Goal: Task Accomplishment & Management: Use online tool/utility

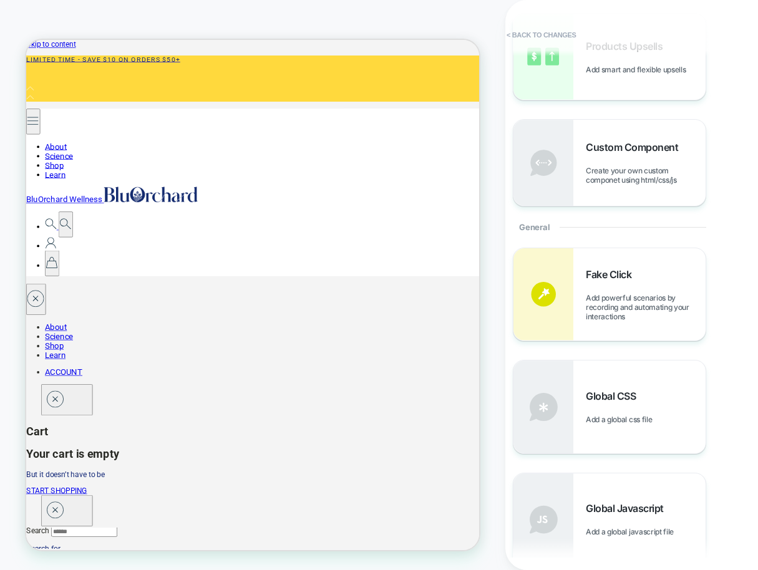
scroll to position [381, 0]
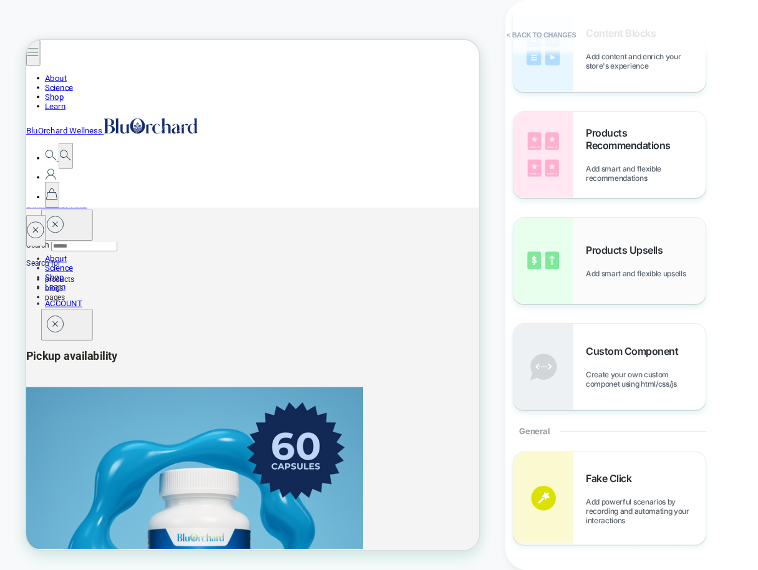
scroll to position [0, 0]
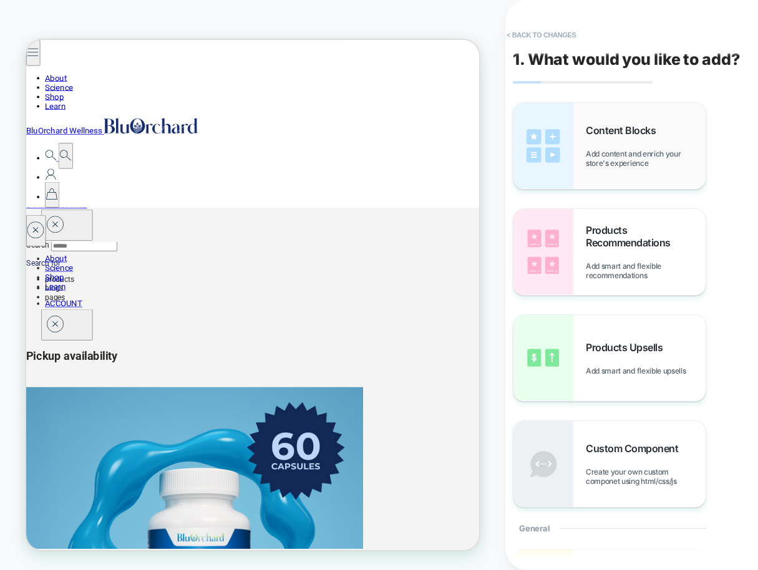
click at [622, 170] on div "Content Blocks Add content and enrich your store's experience" at bounding box center [609, 146] width 192 height 86
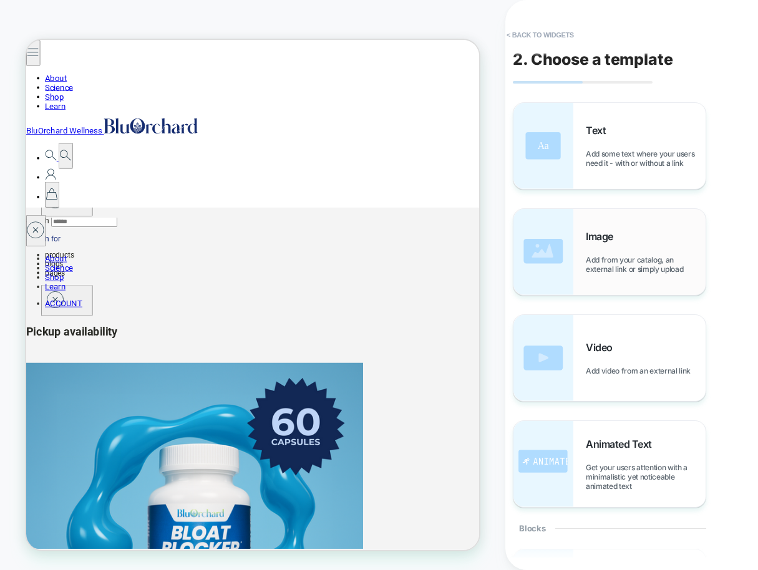
scroll to position [414, 0]
click at [603, 258] on span "Add from your catalog, an external link or simply upload" at bounding box center [646, 264] width 120 height 19
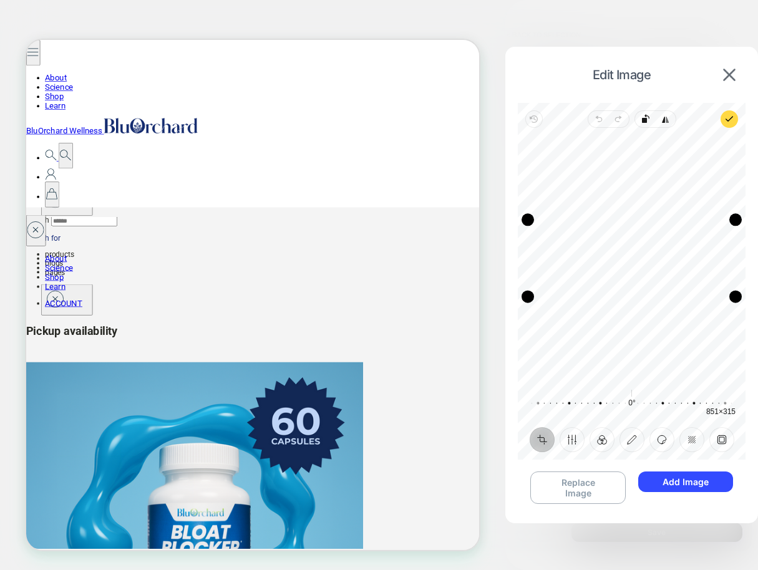
click at [639, 259] on div "Recenter" at bounding box center [632, 258] width 208 height 241
click at [597, 121] on icon "button" at bounding box center [599, 119] width 4 height 4
click at [728, 74] on img at bounding box center [729, 75] width 12 height 12
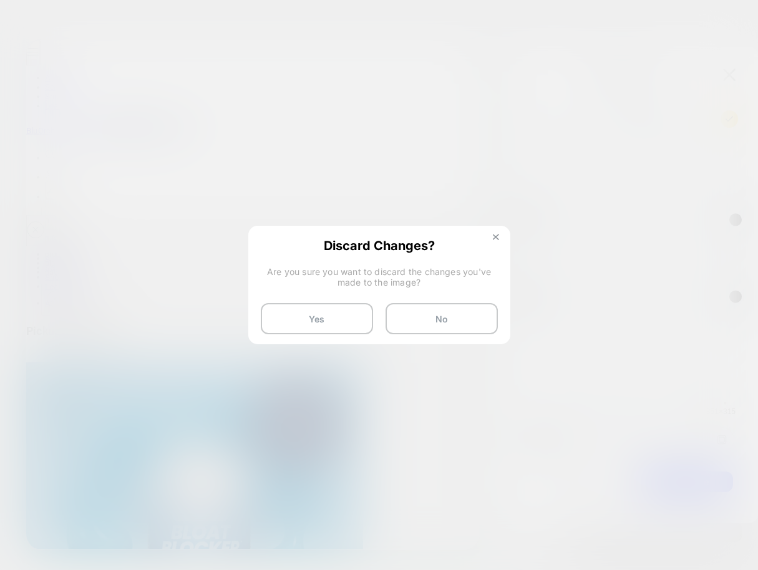
click at [498, 236] on img at bounding box center [496, 237] width 6 height 6
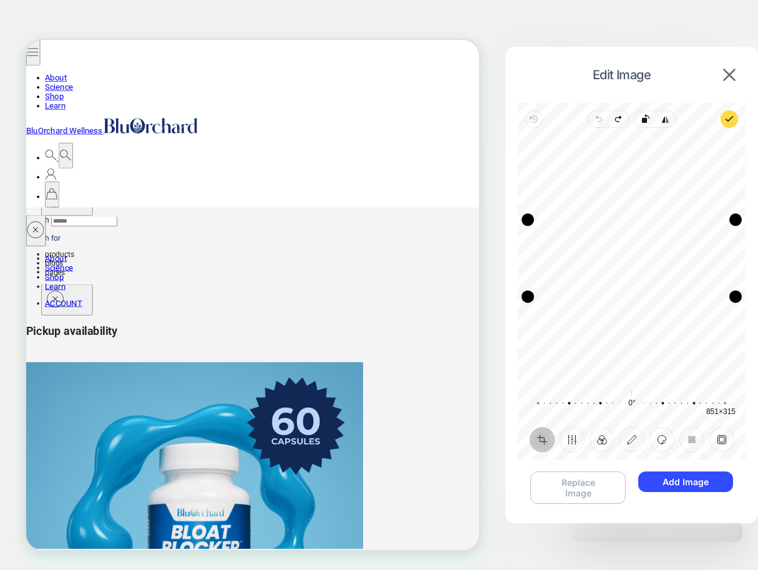
click at [584, 484] on button "Replace Image" at bounding box center [577, 487] width 95 height 32
click at [572, 440] on button "Finetune" at bounding box center [571, 439] width 25 height 25
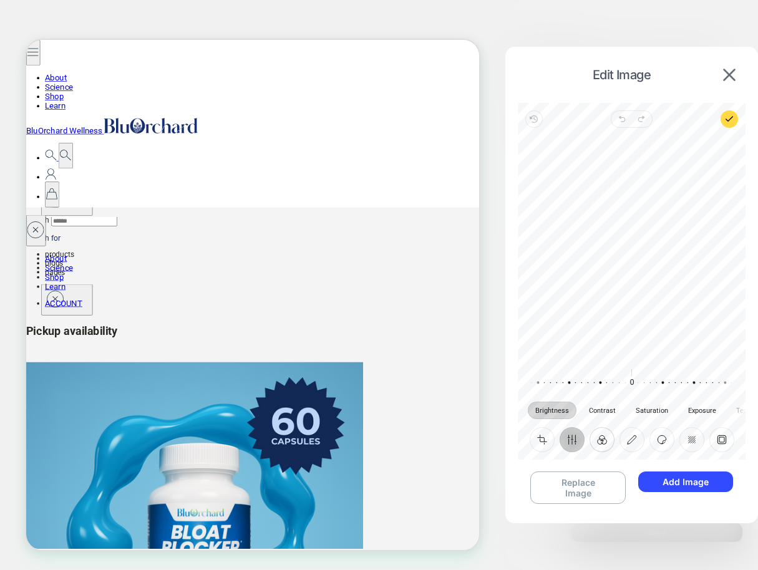
click at [602, 438] on button "Filter" at bounding box center [601, 439] width 25 height 25
click at [630, 436] on button "Annotate" at bounding box center [631, 439] width 25 height 25
click at [659, 438] on button "Sticker" at bounding box center [661, 439] width 25 height 25
click at [693, 439] on button "Redact" at bounding box center [691, 439] width 25 height 25
click at [719, 438] on button "Frame" at bounding box center [721, 439] width 25 height 25
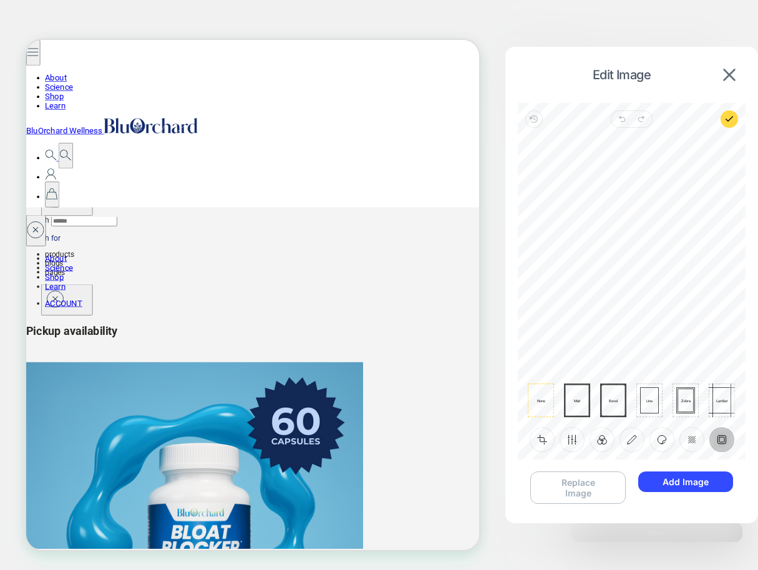
click at [590, 489] on button "Replace Image" at bounding box center [577, 487] width 95 height 32
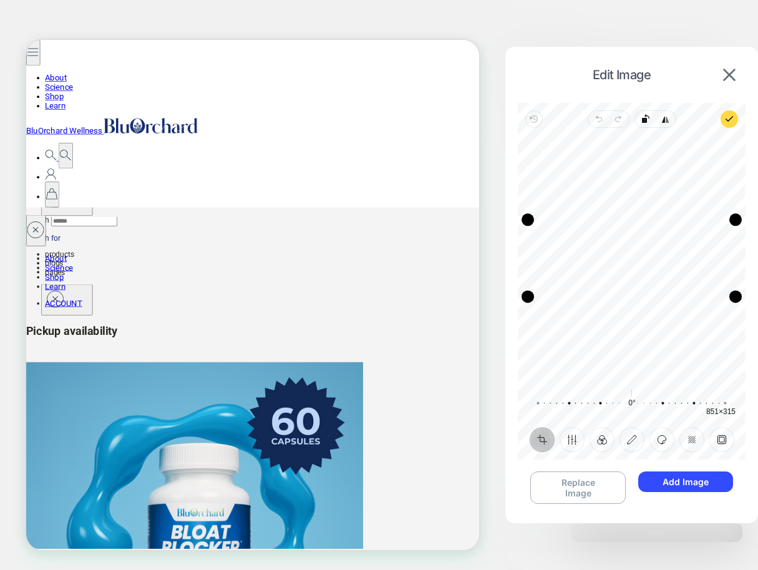
click at [725, 443] on button "Frame" at bounding box center [721, 439] width 25 height 25
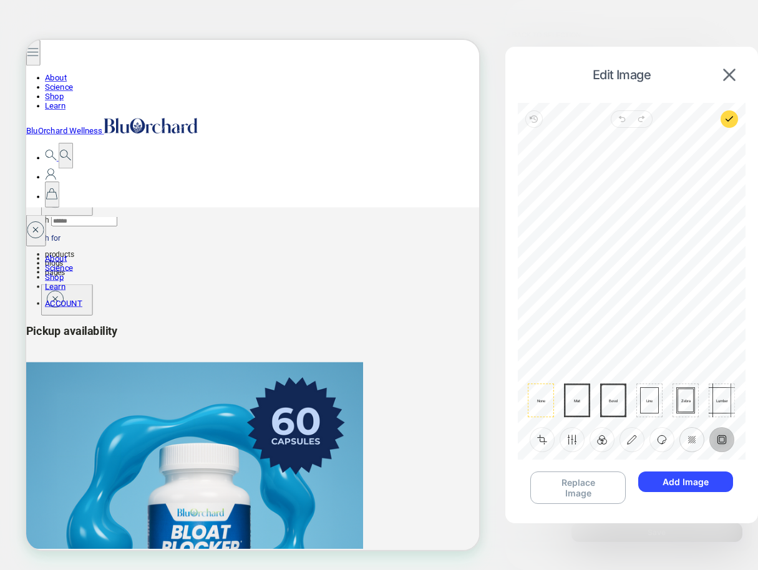
click at [697, 441] on button "Redact" at bounding box center [691, 439] width 25 height 25
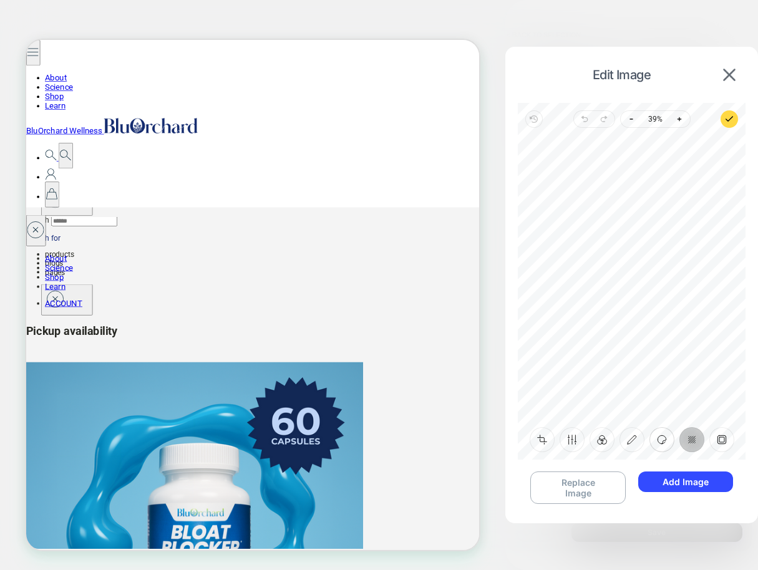
click at [665, 443] on button "Sticker" at bounding box center [661, 439] width 25 height 25
click at [634, 437] on button "Annotate" at bounding box center [631, 439] width 25 height 25
click at [604, 442] on button "Filter" at bounding box center [601, 439] width 25 height 25
click at [578, 443] on button "Finetune" at bounding box center [571, 439] width 25 height 25
click at [546, 444] on button "Crop" at bounding box center [541, 439] width 25 height 25
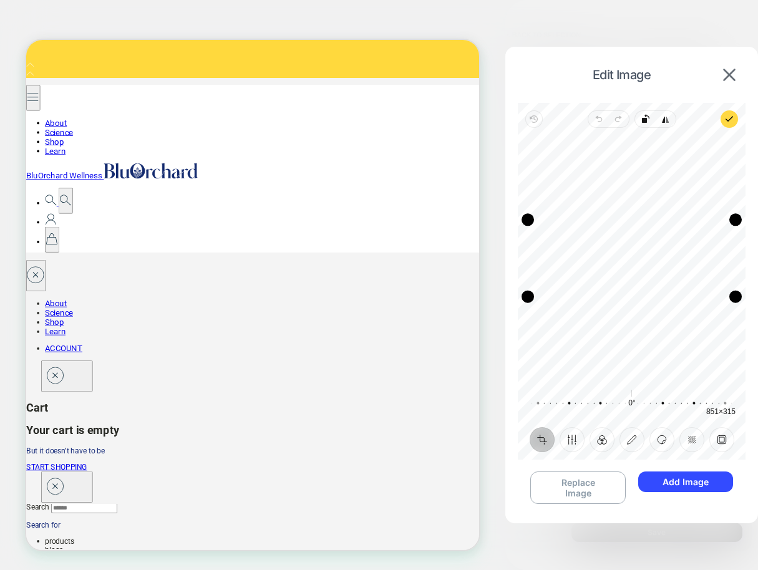
scroll to position [203, 0]
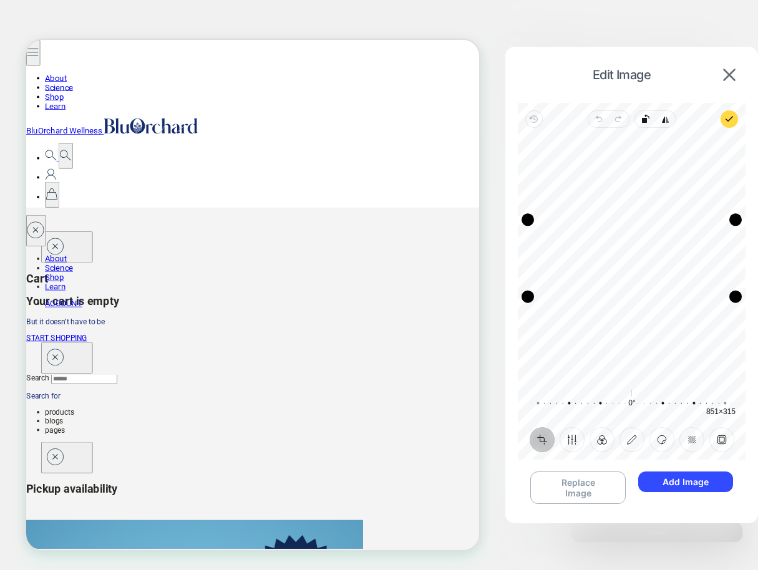
click at [692, 478] on button "Add Image" at bounding box center [685, 481] width 95 height 21
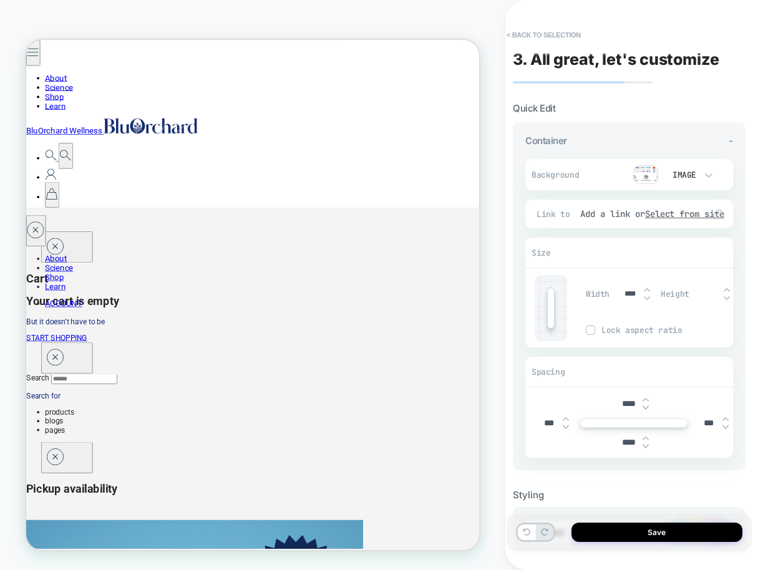
click at [647, 399] on img at bounding box center [645, 399] width 6 height 5
click at [646, 405] on img at bounding box center [645, 407] width 6 height 5
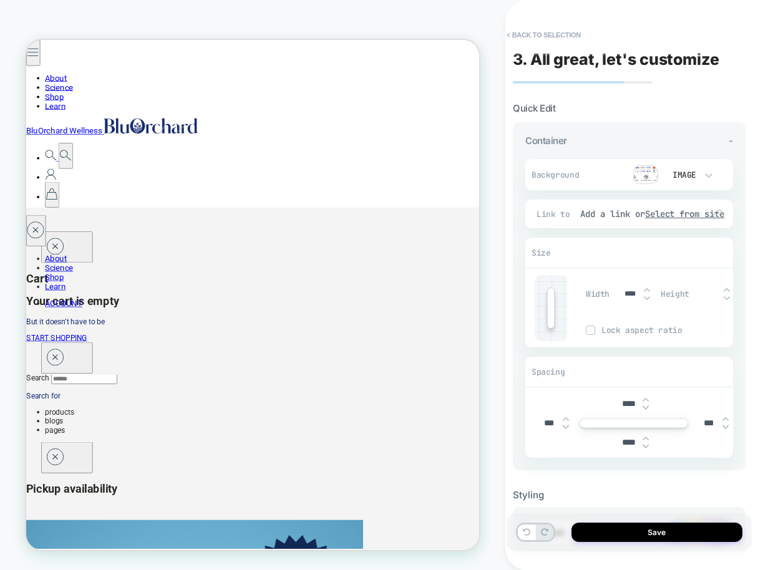
click at [646, 405] on img at bounding box center [645, 407] width 6 height 5
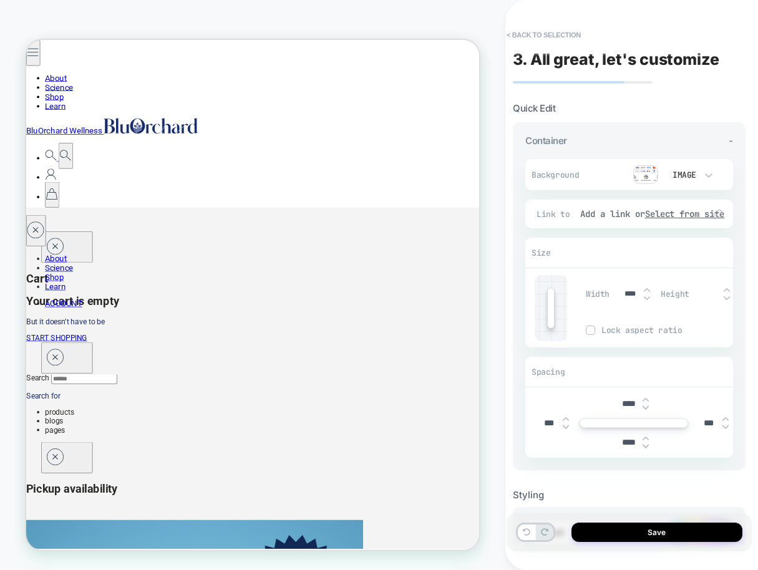
click at [646, 405] on img at bounding box center [645, 407] width 6 height 5
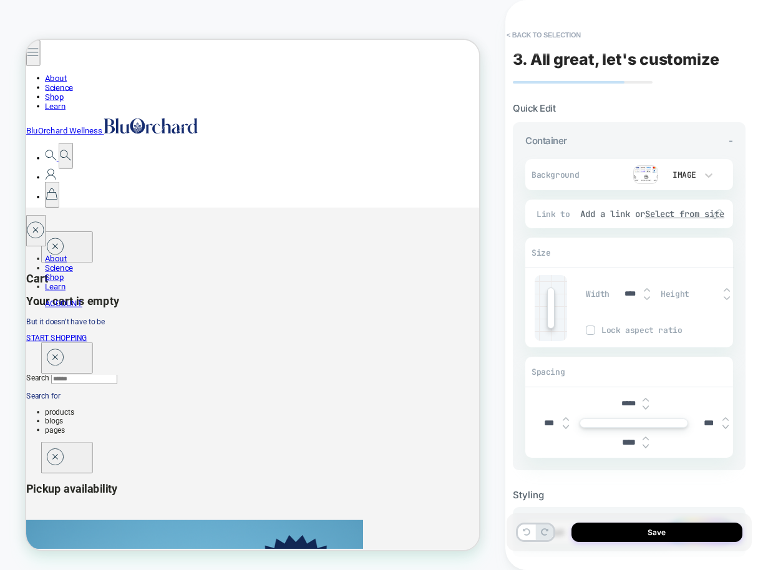
click at [646, 405] on img at bounding box center [645, 407] width 6 height 5
click at [646, 397] on img at bounding box center [645, 399] width 6 height 5
click at [646, 398] on img at bounding box center [645, 399] width 6 height 5
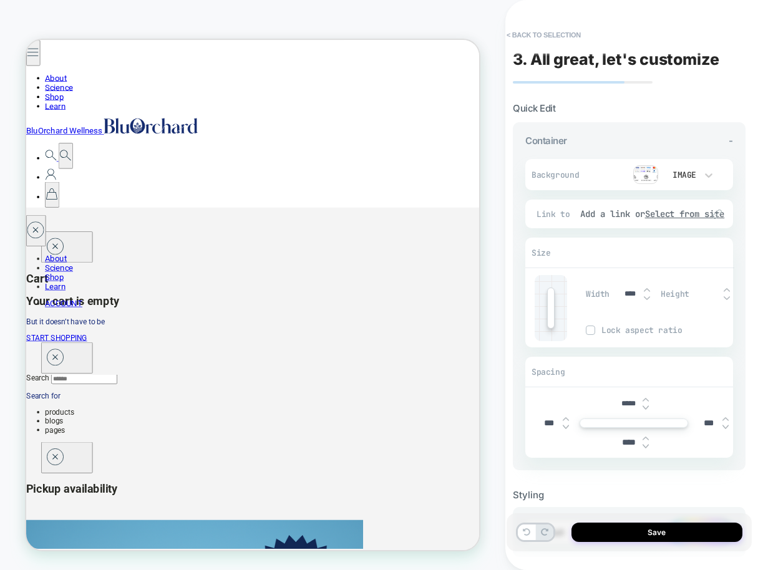
click at [646, 398] on img at bounding box center [645, 399] width 6 height 5
click at [646, 399] on img at bounding box center [645, 399] width 6 height 5
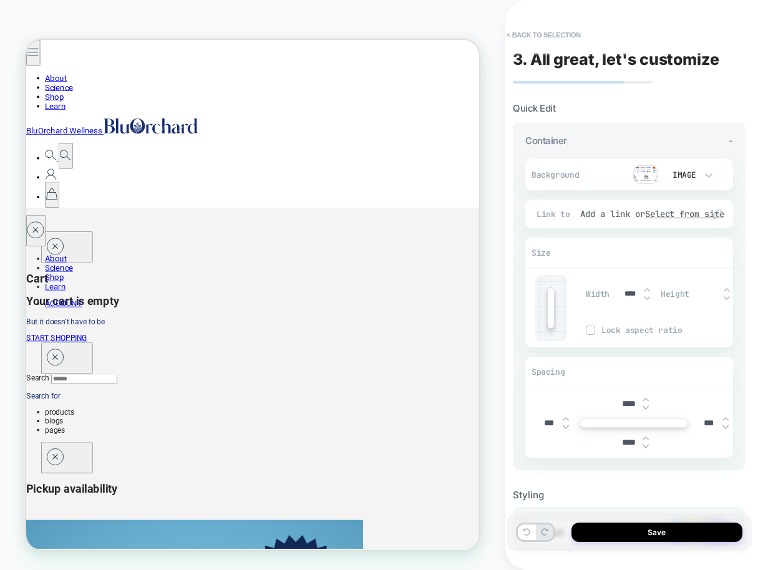
click at [646, 399] on img at bounding box center [645, 399] width 6 height 5
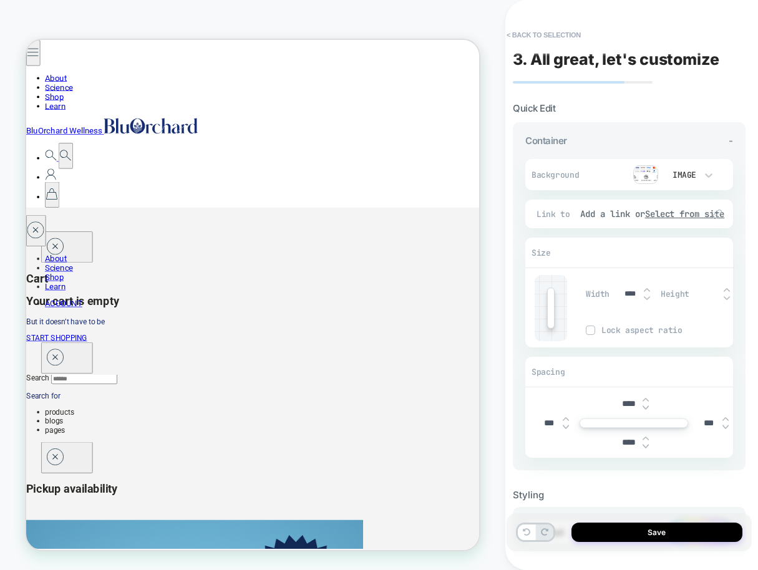
click at [646, 399] on img at bounding box center [645, 399] width 6 height 5
type input "***"
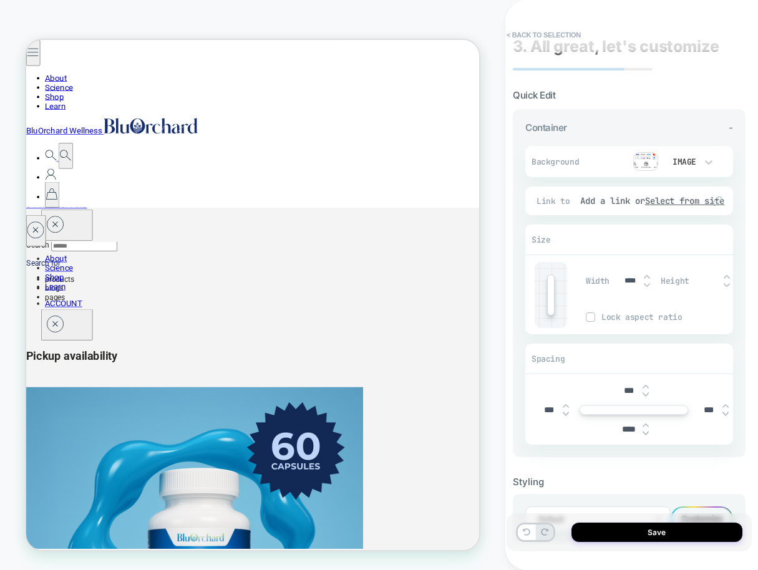
scroll to position [68, 0]
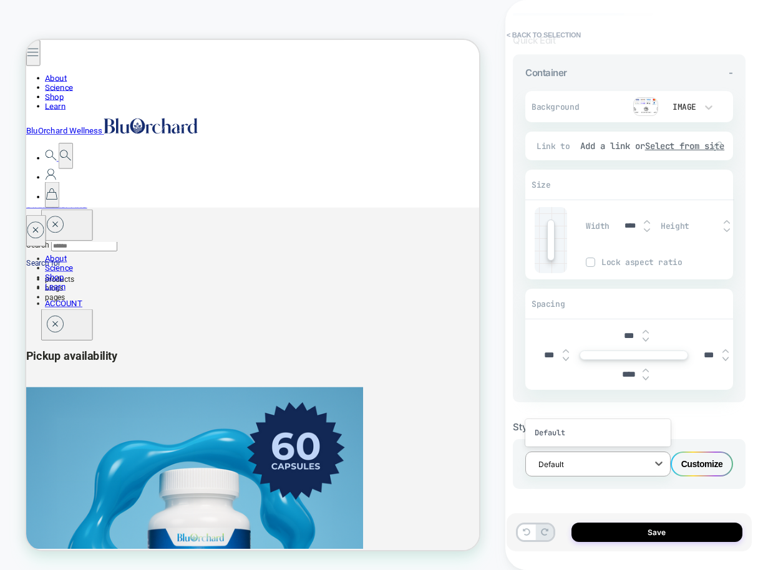
click at [635, 466] on div at bounding box center [589, 464] width 103 height 12
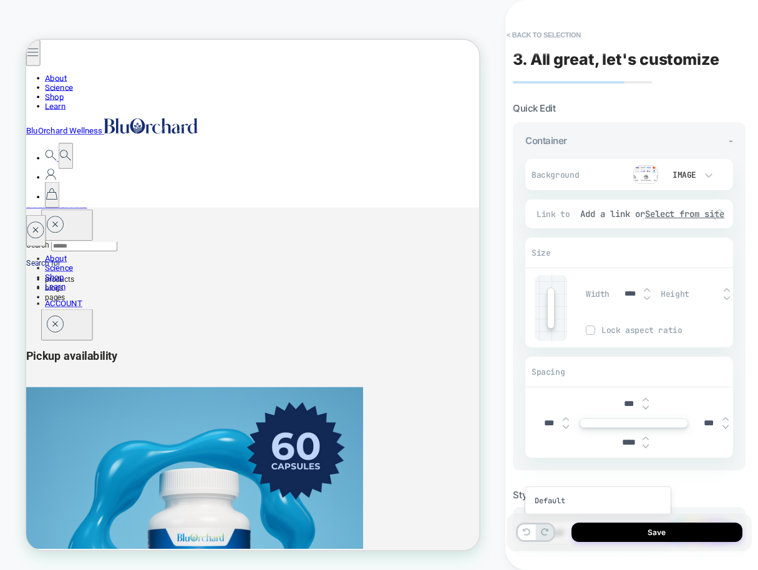
click at [710, 417] on section "Quick Edit Container - Background Image Fit Contain Position Center Fit Cover P…" at bounding box center [629, 329] width 233 height 455
click at [647, 438] on img at bounding box center [645, 438] width 6 height 5
click at [645, 444] on img at bounding box center [645, 446] width 6 height 5
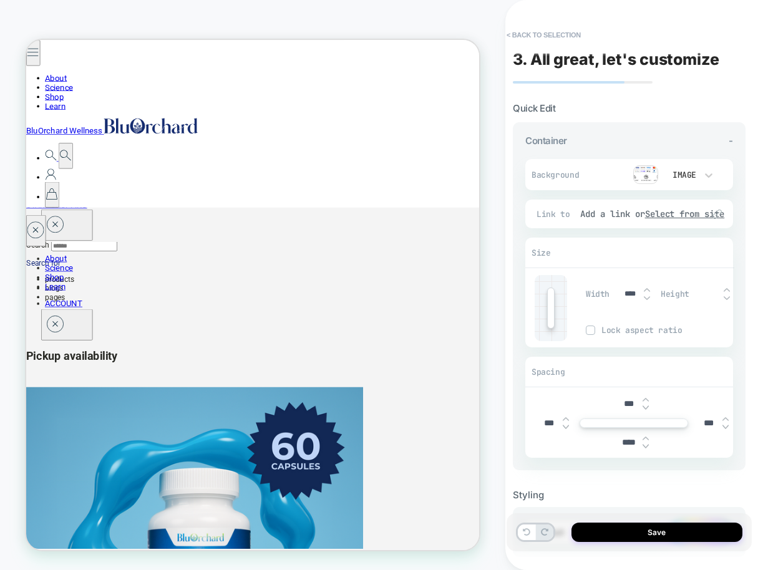
click at [645, 444] on img at bounding box center [645, 446] width 6 height 5
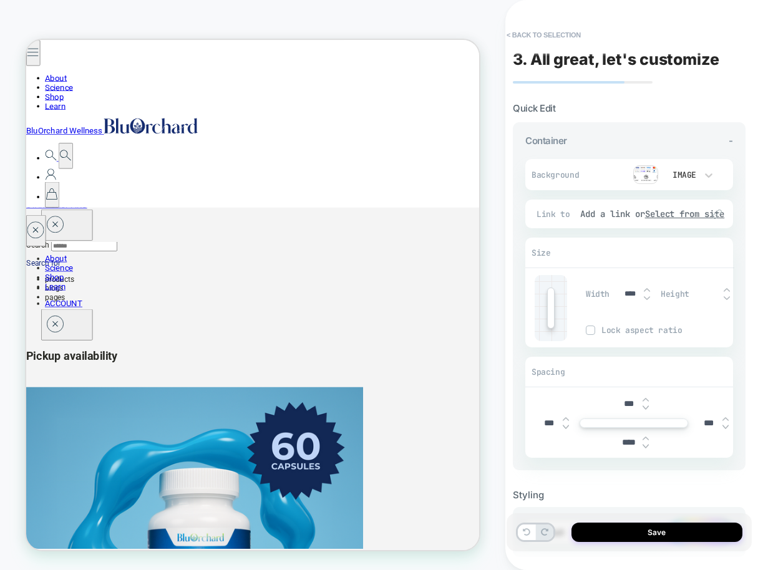
click at [645, 444] on img at bounding box center [645, 446] width 6 height 5
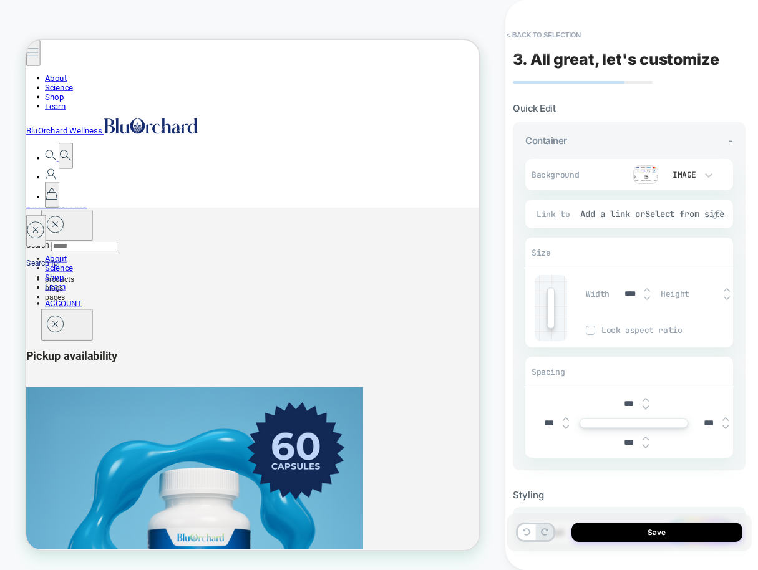
click at [645, 444] on img at bounding box center [645, 446] width 6 height 5
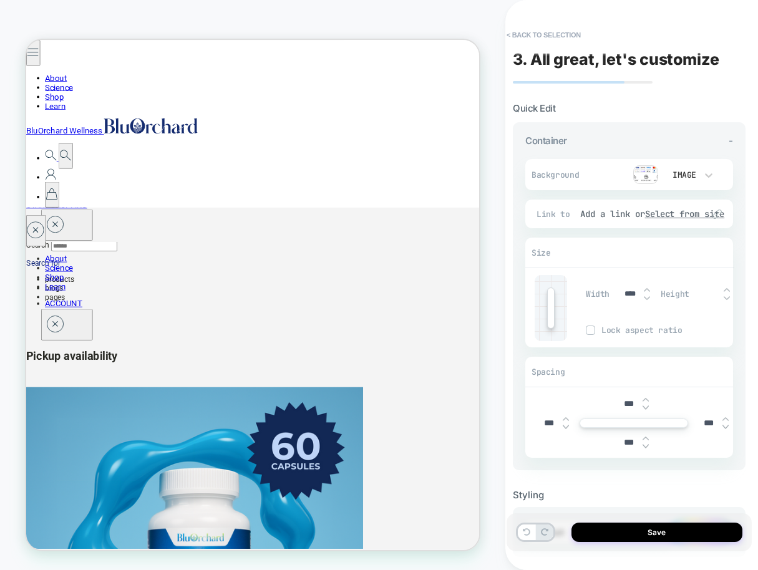
click at [645, 444] on img at bounding box center [645, 446] width 6 height 5
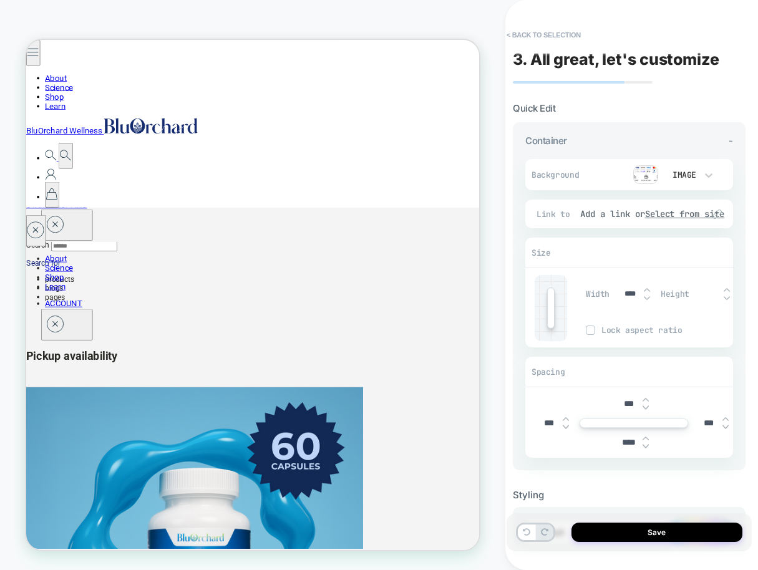
click at [645, 444] on img at bounding box center [645, 446] width 6 height 5
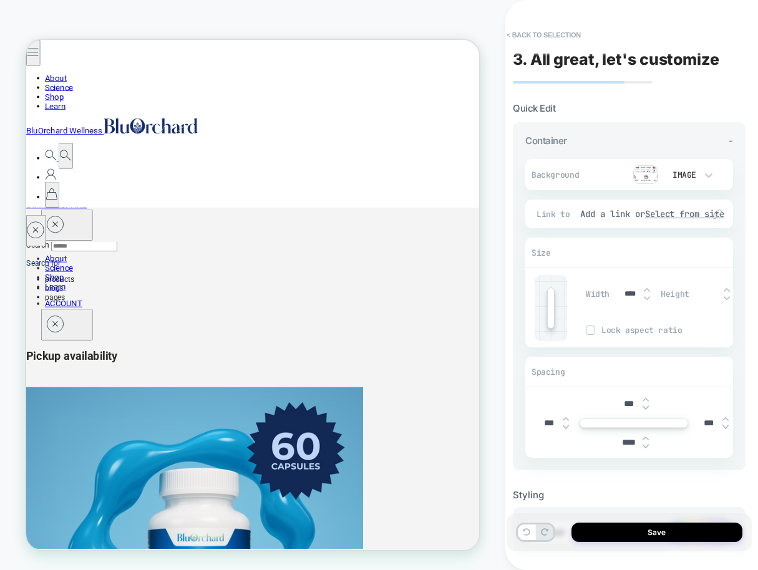
click at [645, 444] on img at bounding box center [645, 446] width 6 height 5
click at [645, 437] on img at bounding box center [645, 438] width 6 height 5
click at [645, 438] on img at bounding box center [645, 438] width 6 height 5
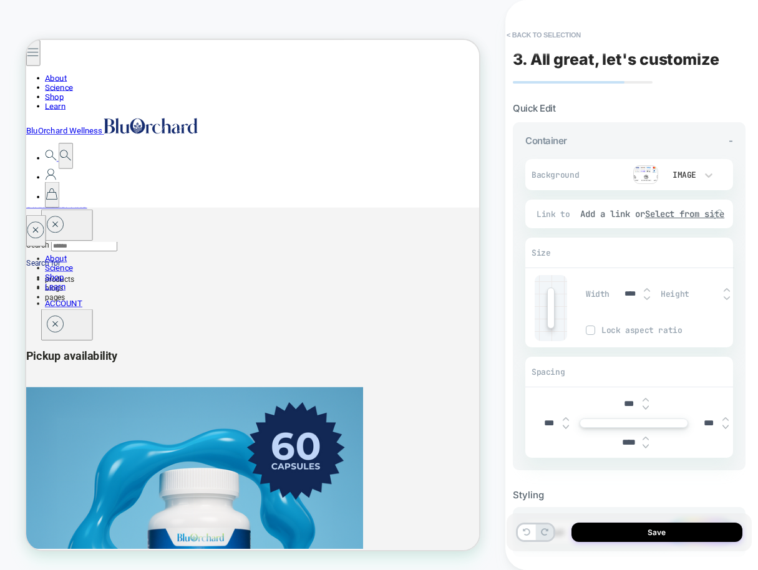
click at [645, 438] on img at bounding box center [645, 438] width 6 height 5
type input "***"
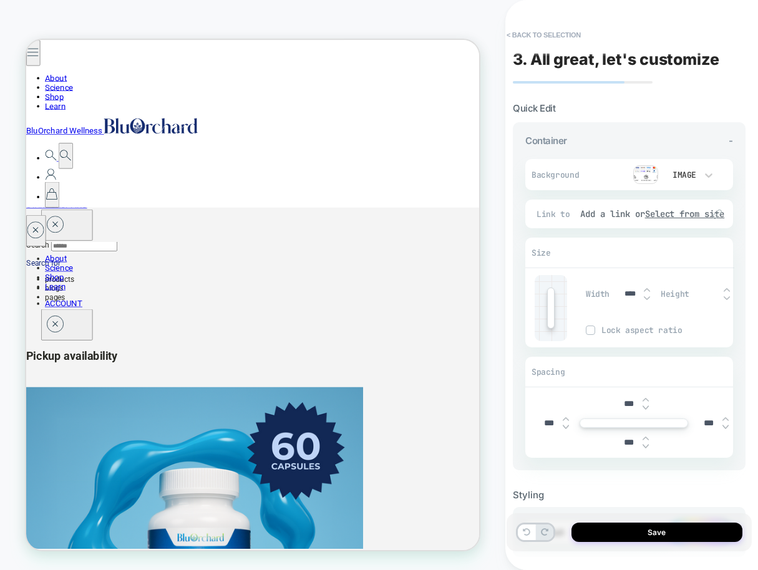
click at [645, 298] on img at bounding box center [647, 298] width 6 height 5
click at [647, 289] on img at bounding box center [647, 289] width 6 height 5
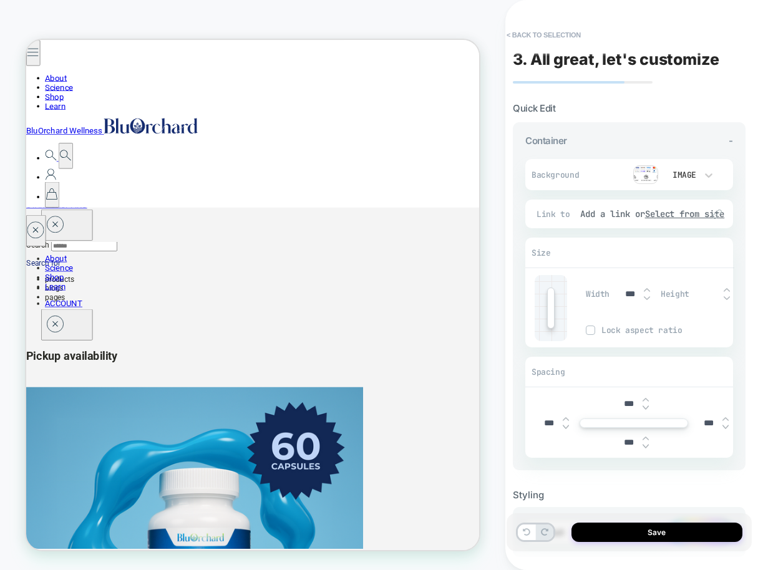
click at [647, 289] on img at bounding box center [647, 289] width 6 height 5
click at [553, 309] on div at bounding box center [550, 307] width 7 height 41
click at [726, 290] on img at bounding box center [726, 289] width 6 height 5
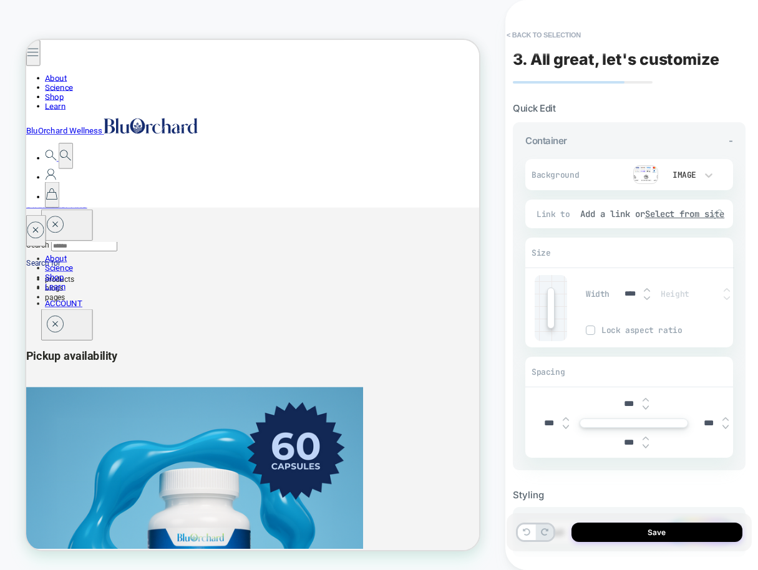
click at [726, 290] on img at bounding box center [726, 289] width 6 height 5
click at [726, 299] on img at bounding box center [726, 298] width 6 height 5
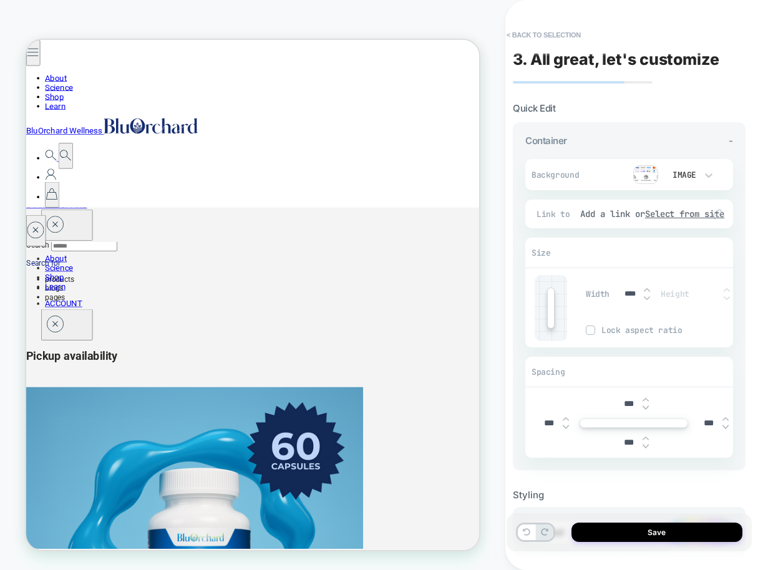
click at [647, 299] on img at bounding box center [647, 298] width 6 height 5
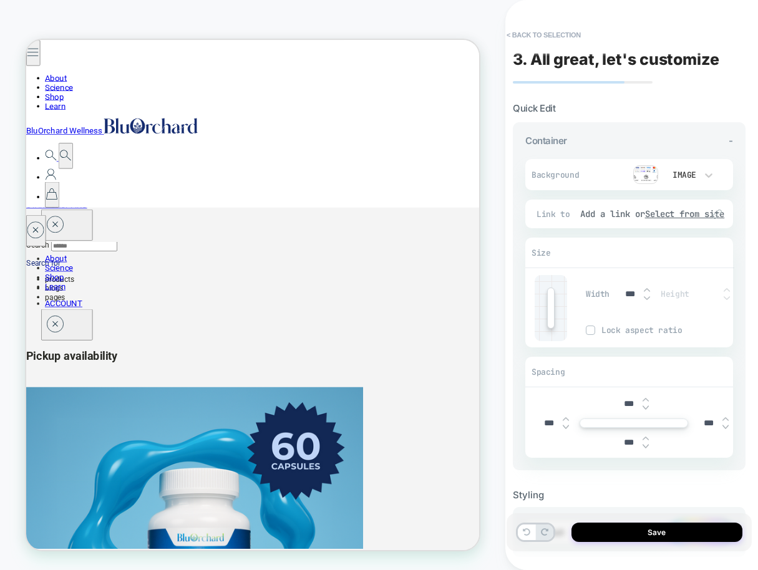
click at [647, 299] on img at bounding box center [647, 298] width 6 height 5
click at [646, 288] on img at bounding box center [647, 289] width 6 height 5
click at [645, 289] on img at bounding box center [647, 289] width 6 height 5
click at [646, 289] on img at bounding box center [647, 289] width 6 height 5
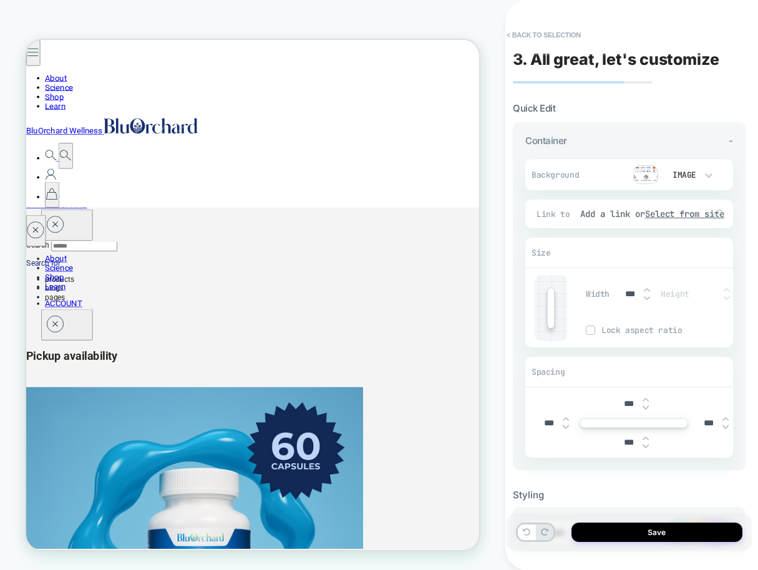
click at [646, 289] on img at bounding box center [647, 289] width 6 height 5
type input "****"
click at [591, 330] on img at bounding box center [590, 330] width 6 height 6
click at [708, 175] on icon at bounding box center [708, 175] width 7 height 4
click at [617, 146] on div at bounding box center [379, 285] width 758 height 570
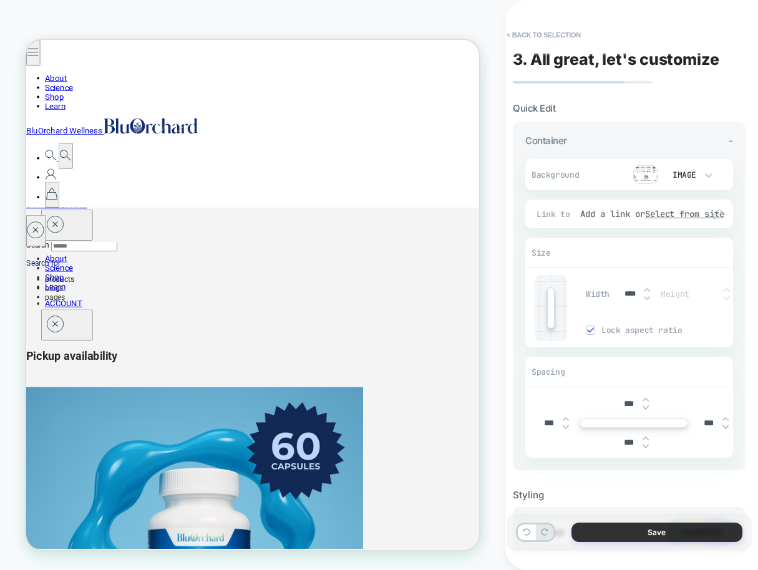
click at [664, 531] on button "Save" at bounding box center [656, 532] width 171 height 19
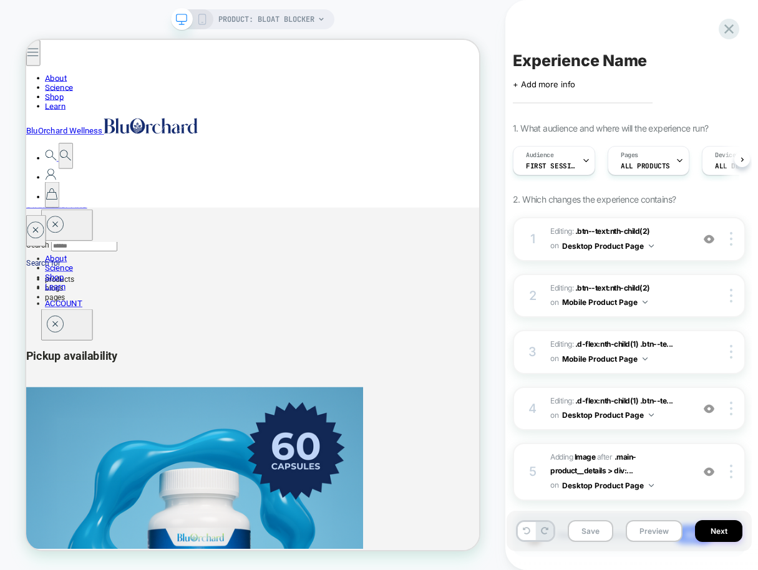
scroll to position [0, 1]
click at [203, 20] on icon at bounding box center [201, 19] width 11 height 11
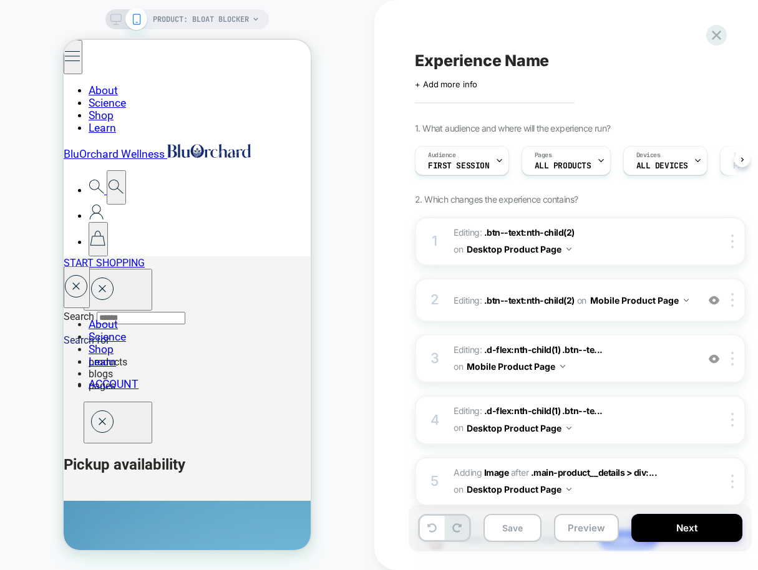
scroll to position [0, 1]
click at [110, 16] on icon at bounding box center [115, 19] width 11 height 11
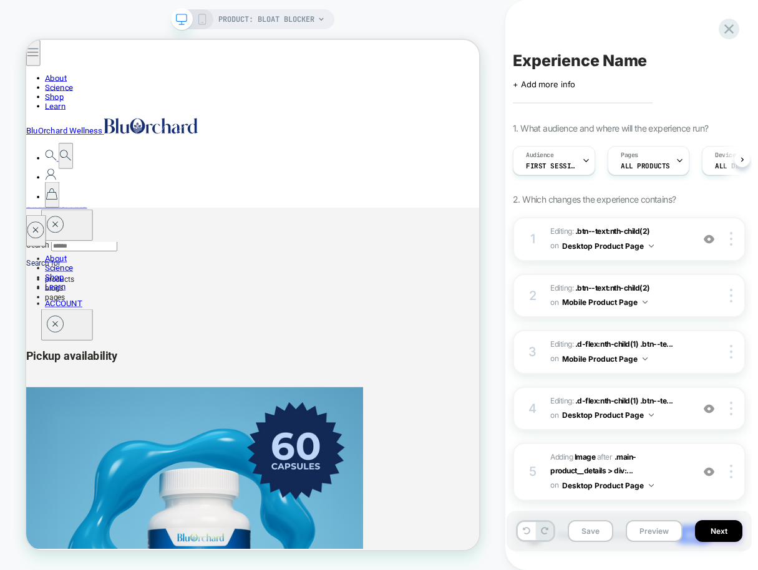
scroll to position [0, 1]
click at [651, 533] on button "Preview" at bounding box center [654, 531] width 57 height 22
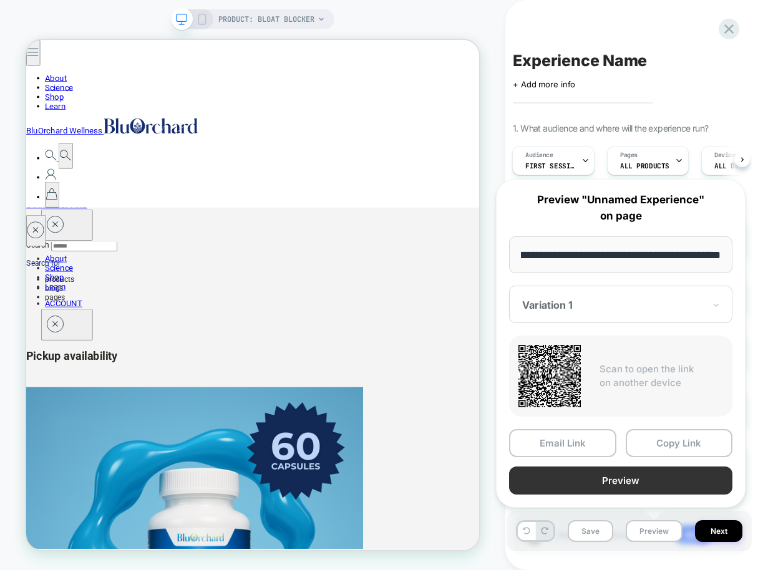
scroll to position [0, 0]
click at [624, 483] on button "Preview" at bounding box center [620, 480] width 223 height 28
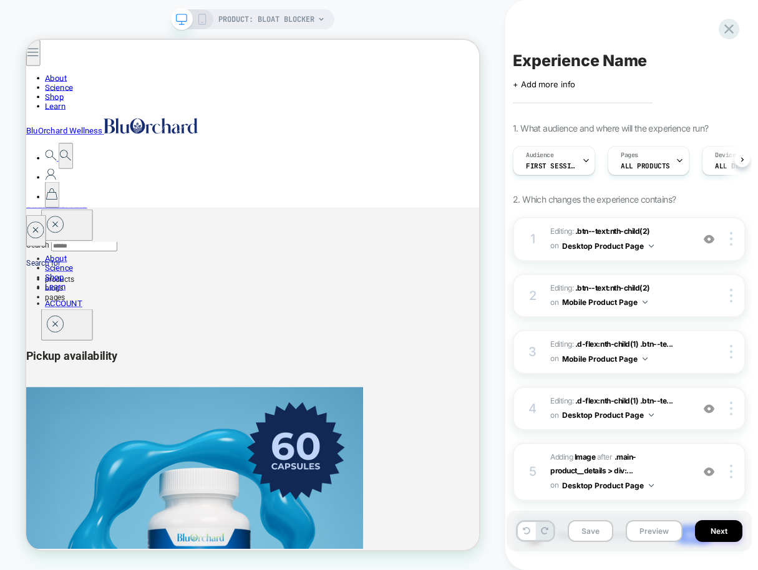
scroll to position [0, 1]
click at [200, 16] on icon at bounding box center [201, 19] width 11 height 11
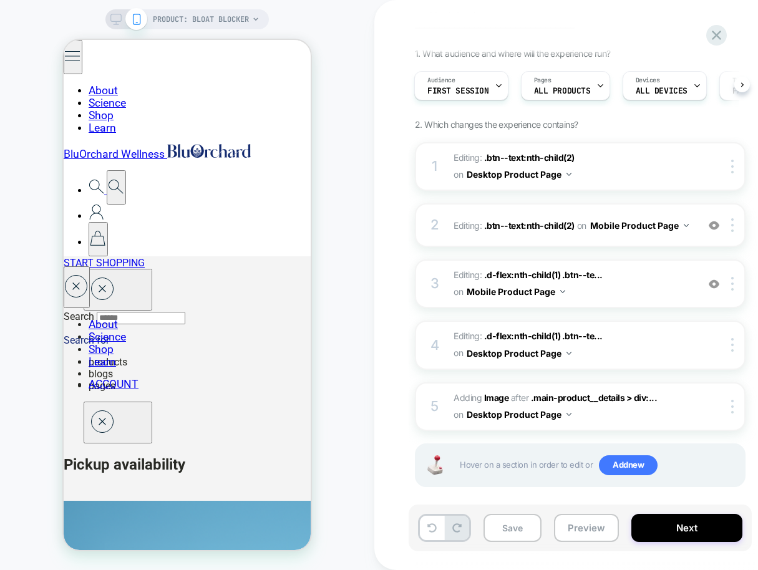
scroll to position [85, 0]
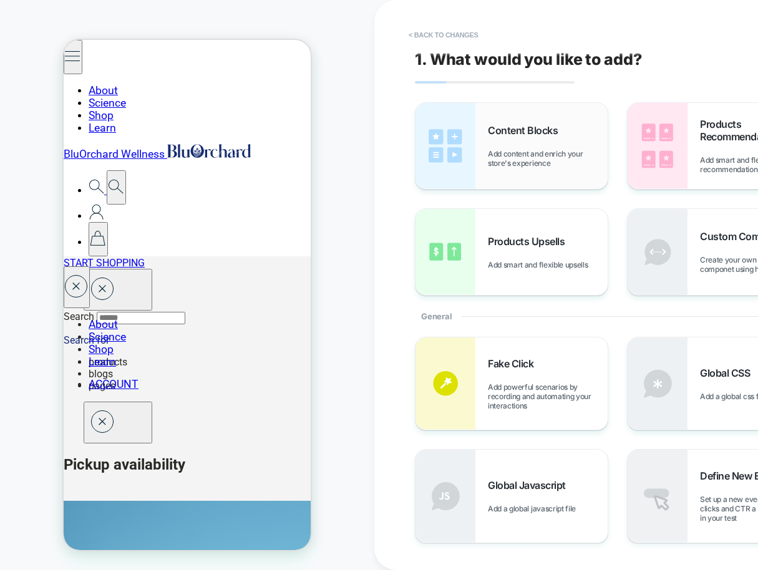
click at [530, 155] on span "Add content and enrich your store's experience" at bounding box center [548, 158] width 120 height 19
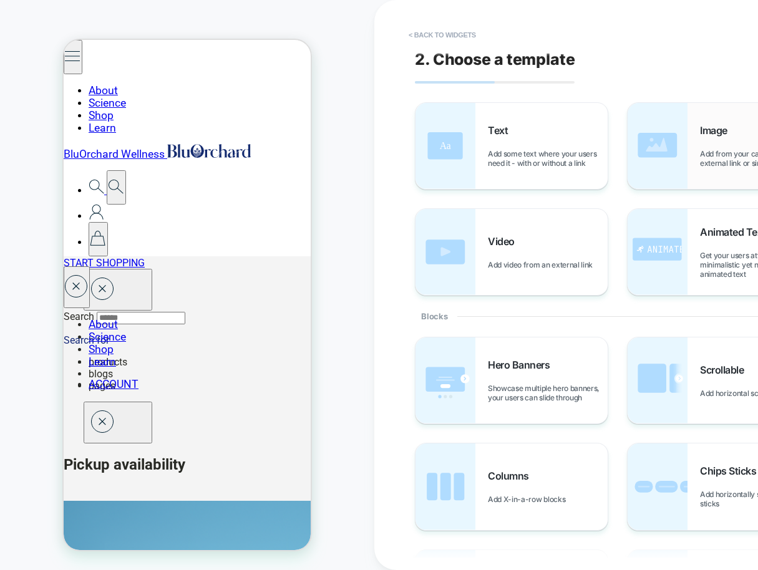
click at [748, 156] on span "Add from your catalog, an external link or simply upload" at bounding box center [760, 158] width 120 height 19
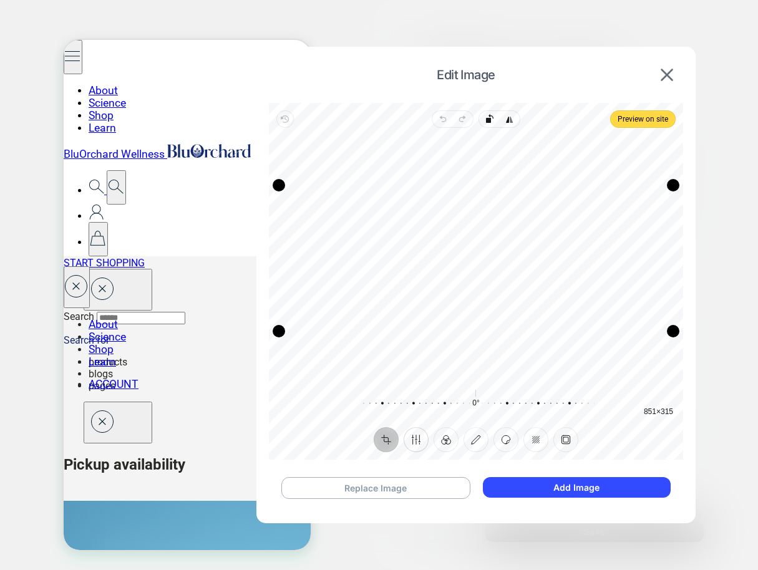
click at [416, 446] on button "Finetune" at bounding box center [415, 439] width 25 height 25
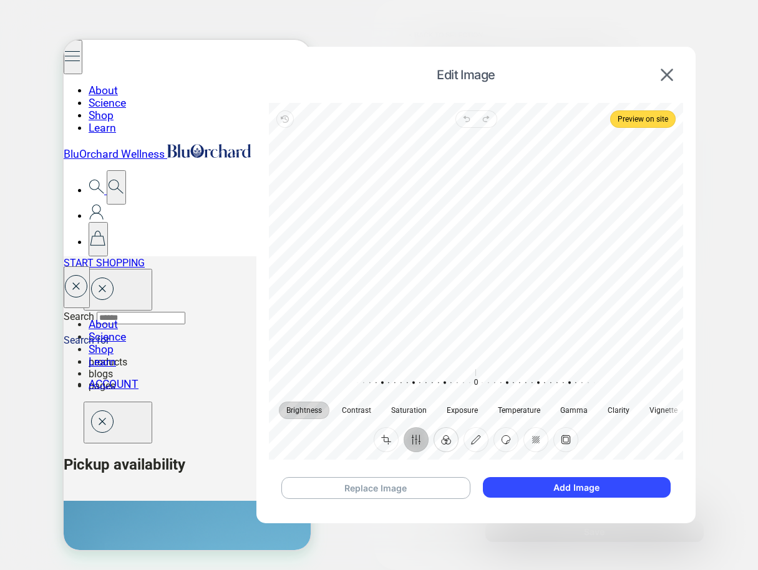
click at [443, 442] on button "Filter" at bounding box center [445, 439] width 25 height 25
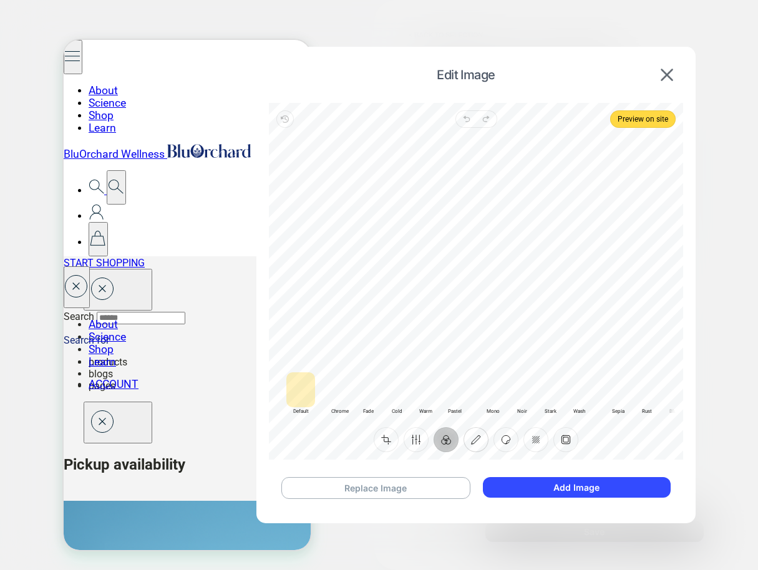
click at [473, 443] on button "Annotate" at bounding box center [475, 439] width 25 height 25
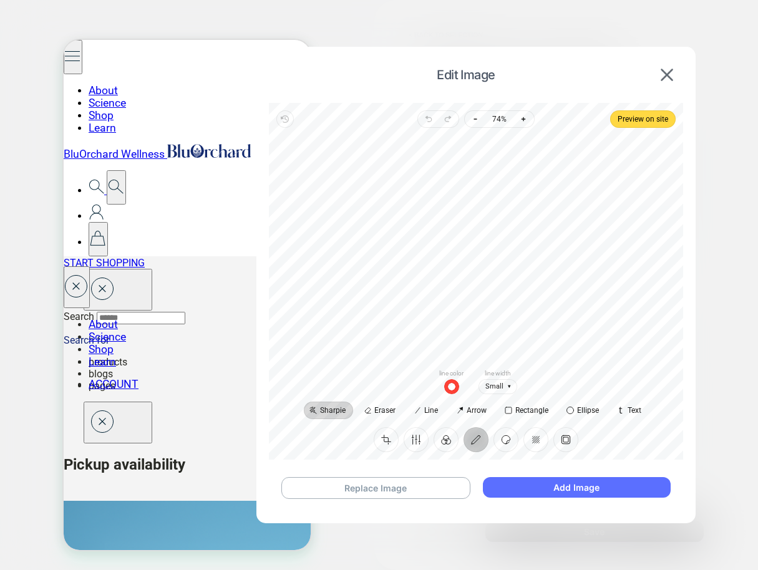
click at [585, 490] on button "Add Image" at bounding box center [577, 487] width 188 height 21
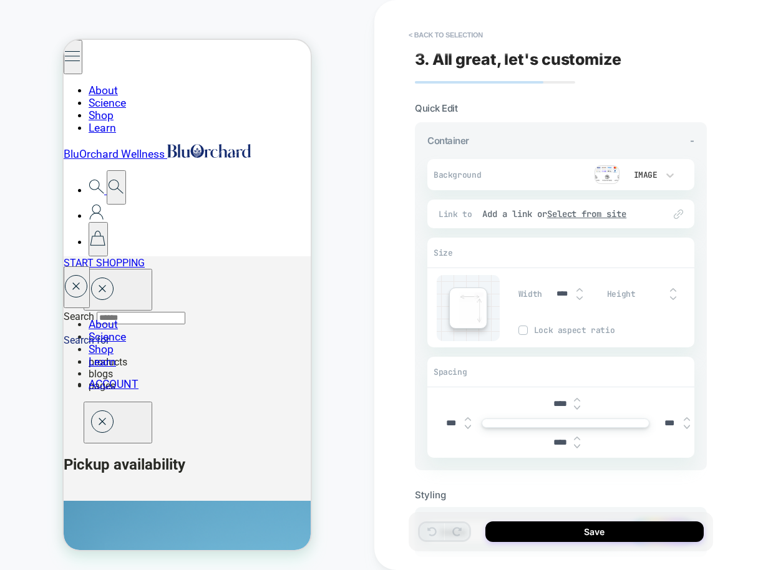
click at [576, 407] on img at bounding box center [577, 407] width 6 height 5
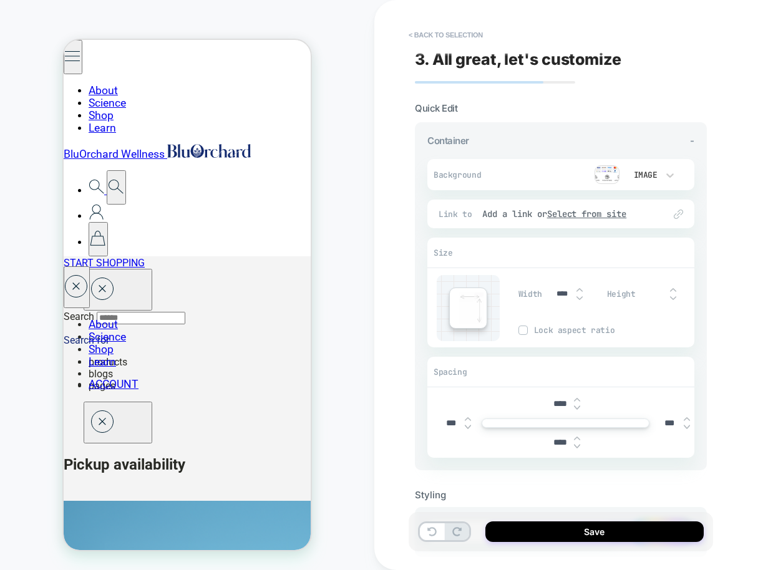
click at [576, 407] on img at bounding box center [577, 407] width 6 height 5
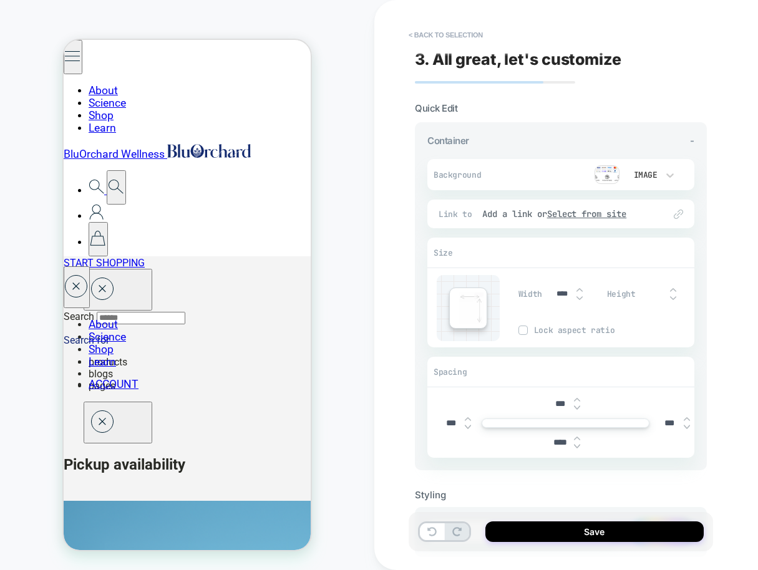
click at [576, 407] on img at bounding box center [577, 407] width 6 height 5
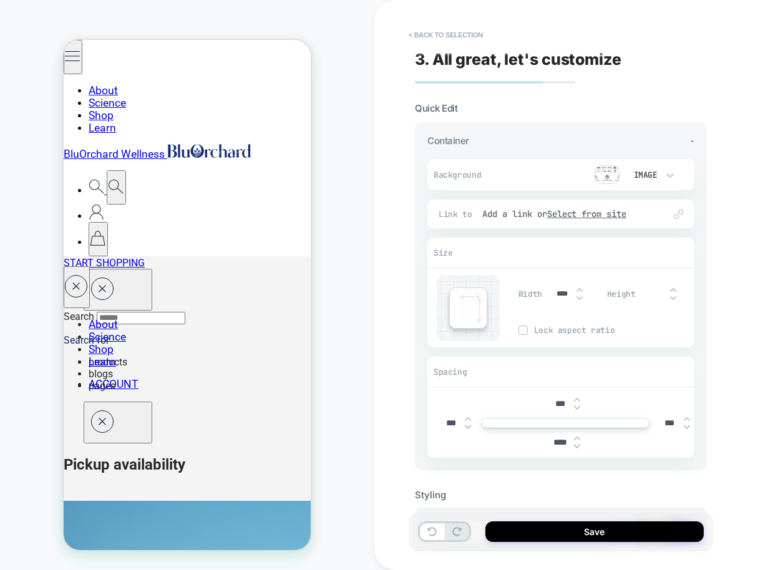
click at [576, 407] on img at bounding box center [577, 407] width 6 height 5
type input "***"
click at [577, 445] on img at bounding box center [577, 446] width 6 height 5
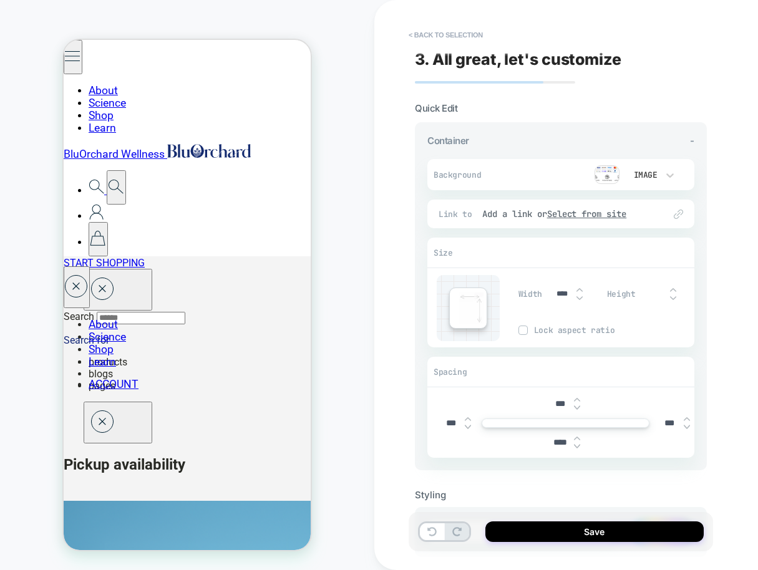
click at [577, 445] on img at bounding box center [577, 446] width 6 height 5
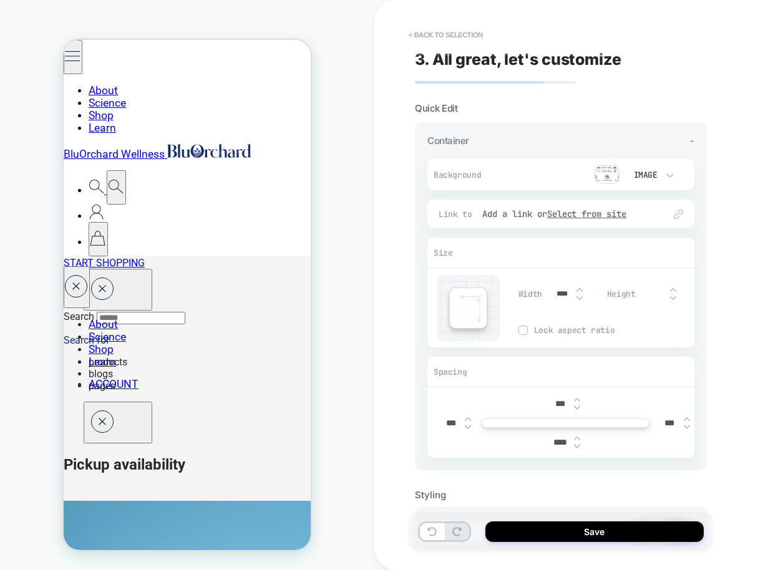
click at [577, 445] on img at bounding box center [577, 446] width 6 height 5
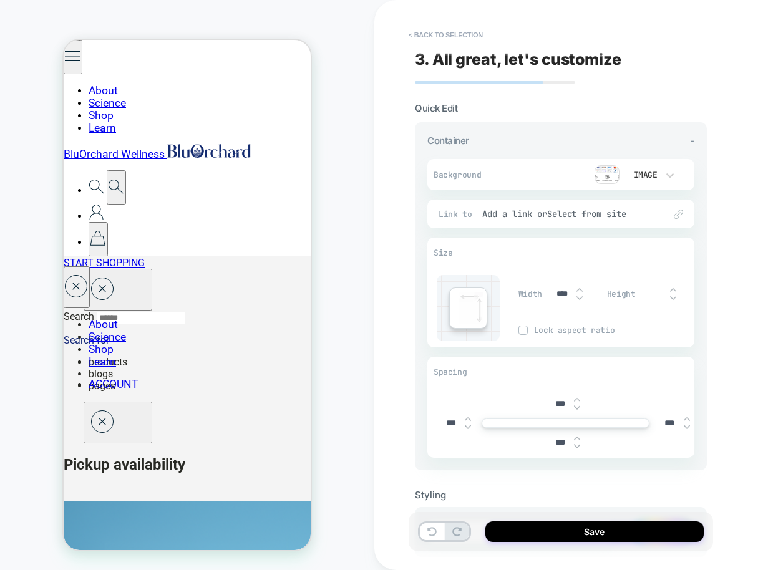
click at [577, 445] on img at bounding box center [577, 446] width 6 height 5
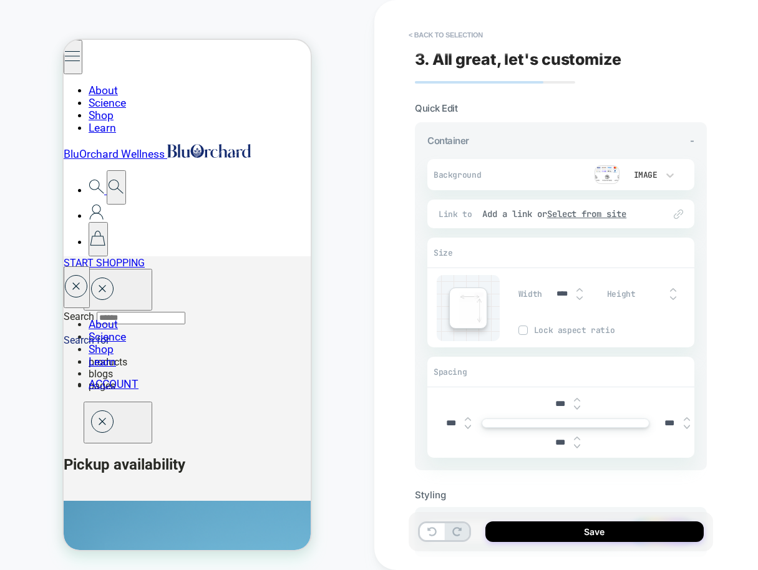
click at [577, 445] on img at bounding box center [577, 446] width 6 height 5
type input "***"
click at [525, 331] on img at bounding box center [522, 330] width 6 height 6
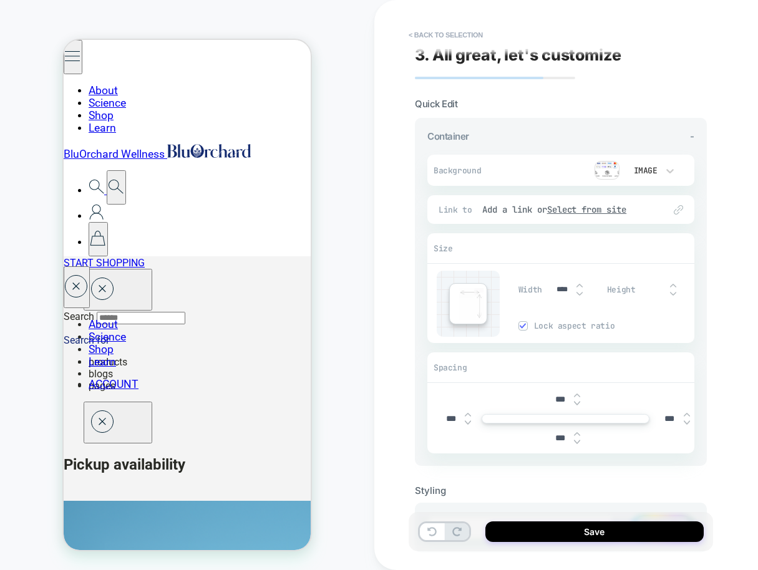
scroll to position [0, 0]
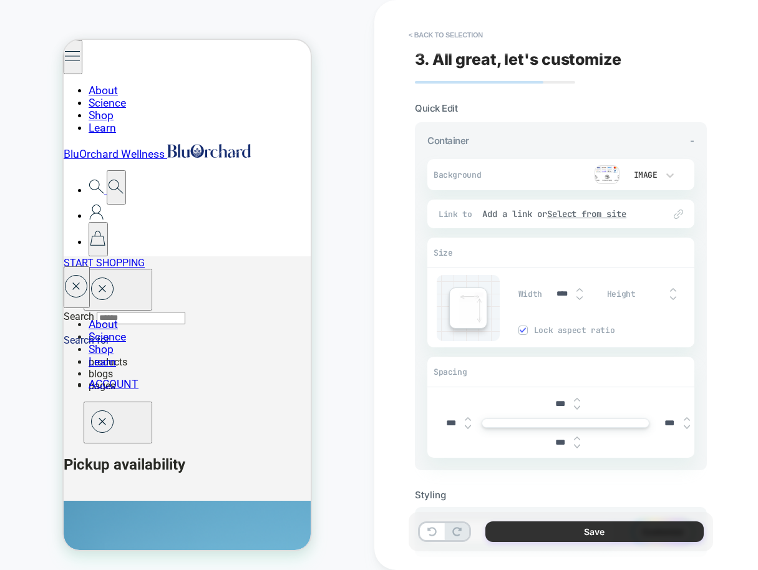
click at [590, 529] on button "Save" at bounding box center [594, 531] width 218 height 21
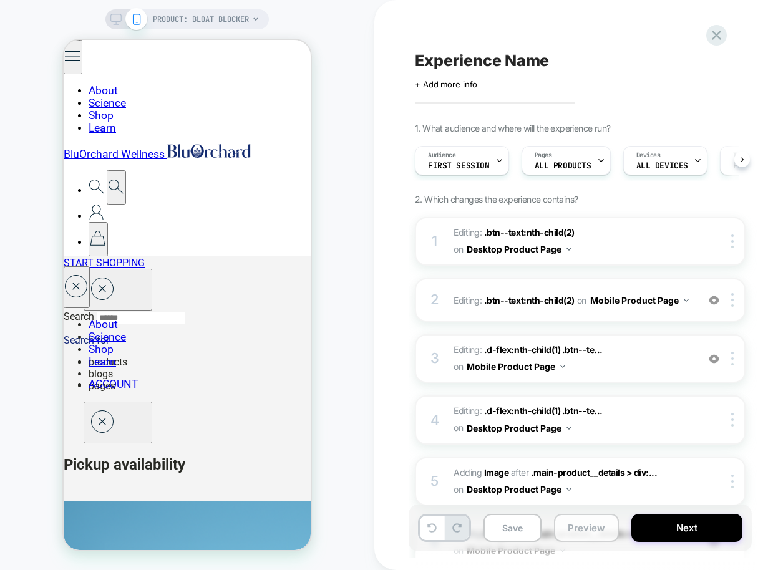
scroll to position [0, 1]
click at [342, 438] on div "PRODUCT: Bloat Blocker PRODUCT: Bloat Blocker" at bounding box center [187, 284] width 374 height 545
click at [350, 376] on div "PRODUCT: Bloat Blocker PRODUCT: Bloat Blocker" at bounding box center [187, 284] width 374 height 545
click at [339, 505] on div "PRODUCT: Bloat Blocker PRODUCT: Bloat Blocker" at bounding box center [187, 284] width 374 height 545
click at [407, 278] on div "Experience Name Click to edit experience details + Add more info 1. What audien…" at bounding box center [648, 285] width 549 height 570
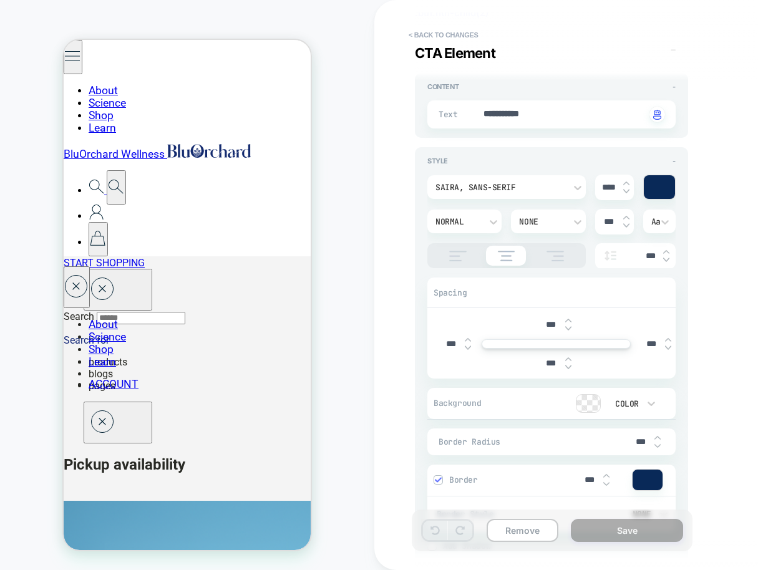
scroll to position [104, 0]
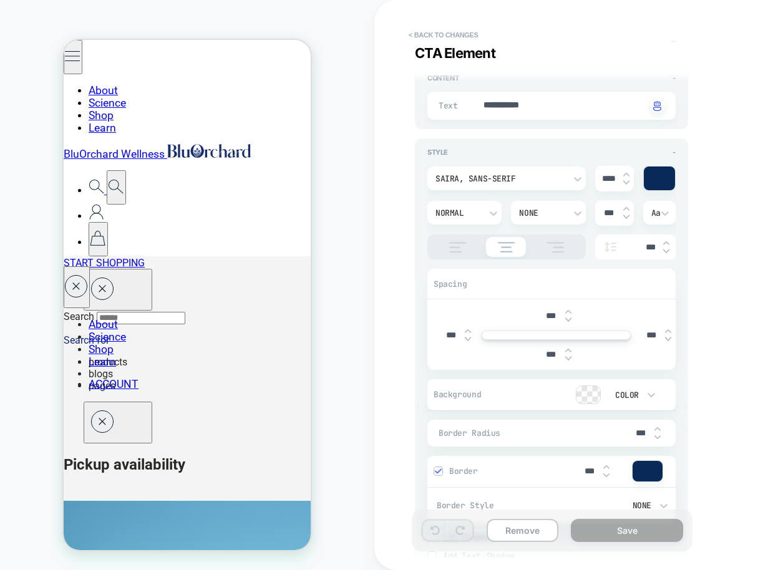
click at [570, 358] on img at bounding box center [568, 358] width 6 height 5
type textarea "*"
type input "****"
click at [569, 358] on img at bounding box center [568, 358] width 6 height 5
type textarea "*"
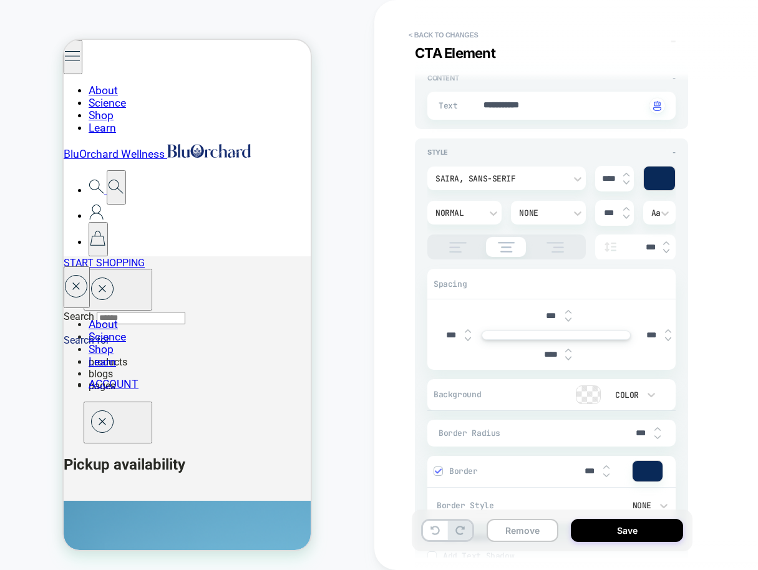
type input "****"
click at [569, 358] on img at bounding box center [568, 358] width 6 height 5
type textarea "*"
type input "****"
click at [569, 358] on img at bounding box center [568, 358] width 6 height 5
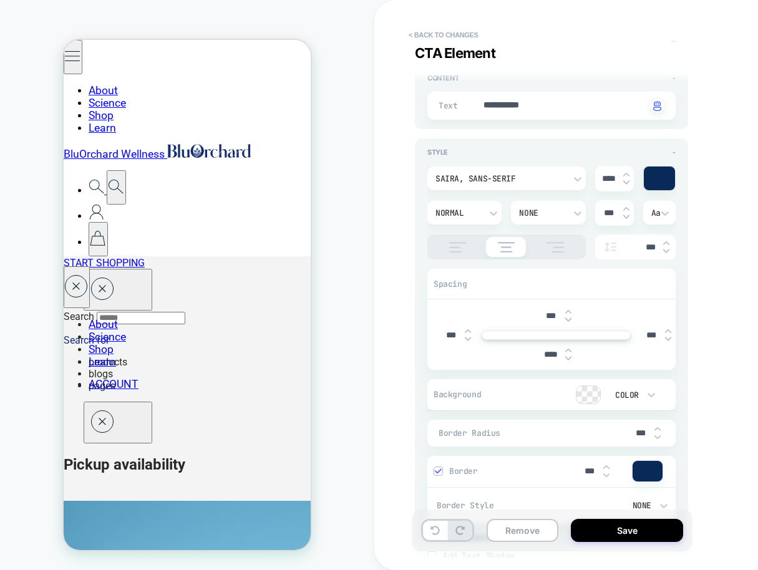
type textarea "*"
type input "****"
click at [569, 358] on img at bounding box center [568, 358] width 6 height 5
type textarea "*"
type input "****"
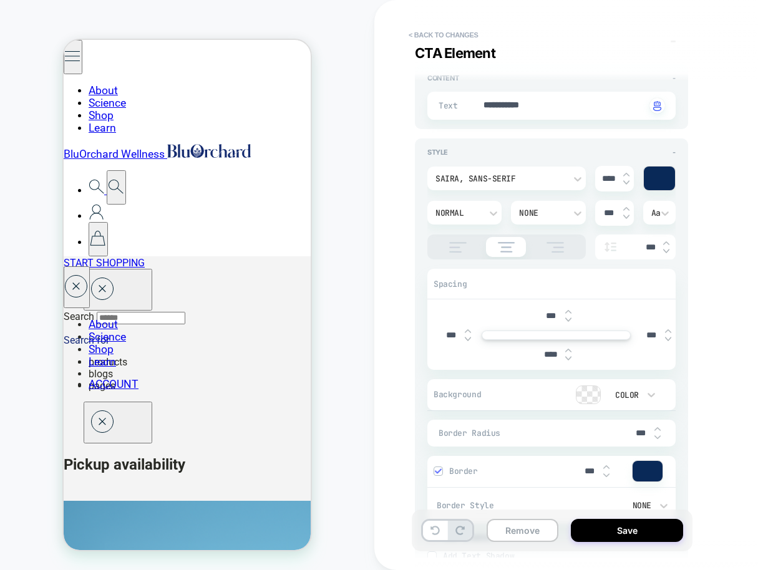
click at [569, 358] on img at bounding box center [568, 358] width 6 height 5
type textarea "*"
type input "****"
click at [569, 358] on img at bounding box center [568, 358] width 6 height 5
type textarea "*"
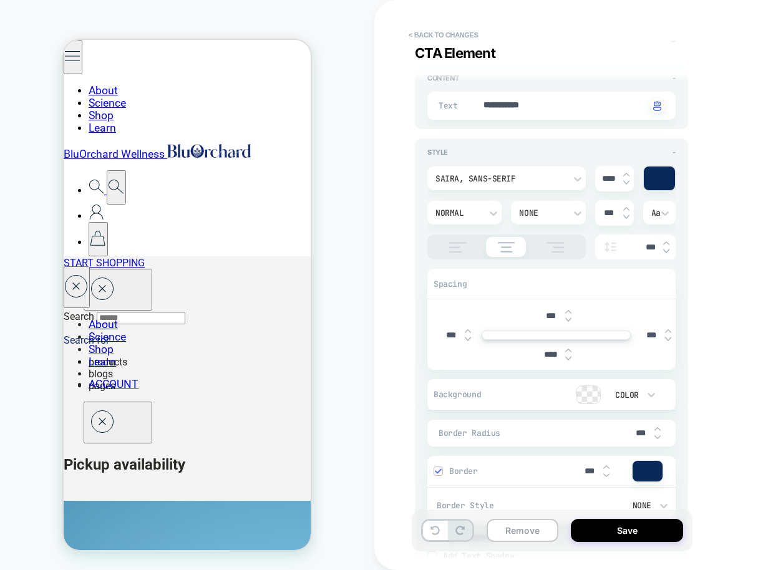
type input "****"
click at [569, 358] on img at bounding box center [568, 358] width 6 height 5
type textarea "*"
type input "****"
click at [569, 358] on img at bounding box center [568, 358] width 6 height 5
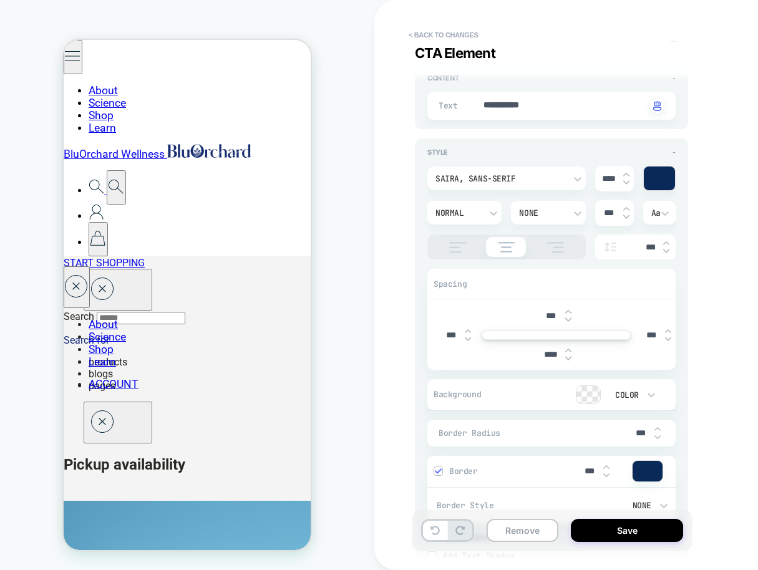
type textarea "*"
type input "****"
click at [569, 358] on img at bounding box center [568, 358] width 6 height 5
type textarea "*"
type input "*****"
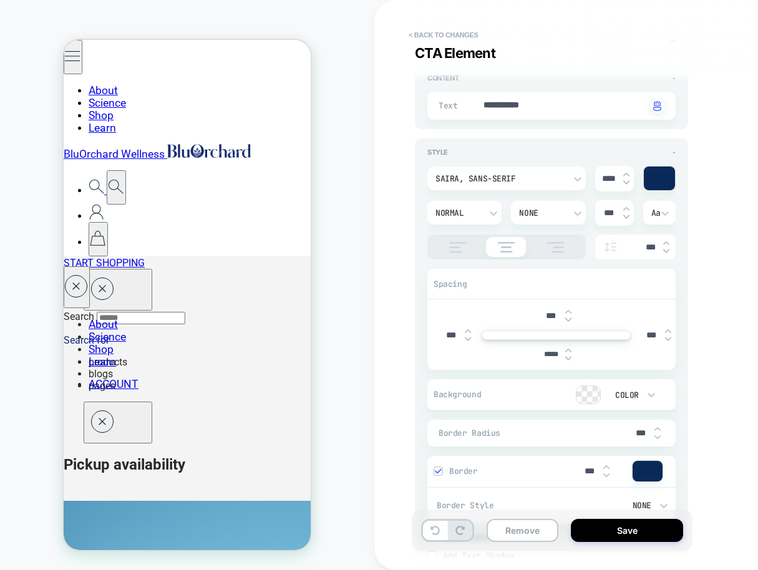
click at [569, 358] on img at bounding box center [568, 358] width 6 height 5
type textarea "*"
type input "*****"
click at [569, 358] on img at bounding box center [568, 358] width 6 height 5
type textarea "*"
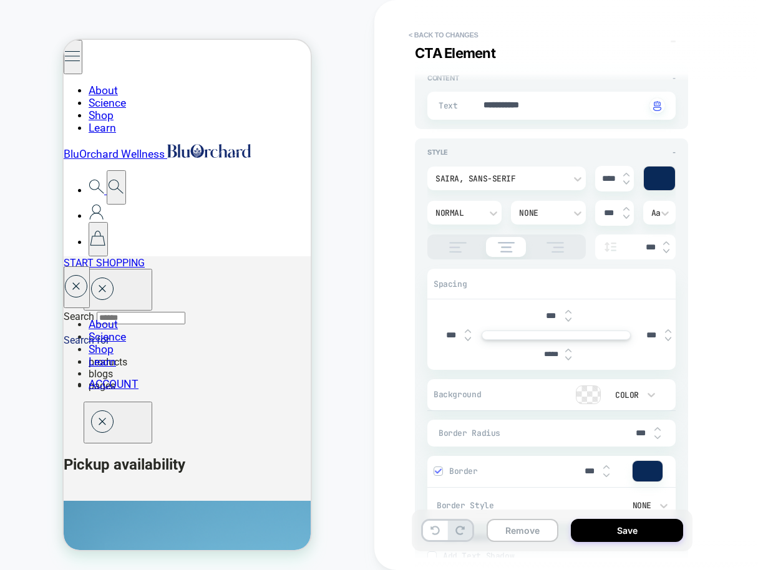
type input "*****"
click at [569, 358] on img at bounding box center [568, 358] width 6 height 5
type textarea "*"
type input "*****"
click at [569, 358] on img at bounding box center [568, 358] width 6 height 5
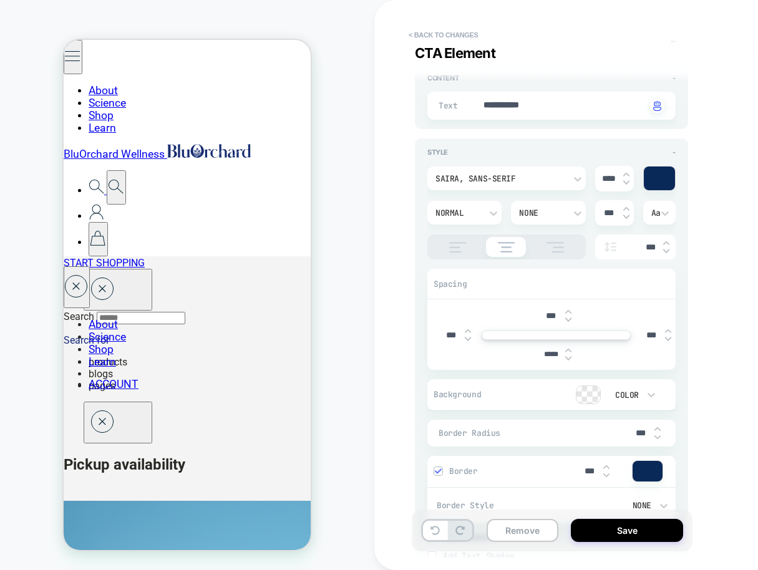
type textarea "*"
type input "*****"
click at [569, 358] on img at bounding box center [568, 358] width 6 height 5
type textarea "*"
type input "*****"
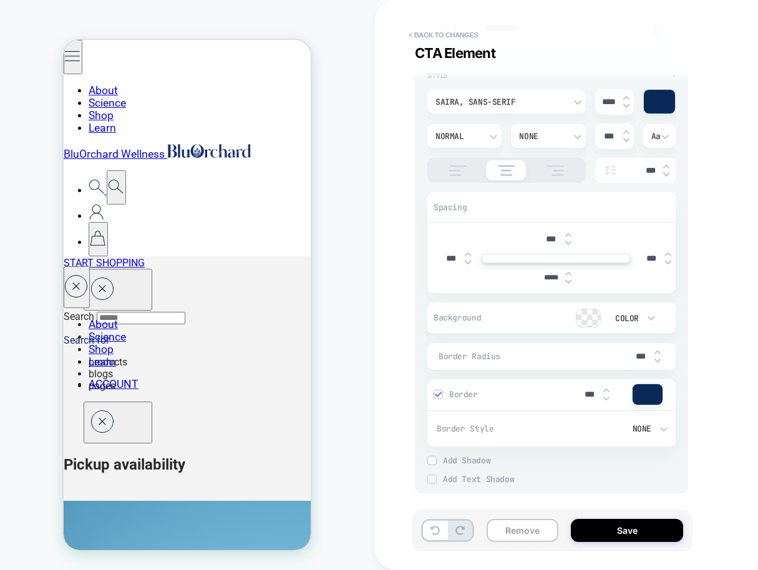
scroll to position [185, 0]
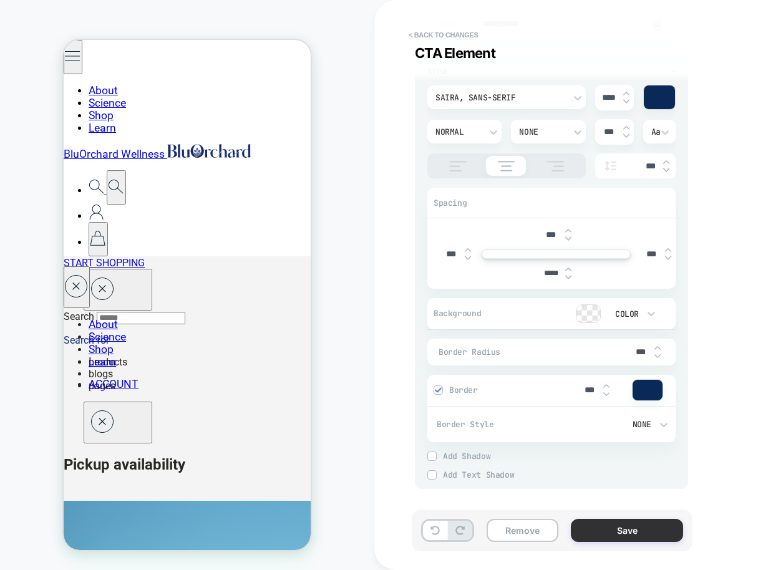
click at [619, 528] on button "Save" at bounding box center [627, 530] width 112 height 23
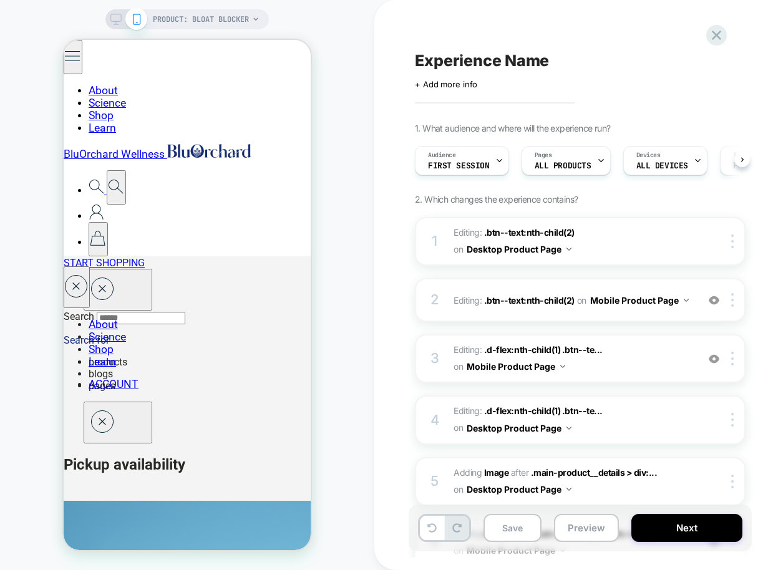
scroll to position [0, 1]
click at [116, 17] on icon at bounding box center [115, 19] width 11 height 11
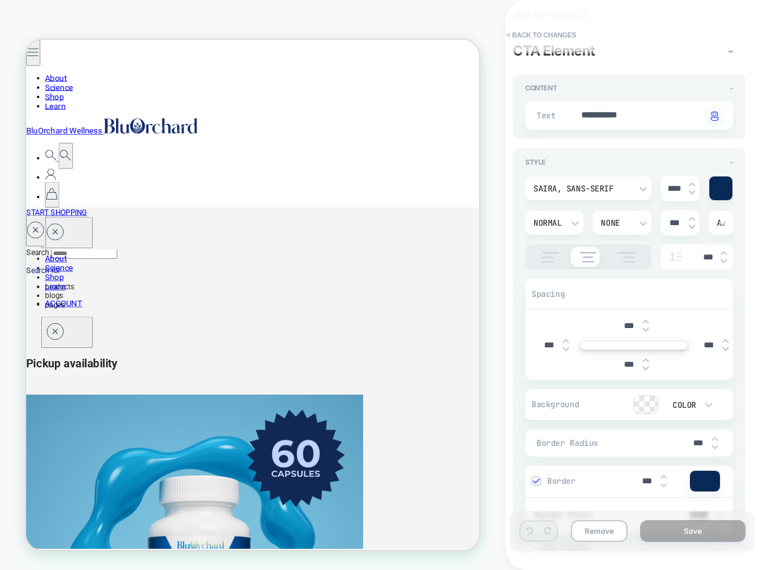
scroll to position [98, 0]
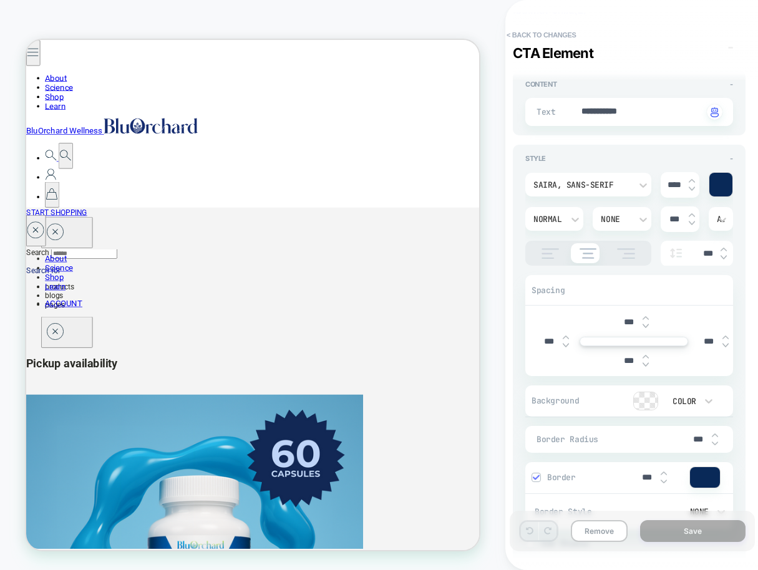
click at [645, 365] on img at bounding box center [645, 364] width 6 height 5
type textarea "*"
type input "****"
click at [645, 365] on img at bounding box center [645, 364] width 6 height 5
type textarea "*"
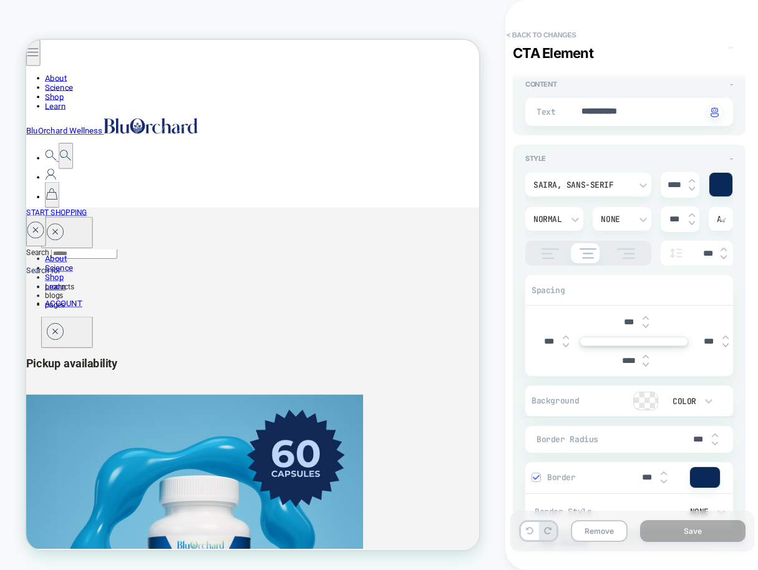
type input "****"
click at [645, 365] on img at bounding box center [645, 364] width 6 height 5
type textarea "*"
type input "****"
click at [645, 365] on img at bounding box center [645, 364] width 6 height 5
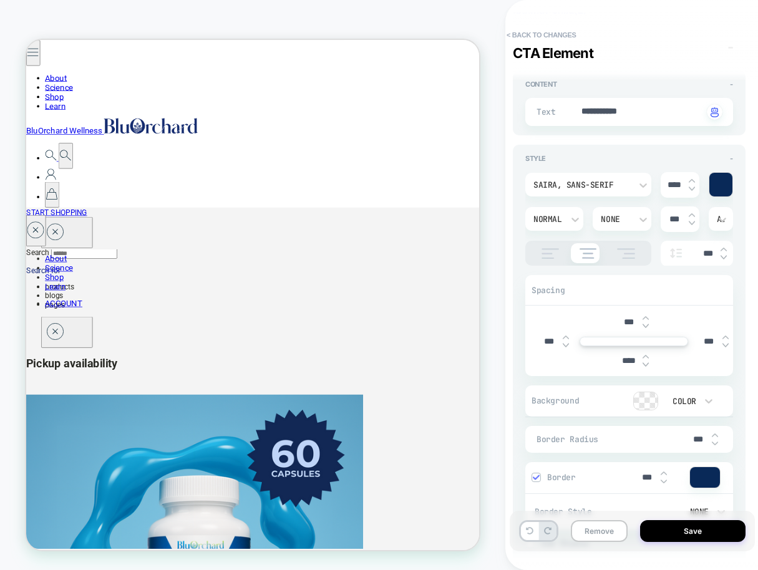
type textarea "*"
type input "****"
click at [645, 365] on img at bounding box center [645, 364] width 6 height 5
type textarea "*"
type input "****"
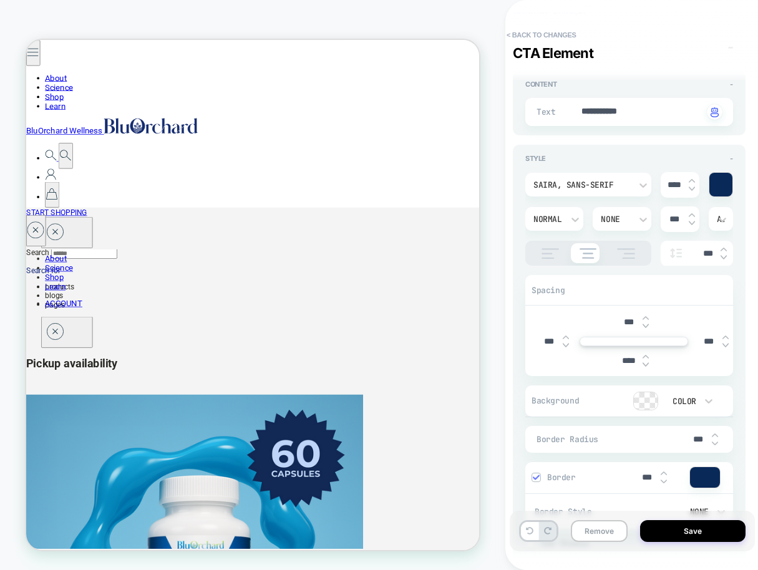
click at [645, 365] on img at bounding box center [645, 364] width 6 height 5
type textarea "*"
type input "****"
click at [645, 365] on img at bounding box center [645, 364] width 6 height 5
type textarea "*"
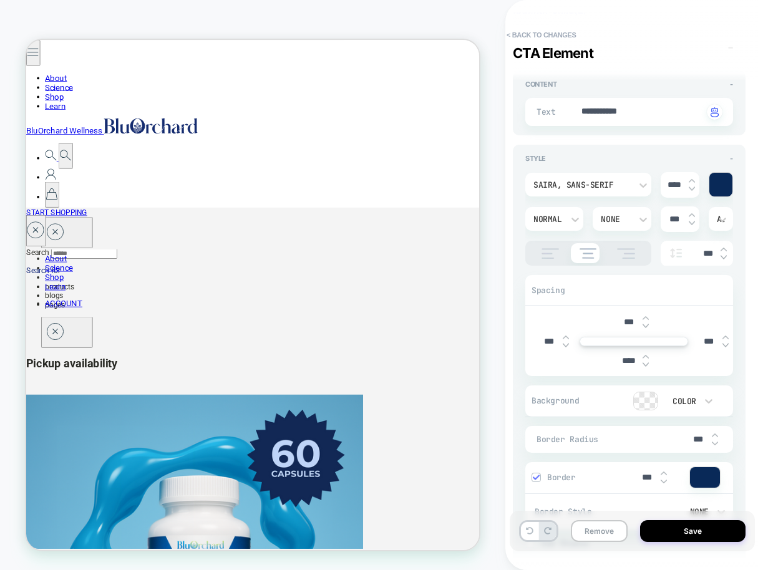
type input "****"
click at [645, 365] on img at bounding box center [645, 364] width 6 height 5
type textarea "*"
type input "****"
click at [645, 365] on img at bounding box center [645, 364] width 6 height 5
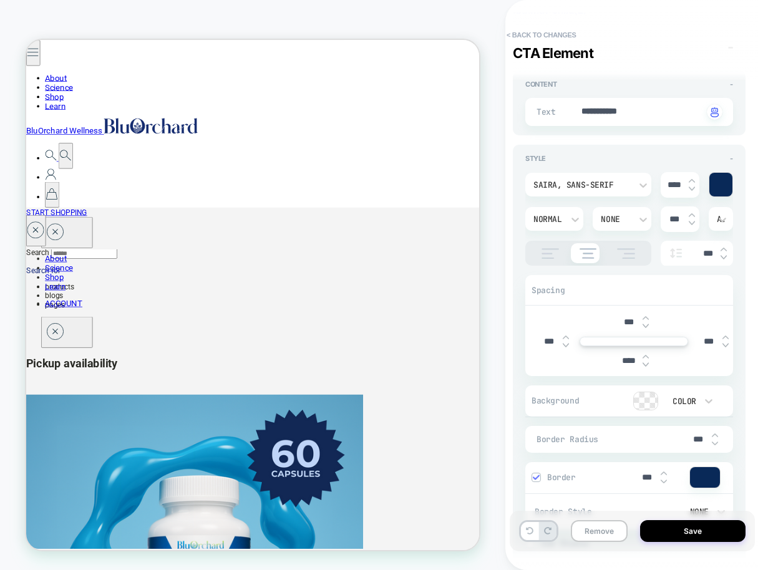
type textarea "*"
type input "****"
click at [645, 365] on img at bounding box center [645, 364] width 6 height 5
type textarea "*"
type input "*****"
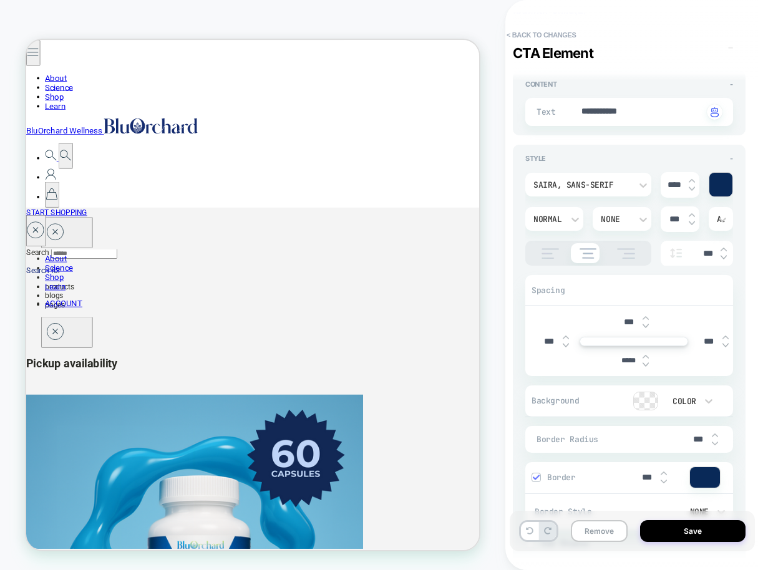
click at [645, 365] on img at bounding box center [645, 364] width 6 height 5
type textarea "*"
type input "*****"
click at [645, 365] on img at bounding box center [645, 364] width 6 height 5
type textarea "*"
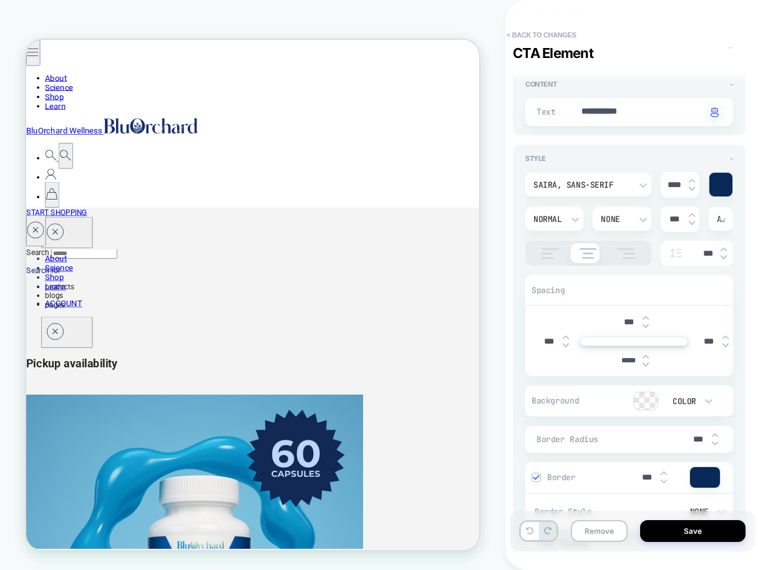
type input "*****"
click at [645, 365] on img at bounding box center [645, 364] width 6 height 5
type textarea "*"
type input "*****"
click at [645, 365] on img at bounding box center [645, 364] width 6 height 5
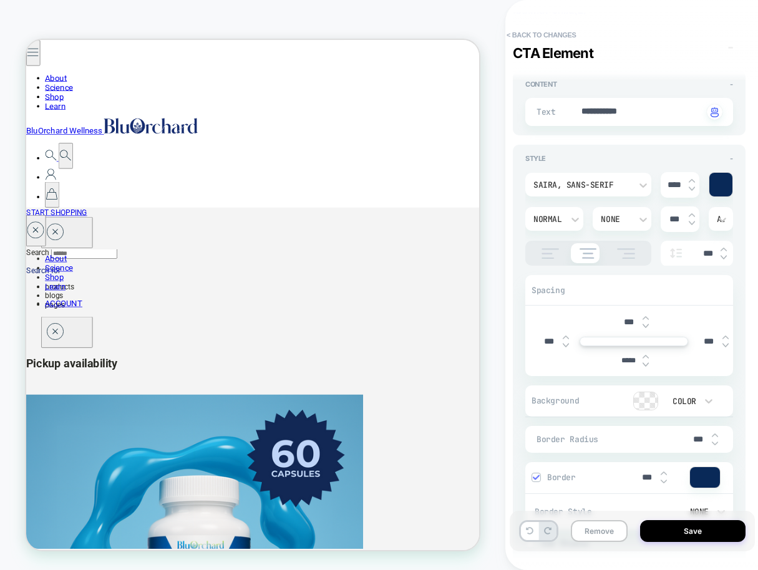
type textarea "*"
type input "*****"
click at [645, 365] on img at bounding box center [645, 364] width 6 height 5
type textarea "*"
type input "*****"
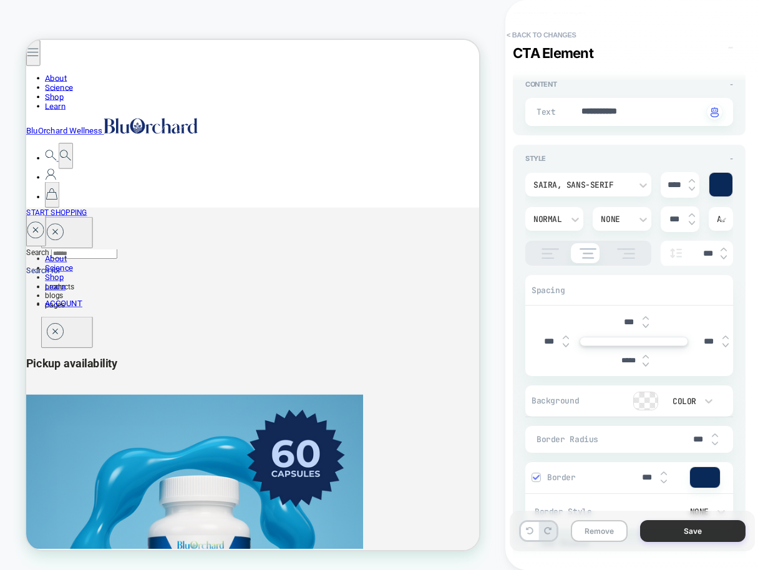
click at [712, 531] on button "Save" at bounding box center [692, 531] width 105 height 22
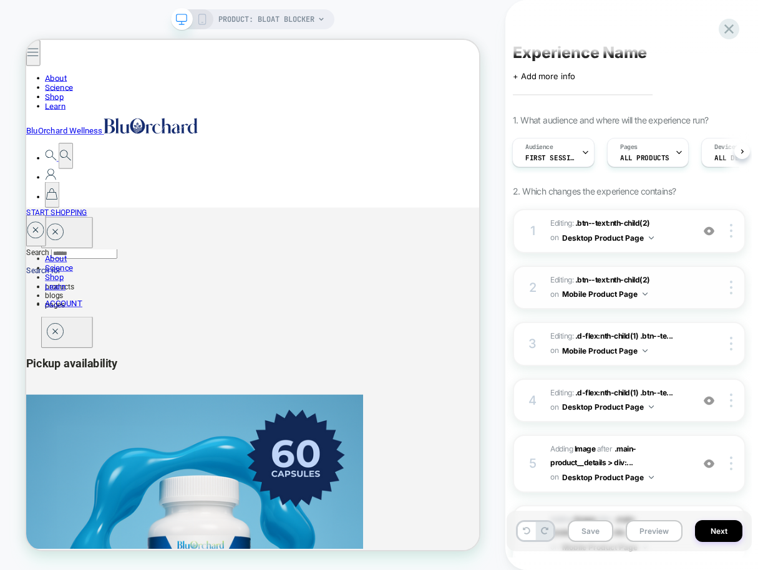
scroll to position [76, 0]
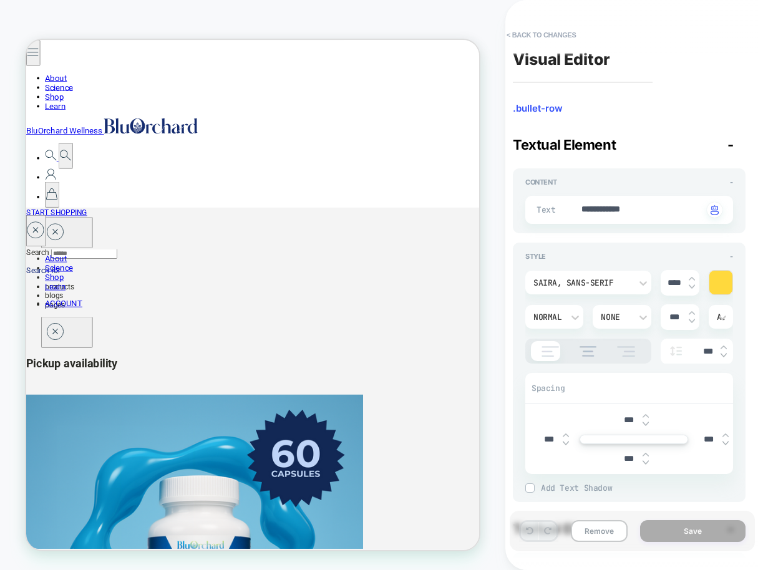
click at [645, 461] on img at bounding box center [645, 462] width 6 height 5
type textarea "*"
type input "****"
click at [645, 461] on img at bounding box center [645, 462] width 6 height 5
type textarea "*"
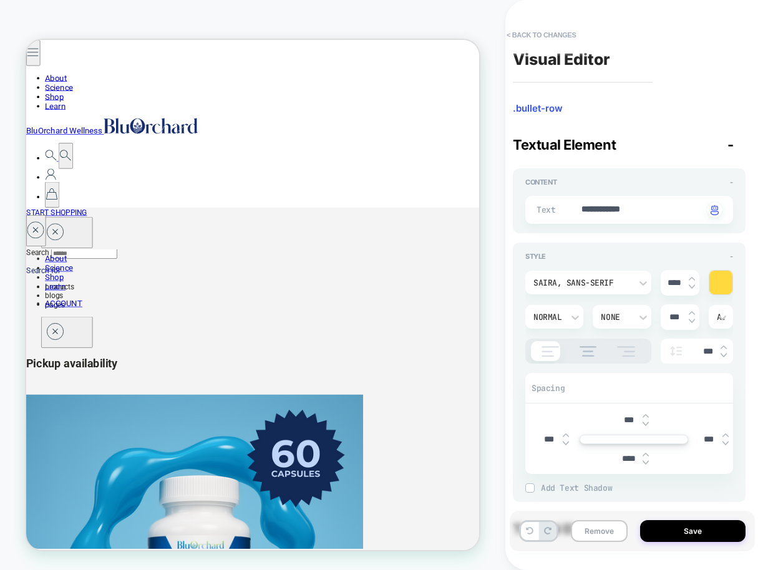
type input "****"
click at [645, 461] on img at bounding box center [645, 462] width 6 height 5
type textarea "*"
type input "****"
click at [645, 461] on img at bounding box center [645, 462] width 6 height 5
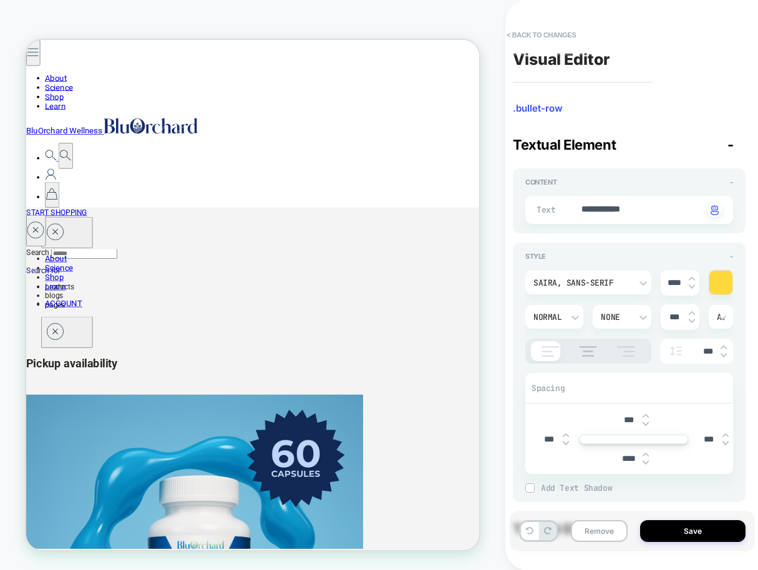
type textarea "*"
type input "****"
click at [645, 461] on img at bounding box center [645, 462] width 6 height 5
type textarea "*"
type input "****"
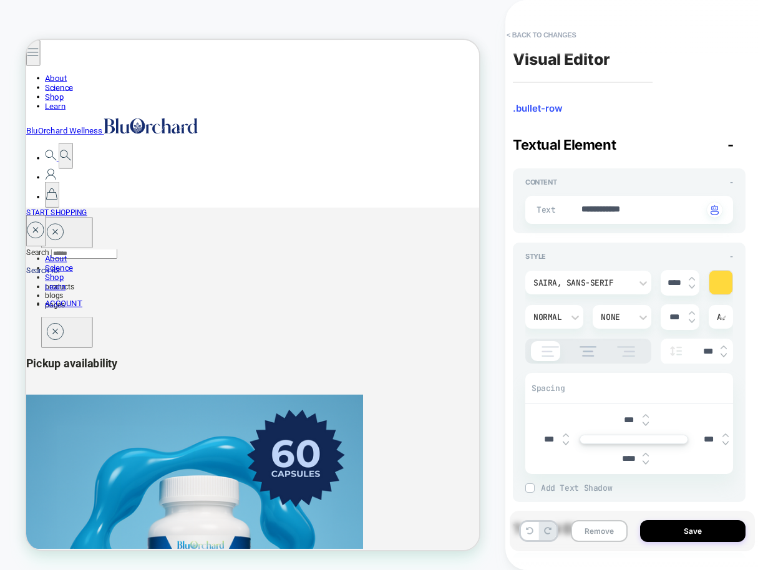
click at [645, 461] on img at bounding box center [645, 462] width 6 height 5
type textarea "*"
type input "****"
click at [645, 461] on img at bounding box center [645, 462] width 6 height 5
type textarea "*"
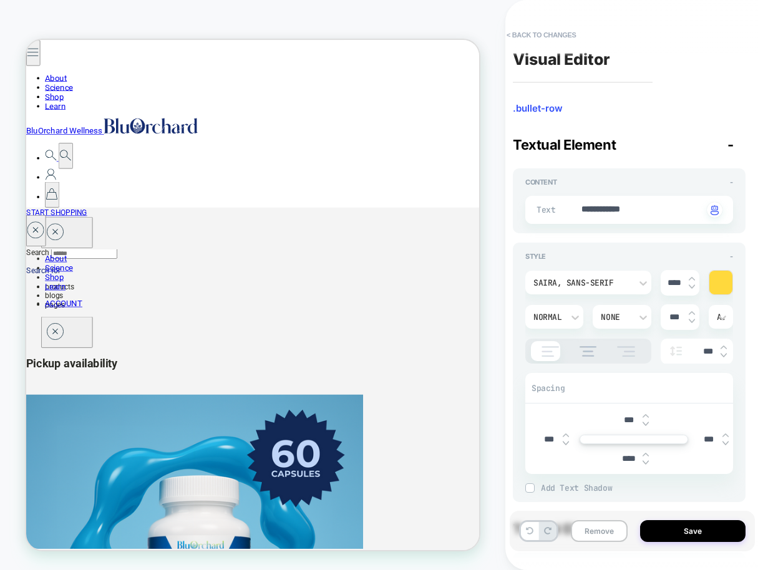
type input "****"
click at [645, 462] on img at bounding box center [645, 462] width 6 height 5
type textarea "*"
type input "****"
click at [645, 462] on img at bounding box center [645, 462] width 6 height 5
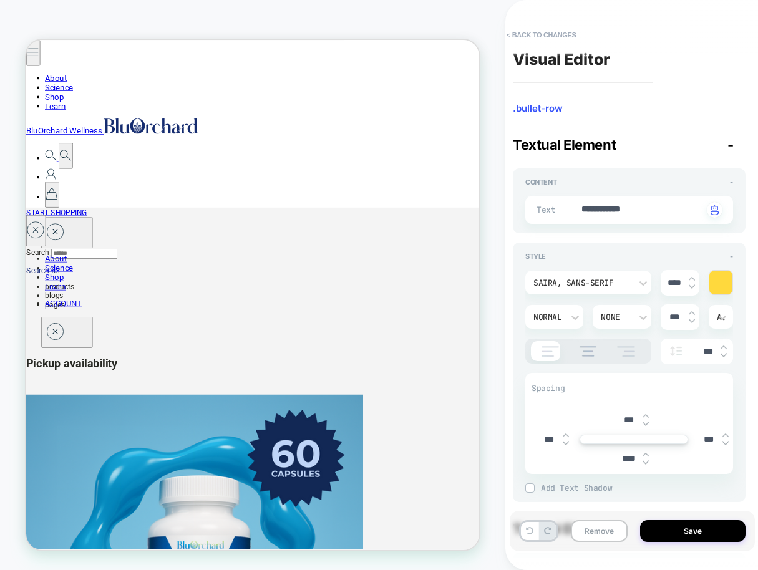
type textarea "*"
type input "****"
click at [645, 462] on img at bounding box center [645, 462] width 6 height 5
type textarea "*"
type input "*****"
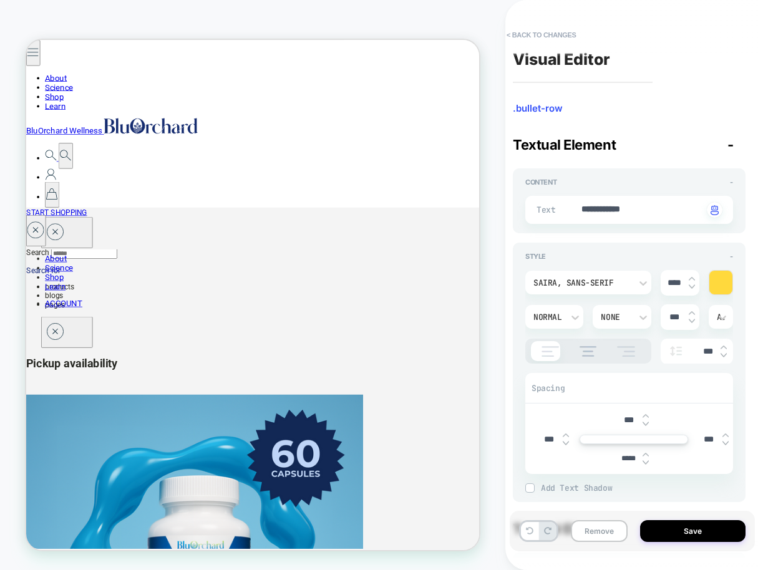
click at [645, 462] on img at bounding box center [645, 462] width 6 height 5
type textarea "*"
type input "*****"
click at [645, 462] on img at bounding box center [645, 462] width 6 height 5
type textarea "*"
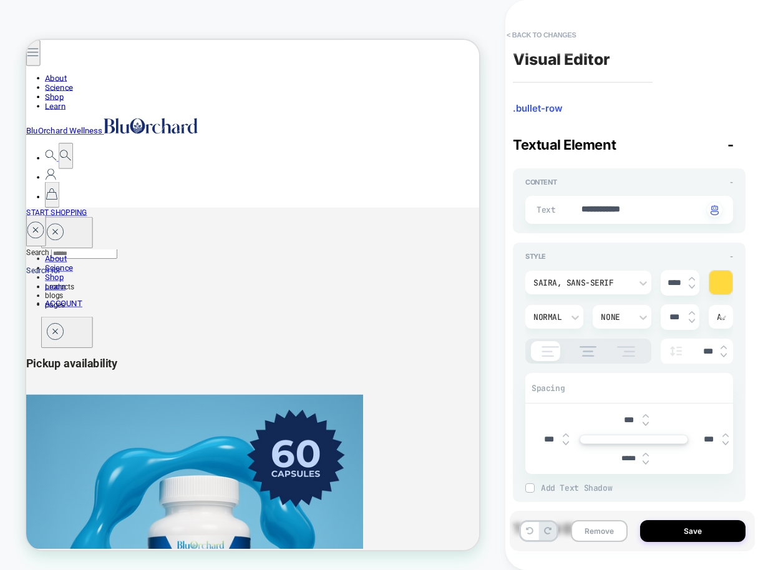
type input "*****"
click at [645, 462] on img at bounding box center [645, 462] width 6 height 5
type textarea "*"
type input "*****"
click at [645, 461] on img at bounding box center [645, 462] width 6 height 5
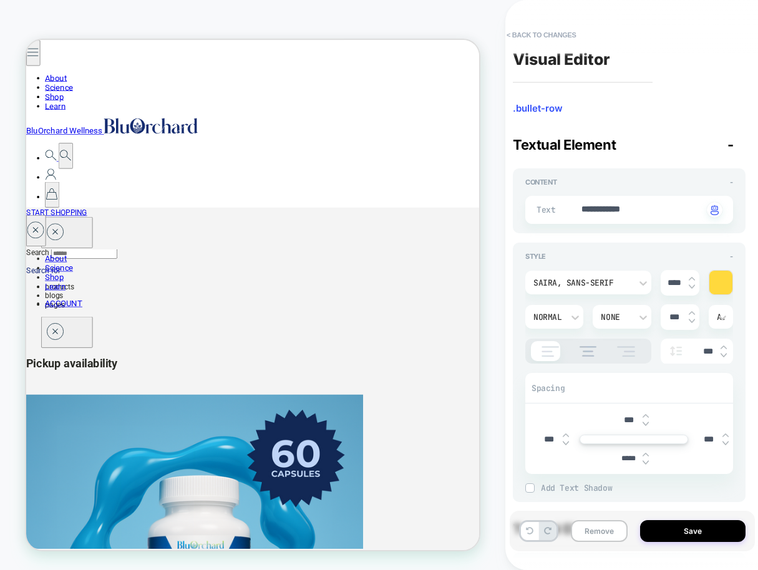
type textarea "*"
type input "*****"
click at [645, 461] on img at bounding box center [645, 462] width 6 height 5
type textarea "*"
type input "*****"
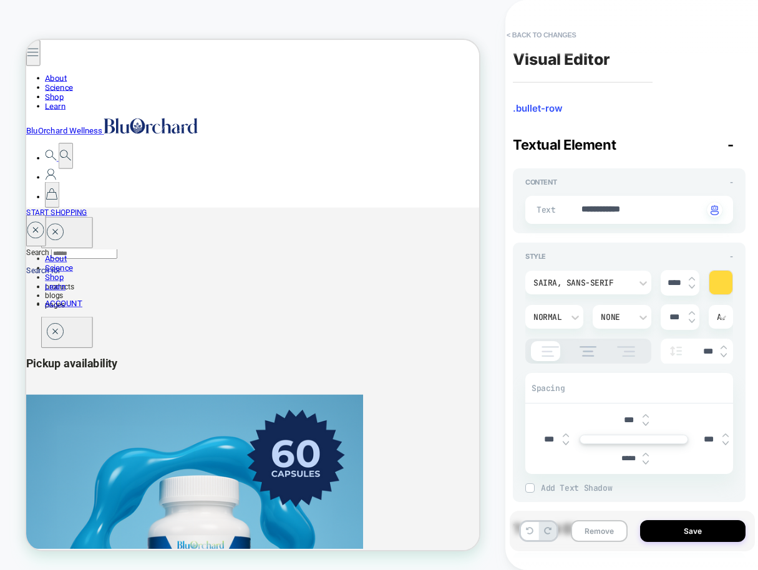
click at [645, 461] on img at bounding box center [645, 462] width 6 height 5
type textarea "*"
type input "*****"
click at [645, 461] on img at bounding box center [645, 462] width 6 height 5
type textarea "*"
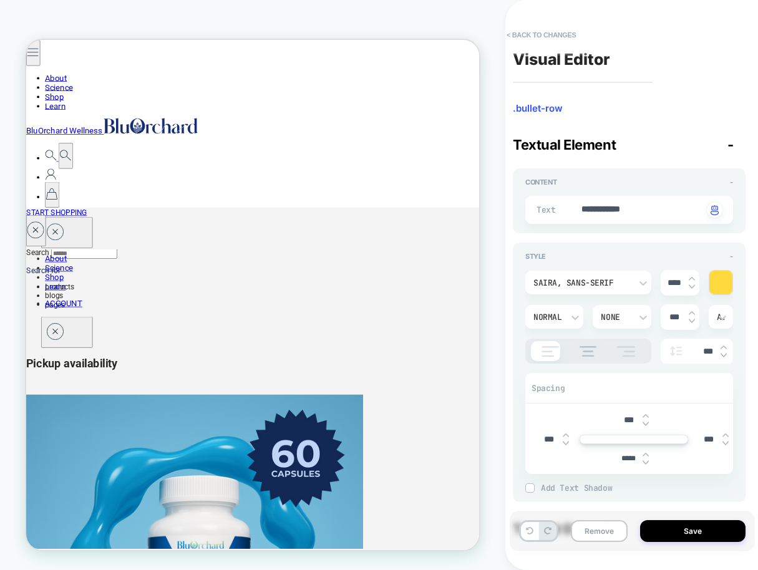
type input "*****"
click at [645, 461] on img at bounding box center [645, 462] width 6 height 5
type textarea "*"
type input "*****"
click at [645, 461] on img at bounding box center [645, 462] width 6 height 5
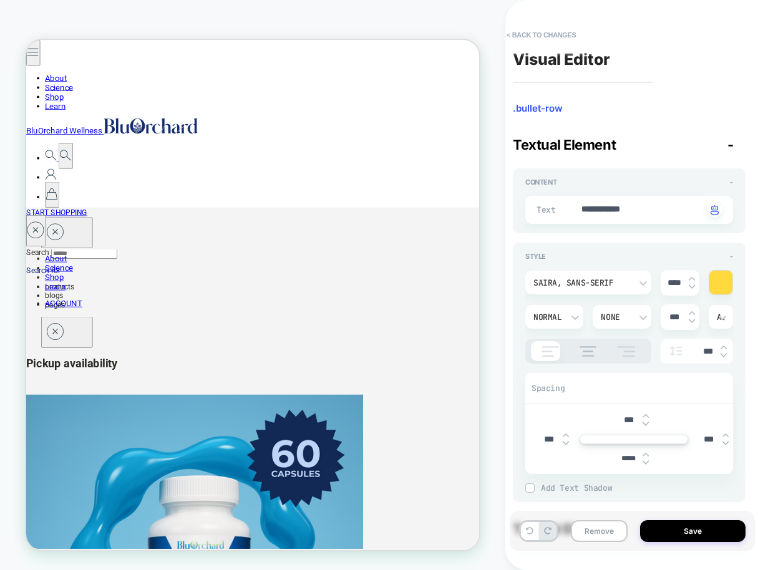
type textarea "*"
type input "*****"
click at [645, 461] on img at bounding box center [645, 462] width 6 height 5
type textarea "*"
type input "*****"
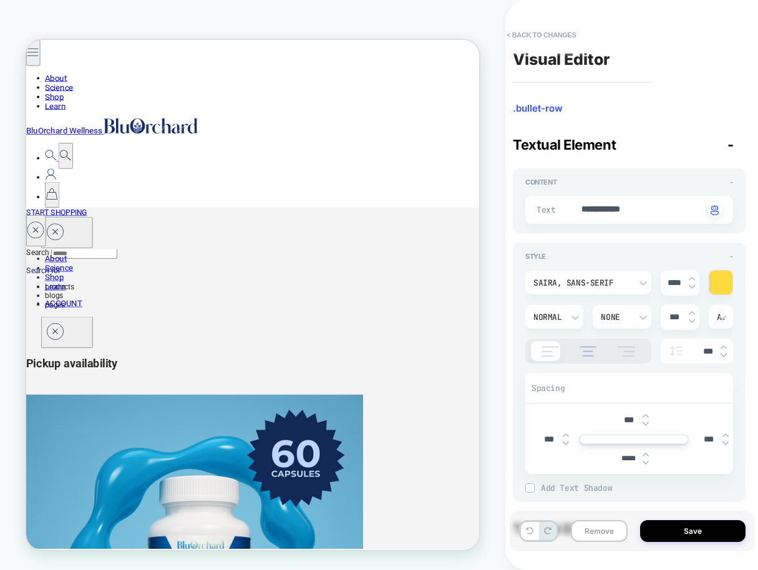
click at [644, 454] on img at bounding box center [645, 454] width 6 height 5
type textarea "*"
type input "*****"
click at [644, 454] on img at bounding box center [645, 454] width 6 height 5
type textarea "*"
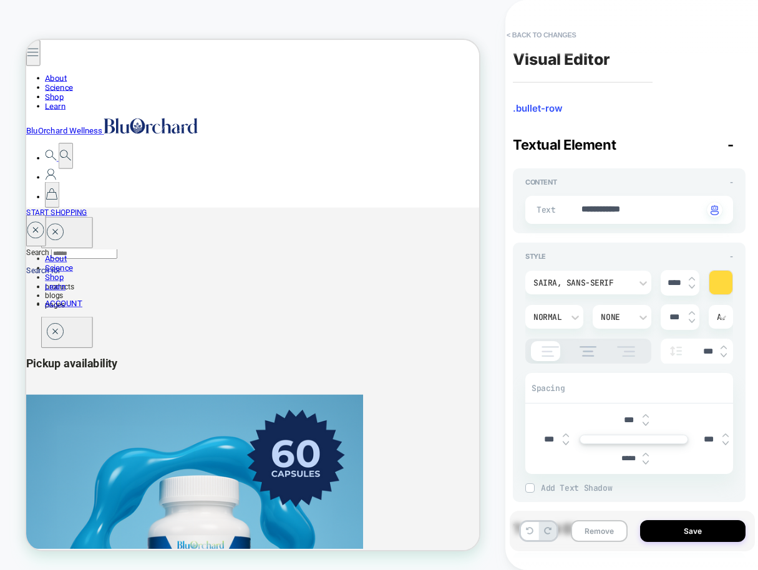
type input "*****"
click at [644, 454] on img at bounding box center [645, 454] width 6 height 5
type textarea "*"
type input "*****"
click at [644, 454] on img at bounding box center [645, 454] width 6 height 5
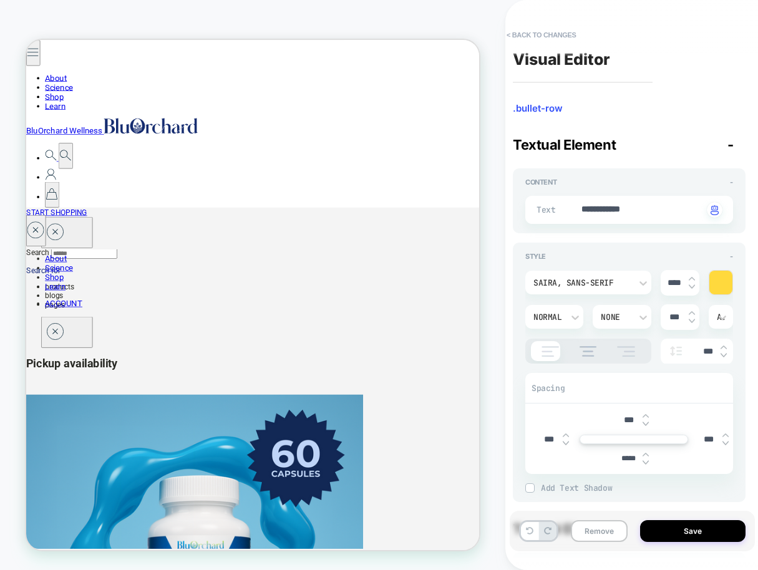
type textarea "*"
type input "*****"
click at [644, 454] on img at bounding box center [645, 454] width 6 height 5
type textarea "*"
type input "*****"
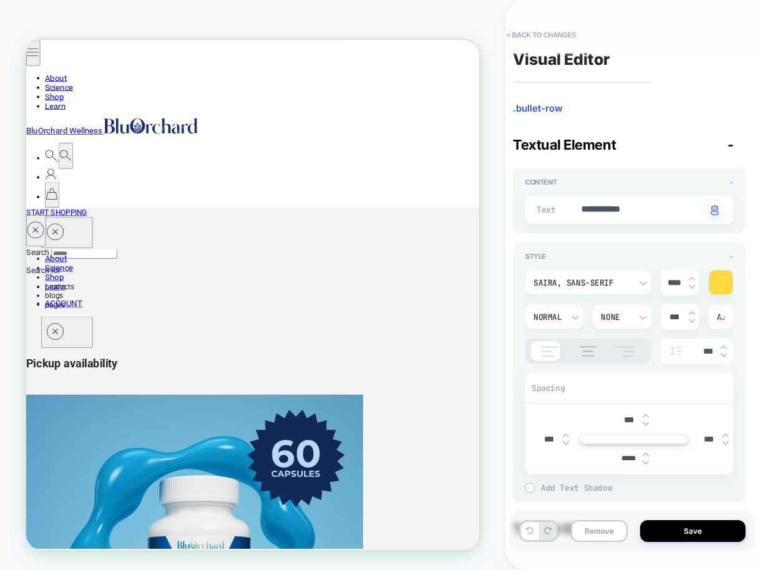
click at [644, 454] on img at bounding box center [645, 454] width 6 height 5
type textarea "*"
type input "*****"
click at [644, 454] on img at bounding box center [645, 454] width 6 height 5
type textarea "*"
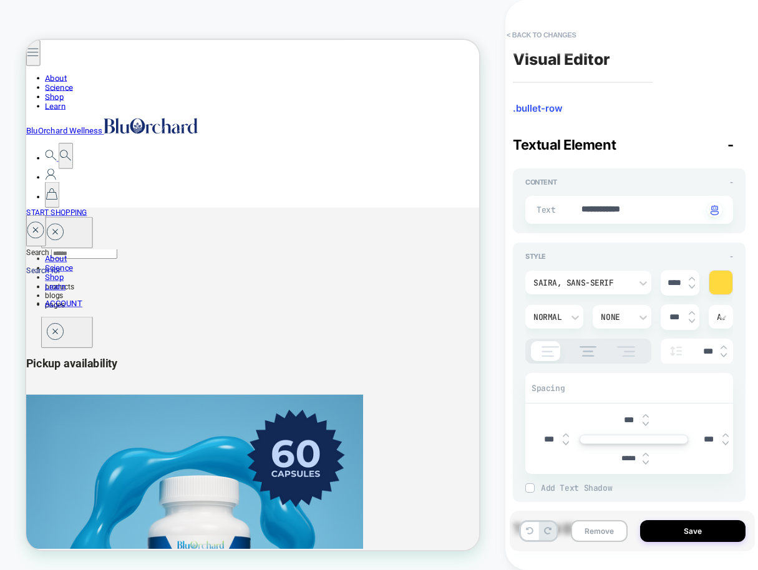
type input "*****"
click at [644, 454] on img at bounding box center [645, 454] width 6 height 5
type textarea "*"
type input "*****"
click at [644, 454] on img at bounding box center [645, 454] width 6 height 5
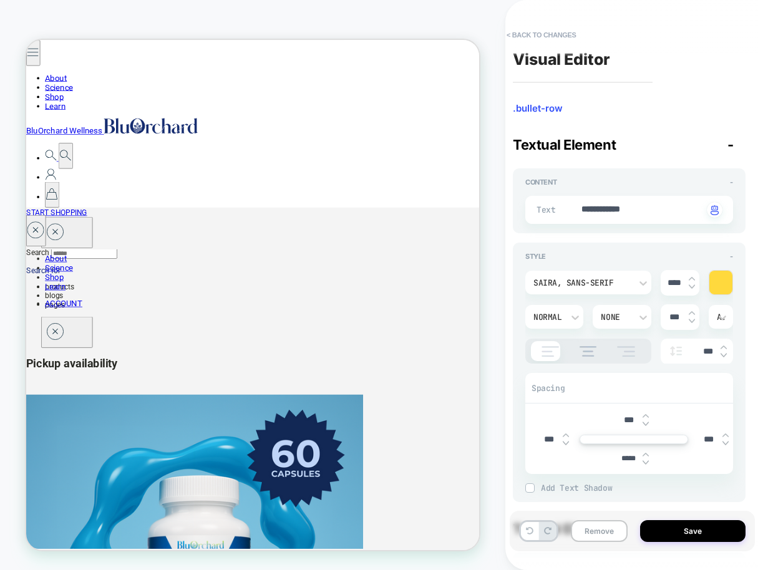
type textarea "*"
type input "*****"
click at [644, 454] on img at bounding box center [645, 454] width 6 height 5
type textarea "*"
type input "*****"
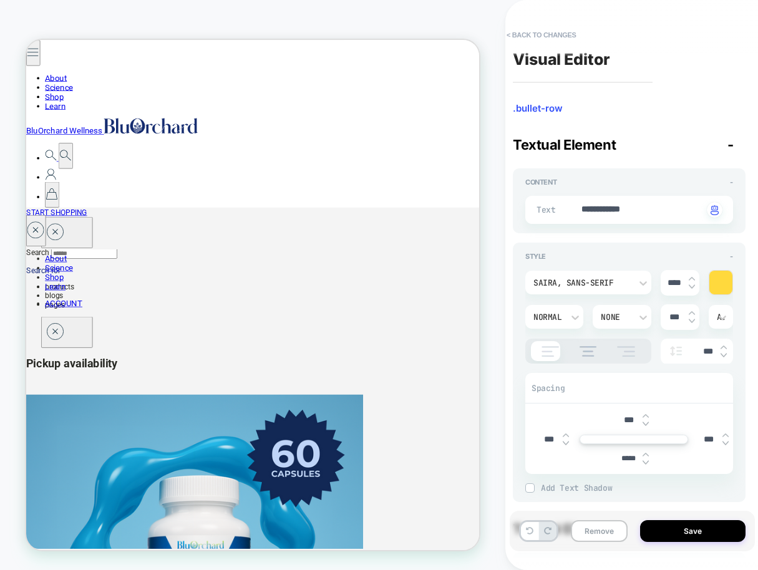
click at [644, 454] on img at bounding box center [645, 454] width 6 height 5
type textarea "*"
type input "****"
click at [644, 454] on img at bounding box center [645, 454] width 6 height 5
type textarea "*"
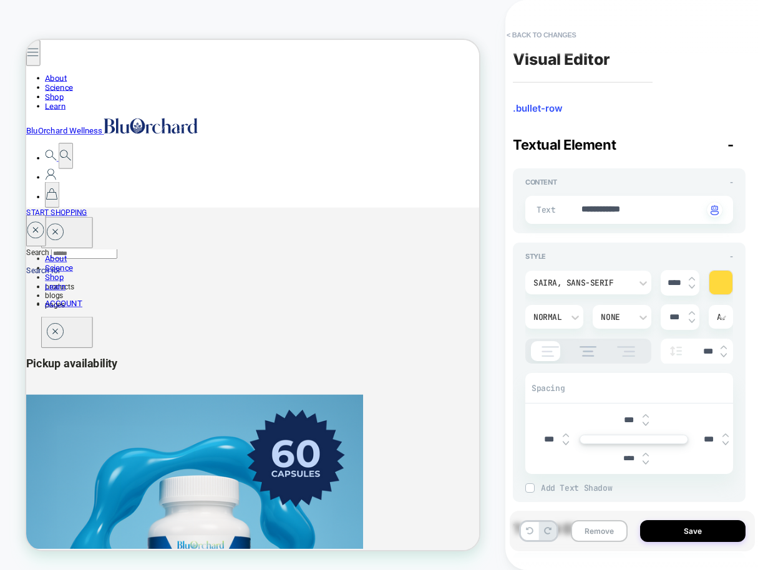
type input "****"
click at [644, 454] on img at bounding box center [645, 454] width 6 height 5
type textarea "*"
type input "****"
click at [644, 453] on img at bounding box center [645, 454] width 6 height 5
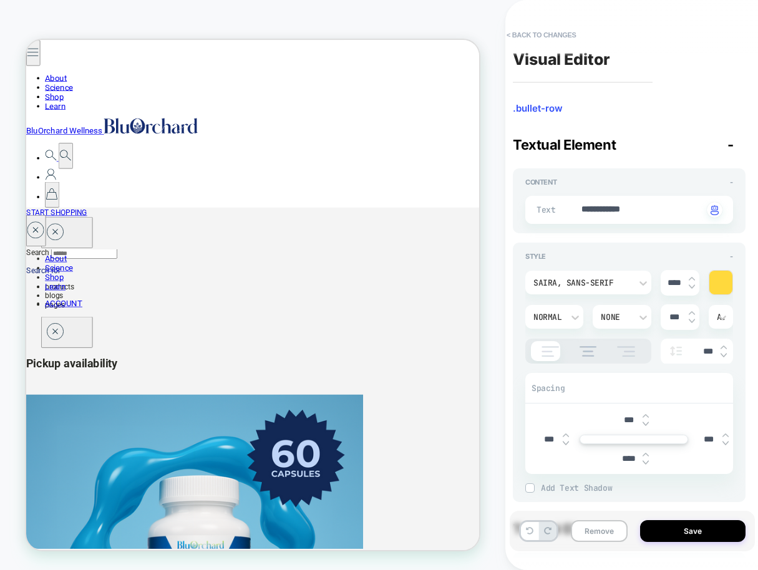
type textarea "*"
type input "****"
click at [644, 453] on img at bounding box center [645, 454] width 6 height 5
type textarea "*"
type input "****"
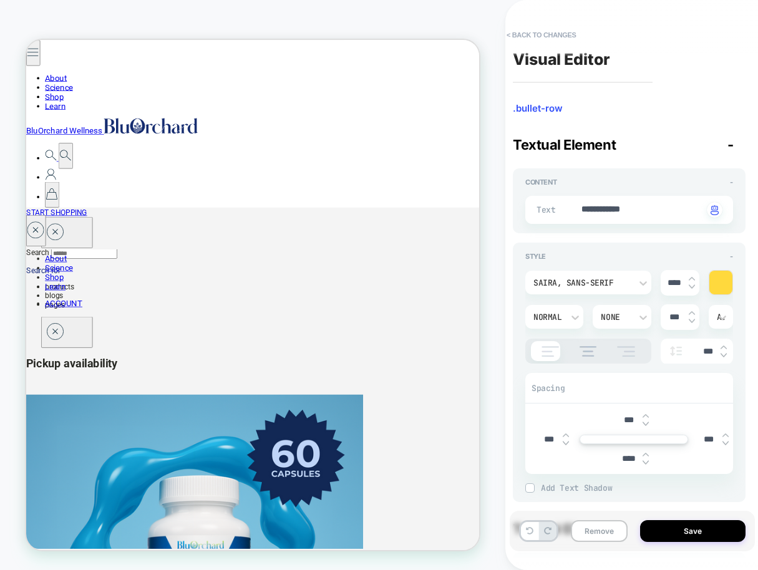
click at [644, 453] on img at bounding box center [645, 454] width 6 height 5
type textarea "*"
type input "****"
click at [644, 453] on img at bounding box center [645, 454] width 6 height 5
type textarea "*"
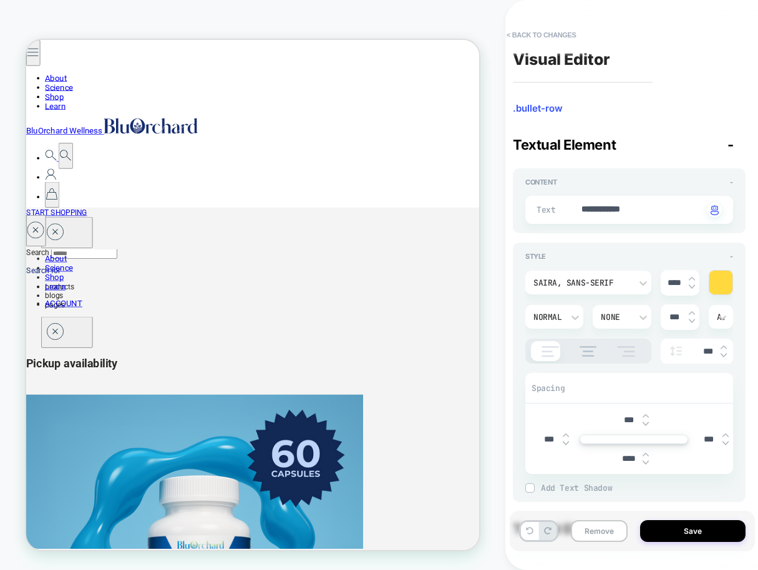
type input "****"
click at [644, 453] on img at bounding box center [645, 454] width 6 height 5
type textarea "*"
type input "****"
click at [644, 453] on img at bounding box center [645, 454] width 6 height 5
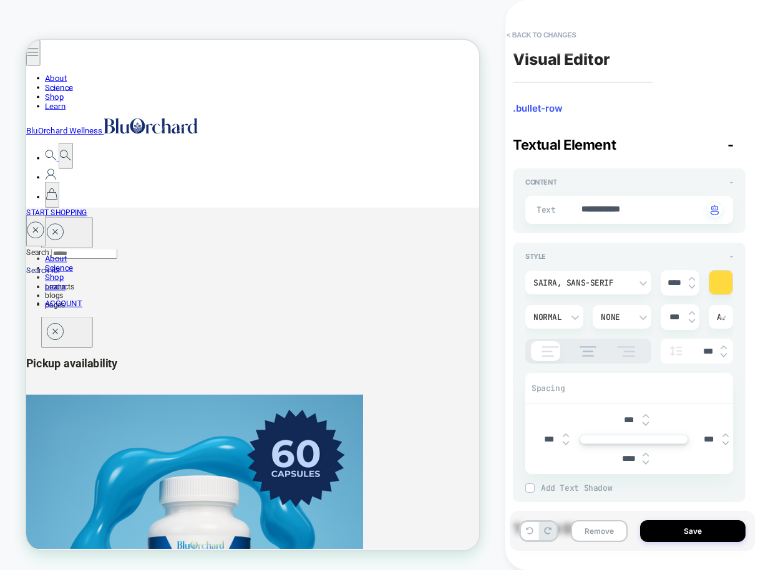
type textarea "*"
type input "****"
click at [644, 453] on img at bounding box center [645, 454] width 6 height 5
type textarea "*"
type input "***"
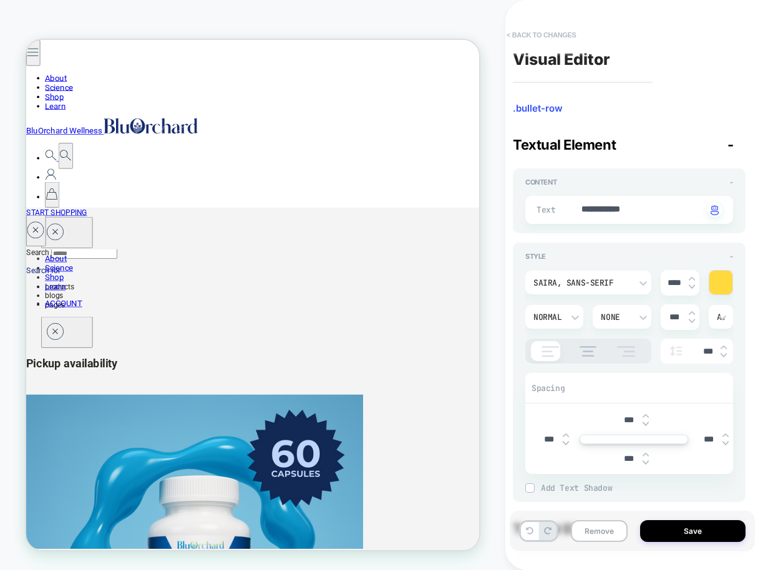
click at [540, 36] on button "< Back to changes" at bounding box center [541, 35] width 82 height 20
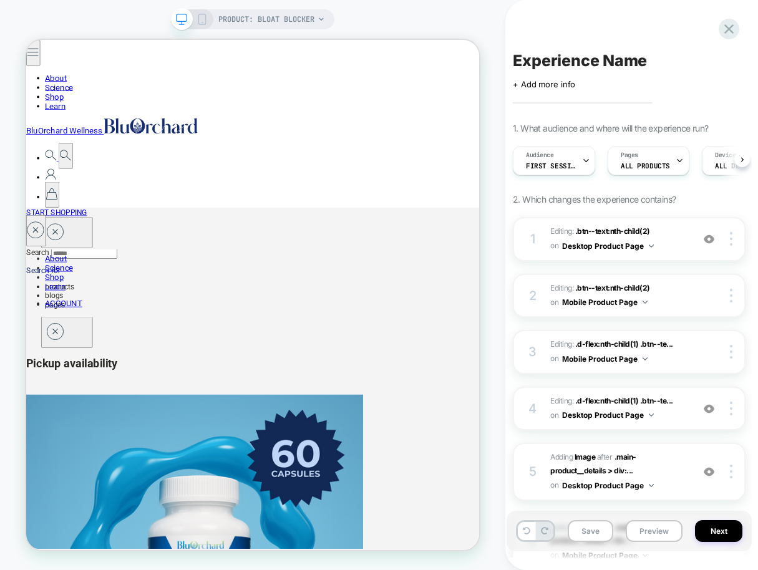
scroll to position [0, 1]
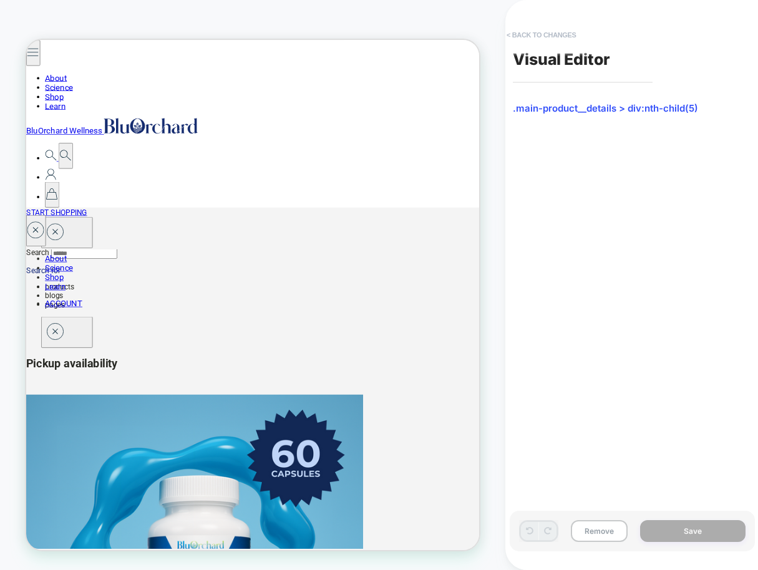
click at [531, 33] on button "< Back to changes" at bounding box center [541, 35] width 82 height 20
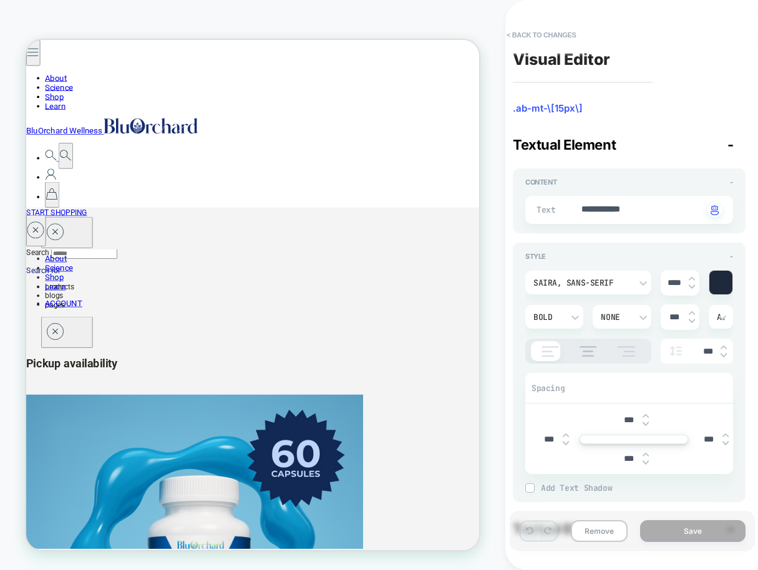
click at [647, 423] on img at bounding box center [645, 424] width 6 height 5
type textarea "*"
type input "****"
click at [647, 423] on img at bounding box center [645, 424] width 6 height 5
type textarea "*"
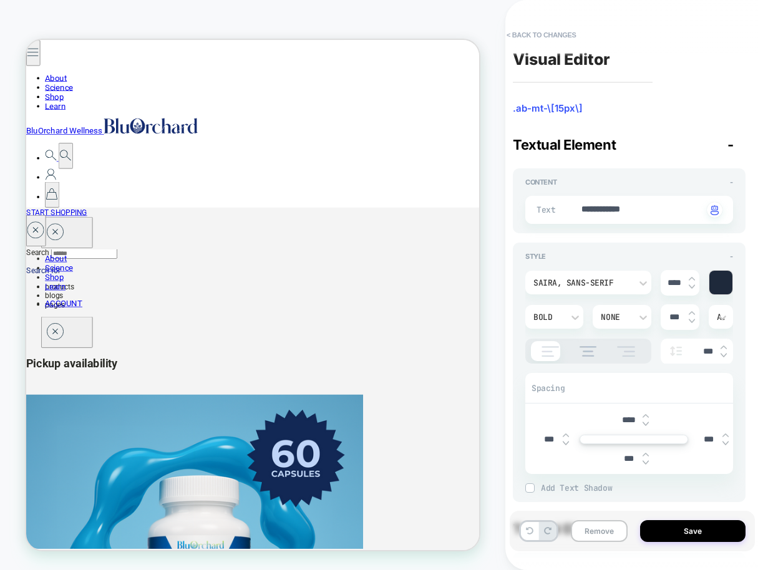
type input "****"
click at [647, 423] on img at bounding box center [645, 424] width 6 height 5
type textarea "*"
type input "****"
click at [647, 423] on img at bounding box center [645, 424] width 6 height 5
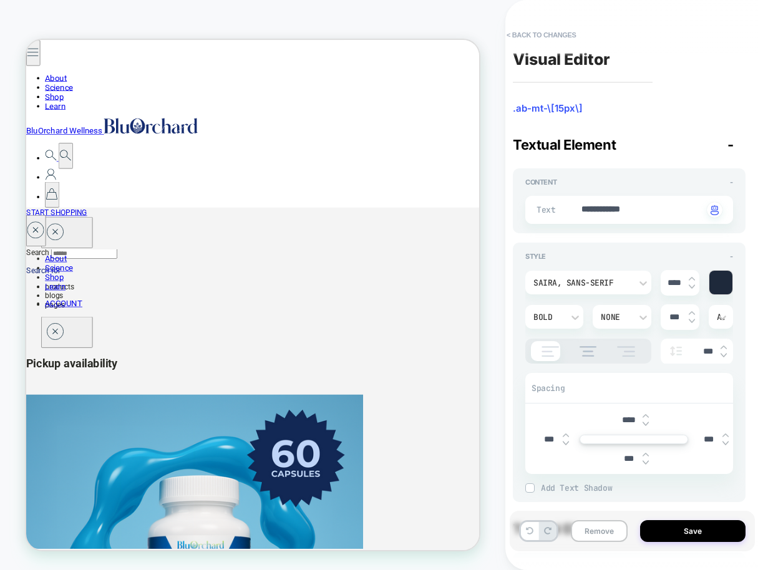
type textarea "*"
type input "****"
click at [647, 423] on img at bounding box center [645, 424] width 6 height 5
type textarea "*"
type input "****"
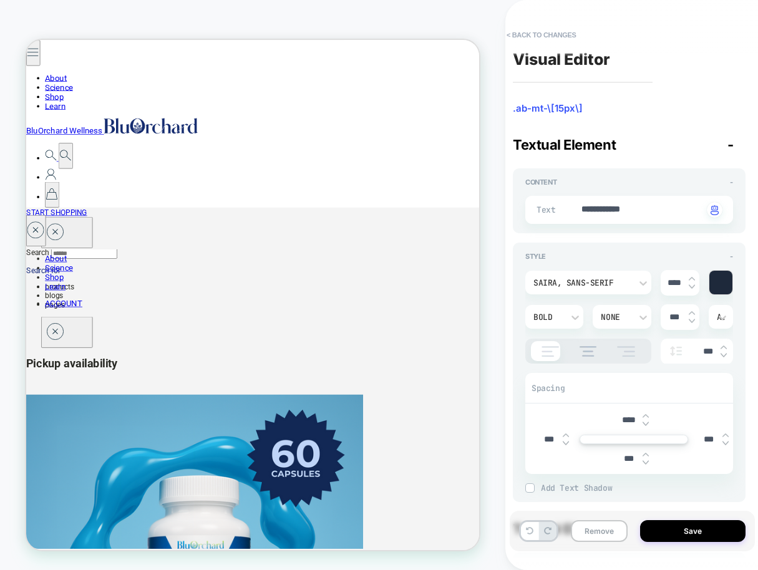
click at [647, 423] on img at bounding box center [645, 424] width 6 height 5
type textarea "*"
type input "****"
click at [647, 423] on img at bounding box center [645, 424] width 6 height 5
type textarea "*"
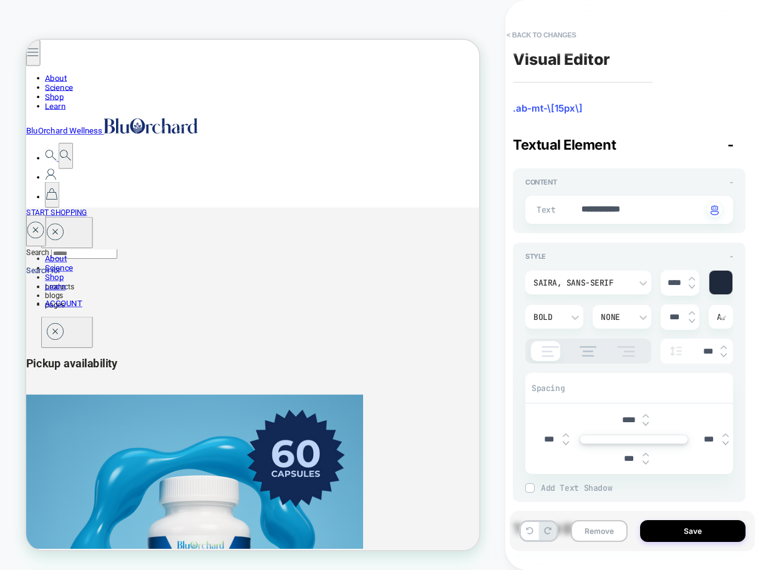
type input "****"
click at [647, 423] on img at bounding box center [645, 424] width 6 height 5
type textarea "*"
type input "****"
click at [647, 423] on img at bounding box center [645, 424] width 6 height 5
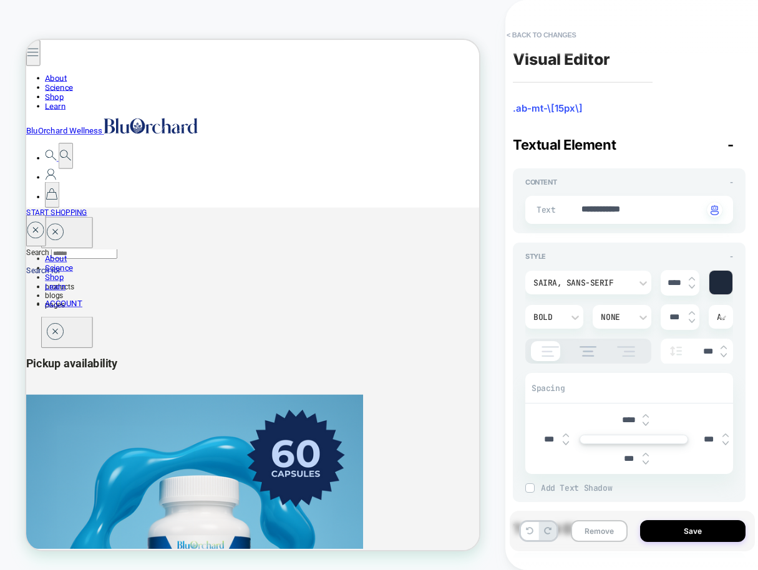
type textarea "*"
type input "****"
click at [647, 423] on img at bounding box center [645, 424] width 6 height 5
type textarea "*"
type input "*****"
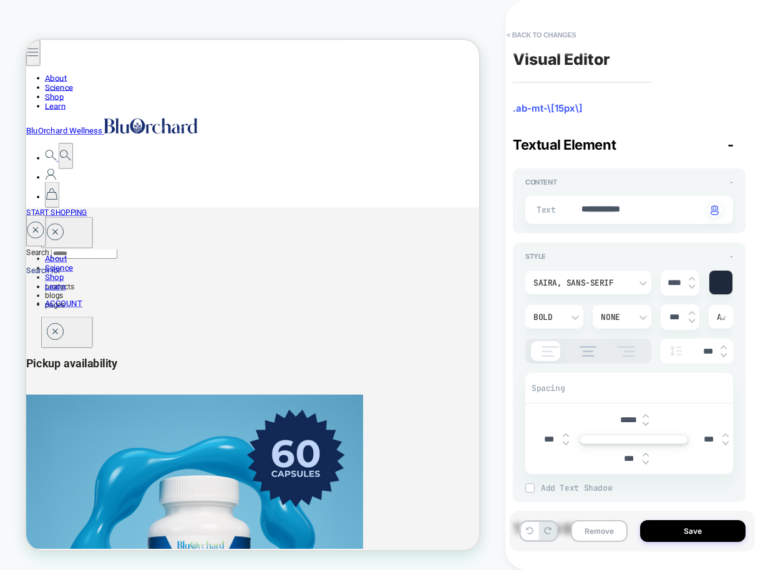
type textarea "*"
type input "*****"
click at [647, 423] on img at bounding box center [645, 424] width 6 height 5
type textarea "*"
type input "*****"
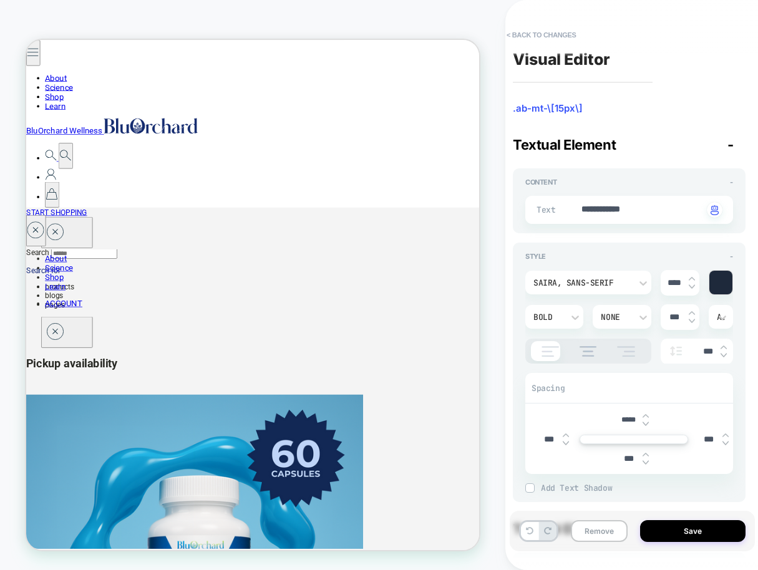
click at [647, 423] on img at bounding box center [645, 424] width 6 height 5
type textarea "*"
type input "*****"
click at [647, 423] on img at bounding box center [645, 424] width 6 height 5
type textarea "*"
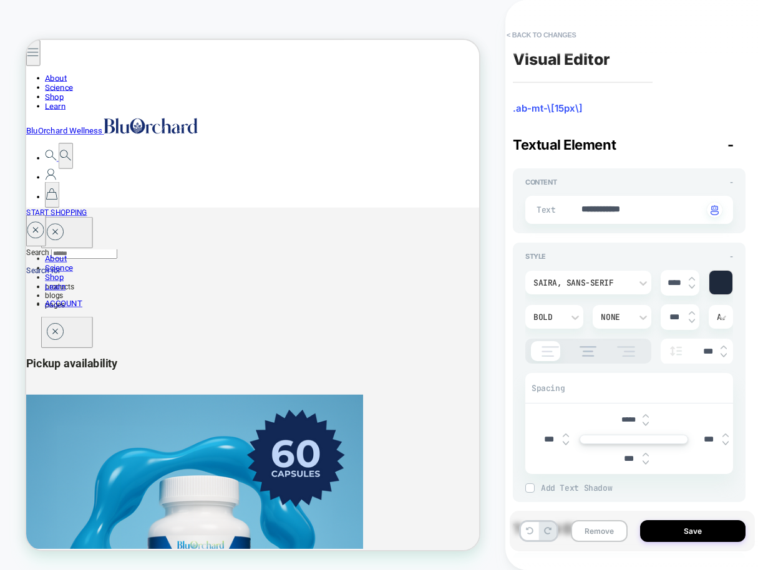
type input "*****"
click at [647, 423] on img at bounding box center [645, 424] width 6 height 5
type textarea "*"
type input "*****"
click at [647, 423] on img at bounding box center [645, 424] width 6 height 5
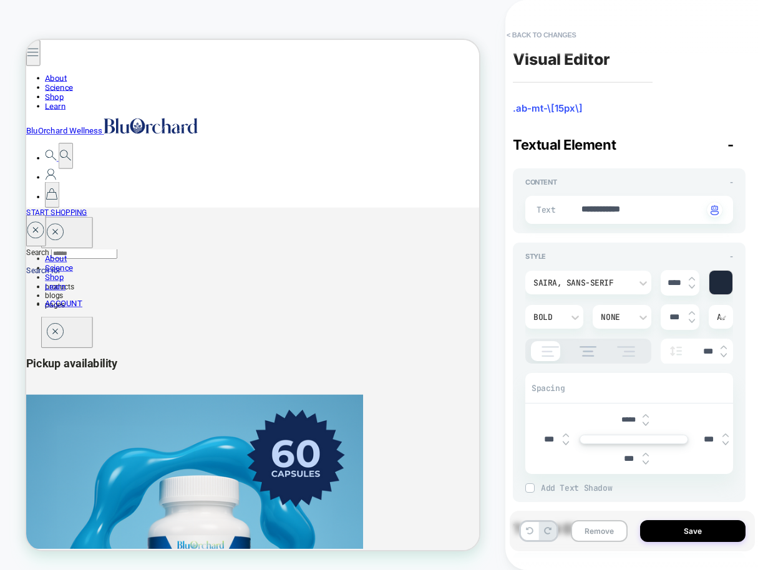
type textarea "*"
type input "*****"
click at [645, 413] on img at bounding box center [645, 415] width 6 height 5
type textarea "*"
type input "*****"
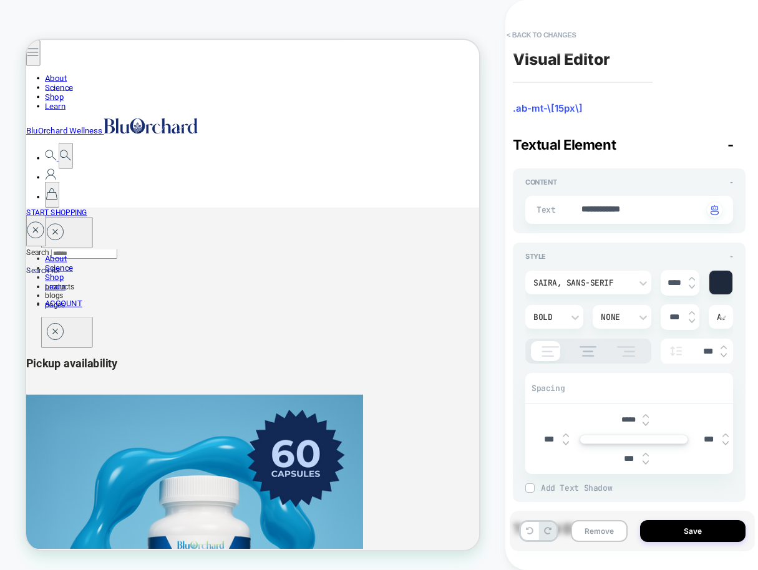
click at [645, 413] on img at bounding box center [645, 415] width 6 height 5
type textarea "*"
type input "*****"
click at [645, 413] on img at bounding box center [645, 415] width 6 height 5
type textarea "*"
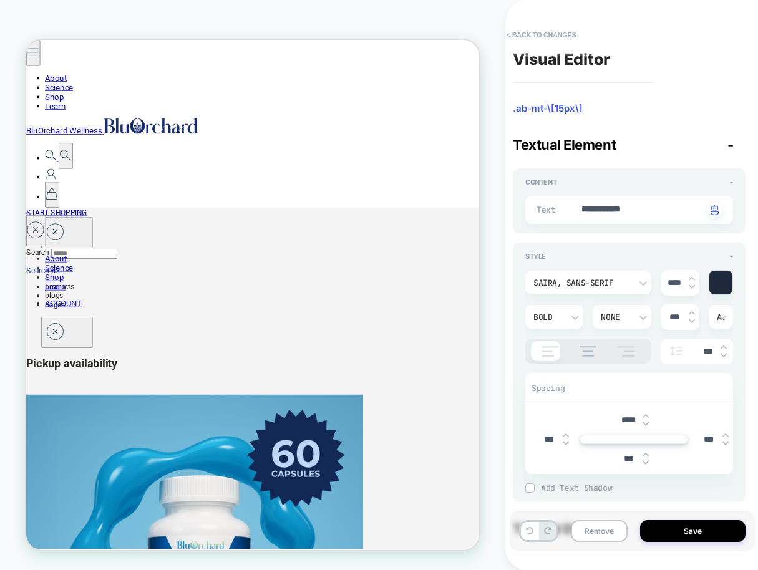
type input "*****"
click at [645, 413] on img at bounding box center [645, 415] width 6 height 5
type textarea "*"
type input "*****"
click at [645, 413] on img at bounding box center [645, 415] width 6 height 5
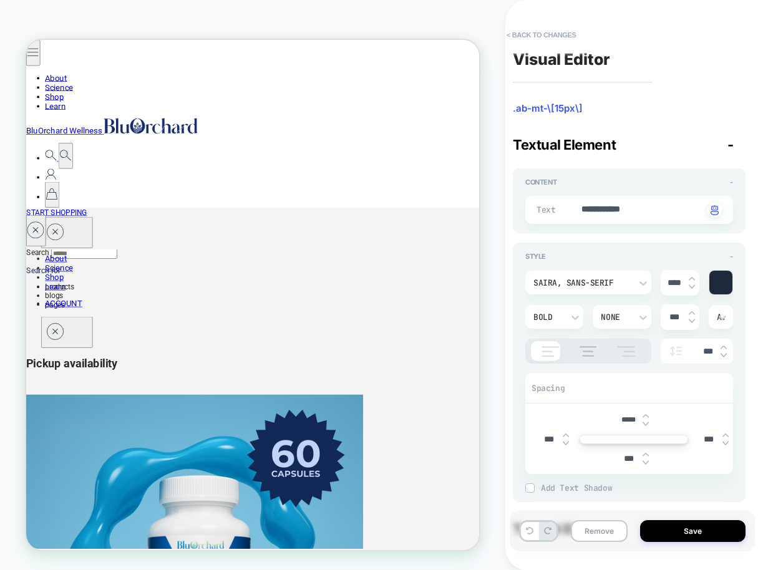
type textarea "*"
type input "*****"
click at [645, 413] on img at bounding box center [645, 415] width 6 height 5
type textarea "*"
type input "*****"
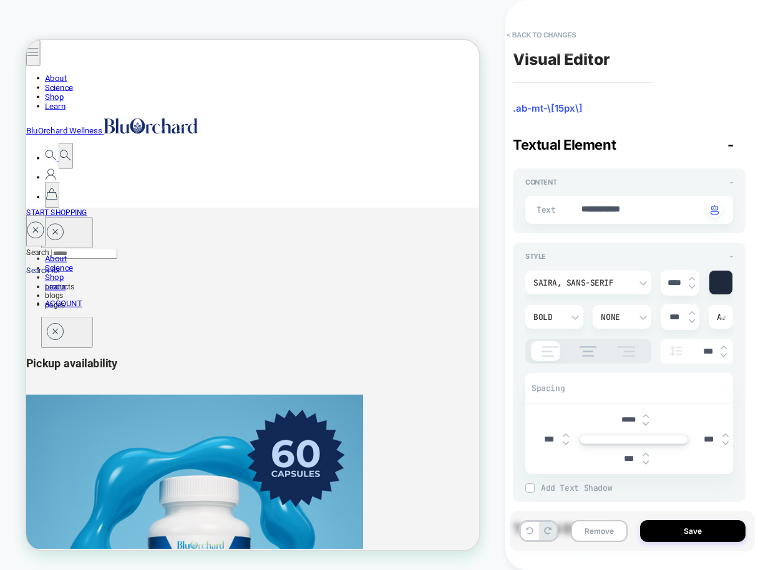
click at [645, 413] on img at bounding box center [645, 415] width 6 height 5
type textarea "*"
type input "*****"
click at [645, 413] on img at bounding box center [645, 415] width 6 height 5
type textarea "*"
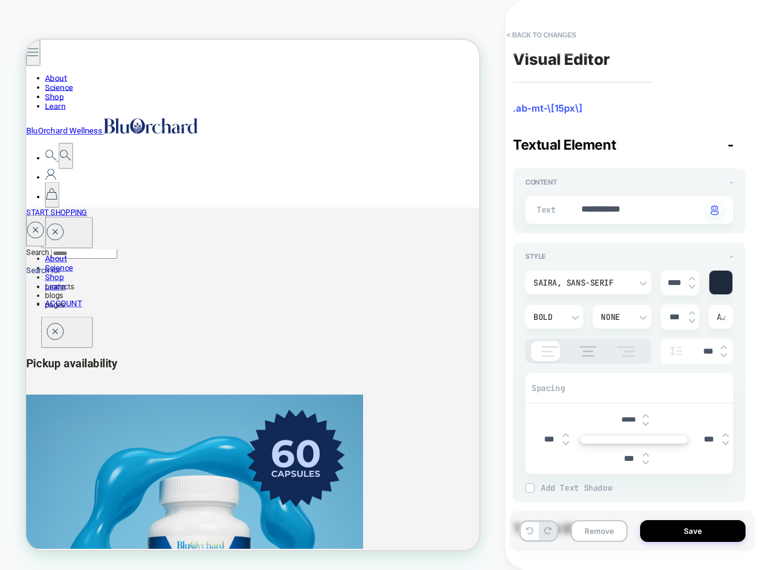
type input "*****"
click at [645, 413] on img at bounding box center [645, 415] width 6 height 5
type textarea "*"
type input "*****"
click at [645, 413] on img at bounding box center [645, 415] width 6 height 5
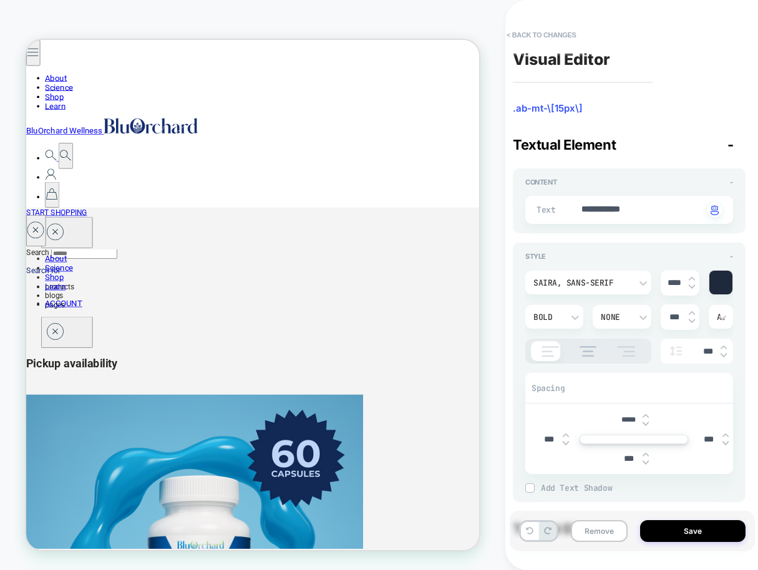
type textarea "*"
type input "*****"
click at [645, 413] on img at bounding box center [645, 415] width 6 height 5
type textarea "*"
type input "****"
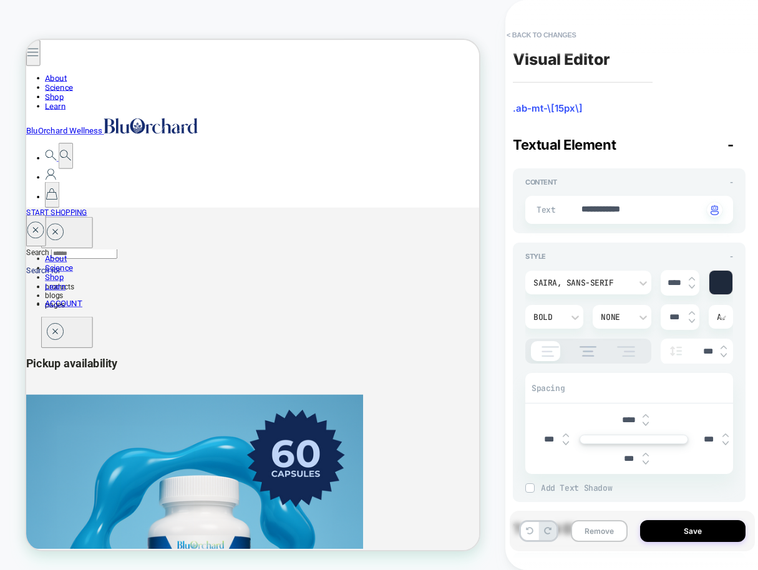
click at [645, 413] on img at bounding box center [645, 415] width 6 height 5
type textarea "*"
type input "****"
click at [645, 413] on img at bounding box center [645, 415] width 6 height 5
type textarea "*"
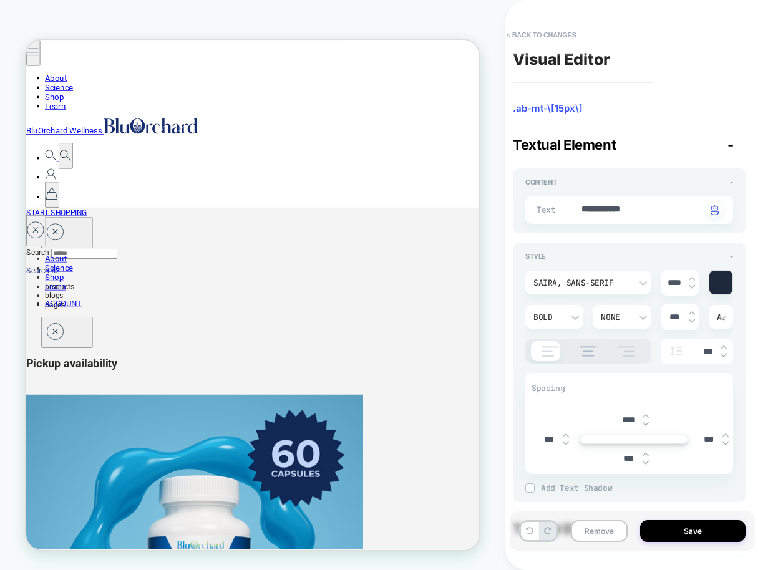
type input "****"
click at [645, 413] on img at bounding box center [645, 415] width 6 height 5
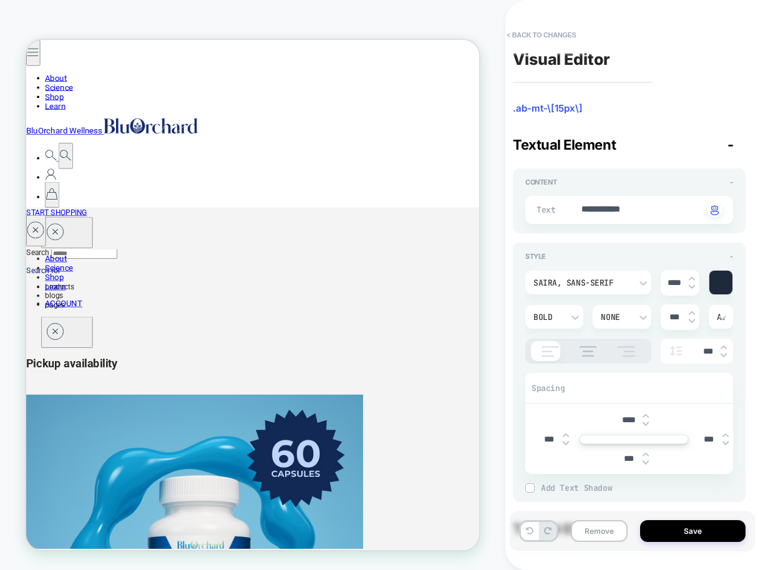
click at [645, 413] on img at bounding box center [645, 415] width 6 height 5
click at [518, 32] on button "< Back to changes" at bounding box center [541, 35] width 82 height 20
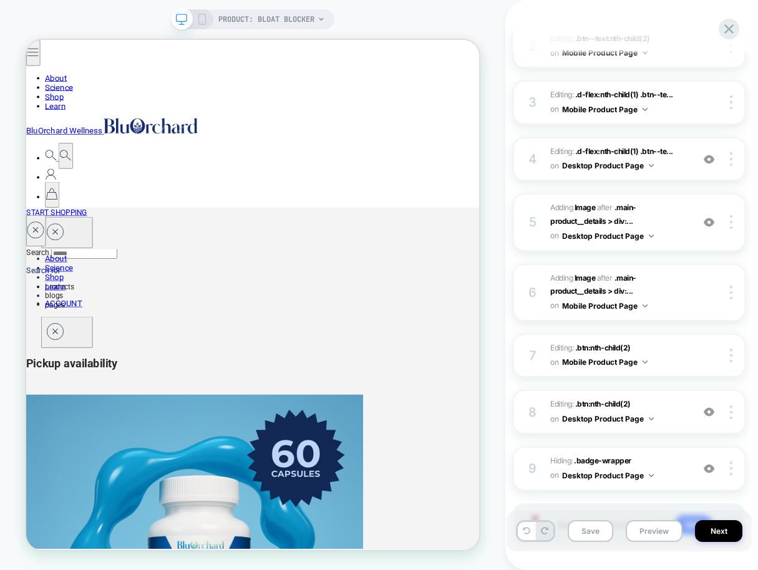
scroll to position [236, 0]
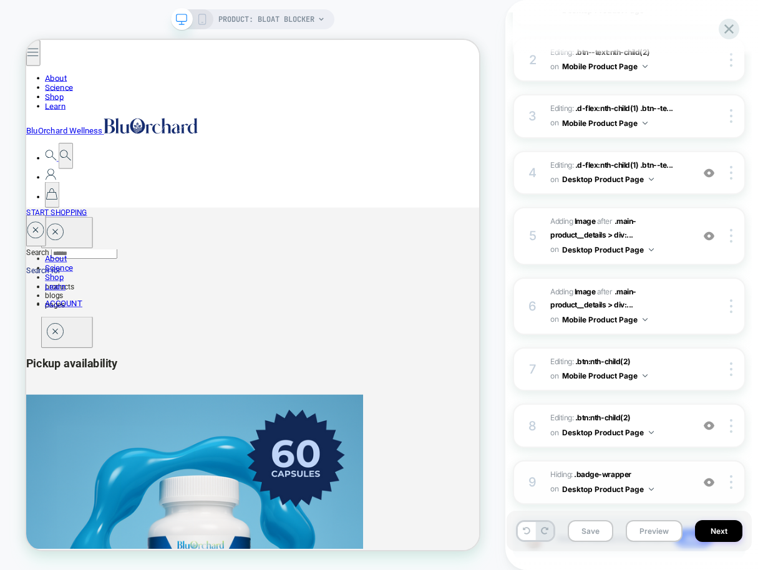
click at [711, 480] on img at bounding box center [708, 482] width 11 height 11
click at [732, 481] on img at bounding box center [731, 482] width 2 height 14
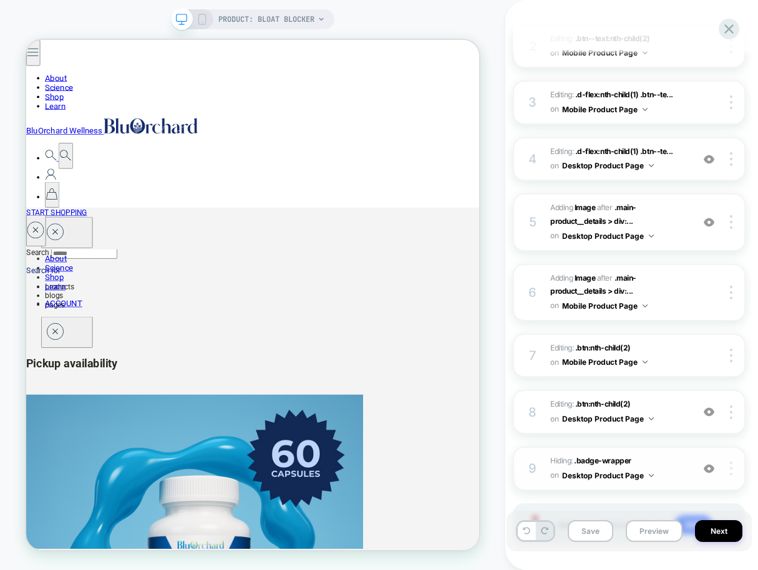
scroll to position [320, 0]
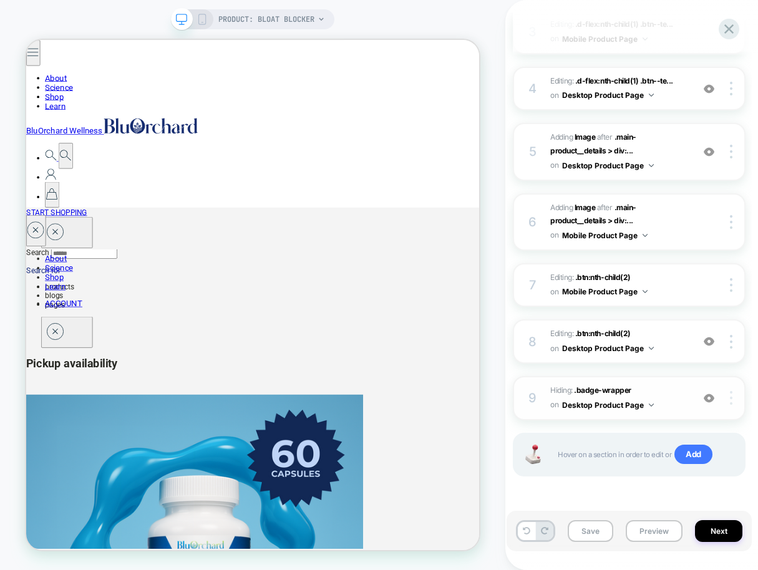
click at [728, 398] on div at bounding box center [733, 398] width 24 height 14
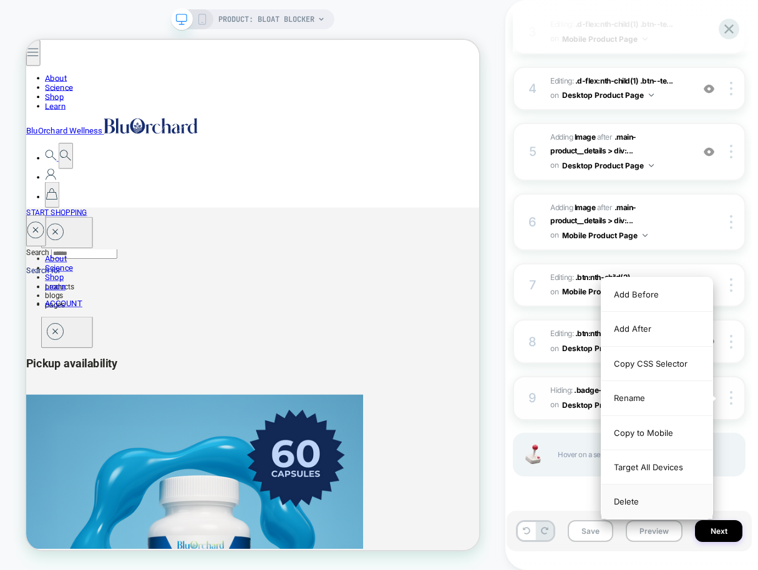
click at [632, 500] on div "Delete" at bounding box center [656, 502] width 111 height 34
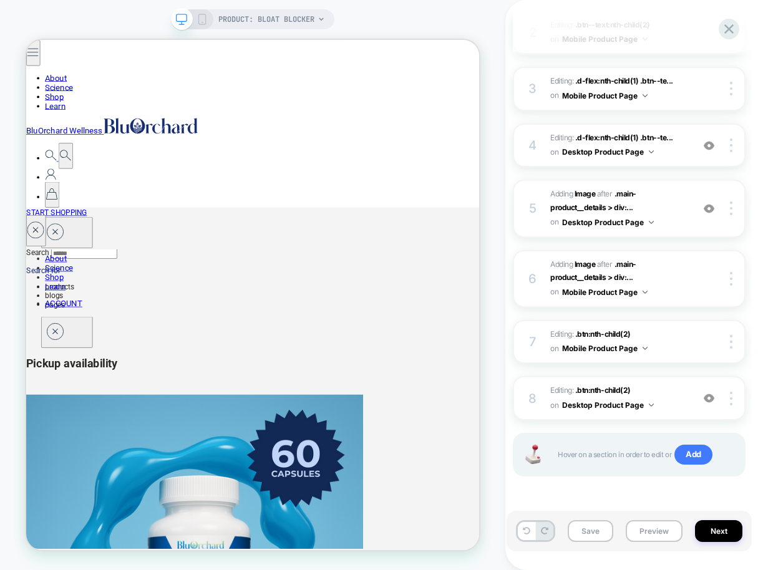
scroll to position [263, 0]
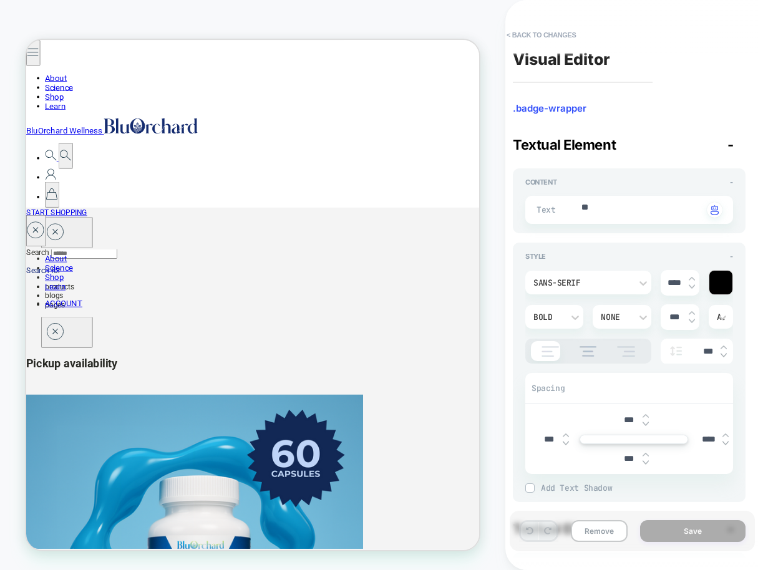
click at [644, 463] on img at bounding box center [645, 462] width 6 height 5
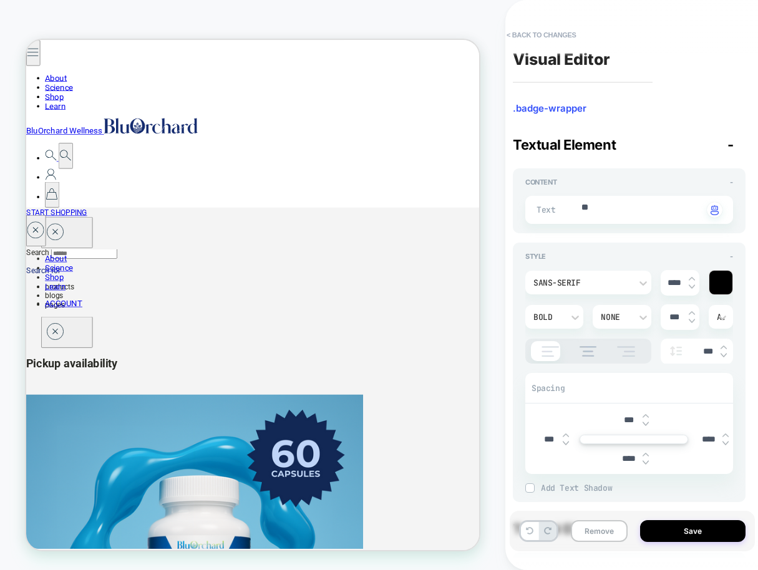
click at [644, 463] on img at bounding box center [645, 462] width 6 height 5
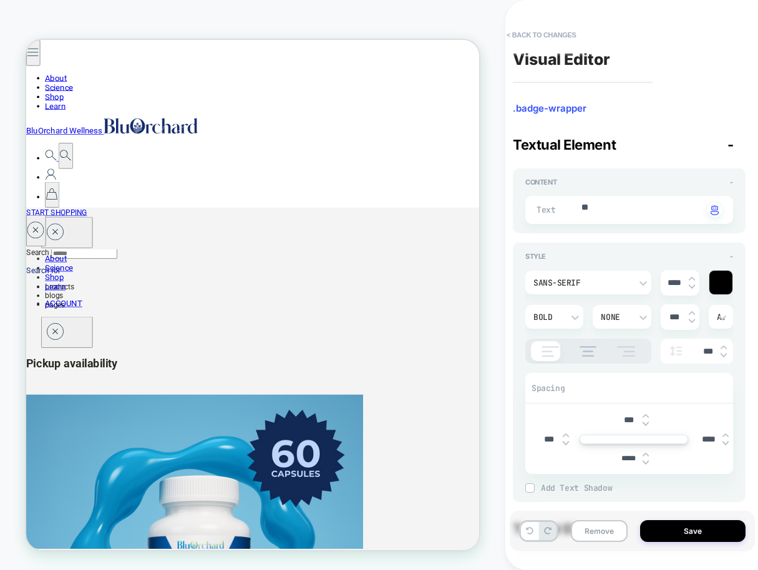
click at [644, 463] on img at bounding box center [645, 462] width 6 height 5
click at [645, 454] on img at bounding box center [645, 454] width 6 height 5
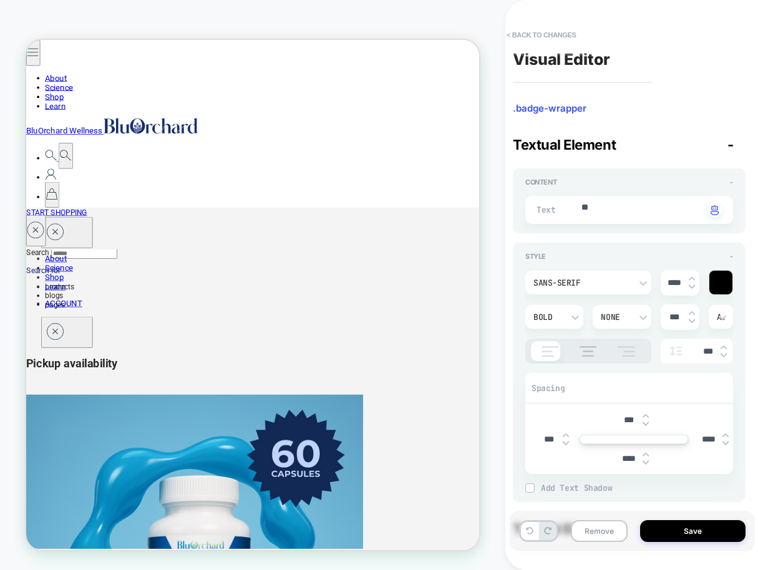
click at [645, 454] on img at bounding box center [645, 454] width 6 height 5
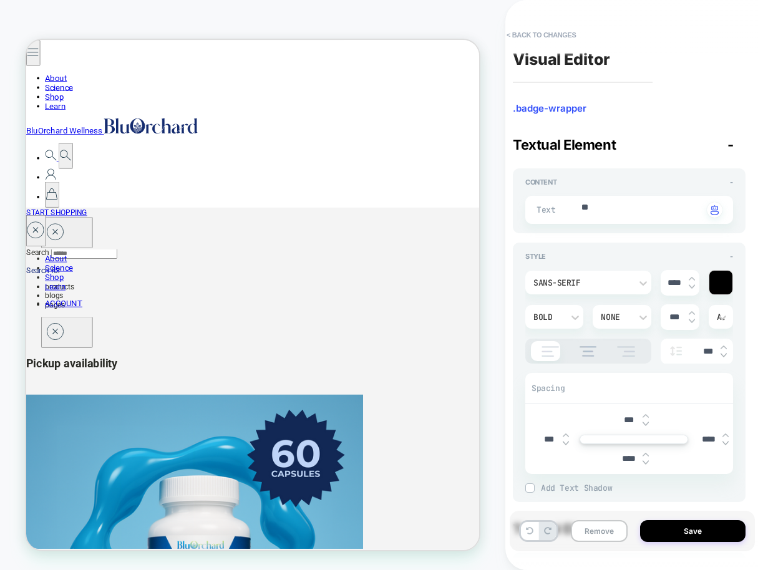
click at [645, 454] on img at bounding box center [645, 454] width 6 height 5
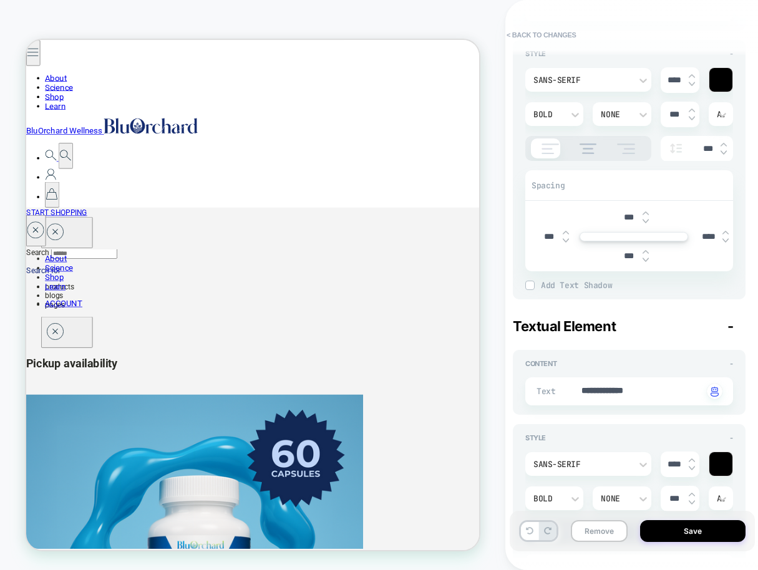
scroll to position [0, 0]
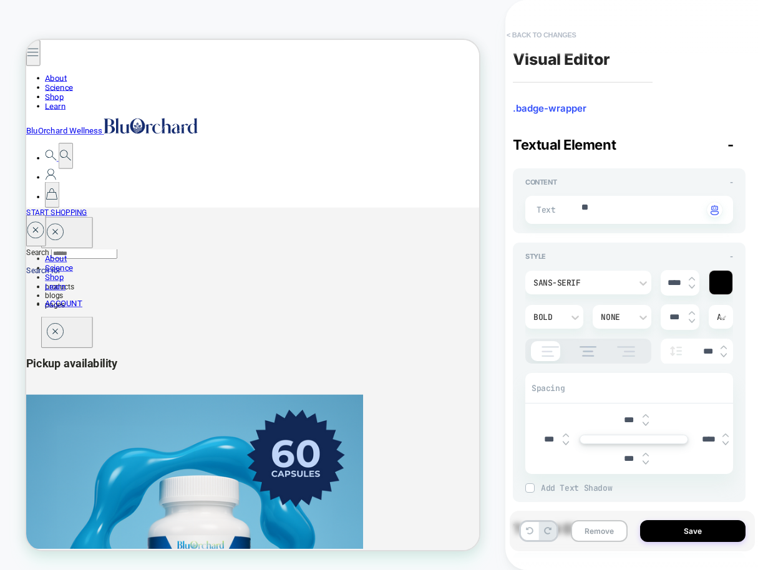
click at [542, 37] on button "< Back to changes" at bounding box center [541, 35] width 82 height 20
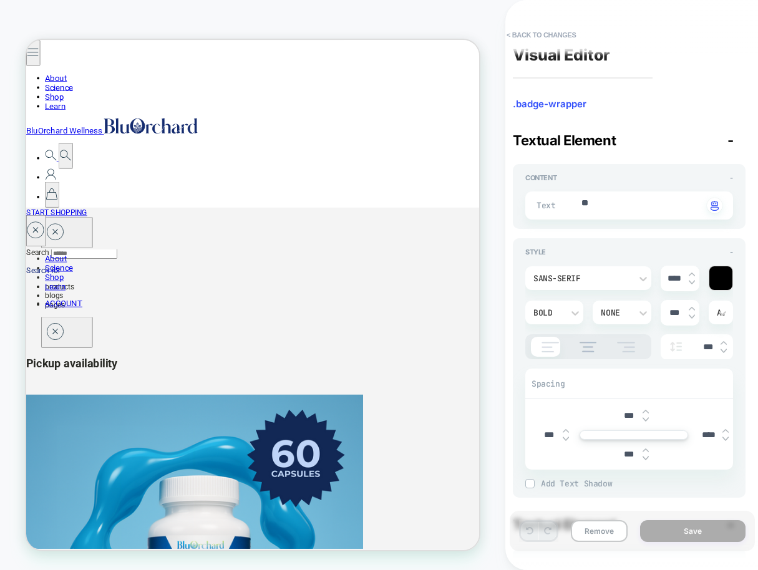
scroll to position [12, 0]
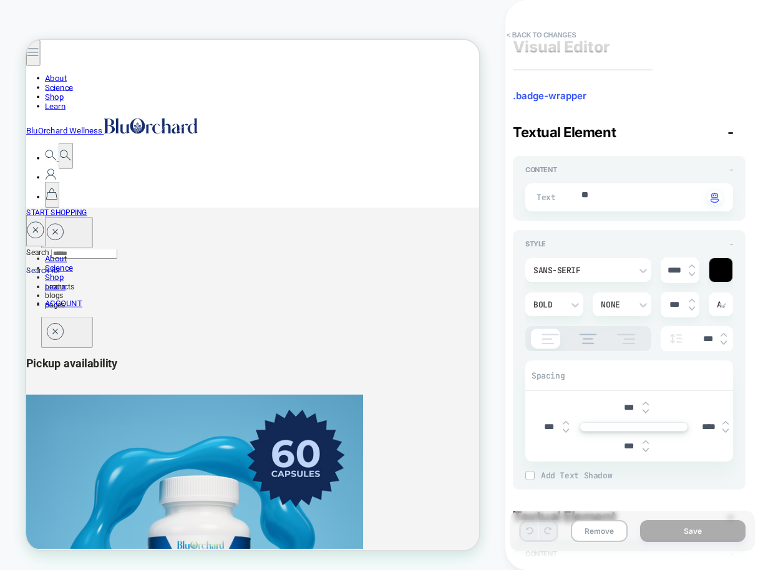
click at [554, 195] on div at bounding box center [566, 197] width 28 height 17
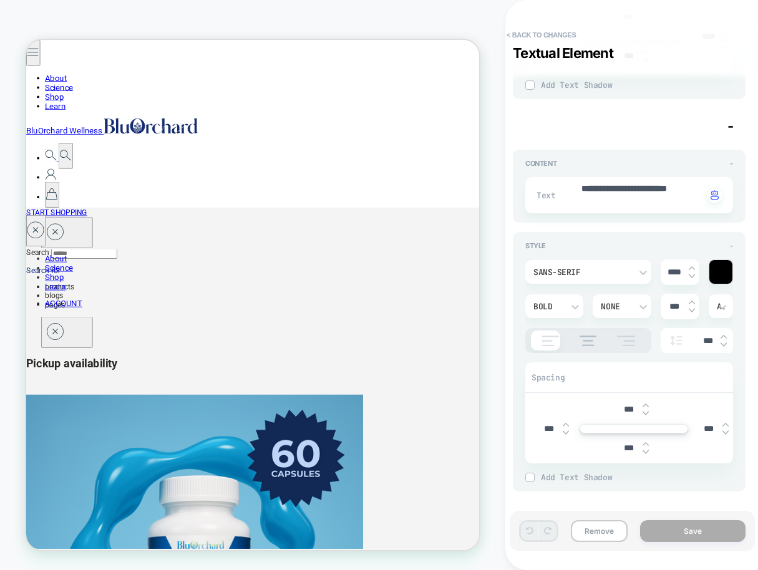
scroll to position [1174, 0]
click at [490, 153] on div "PRODUCT: Bloat Blocker PRODUCT: Bloat Blocker" at bounding box center [252, 284] width 505 height 545
click at [521, 28] on button "< Back to changes" at bounding box center [541, 35] width 82 height 20
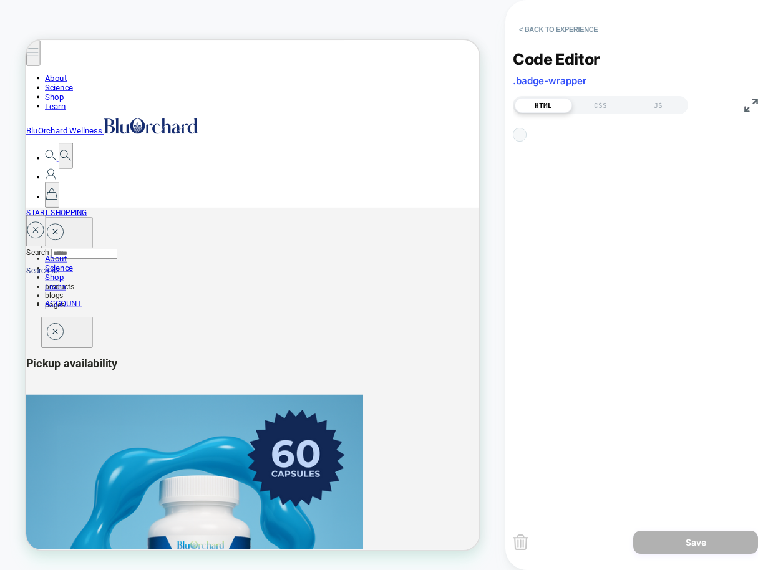
scroll to position [168, 0]
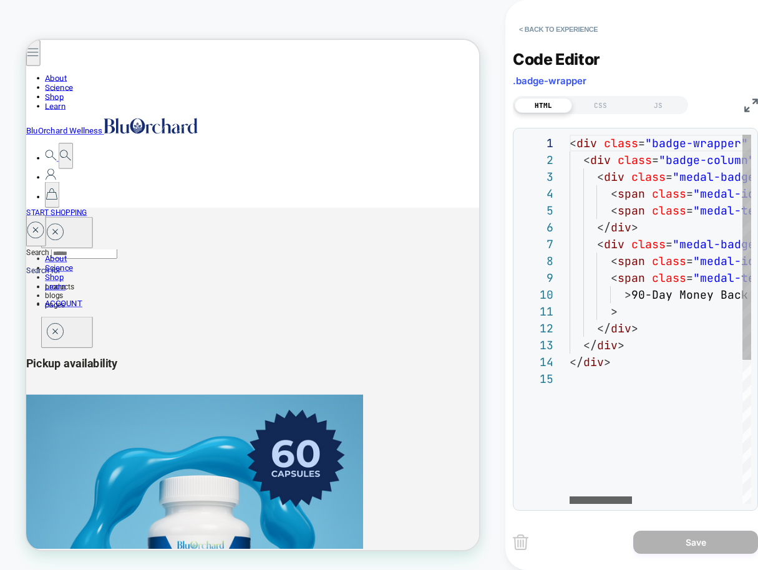
click at [581, 496] on div at bounding box center [600, 499] width 62 height 7
click at [543, 34] on button "< Back to experience" at bounding box center [558, 29] width 91 height 20
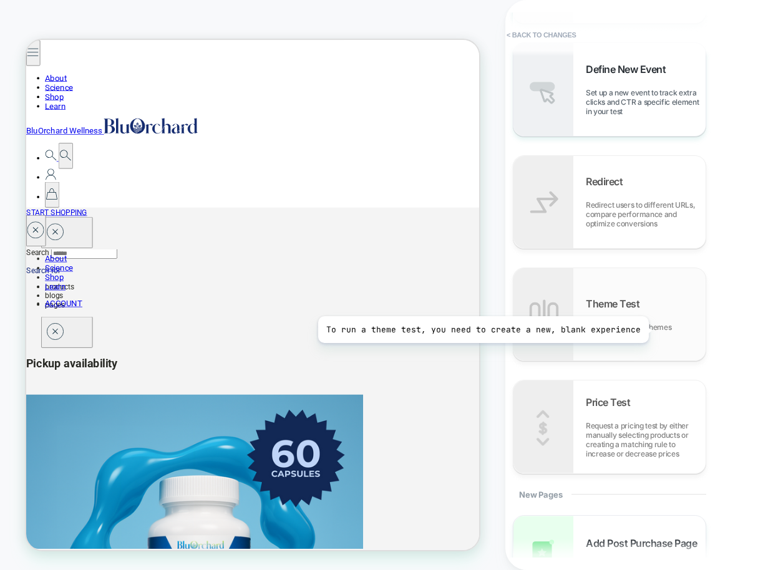
scroll to position [988, 0]
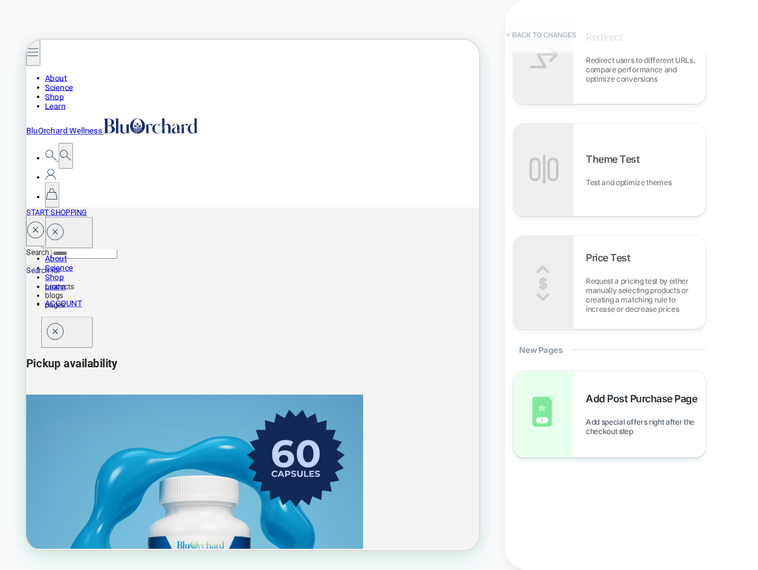
click at [536, 36] on button "< Back to changes" at bounding box center [541, 35] width 82 height 20
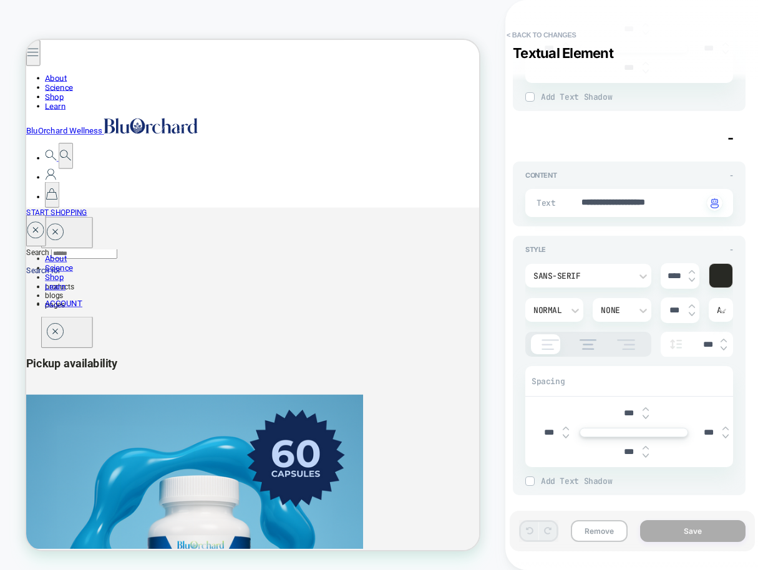
scroll to position [1934, 0]
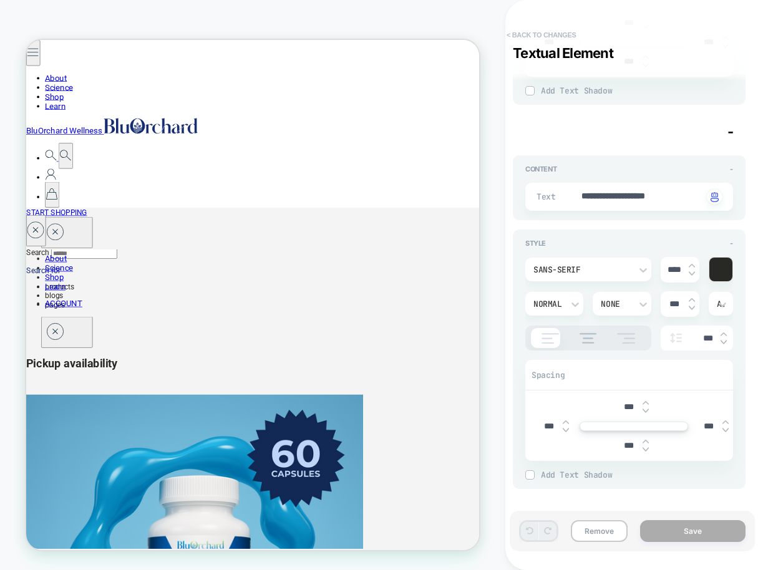
click at [534, 34] on button "< Back to changes" at bounding box center [541, 35] width 82 height 20
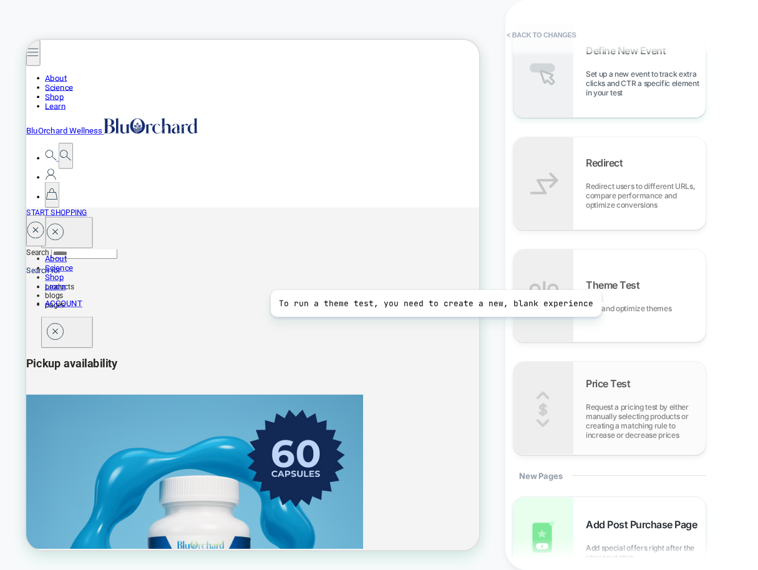
scroll to position [988, 0]
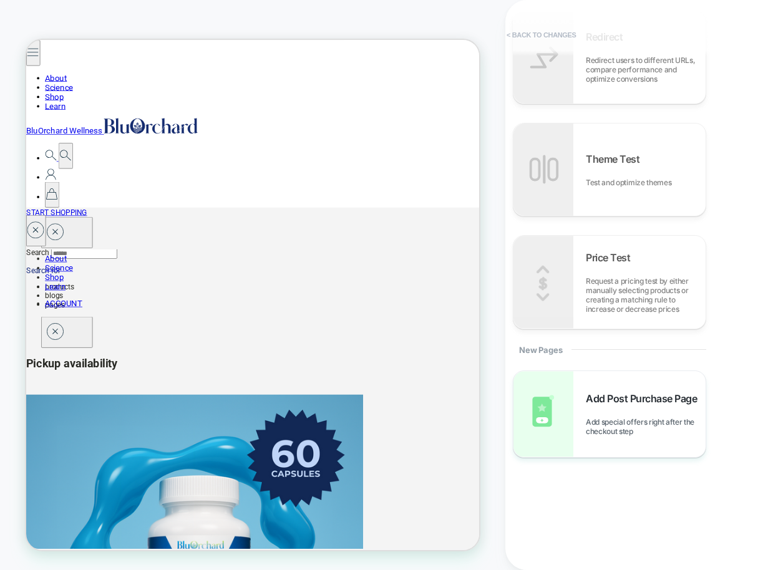
click at [549, 37] on button "< Back to changes" at bounding box center [541, 35] width 82 height 20
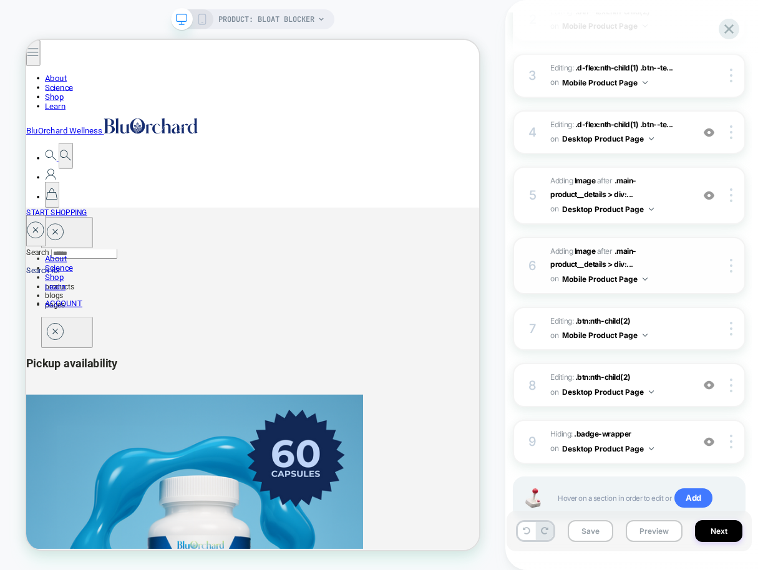
scroll to position [320, 0]
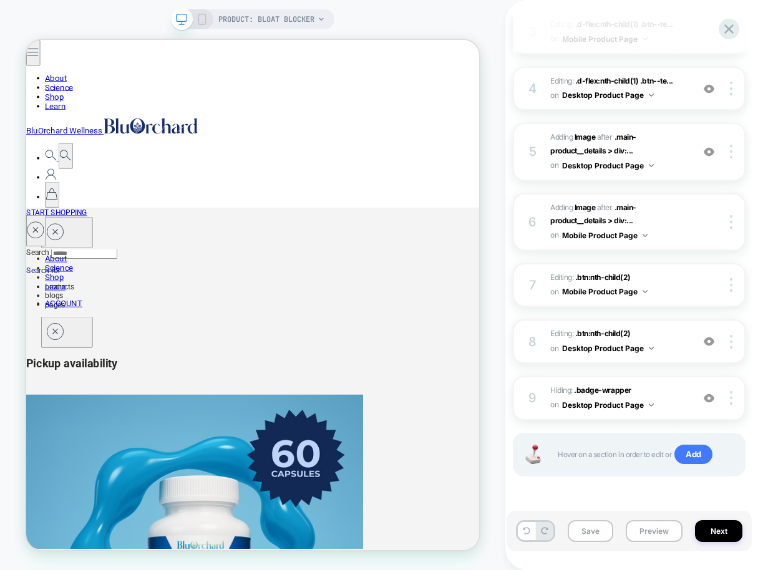
click at [205, 20] on icon at bounding box center [201, 19] width 11 height 11
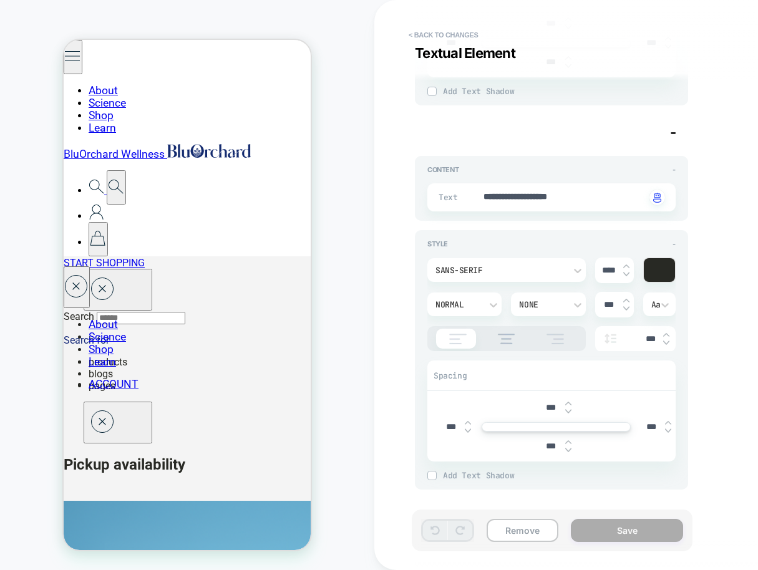
scroll to position [397, 0]
click at [568, 450] on img at bounding box center [568, 449] width 6 height 5
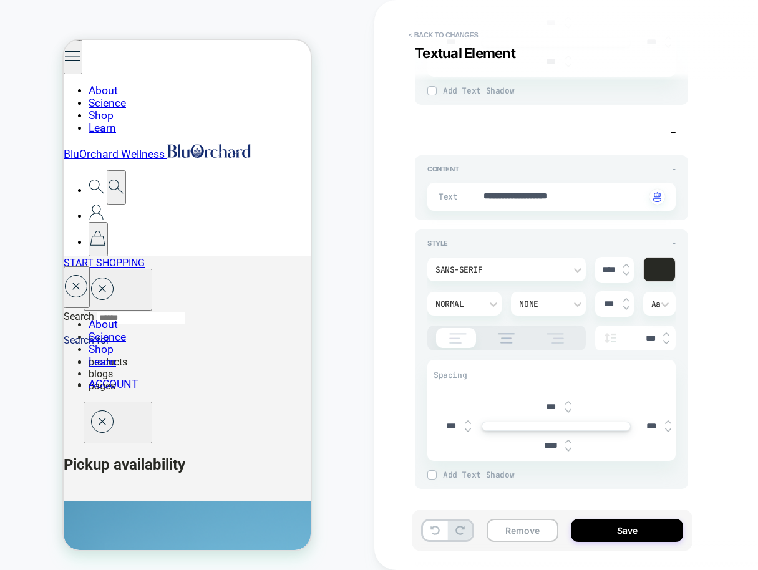
click at [568, 450] on img at bounding box center [568, 449] width 6 height 5
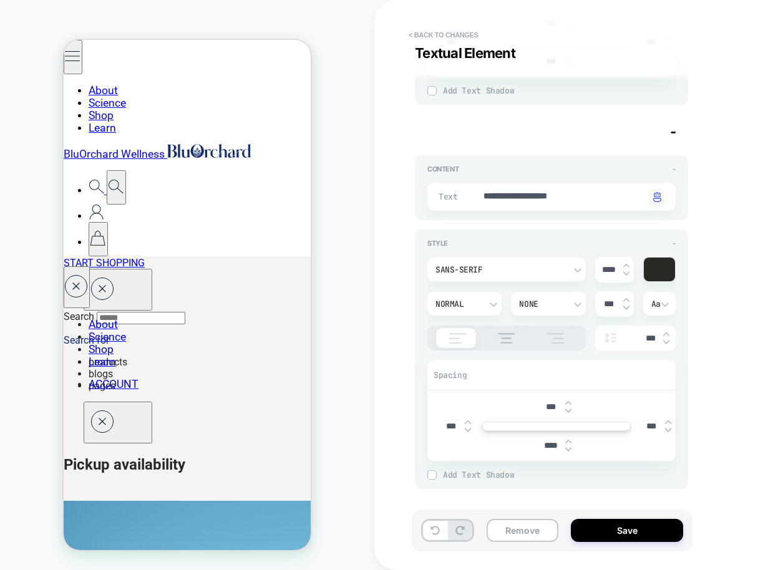
click at [568, 449] on img at bounding box center [568, 449] width 6 height 5
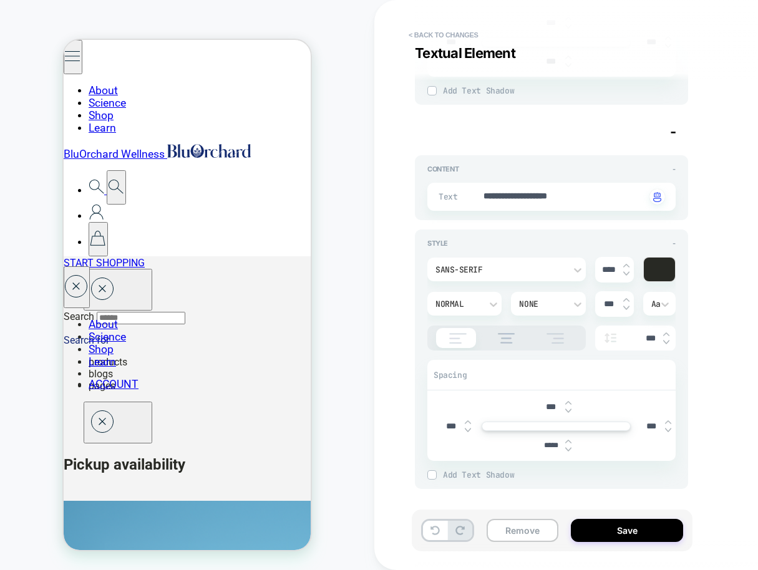
click at [568, 449] on img at bounding box center [568, 449] width 6 height 5
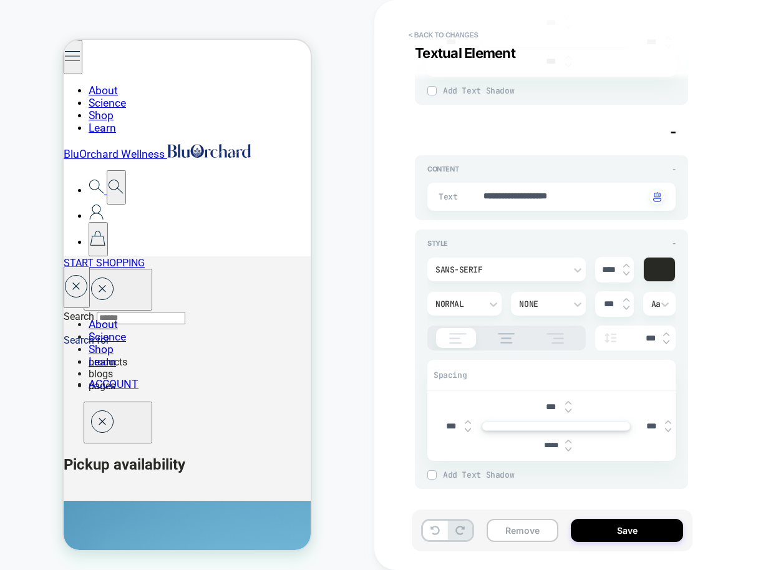
click at [568, 449] on img at bounding box center [568, 449] width 6 height 5
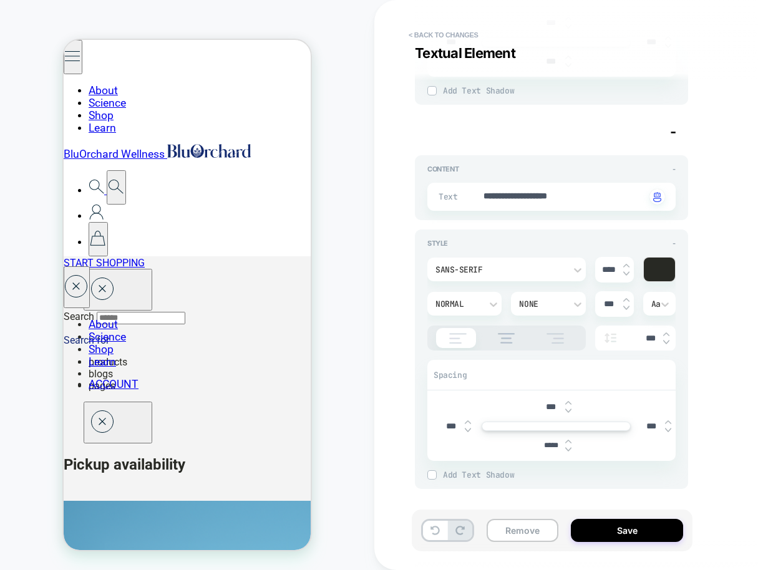
click at [568, 449] on img at bounding box center [568, 449] width 6 height 5
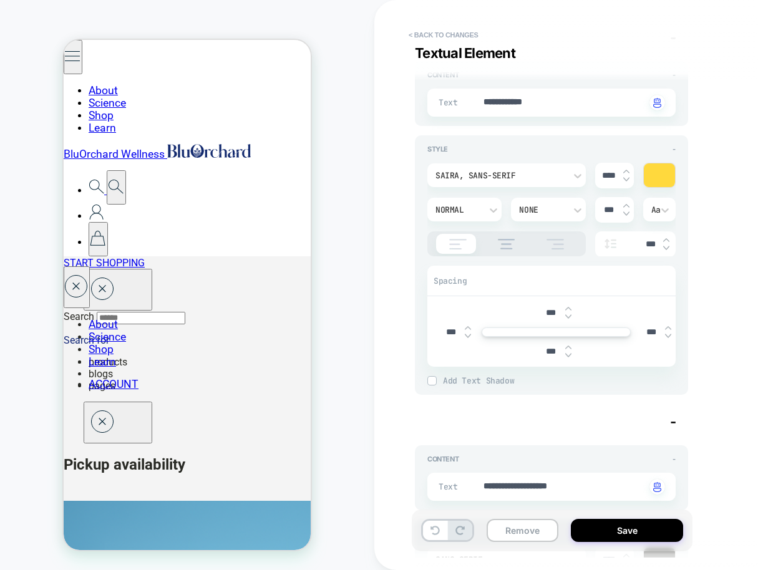
scroll to position [101, 0]
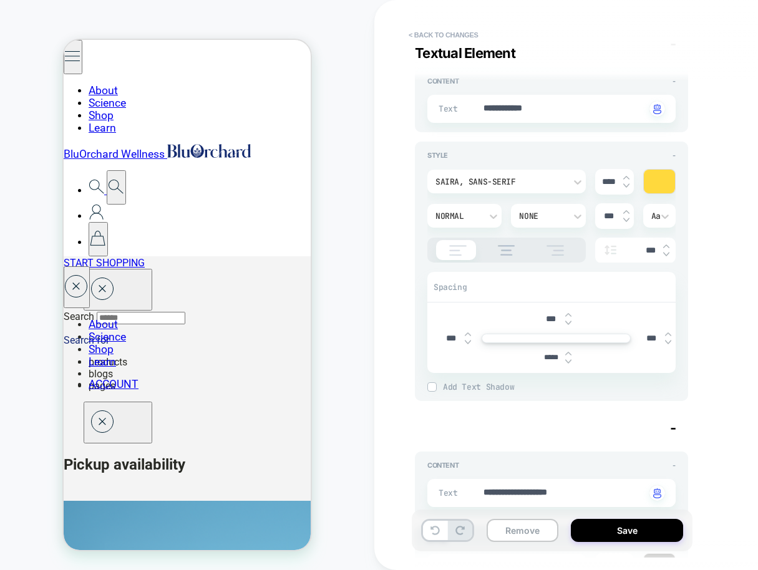
click at [569, 360] on img at bounding box center [568, 361] width 6 height 5
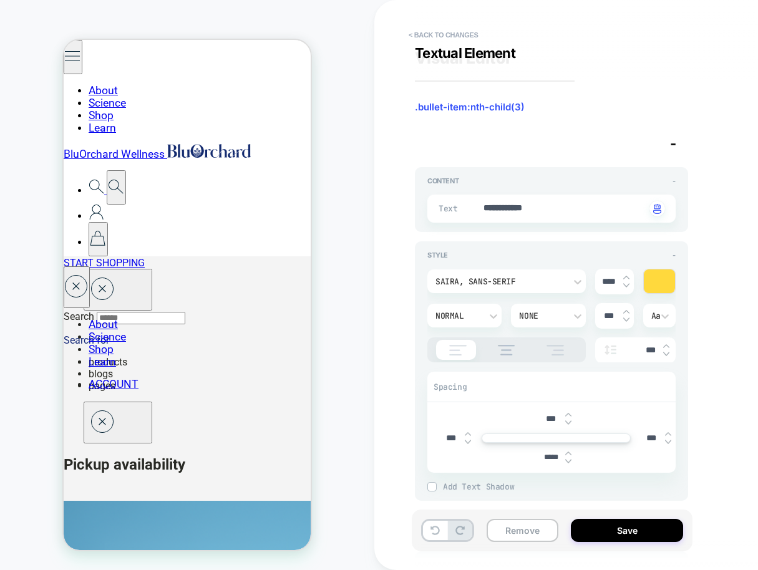
scroll to position [0, 0]
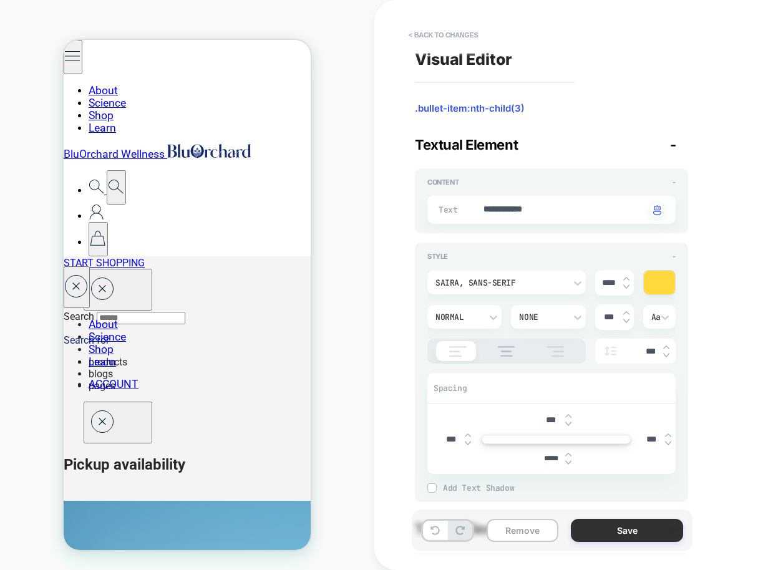
click at [635, 529] on button "Save" at bounding box center [627, 530] width 112 height 23
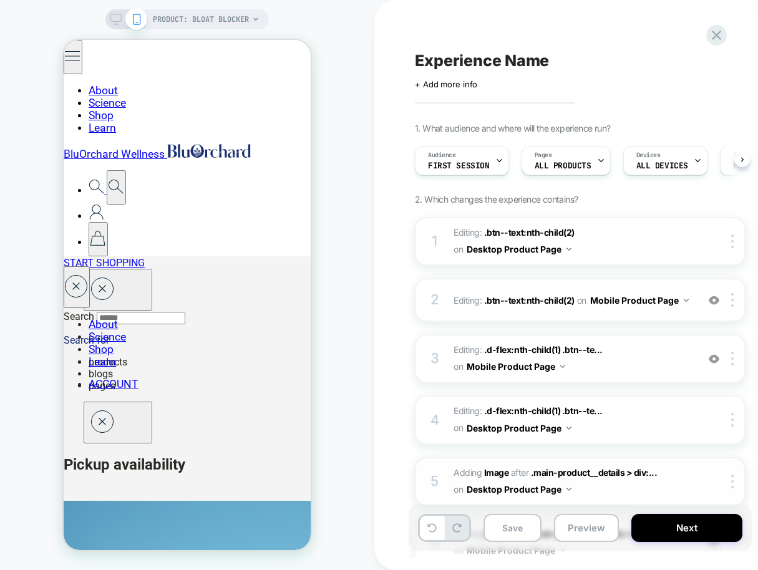
scroll to position [0, 1]
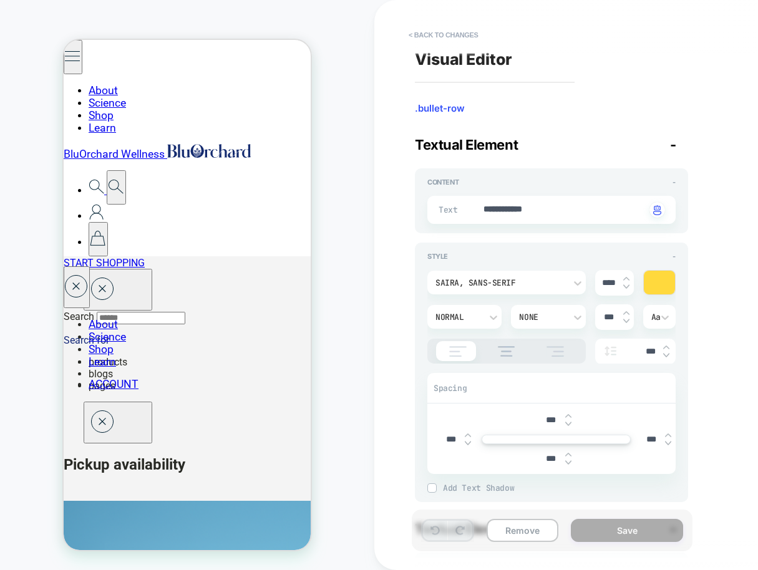
click at [568, 463] on img at bounding box center [568, 462] width 6 height 5
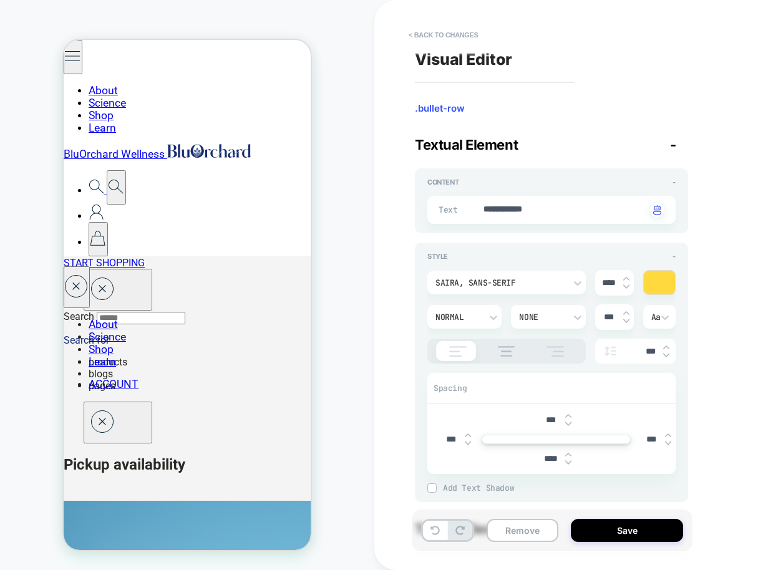
click at [568, 463] on img at bounding box center [568, 462] width 6 height 5
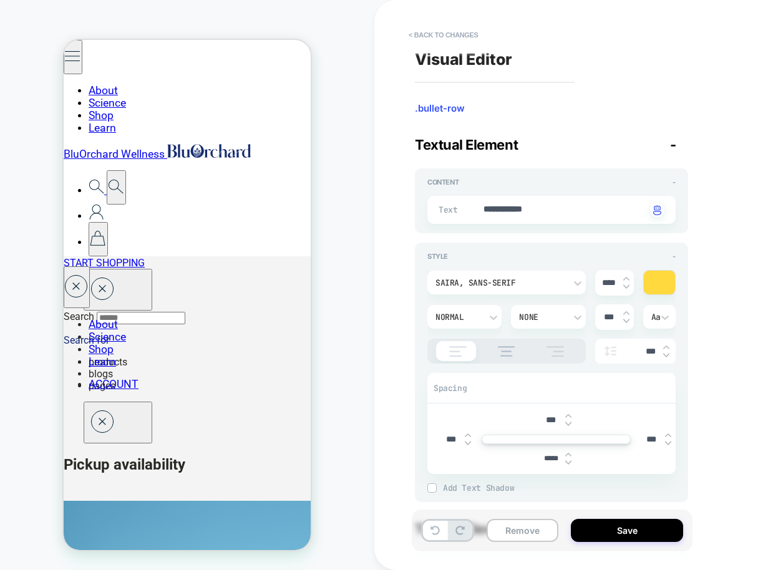
click at [568, 463] on img at bounding box center [568, 462] width 6 height 5
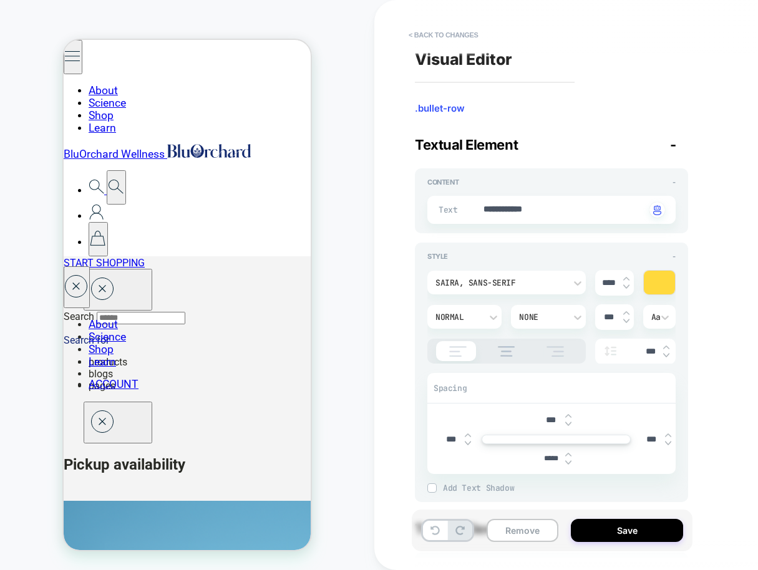
click at [568, 463] on img at bounding box center [568, 462] width 6 height 5
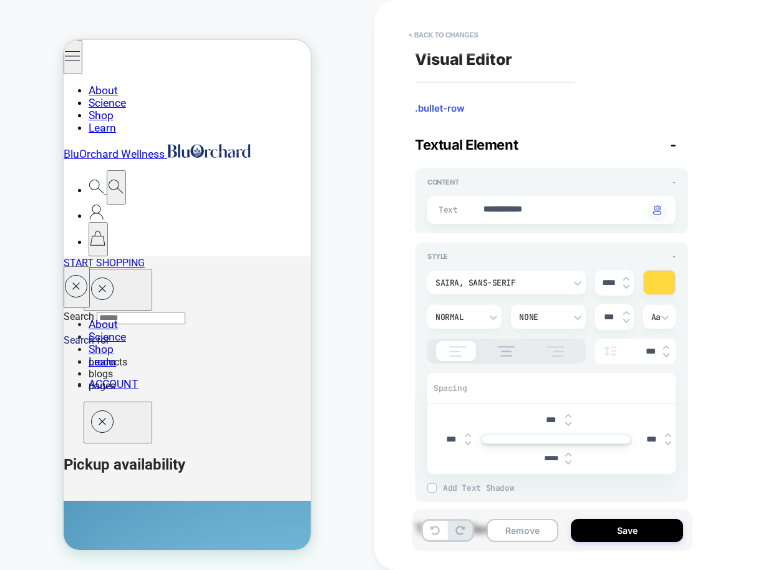
click at [568, 463] on img at bounding box center [568, 462] width 6 height 5
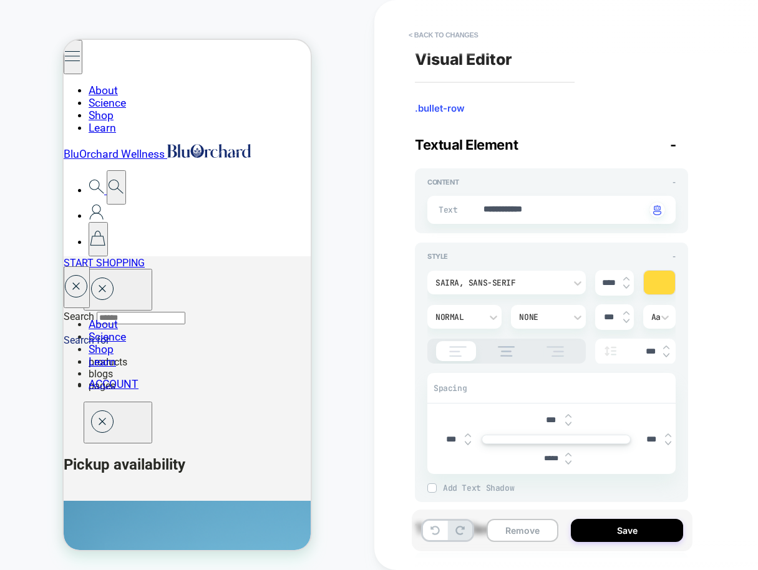
click at [568, 463] on img at bounding box center [568, 462] width 6 height 5
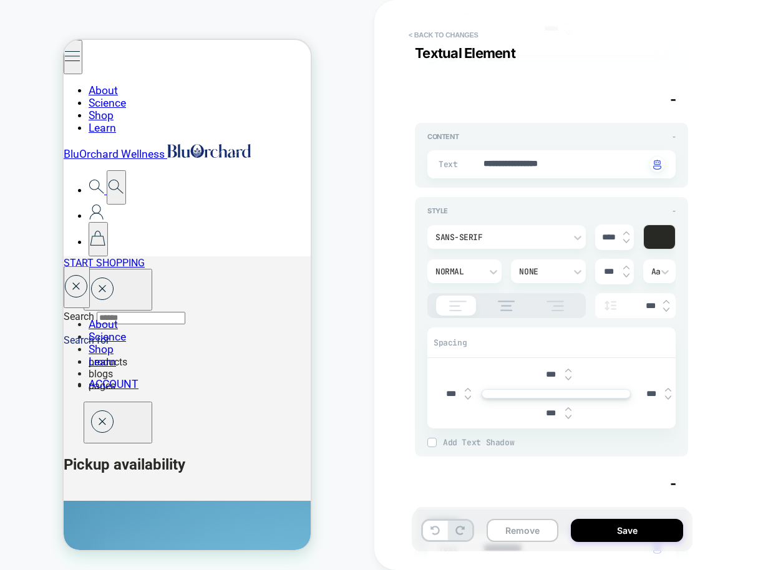
scroll to position [441, 0]
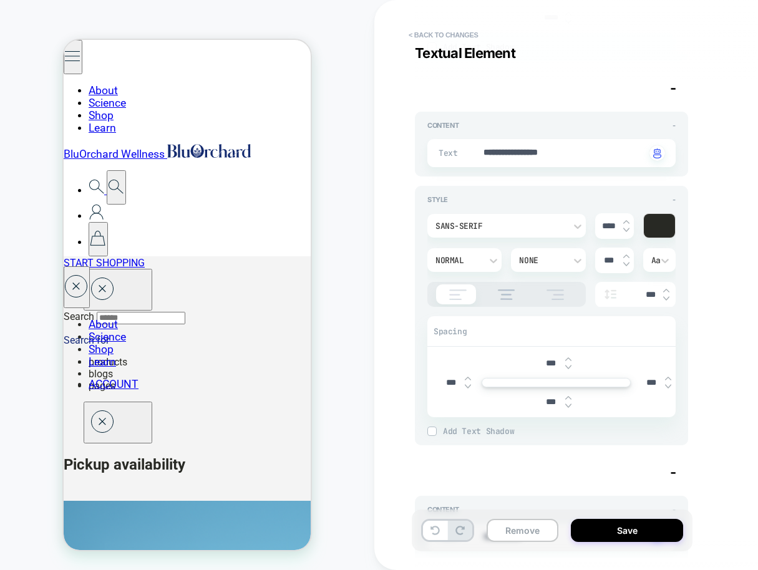
click at [569, 408] on img at bounding box center [568, 405] width 6 height 5
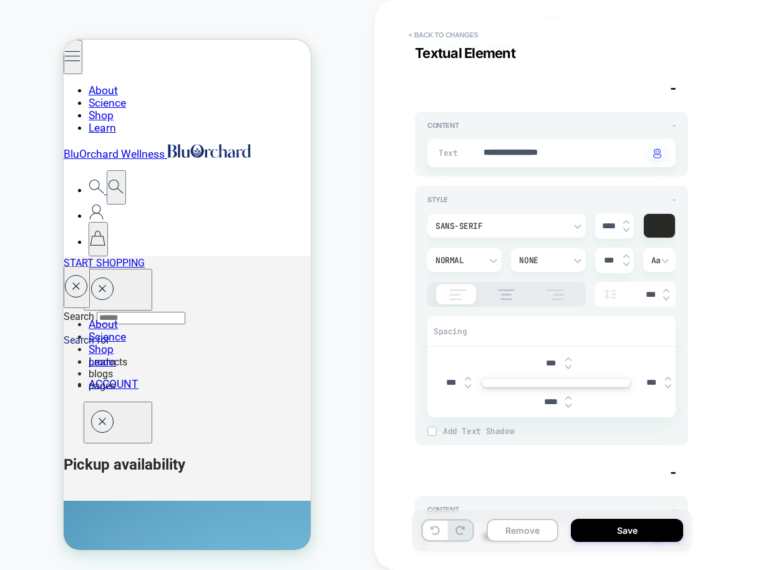
click at [569, 408] on img at bounding box center [568, 405] width 6 height 5
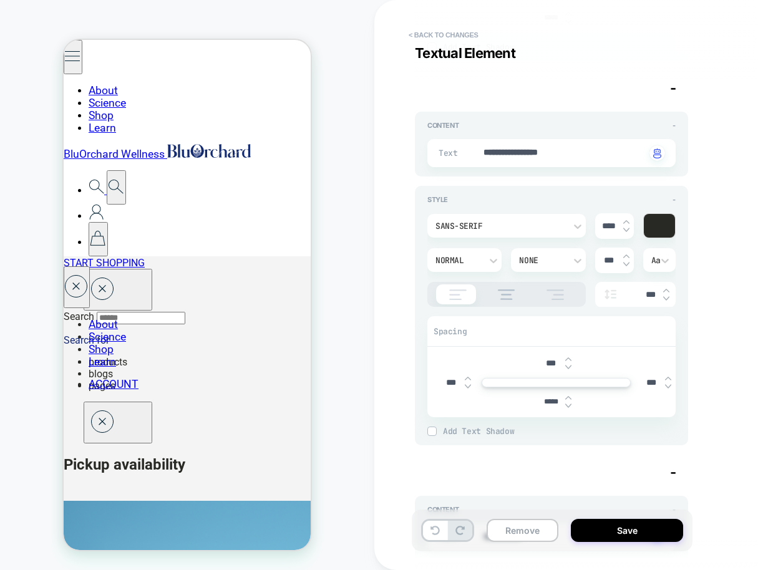
click at [569, 408] on img at bounding box center [568, 405] width 6 height 5
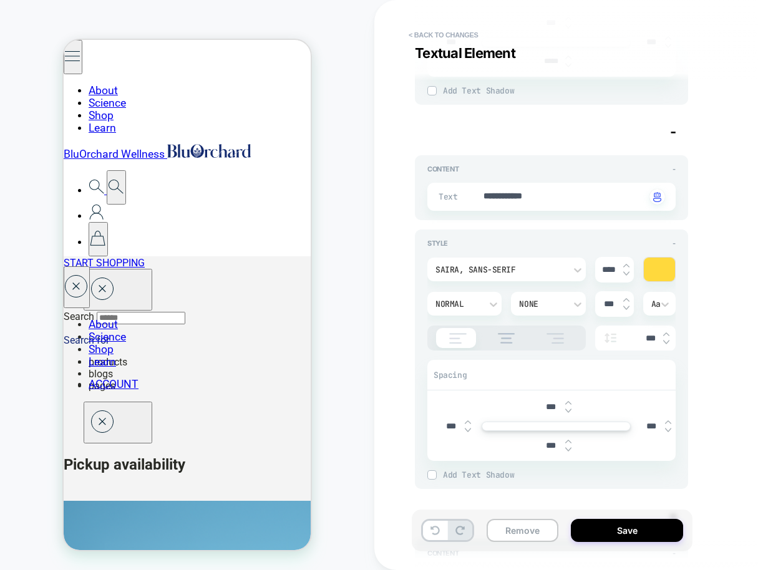
scroll to position [930, 0]
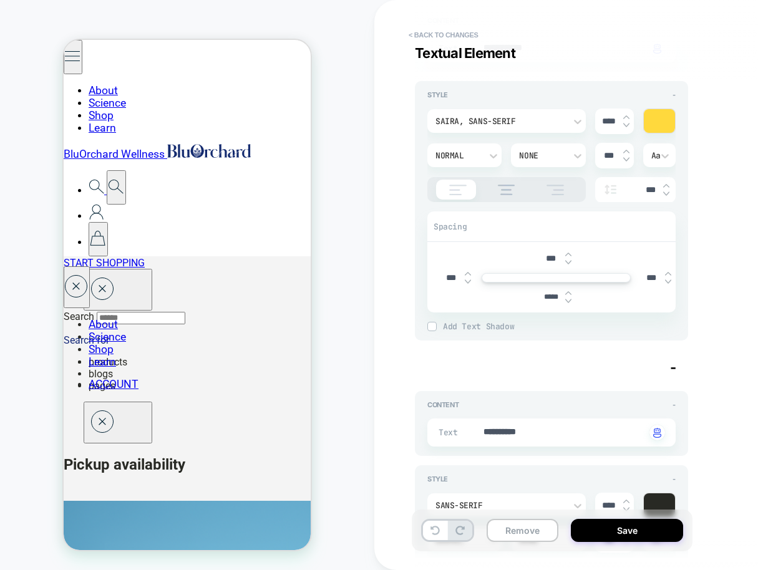
click at [568, 301] on img at bounding box center [568, 301] width 6 height 5
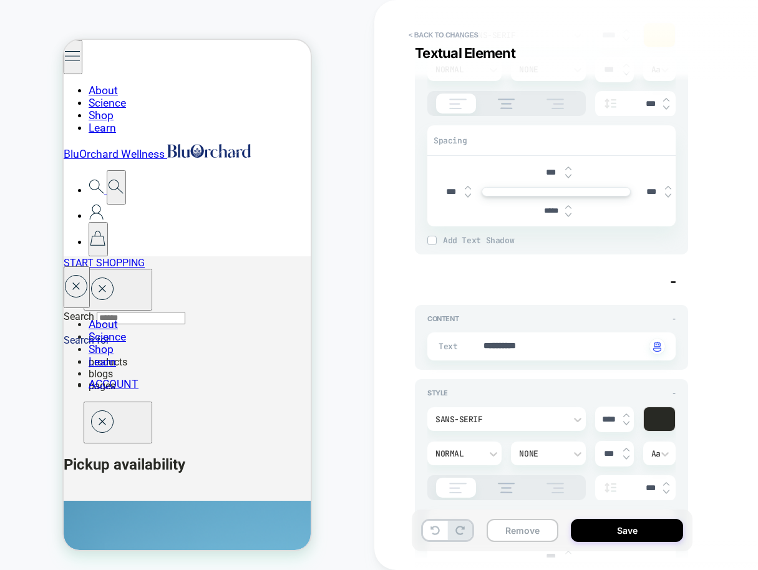
scroll to position [1167, 0]
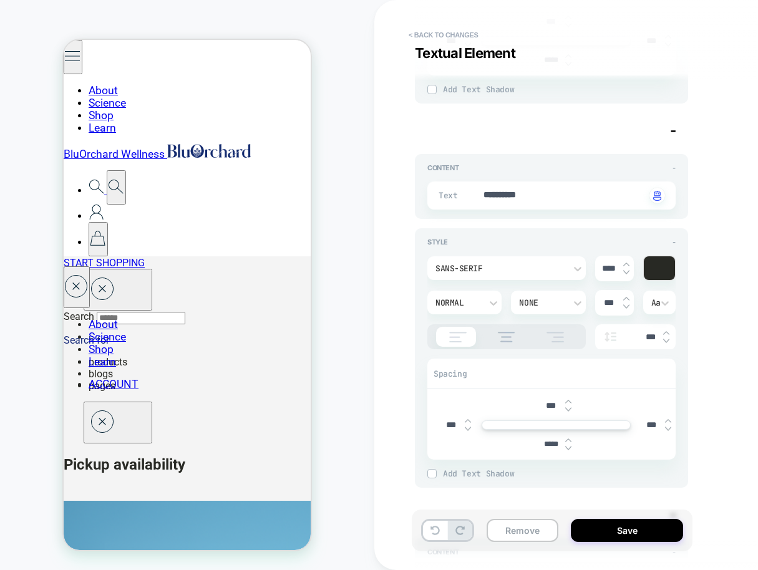
click at [570, 448] on img at bounding box center [568, 448] width 6 height 5
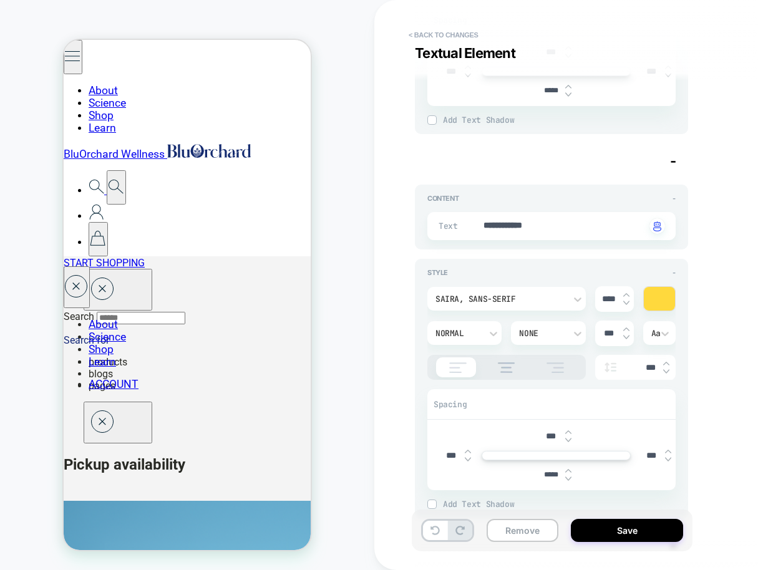
scroll to position [1478, 0]
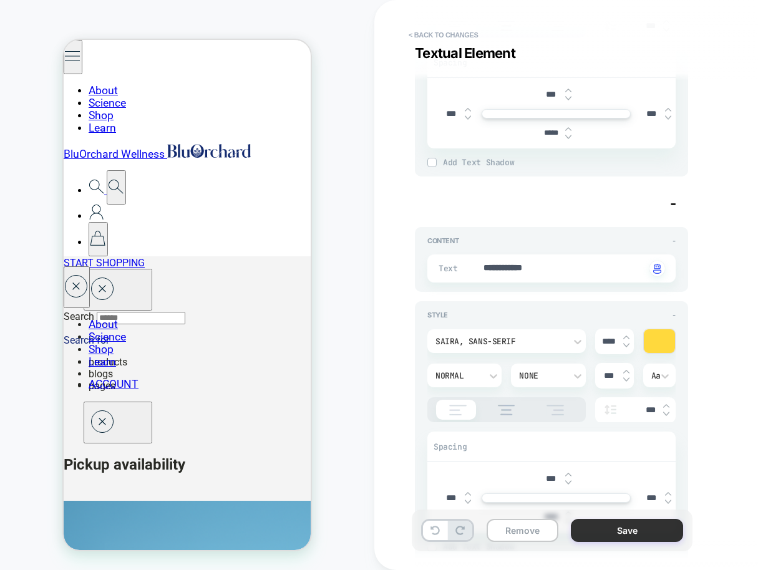
click at [620, 531] on button "Save" at bounding box center [627, 530] width 112 height 23
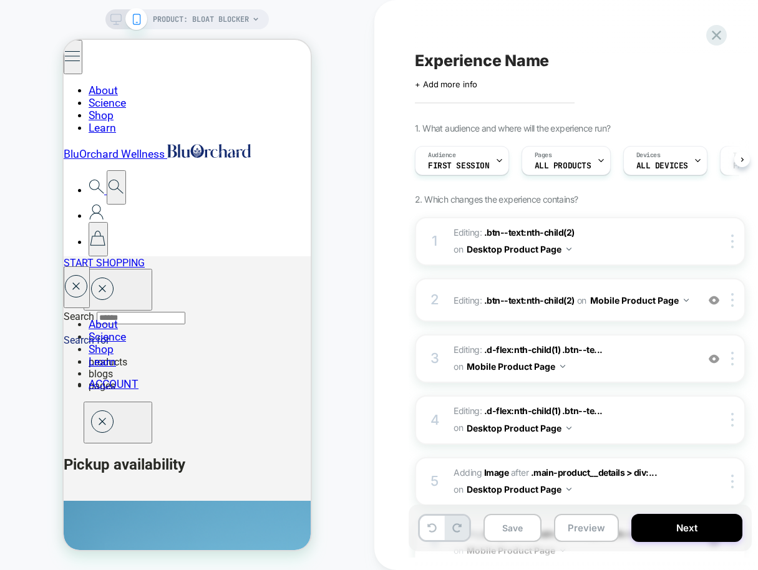
scroll to position [0, 1]
click at [115, 16] on icon at bounding box center [115, 19] width 11 height 11
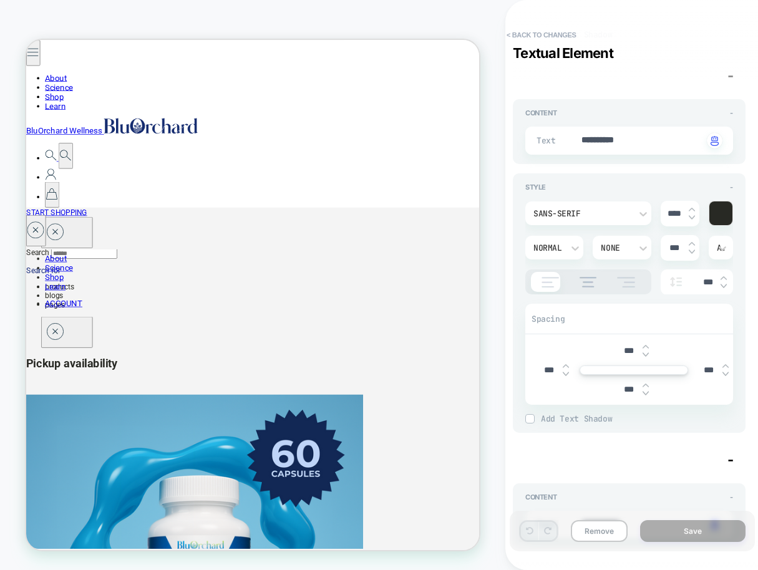
scroll to position [1934, 0]
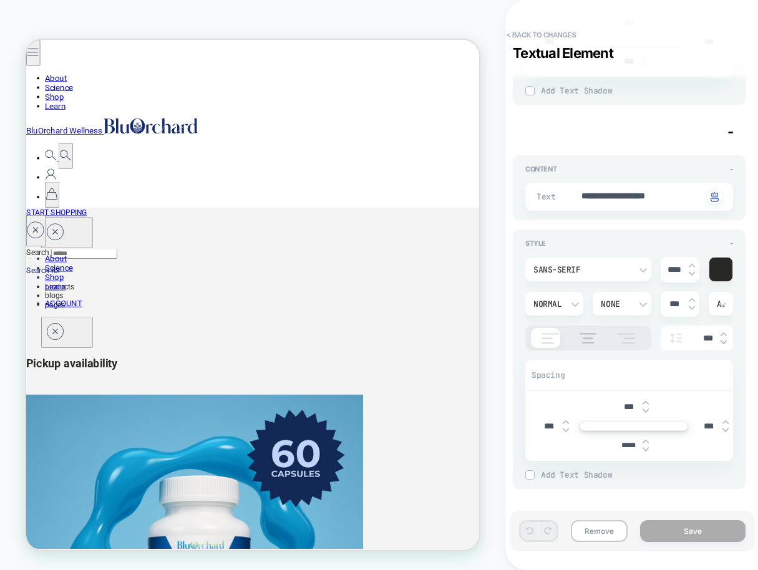
click at [645, 452] on img at bounding box center [645, 449] width 6 height 5
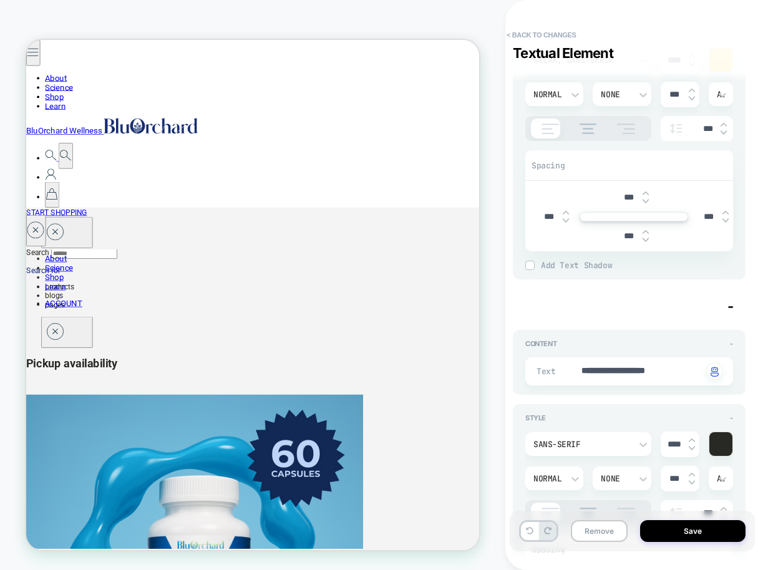
scroll to position [1754, 0]
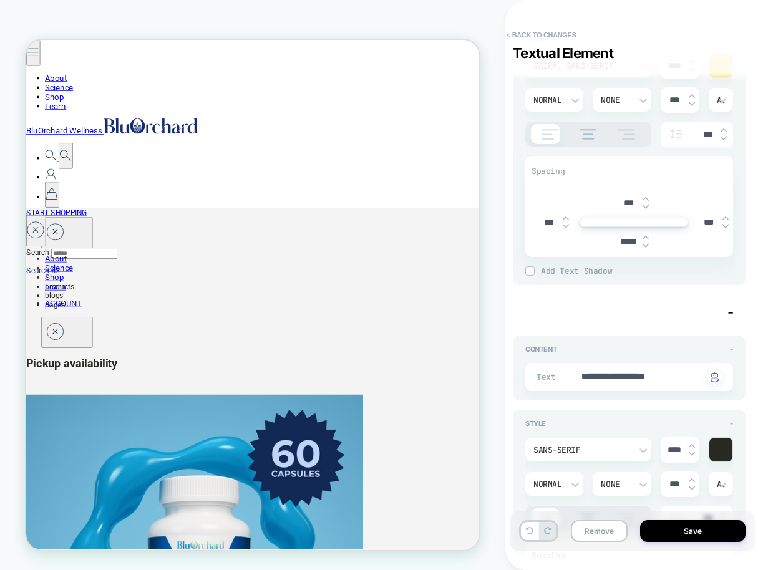
click at [645, 243] on img at bounding box center [645, 245] width 6 height 5
click at [629, 241] on input "*****" at bounding box center [628, 241] width 28 height 9
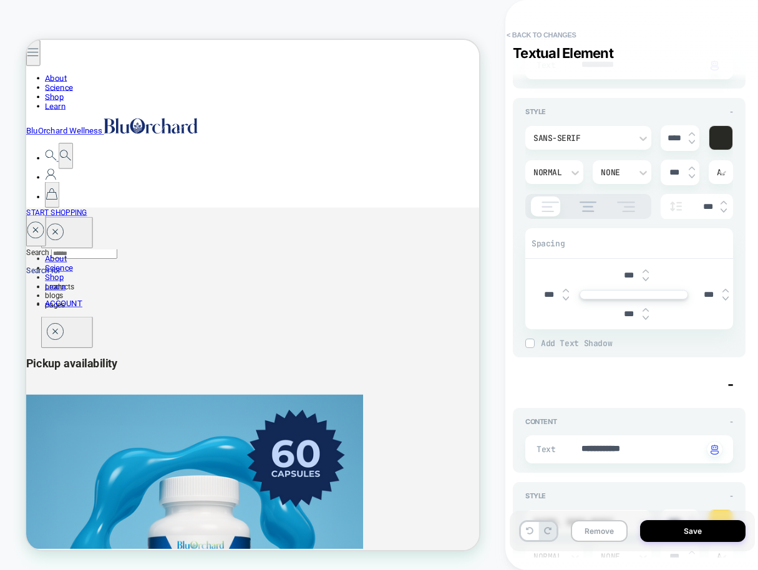
scroll to position [1287, 0]
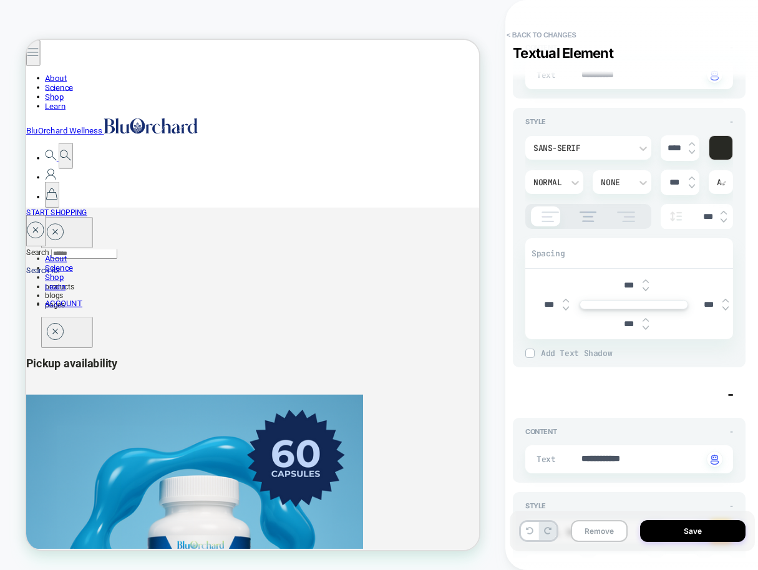
click at [625, 325] on input "***" at bounding box center [628, 324] width 28 height 11
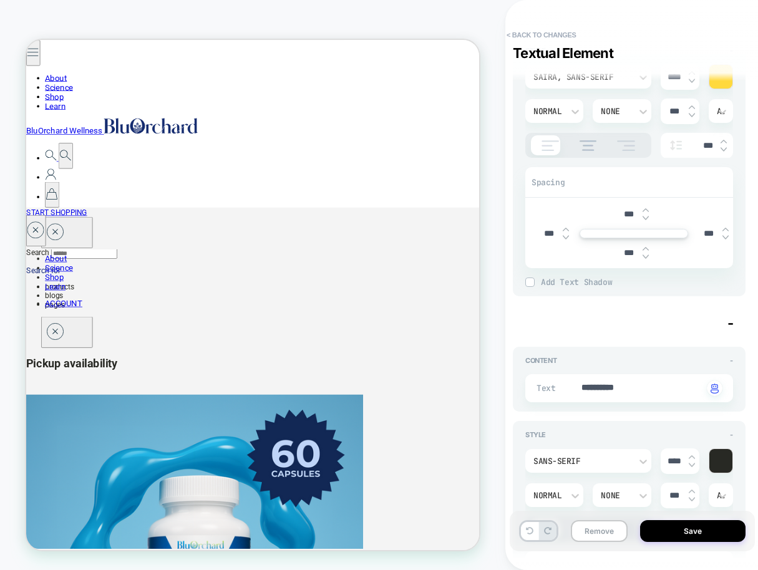
scroll to position [928, 0]
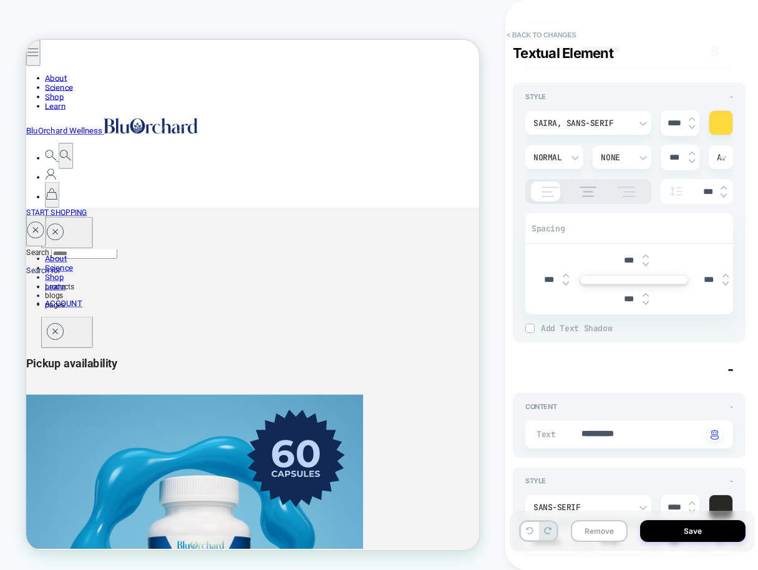
click at [624, 297] on input "***" at bounding box center [628, 299] width 28 height 11
click at [619, 298] on input "****" at bounding box center [628, 299] width 28 height 11
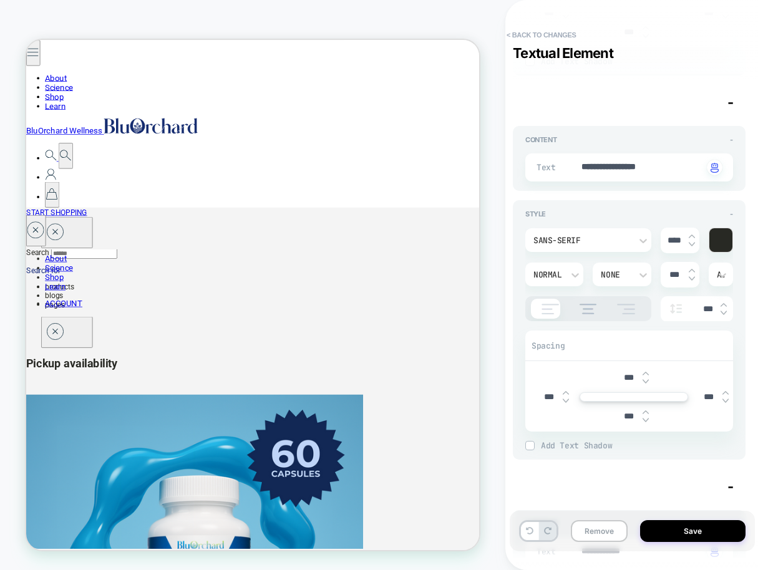
scroll to position [424, 0]
click at [624, 417] on input "***" at bounding box center [628, 418] width 28 height 11
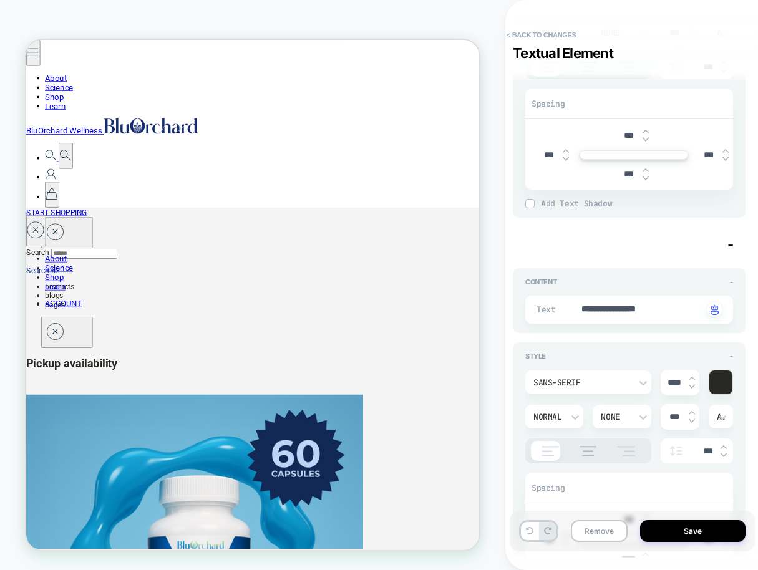
scroll to position [210, 0]
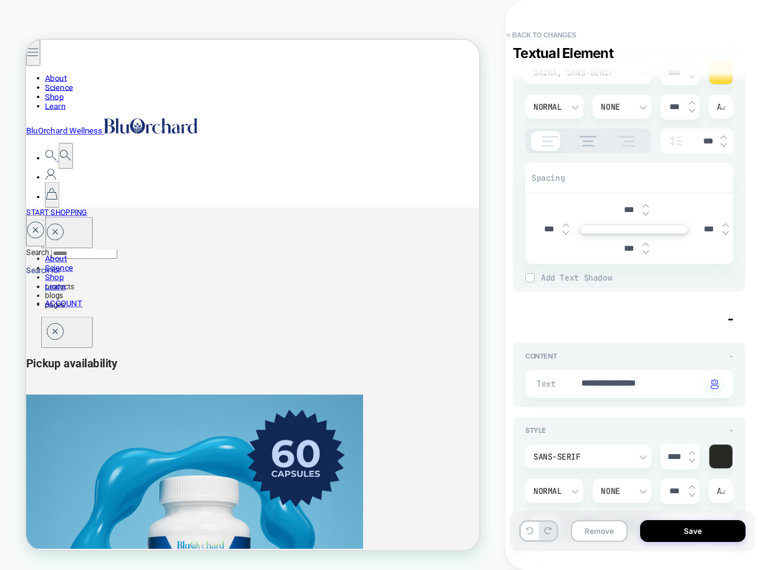
click at [622, 247] on input "***" at bounding box center [628, 248] width 28 height 11
click at [531, 278] on img at bounding box center [529, 277] width 6 height 6
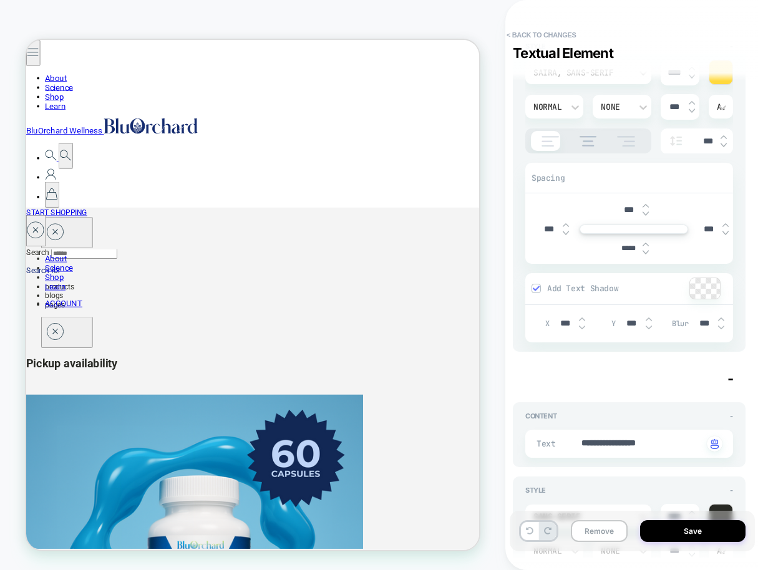
click at [536, 287] on img at bounding box center [536, 288] width 6 height 6
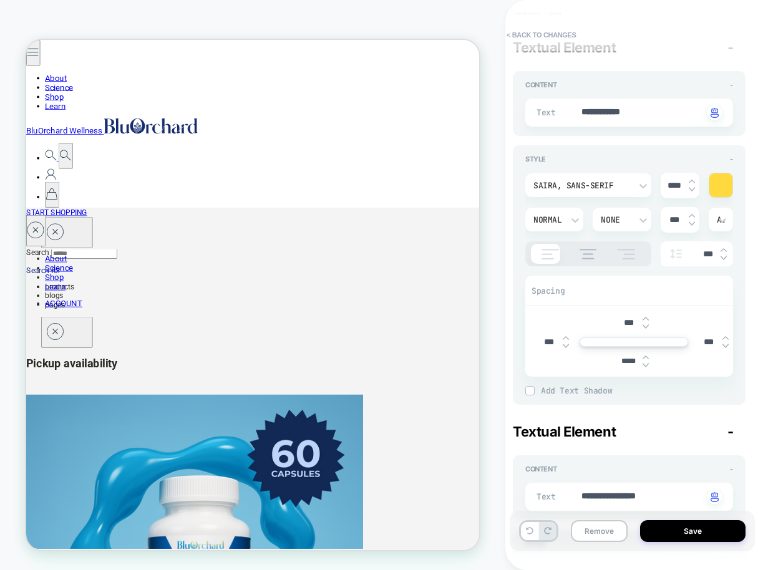
scroll to position [0, 0]
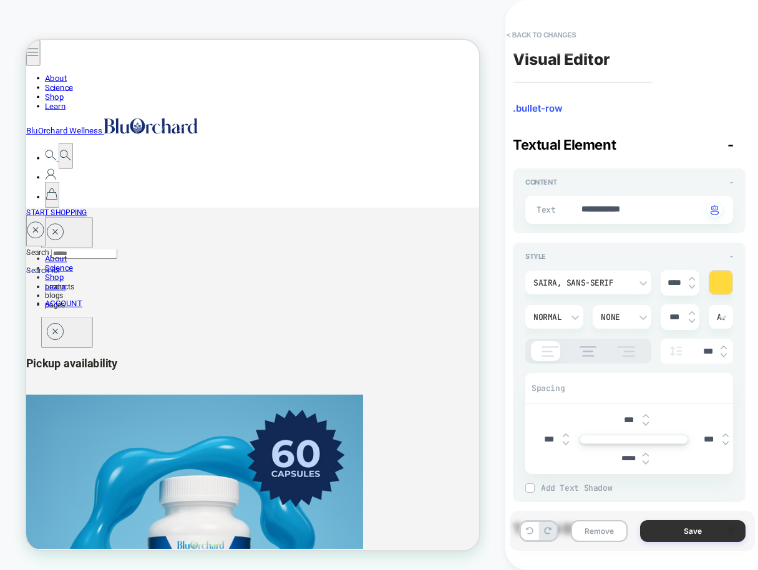
click at [700, 534] on button "Save" at bounding box center [692, 531] width 105 height 22
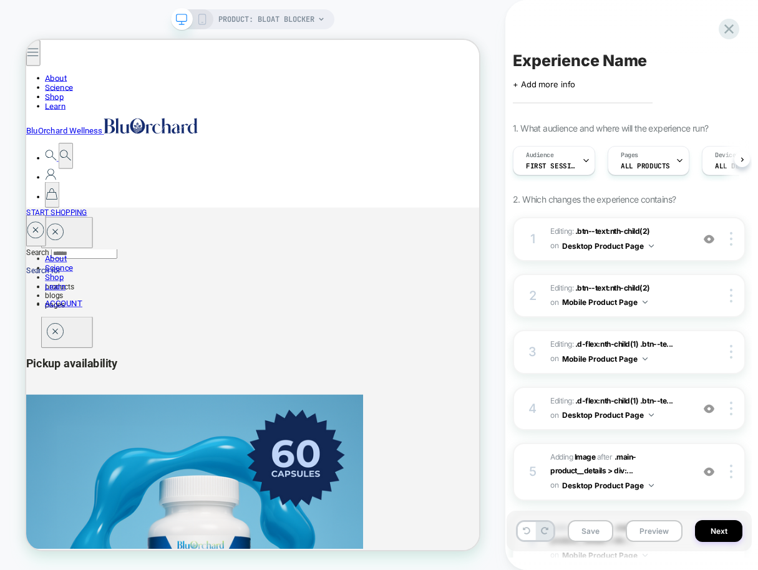
scroll to position [0, 1]
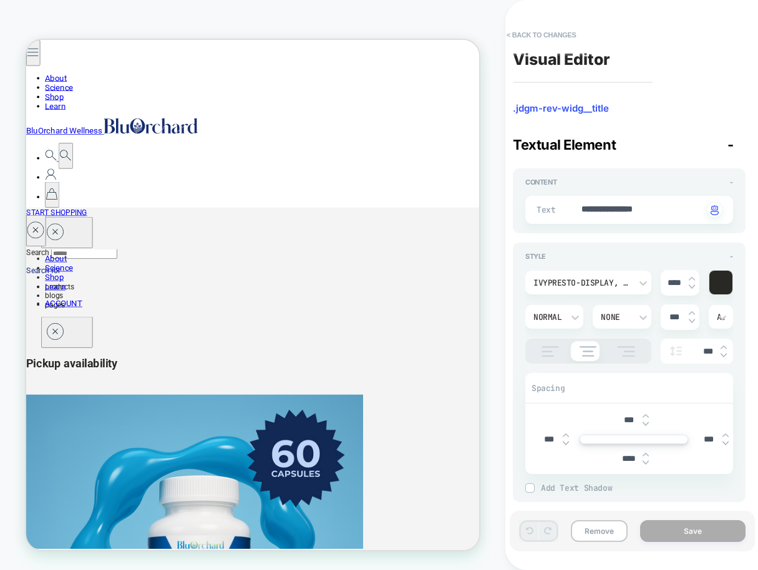
click at [647, 422] on img at bounding box center [645, 424] width 6 height 5
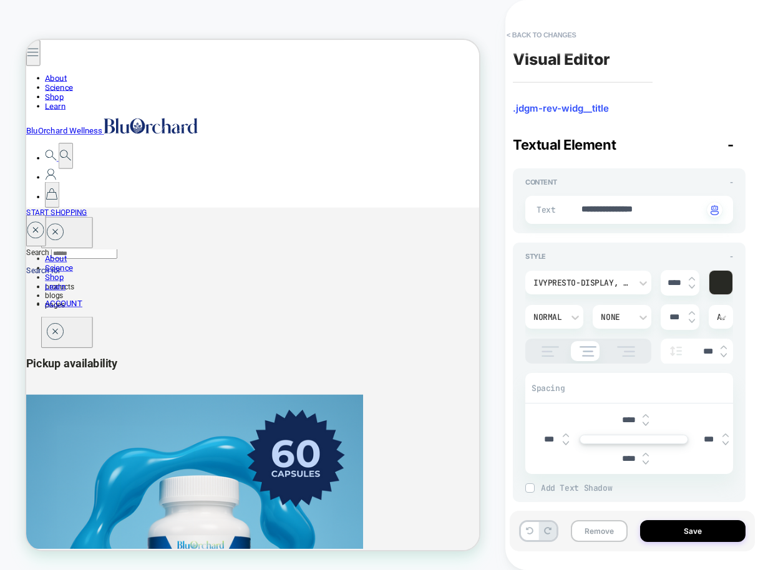
click at [647, 422] on img at bounding box center [645, 424] width 6 height 5
click at [647, 423] on img at bounding box center [645, 424] width 6 height 5
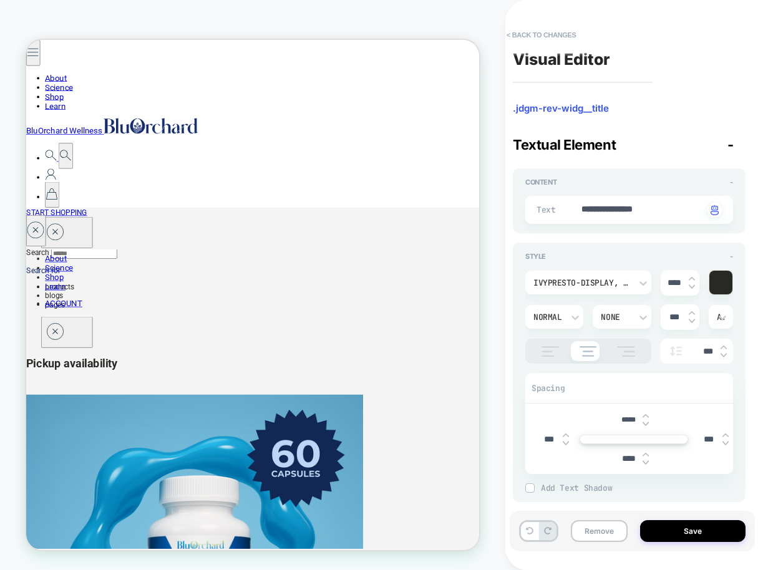
click at [647, 423] on img at bounding box center [645, 424] width 6 height 5
click at [647, 417] on img at bounding box center [645, 415] width 6 height 5
click at [647, 416] on img at bounding box center [645, 415] width 6 height 5
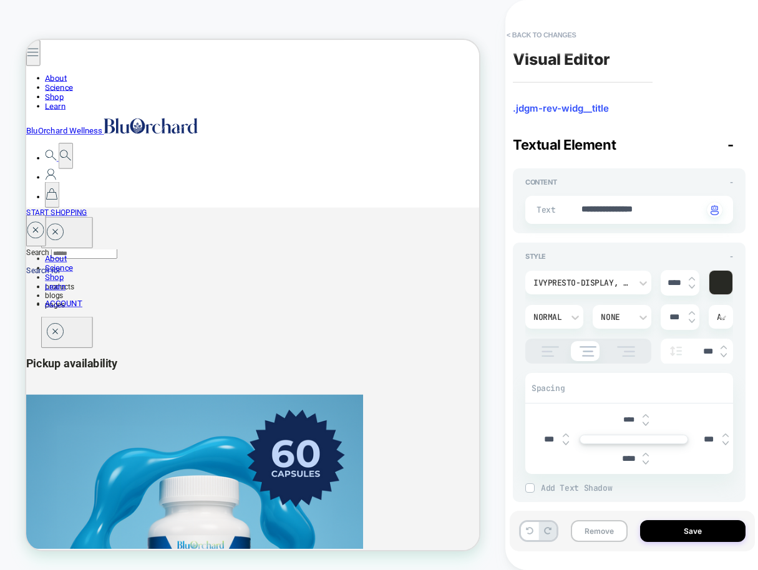
click at [647, 416] on img at bounding box center [645, 415] width 6 height 5
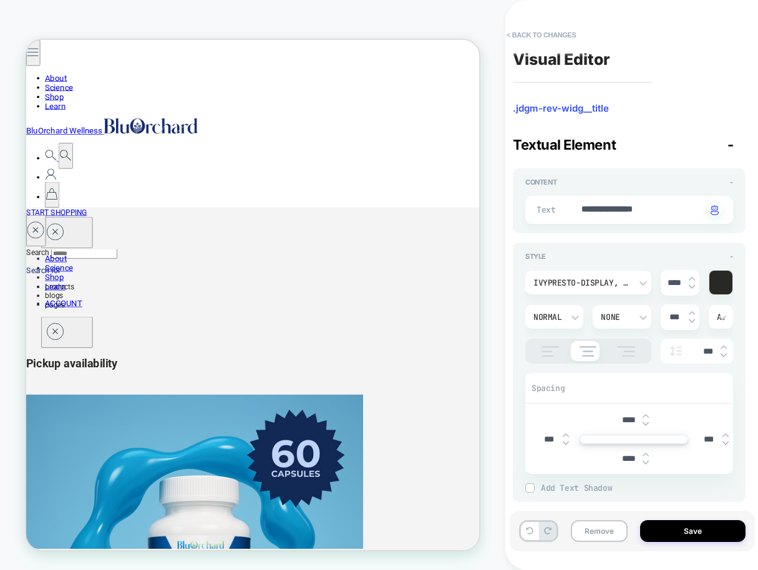
click at [647, 416] on img at bounding box center [645, 415] width 6 height 5
click at [647, 425] on img at bounding box center [645, 424] width 6 height 5
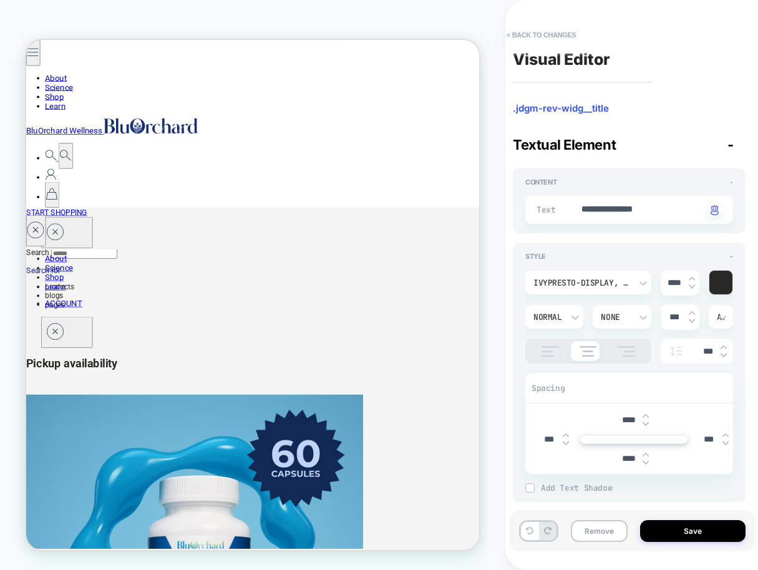
click at [647, 425] on img at bounding box center [645, 424] width 6 height 5
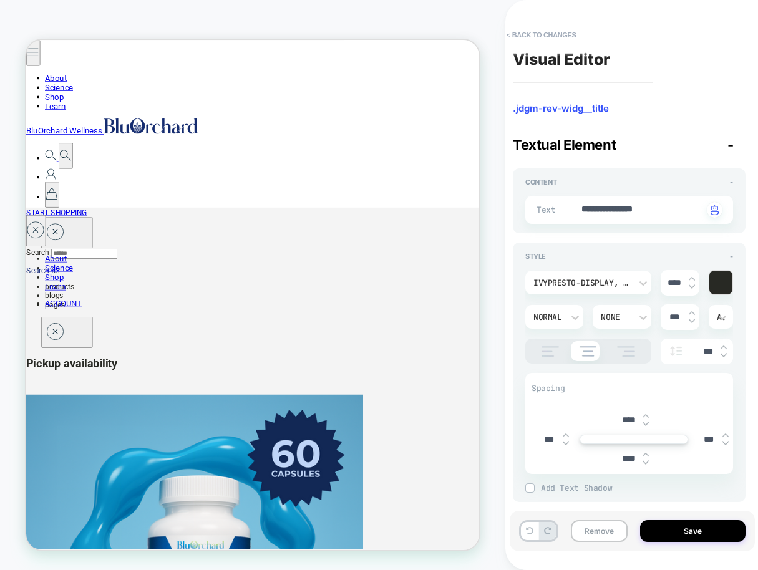
click at [647, 425] on img at bounding box center [645, 424] width 6 height 5
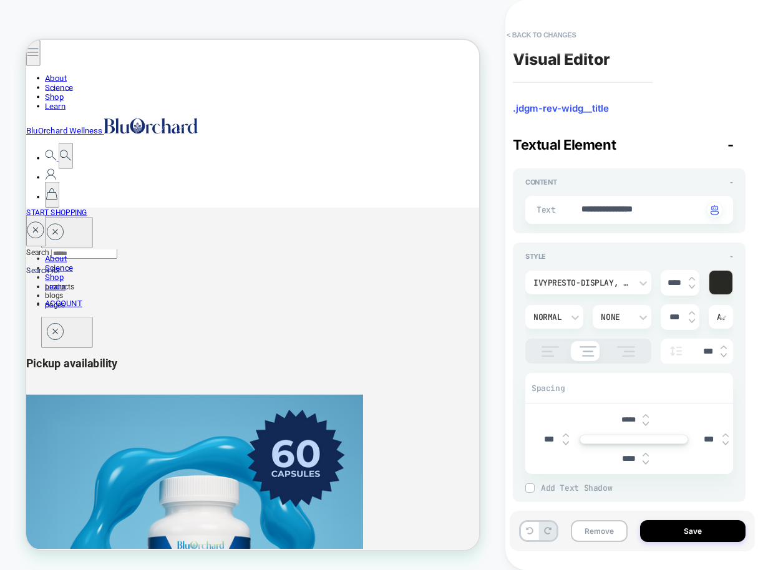
click at [645, 415] on img at bounding box center [645, 415] width 6 height 5
click at [646, 422] on img at bounding box center [645, 424] width 6 height 5
click at [692, 528] on button "Save" at bounding box center [692, 531] width 105 height 22
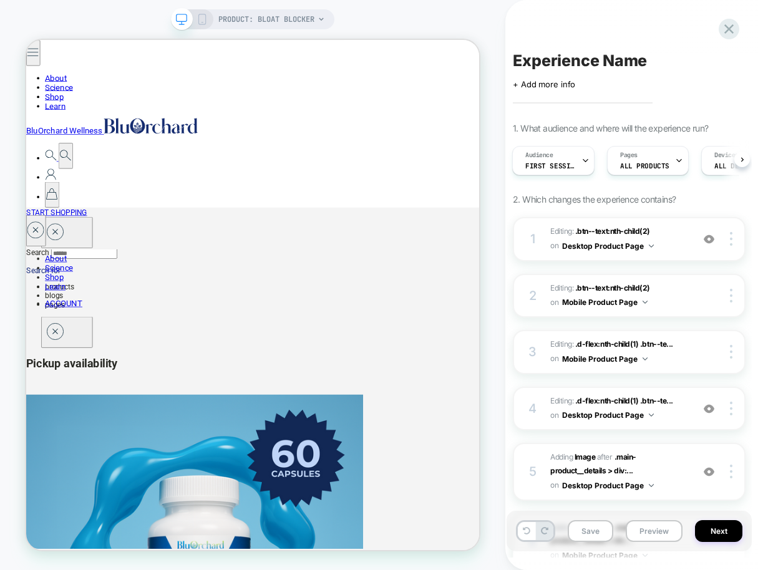
click at [201, 17] on icon at bounding box center [201, 19] width 11 height 11
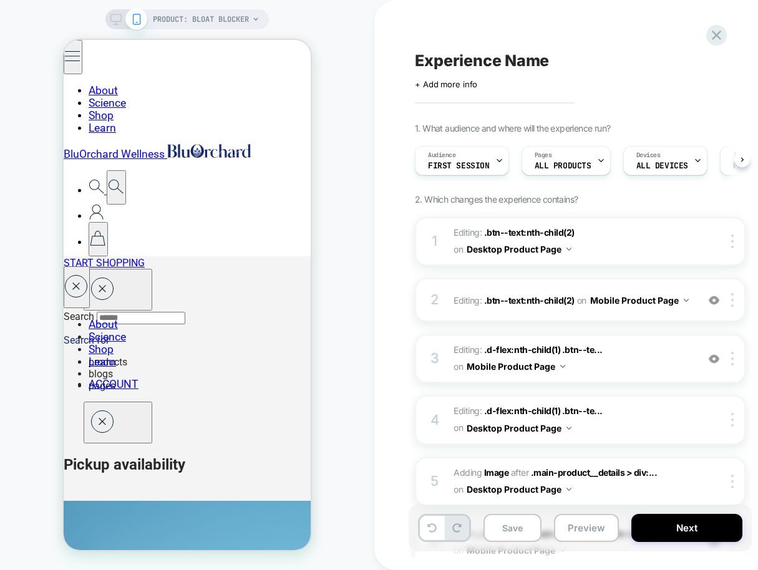
scroll to position [0, 1]
click at [112, 16] on icon at bounding box center [115, 19] width 11 height 11
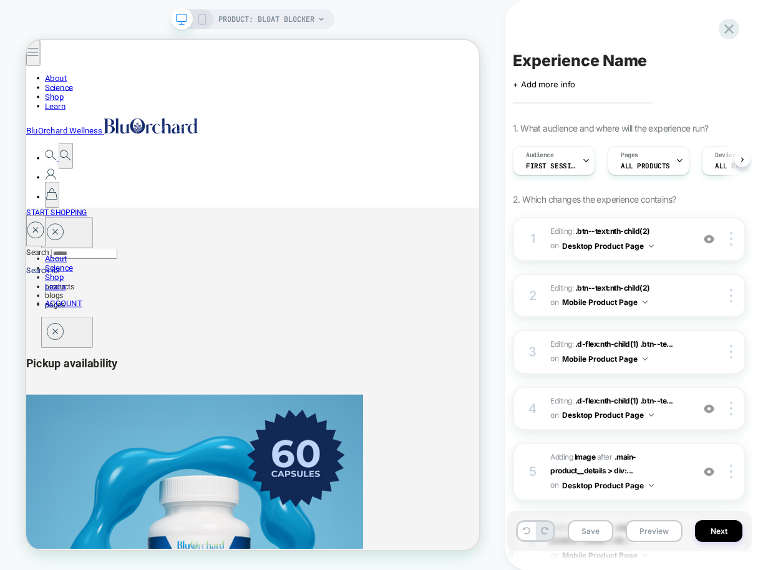
scroll to position [0, 1]
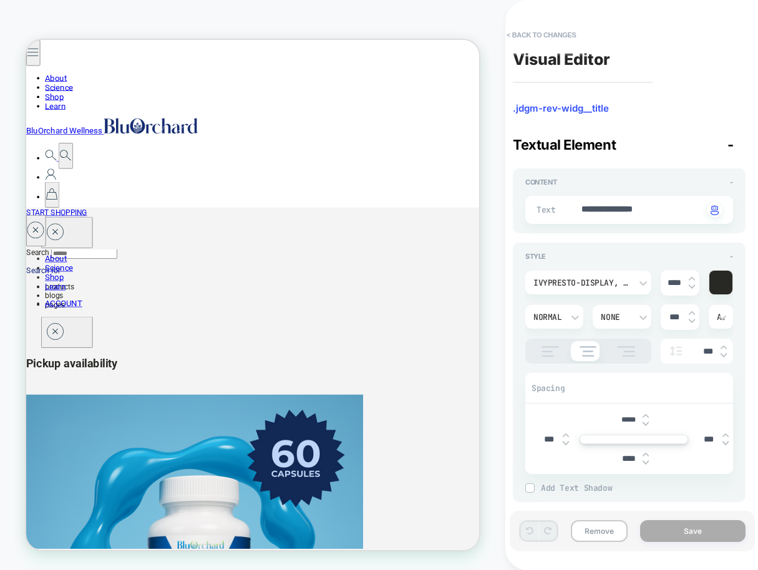
click at [647, 424] on img at bounding box center [645, 424] width 6 height 5
click at [648, 413] on img at bounding box center [645, 415] width 6 height 5
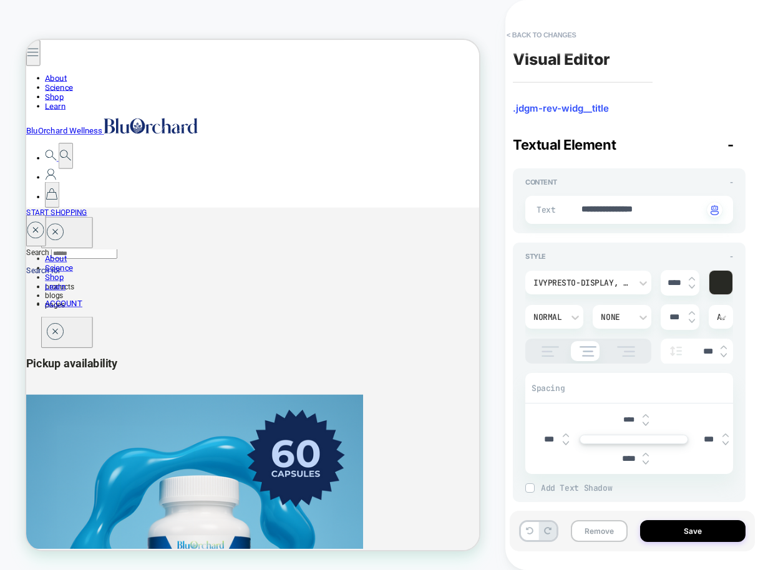
click at [648, 413] on img at bounding box center [645, 415] width 6 height 5
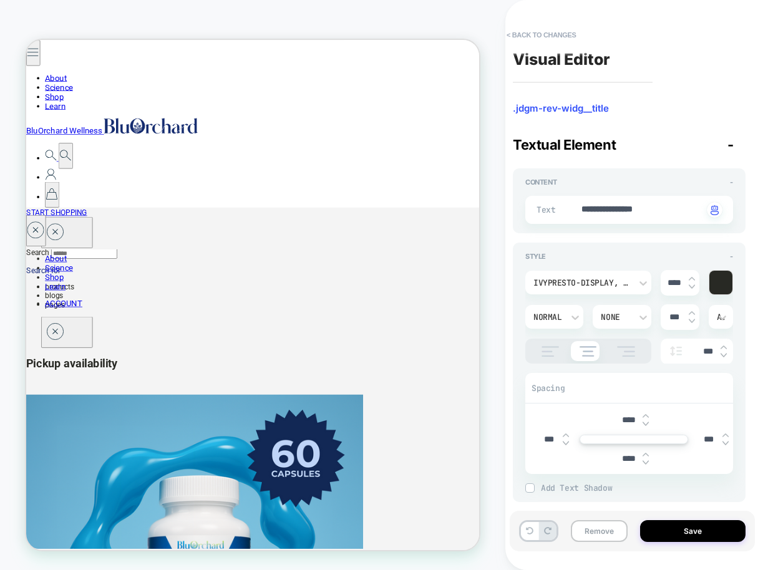
click at [647, 413] on img at bounding box center [645, 415] width 6 height 5
click at [643, 425] on img at bounding box center [645, 424] width 6 height 5
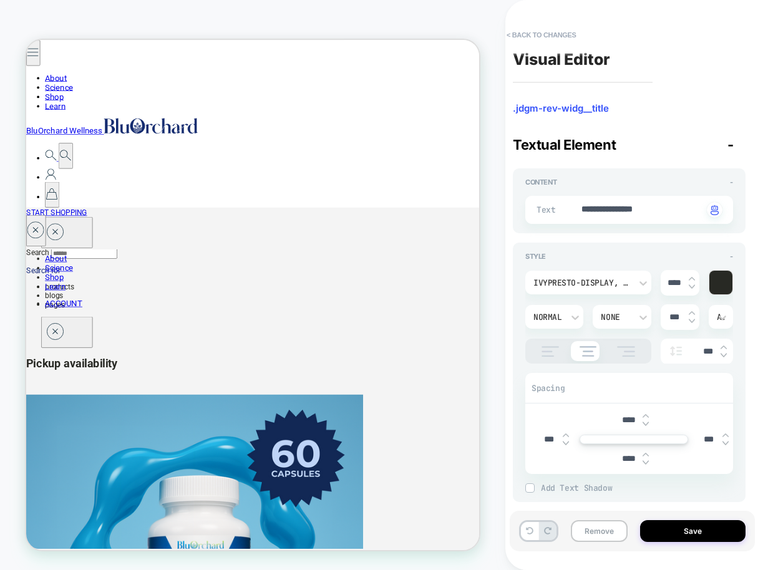
click at [644, 424] on img at bounding box center [645, 424] width 6 height 5
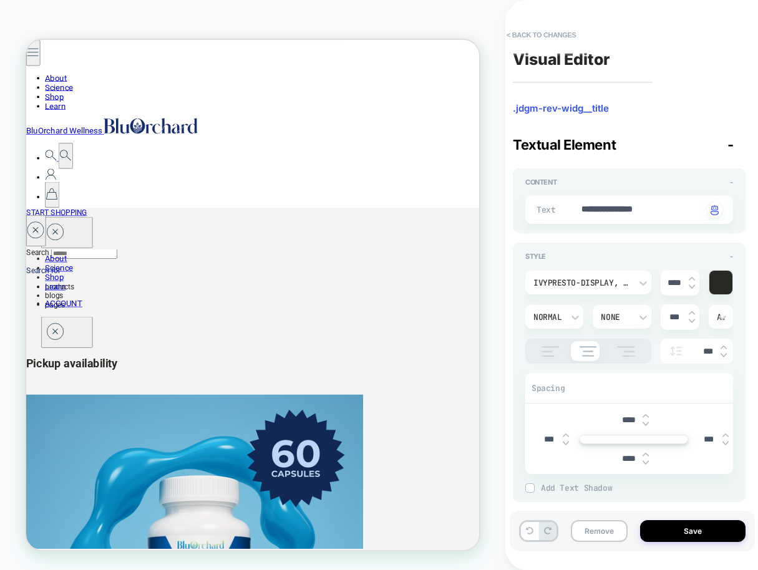
click at [644, 424] on img at bounding box center [645, 424] width 6 height 5
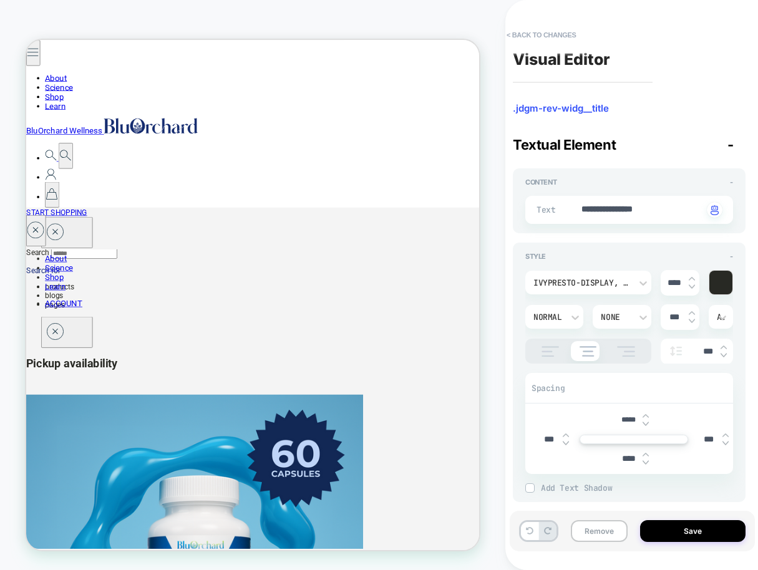
click at [644, 424] on img at bounding box center [645, 424] width 6 height 5
click at [669, 531] on button "Save" at bounding box center [692, 531] width 105 height 22
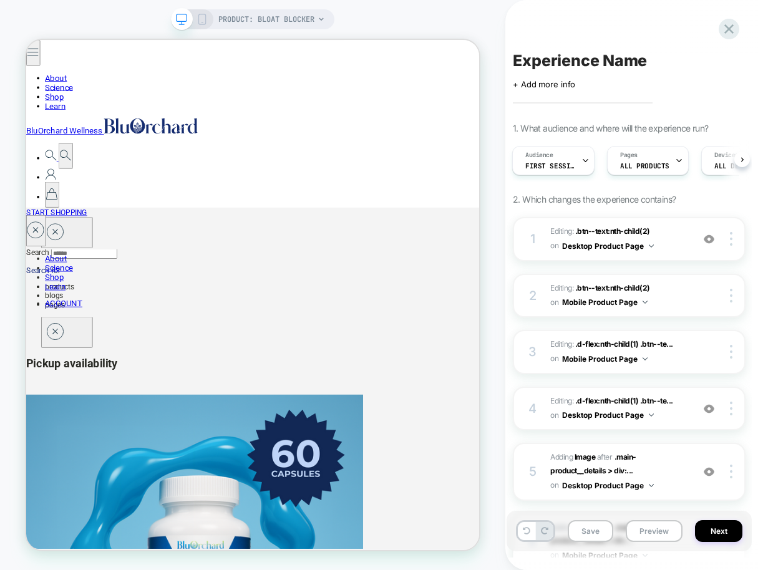
click at [198, 18] on icon at bounding box center [201, 19] width 11 height 11
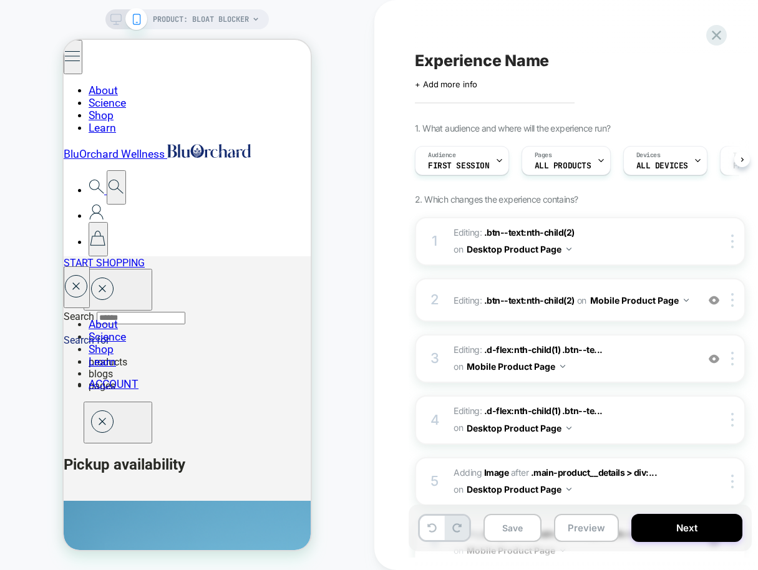
scroll to position [0, 1]
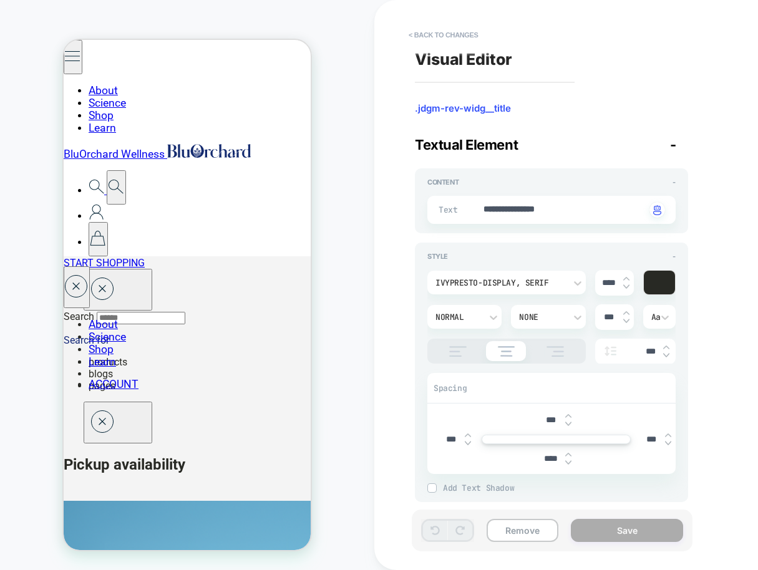
click at [567, 425] on img at bounding box center [568, 424] width 6 height 5
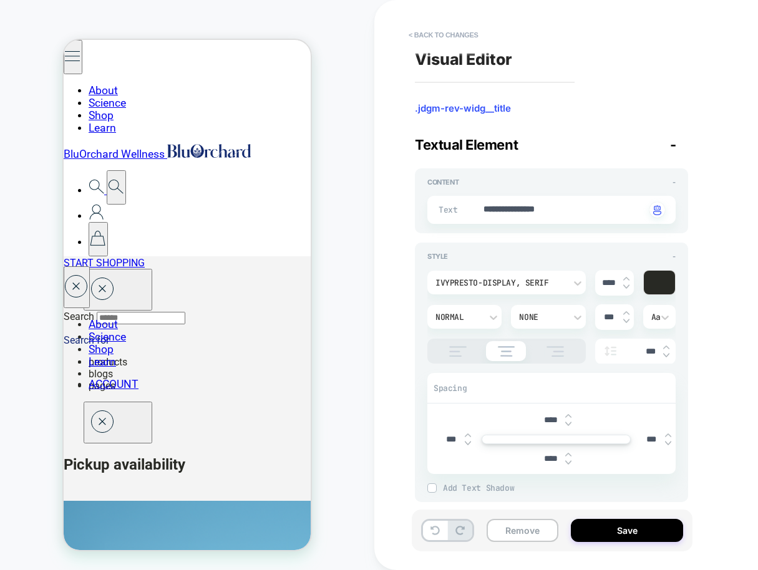
click at [567, 425] on img at bounding box center [568, 424] width 6 height 5
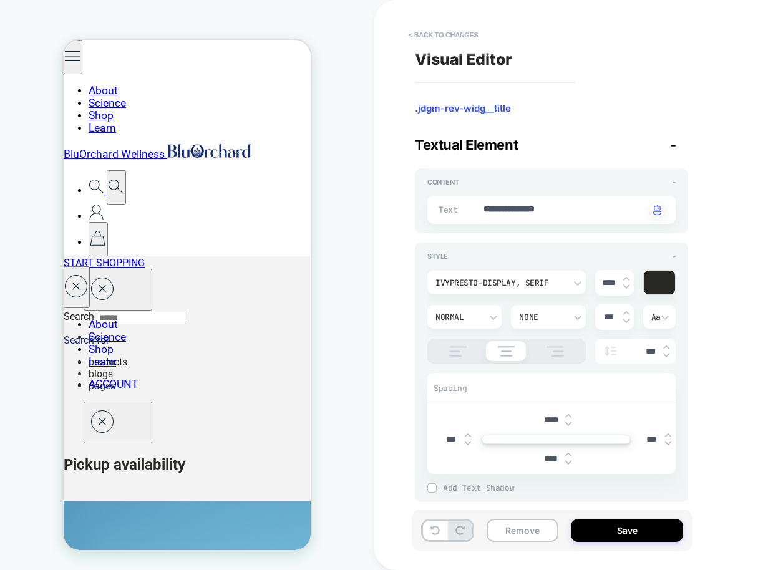
click at [567, 425] on img at bounding box center [568, 424] width 6 height 5
click at [639, 528] on button "Save" at bounding box center [627, 530] width 112 height 23
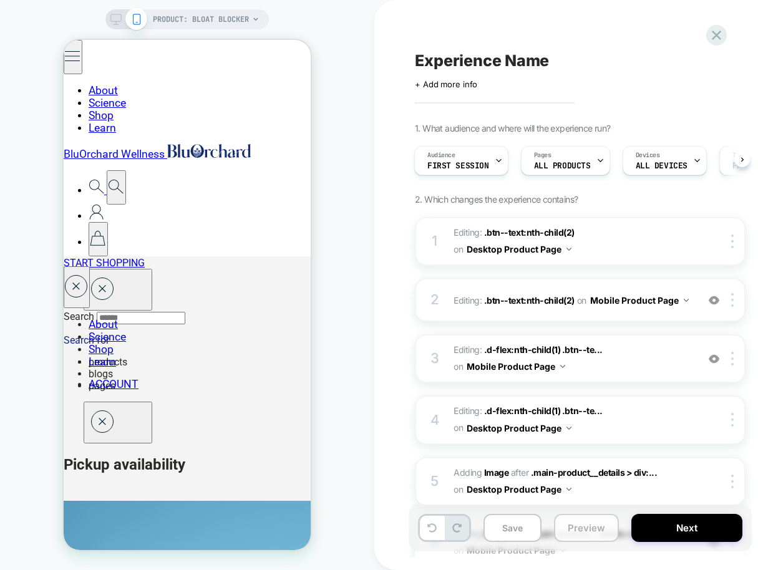
click at [589, 525] on button "Preview" at bounding box center [586, 528] width 65 height 28
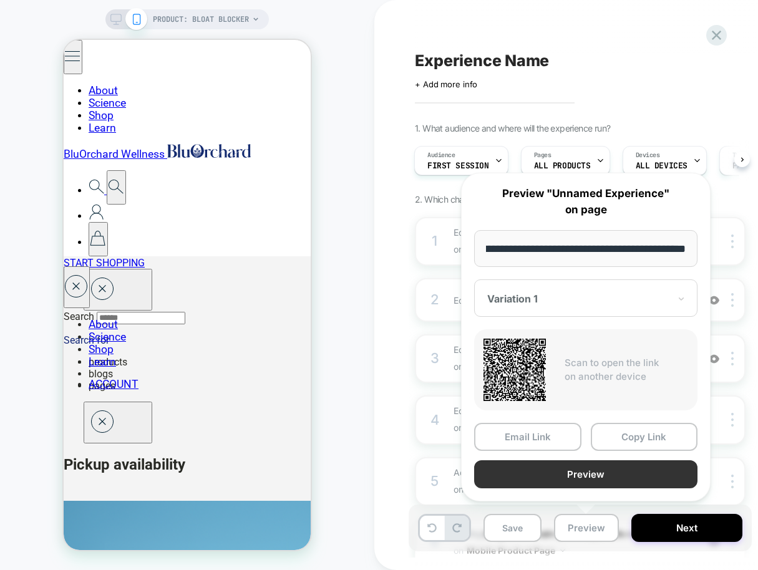
scroll to position [0, 0]
click at [597, 481] on button "Preview" at bounding box center [585, 474] width 223 height 28
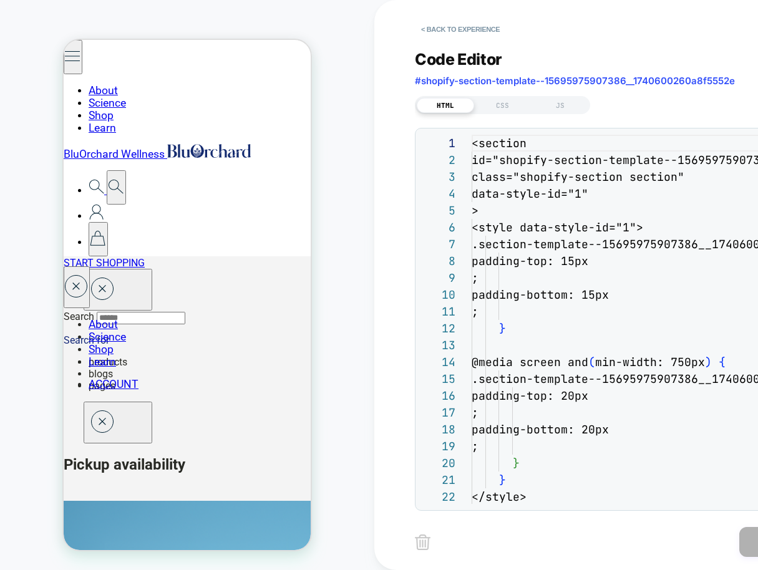
scroll to position [168, 0]
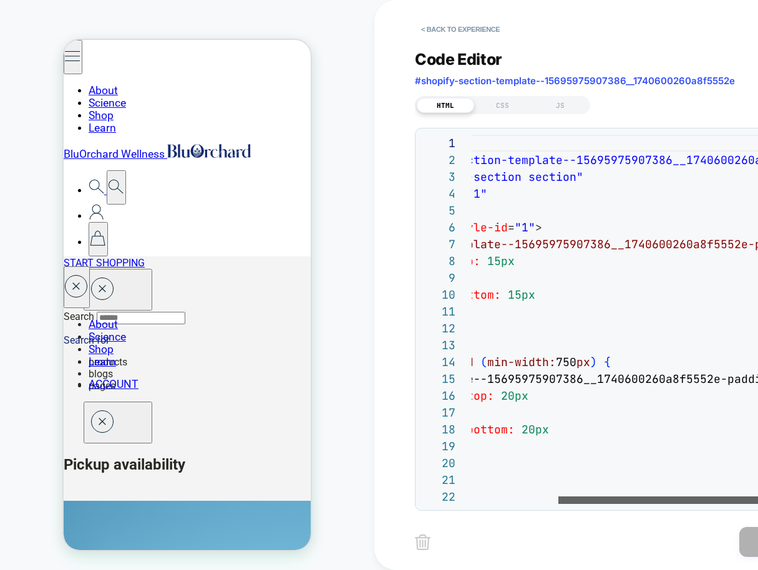
click at [712, 496] on div at bounding box center [703, 499] width 290 height 7
click at [508, 104] on div "CSS" at bounding box center [502, 105] width 57 height 15
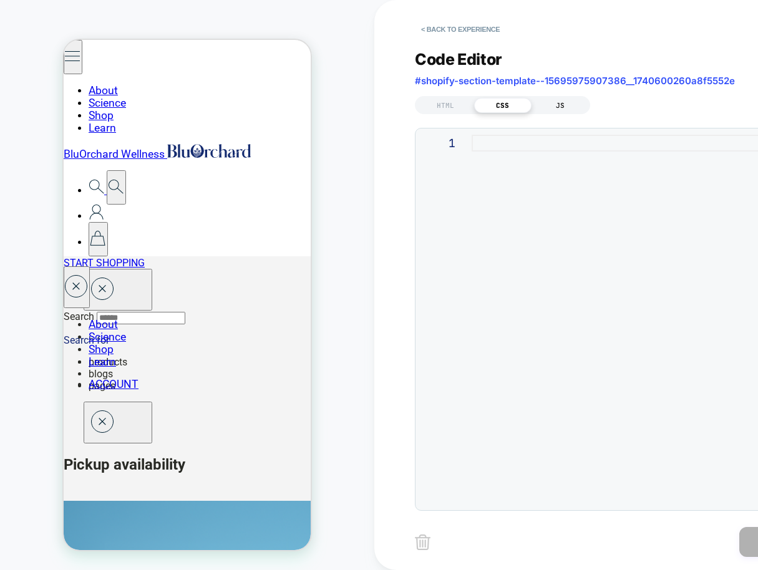
click at [559, 105] on div "JS" at bounding box center [559, 105] width 57 height 15
click at [433, 31] on button "< Back to experience" at bounding box center [460, 29] width 91 height 20
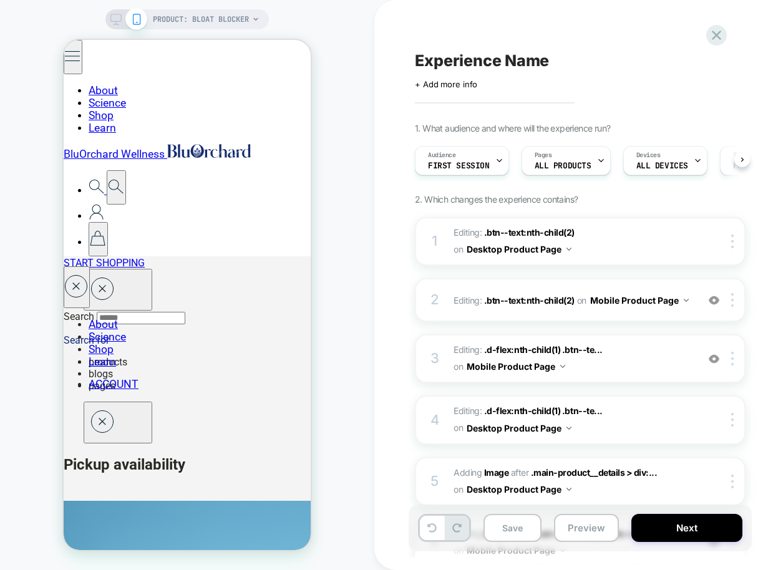
scroll to position [0, 1]
click at [582, 525] on button "Preview" at bounding box center [586, 528] width 65 height 28
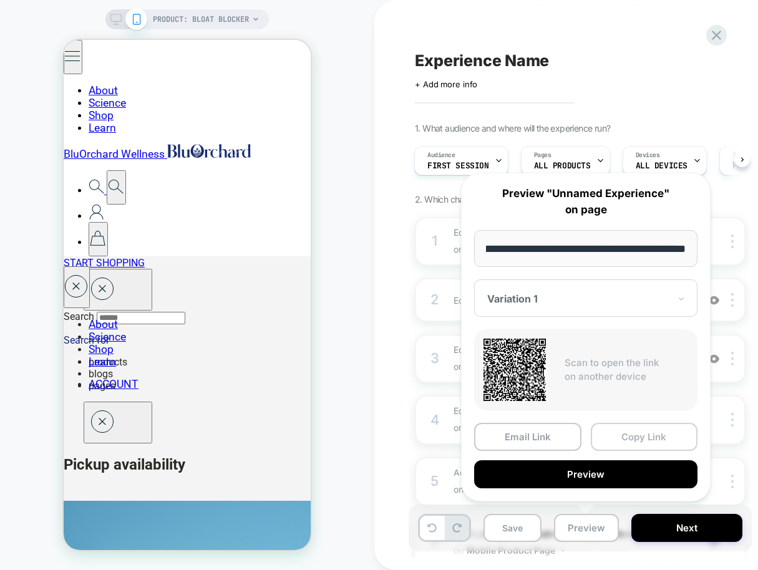
scroll to position [0, 0]
click at [628, 435] on button "Copy Link" at bounding box center [644, 437] width 107 height 28
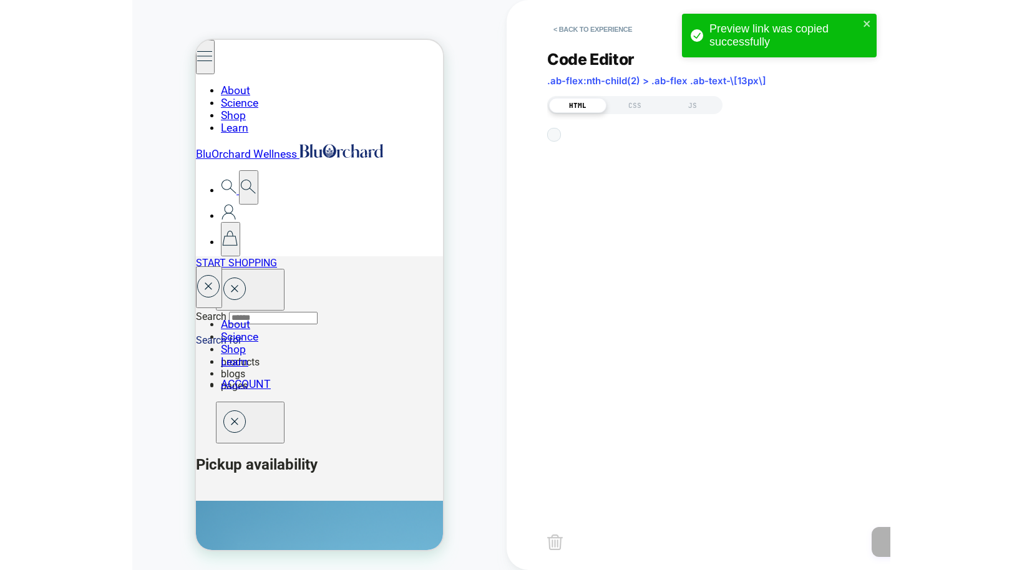
scroll to position [168, 0]
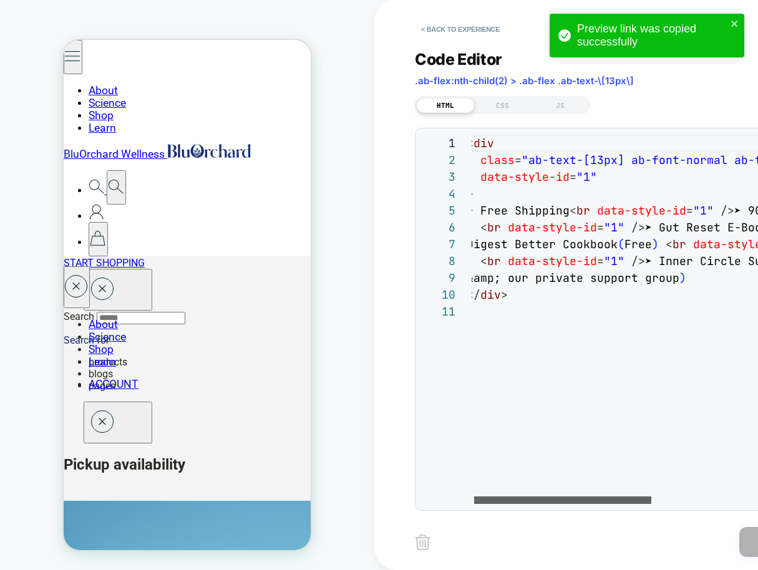
click at [539, 502] on div at bounding box center [562, 499] width 177 height 7
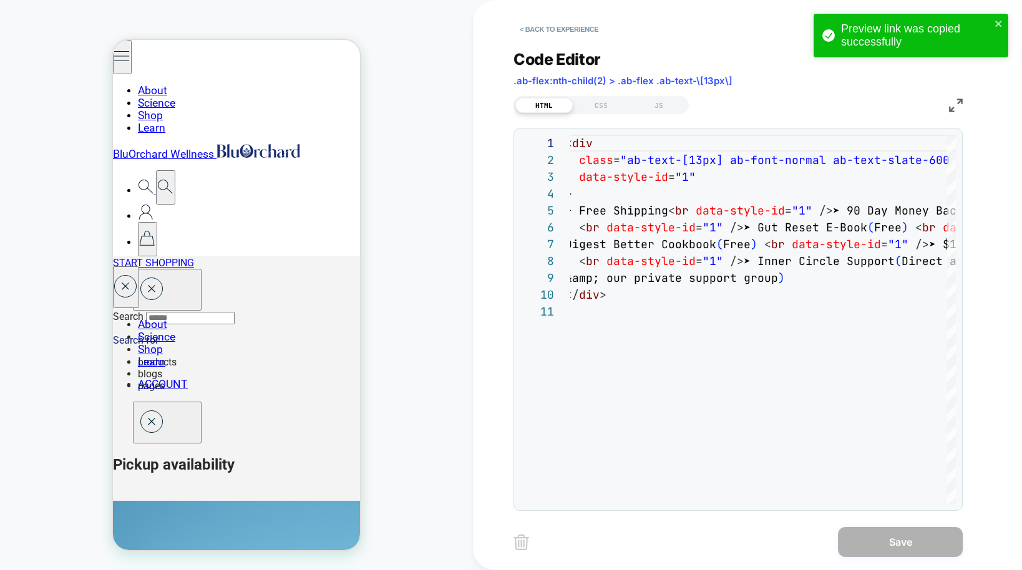
click at [757, 107] on img at bounding box center [956, 106] width 14 height 14
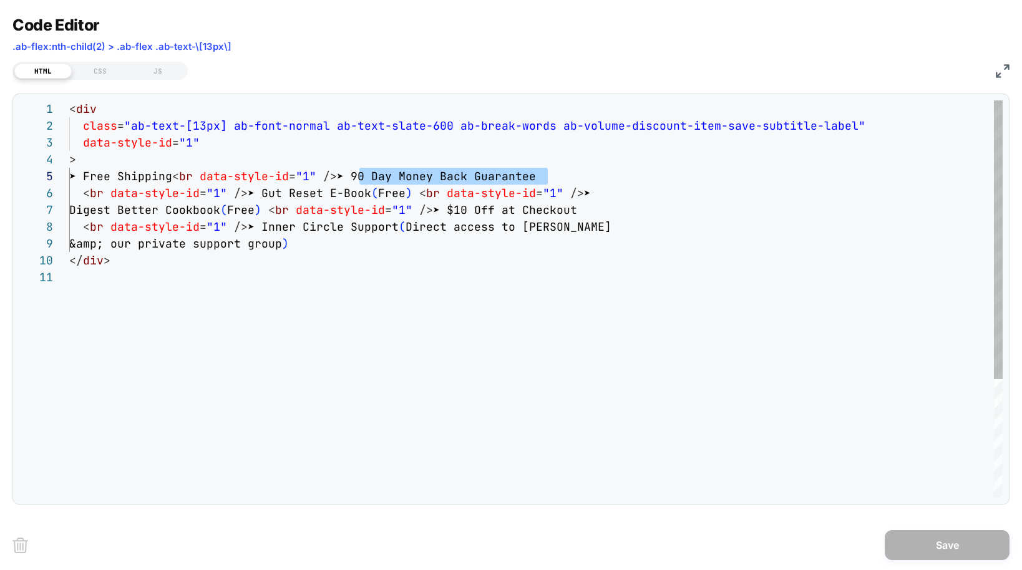
scroll to position [67, 283]
drag, startPoint x: 537, startPoint y: 175, endPoint x: 355, endPoint y: 176, distance: 181.5
click at [355, 176] on div "< div class = "ab-text-[13px] ab-font-normal ab-text-slate-600 a b-break-words …" at bounding box center [535, 383] width 933 height 566
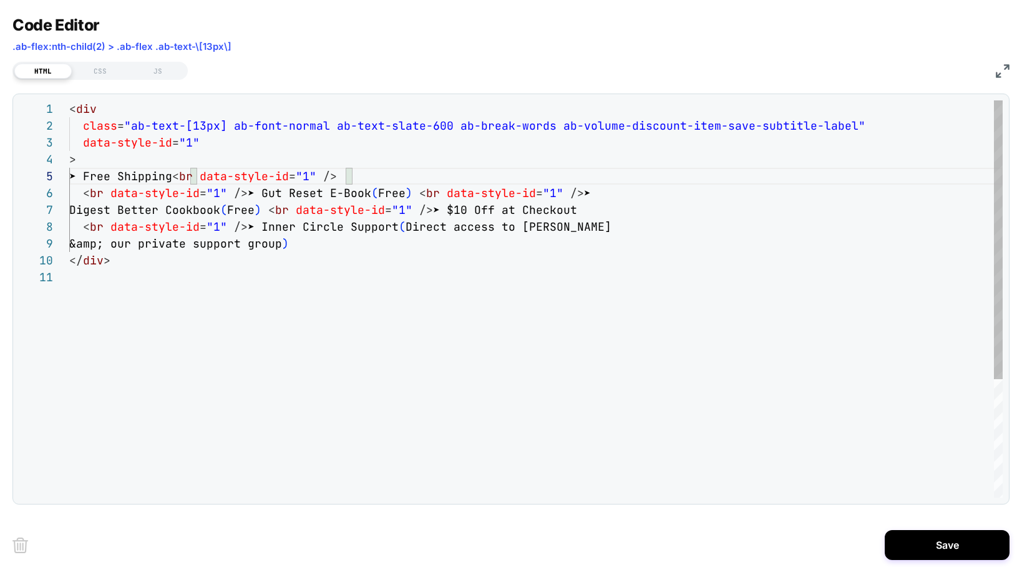
scroll to position [101, 445]
click at [513, 218] on div "< div class = "ab-text-[13px] ab-font-normal ab-text-slate-600 a b-break-words …" at bounding box center [535, 383] width 933 height 566
drag, startPoint x: 460, startPoint y: 211, endPoint x: 538, endPoint y: 215, distance: 77.4
click at [538, 215] on div "< div class = "ab-text-[13px] ab-font-normal ab-text-slate-600 a b-break-words …" at bounding box center [535, 383] width 933 height 566
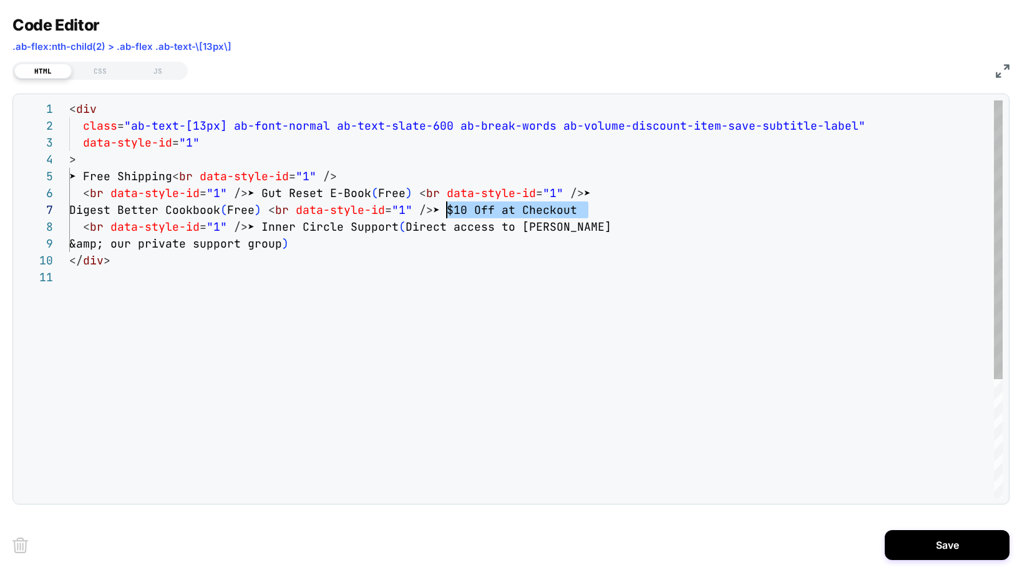
scroll to position [101, 377]
drag, startPoint x: 586, startPoint y: 212, endPoint x: 449, endPoint y: 212, distance: 136.6
click at [449, 212] on div "< div class = "ab-text-[13px] ab-font-normal ab-text-slate-600 a b-break-words …" at bounding box center [535, 383] width 933 height 566
click at [182, 181] on div "< div class = "ab-text-[13px] ab-font-normal ab-text-slate-600 a b-break-words …" at bounding box center [535, 383] width 933 height 566
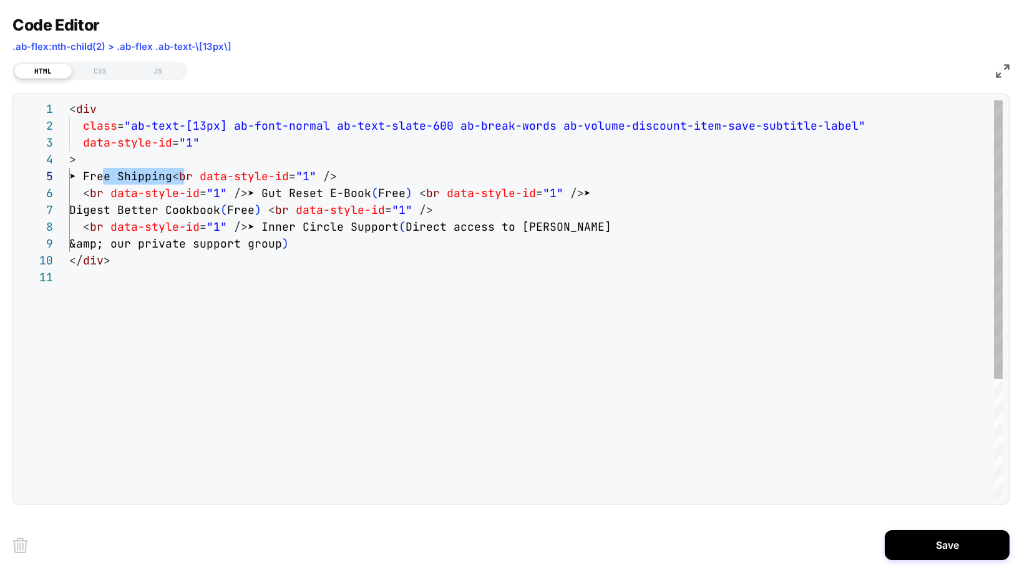
drag, startPoint x: 182, startPoint y: 178, endPoint x: 103, endPoint y: 178, distance: 79.2
click at [103, 178] on div "< div class = "ab-text-[13px] ab-font-normal ab-text-slate-600 a b-break-words …" at bounding box center [535, 383] width 933 height 566
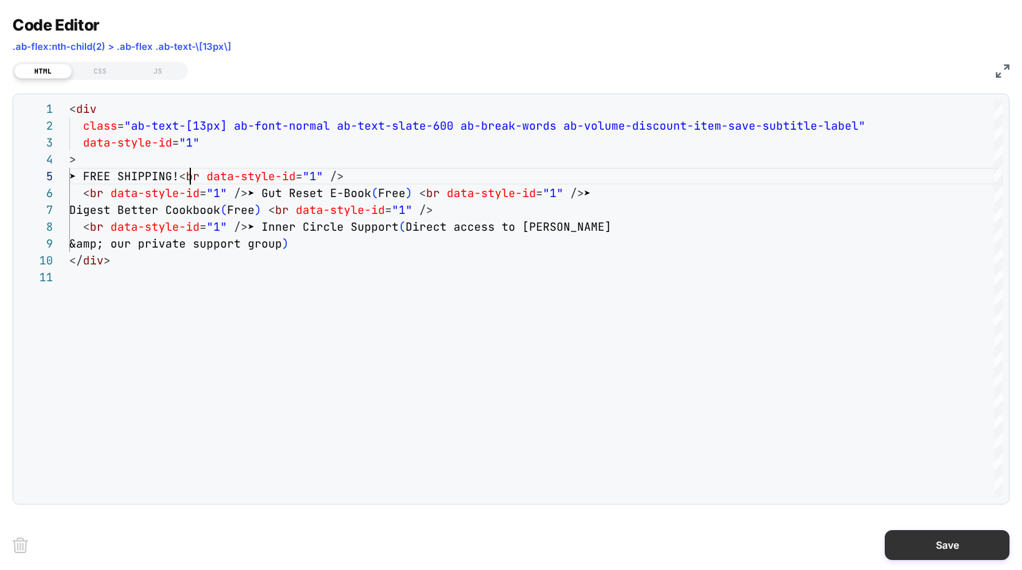
click at [757, 547] on button "Save" at bounding box center [946, 545] width 125 height 30
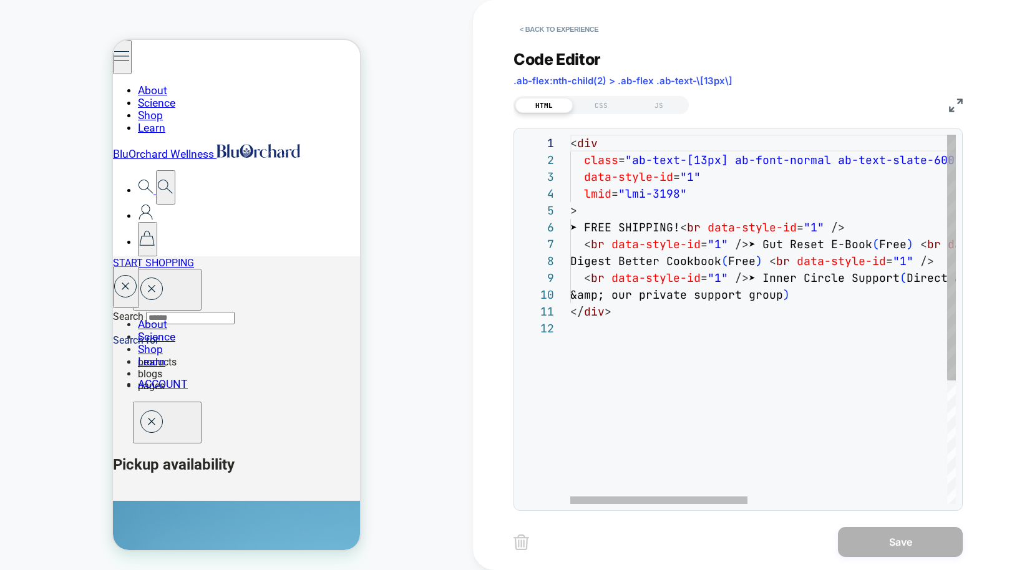
scroll to position [84, 290]
click at [757, 227] on div "< div class = "ab-text-[13px] ab-font-normal ab-text-slate-600 a b-break-words …" at bounding box center [978, 412] width 817 height 554
click at [757, 229] on div "< div class = "ab-text-[13px] ab-font-normal ab-text-slate-600 a b-break-words …" at bounding box center [978, 412] width 817 height 554
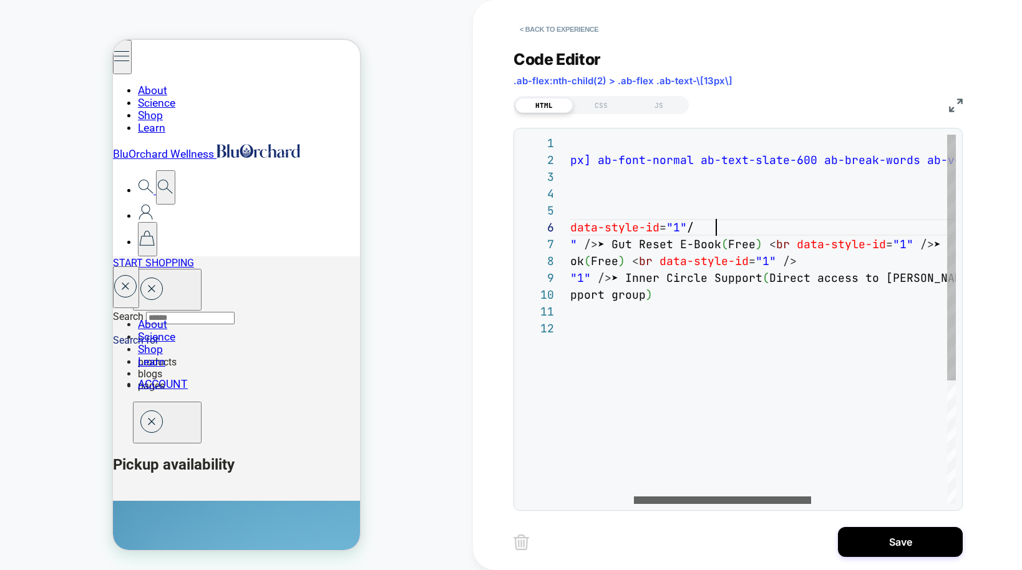
click at [757, 501] on div at bounding box center [722, 499] width 177 height 7
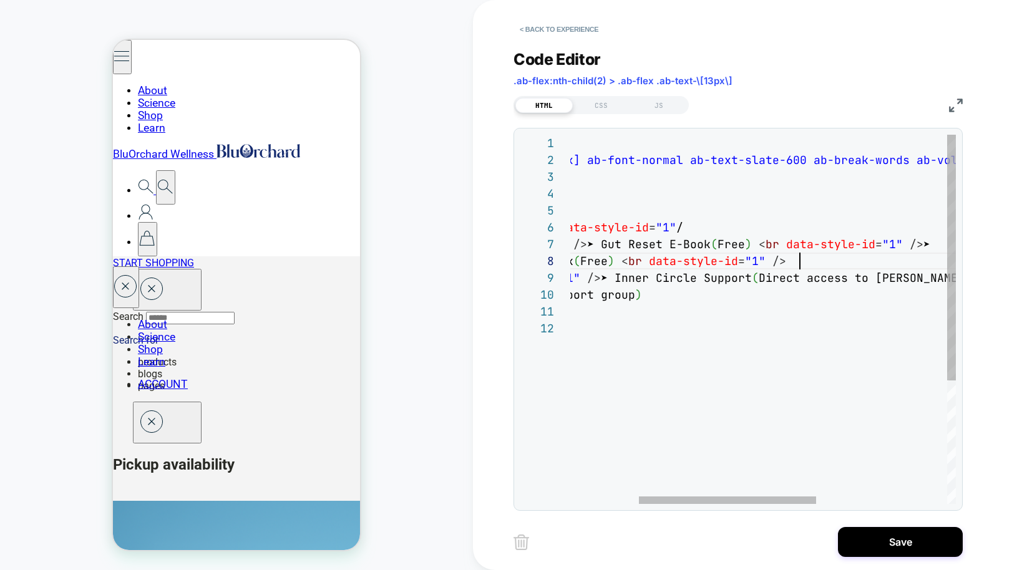
click at [757, 264] on div "lmid = "lmi-3198" > ➤ FREE SHIPPING! < br data-style-id = "1" / < br data-style…" at bounding box center [830, 412] width 817 height 554
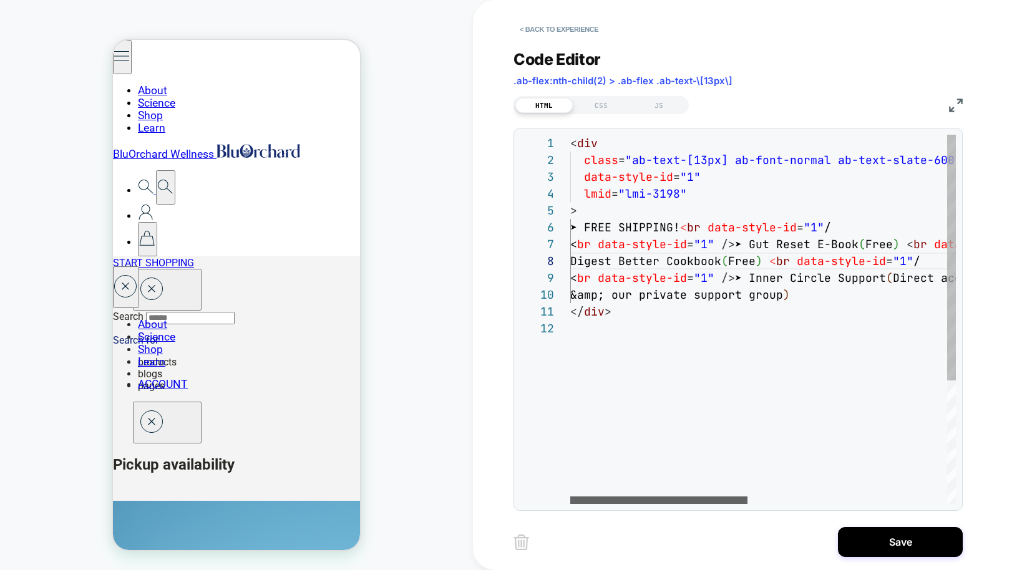
click at [633, 504] on div at bounding box center [658, 499] width 177 height 7
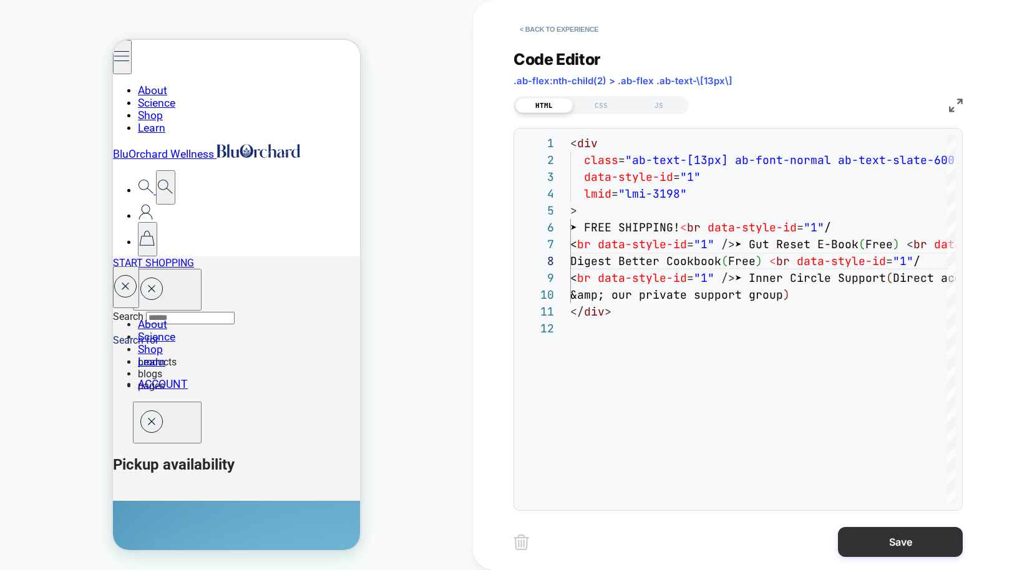
click at [757, 550] on button "Save" at bounding box center [900, 542] width 125 height 30
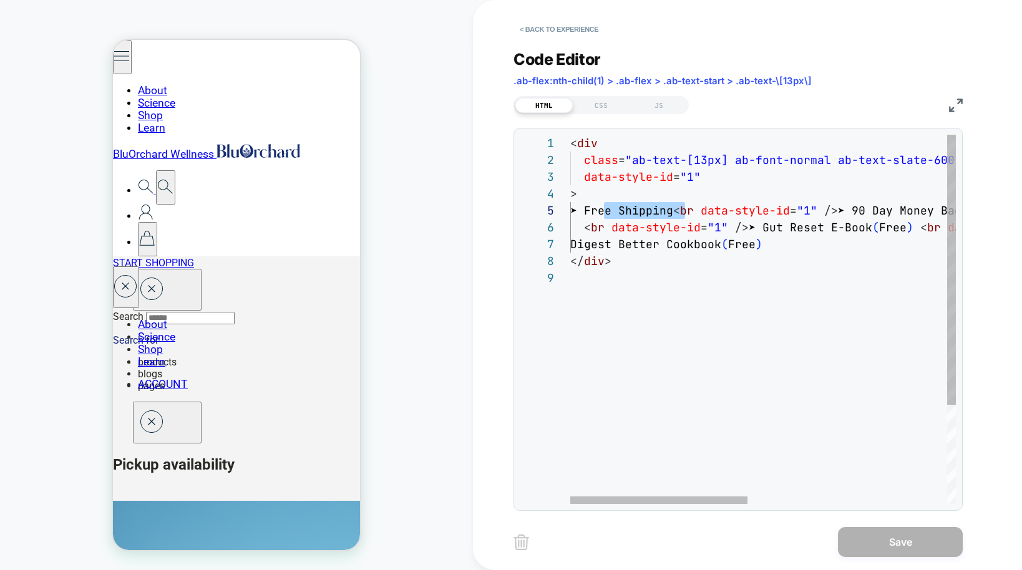
scroll to position [67, 27]
drag, startPoint x: 670, startPoint y: 210, endPoint x: 599, endPoint y: 215, distance: 71.2
click at [599, 215] on div "< div class = "ab-text-[13px] ab-font-normal ab-text-slate-600 a b-break-words …" at bounding box center [978, 387] width 817 height 504
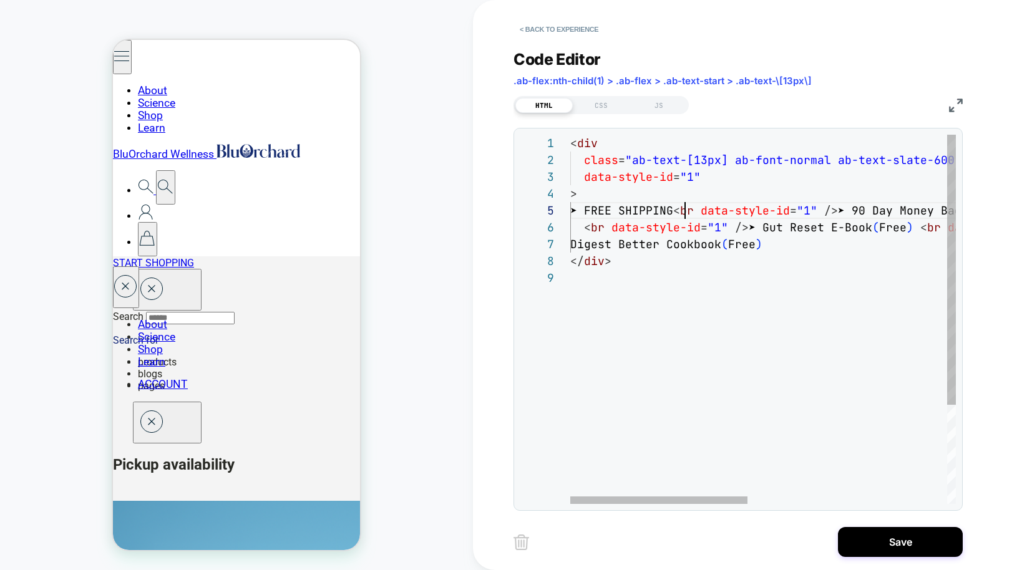
scroll to position [67, 115]
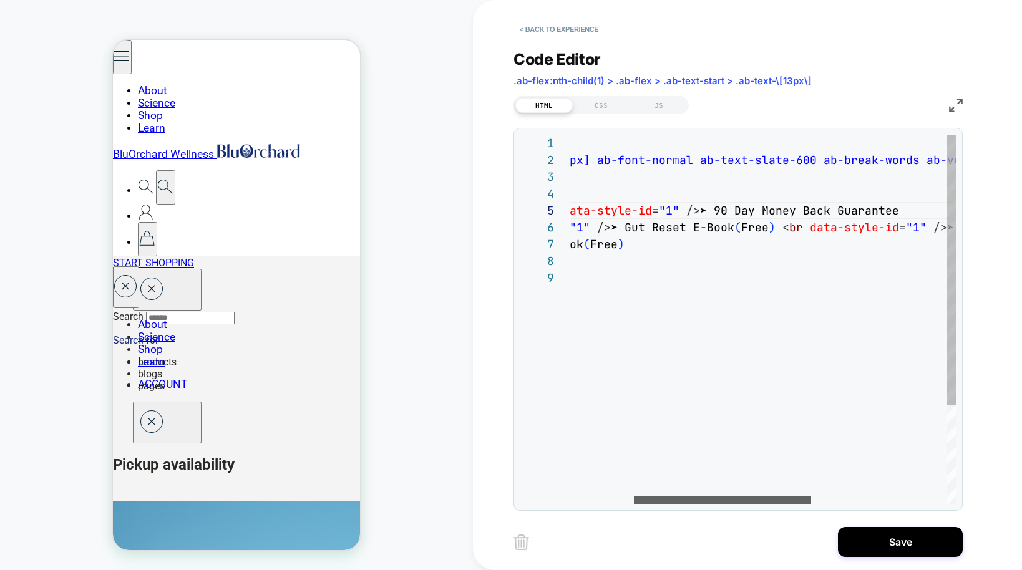
click at [710, 504] on div at bounding box center [722, 499] width 177 height 7
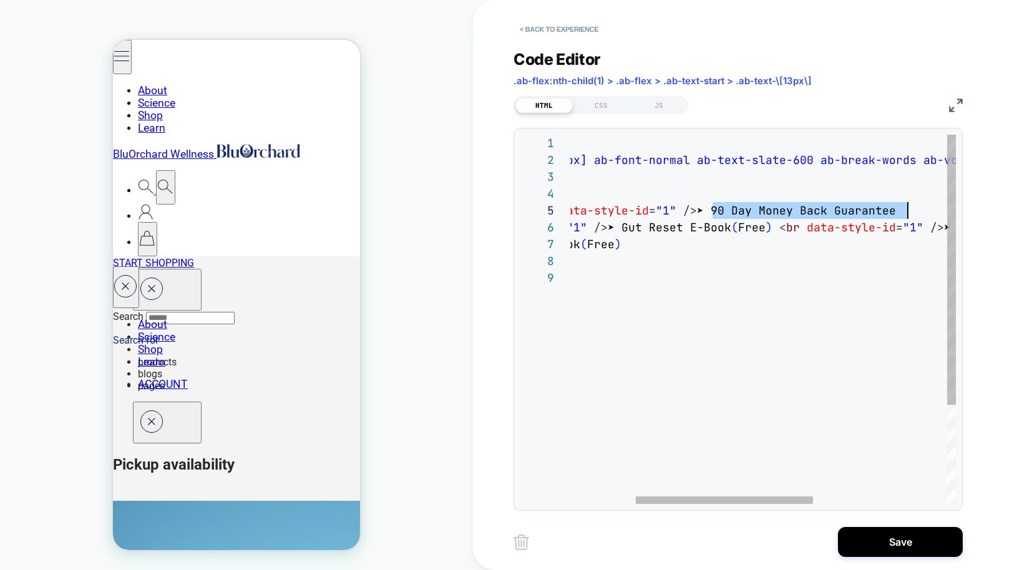
drag, startPoint x: 714, startPoint y: 211, endPoint x: 904, endPoint y: 208, distance: 190.2
click at [757, 208] on div "< div class = "ab-text-[13px] ab-font-normal ab-text-slate-600 a b-break-words …" at bounding box center [837, 387] width 817 height 504
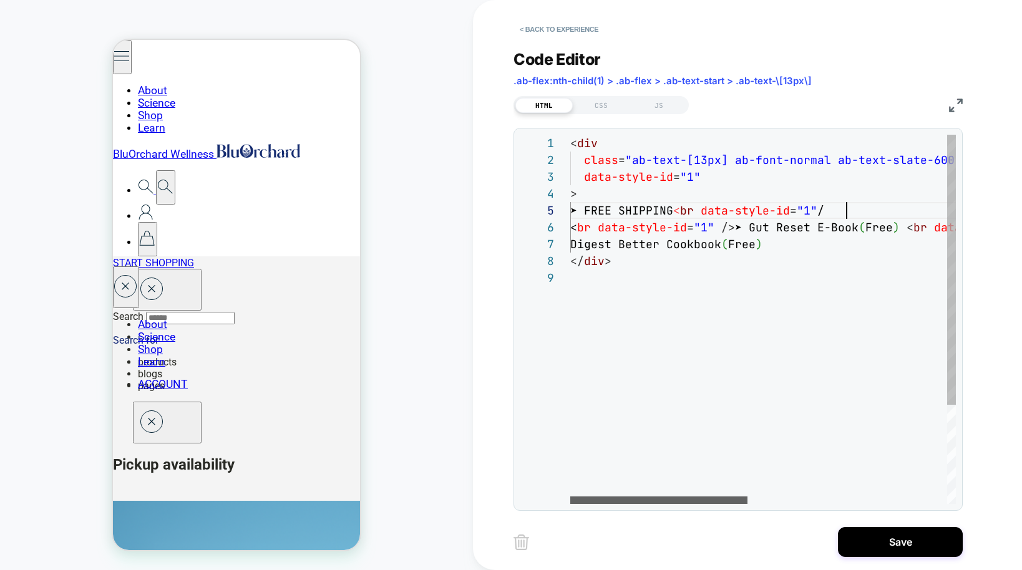
click at [570, 502] on div at bounding box center [658, 499] width 177 height 7
click at [666, 500] on div at bounding box center [658, 499] width 177 height 7
drag, startPoint x: 770, startPoint y: 244, endPoint x: 586, endPoint y: 242, distance: 184.0
click at [586, 242] on div "< div class = "ab-text-[13px] ab-font-normal ab-text-slate-600 a b-break-words …" at bounding box center [978, 387] width 817 height 504
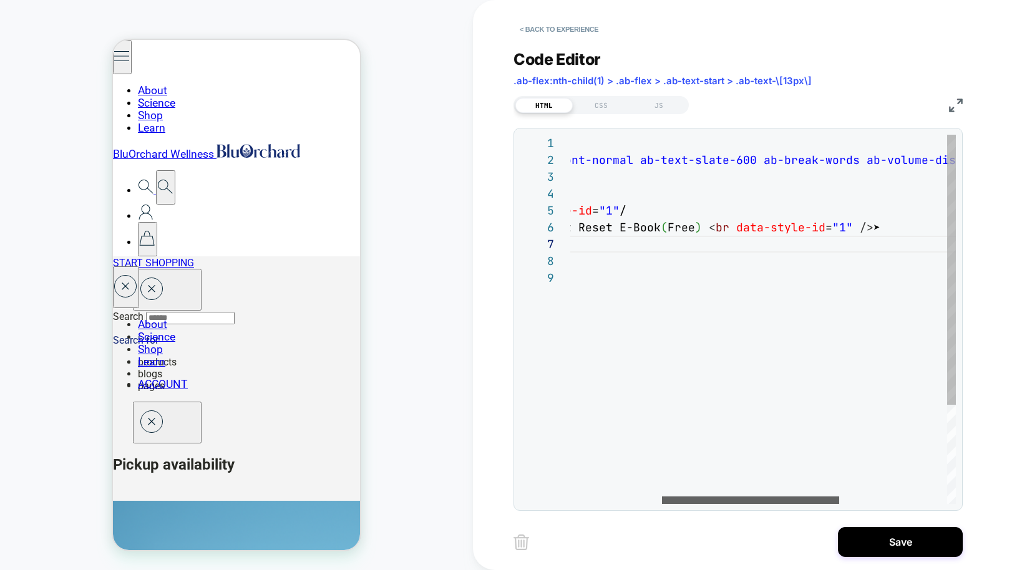
click at [757, 503] on div at bounding box center [750, 499] width 177 height 7
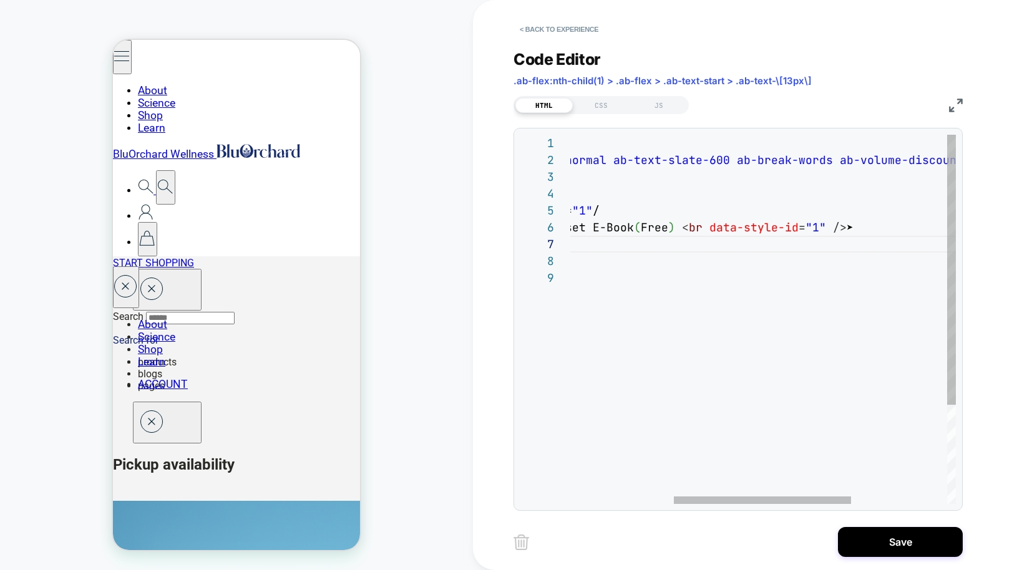
click at [757, 225] on div "< div class = "ab-text-[13px] ab-font-normal ab-text-slate-600 a b-break-words …" at bounding box center [753, 387] width 817 height 504
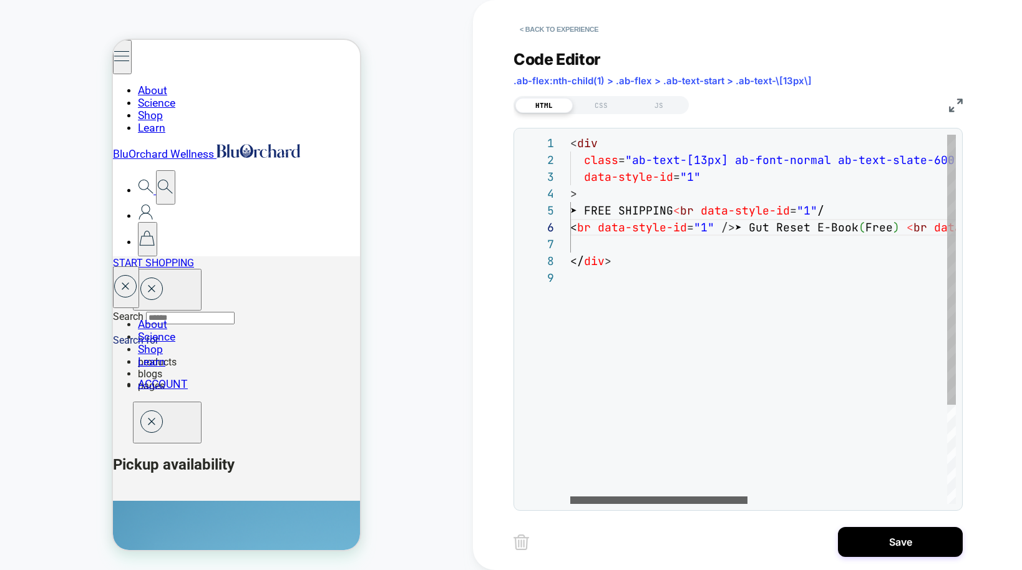
click at [622, 504] on div at bounding box center [658, 499] width 177 height 7
click at [598, 197] on div "< div class = "ab-text-[13px] ab-font-normal ab-text-slate-600 a b-break-words …" at bounding box center [978, 387] width 817 height 504
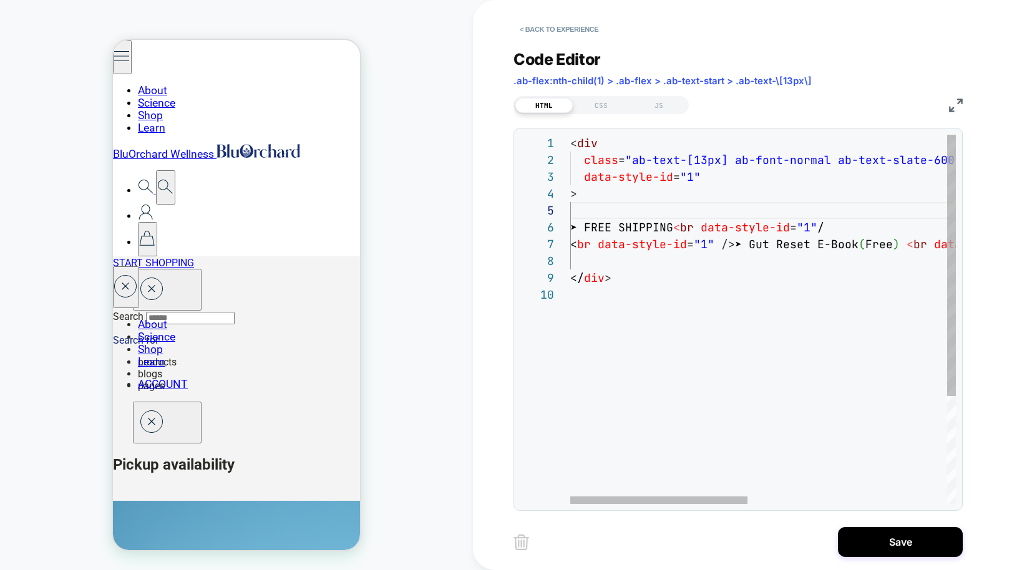
scroll to position [51, 7]
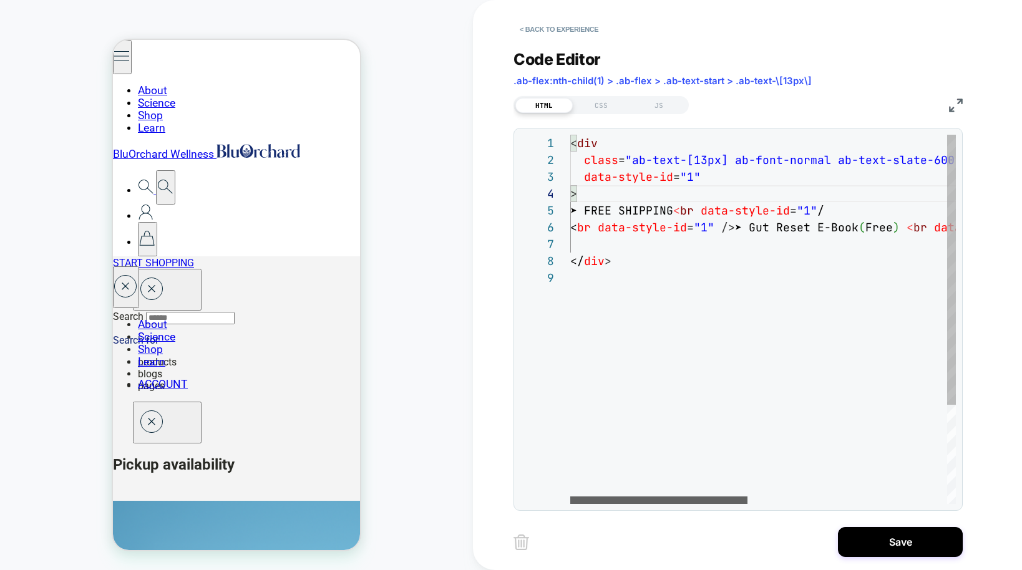
click at [607, 504] on div at bounding box center [658, 499] width 177 height 7
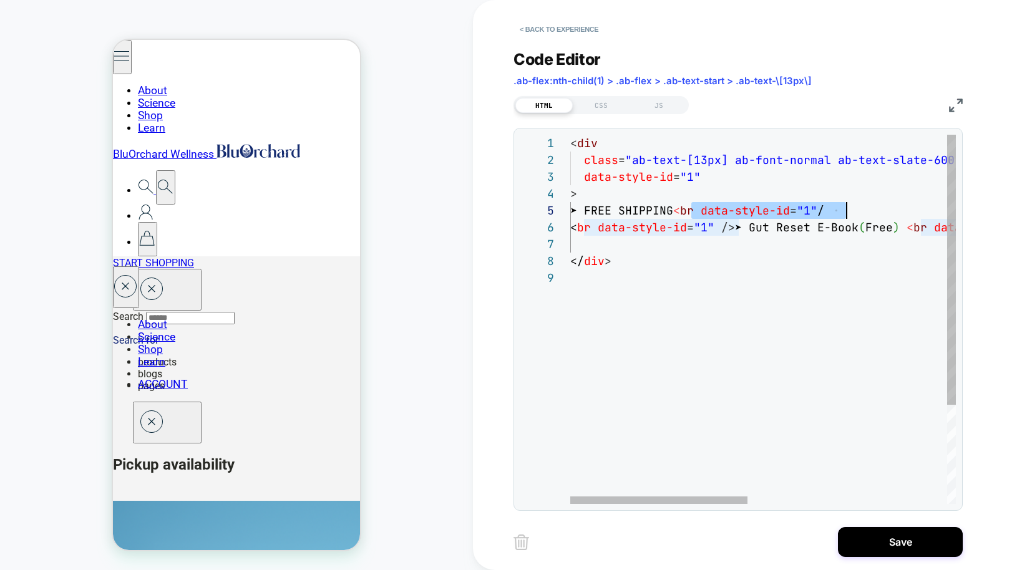
scroll to position [67, 276]
drag, startPoint x: 708, startPoint y: 211, endPoint x: 844, endPoint y: 208, distance: 136.0
click at [757, 208] on div "< div class = "ab-text-[13px] ab-font-normal ab-text-slate-600 a b-break-words …" at bounding box center [978, 387] width 817 height 504
click at [606, 194] on div "< div class = "ab-text-[13px] ab-font-normal ab-text-slate-600 a b-break-words …" at bounding box center [978, 387] width 817 height 504
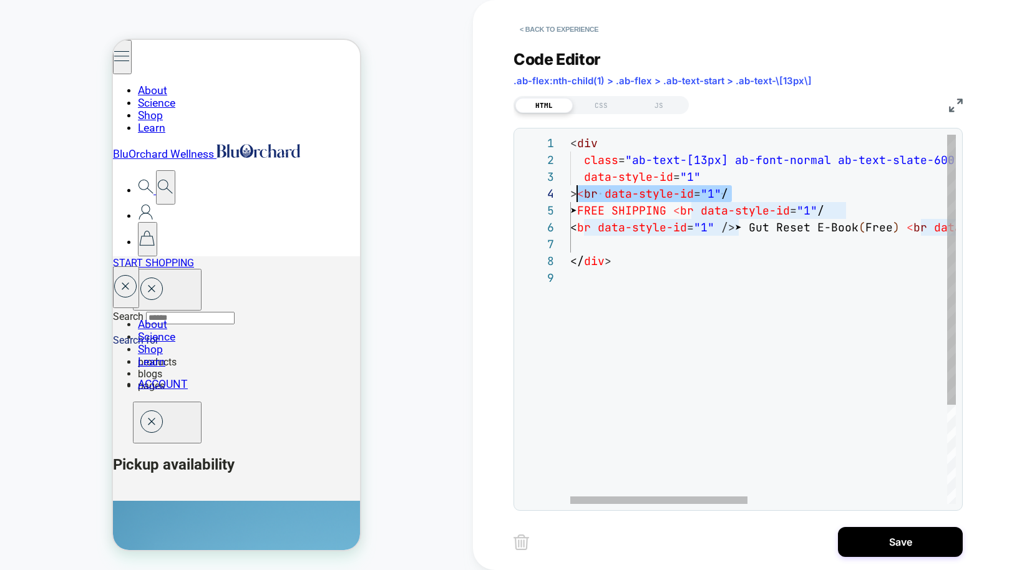
scroll to position [51, 7]
drag, startPoint x: 732, startPoint y: 194, endPoint x: 578, endPoint y: 198, distance: 153.5
click at [578, 198] on div "< div class = "ab-text-[13px] ab-font-normal ab-text-slate-600 a b-break-words …" at bounding box center [978, 387] width 817 height 504
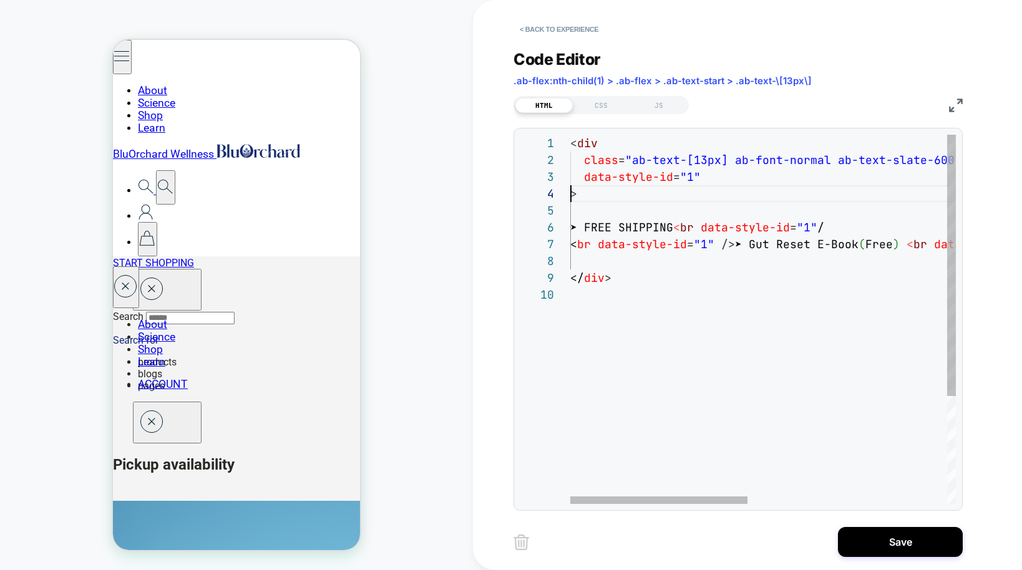
scroll to position [51, 0]
click at [589, 193] on div "< div class = "ab-text-[13px] ab-font-normal ab-text-slate-600 a b-break-words …" at bounding box center [978, 395] width 817 height 521
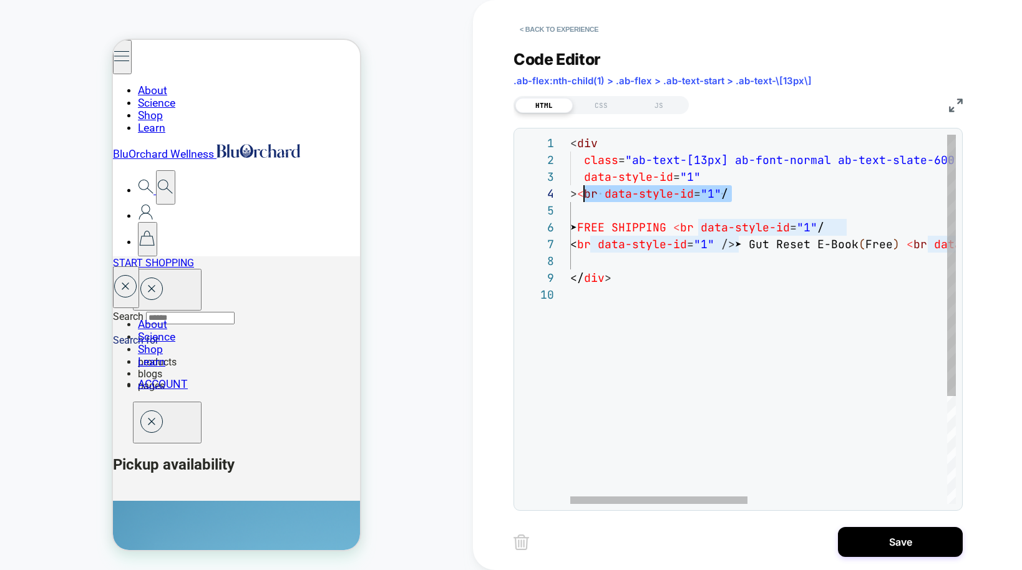
scroll to position [51, 7]
drag, startPoint x: 734, startPoint y: 198, endPoint x: 579, endPoint y: 197, distance: 154.7
click at [579, 197] on div "< div class = "ab-text-[13px] ab-font-normal ab-text-slate-600 a b-break-words …" at bounding box center [978, 395] width 817 height 521
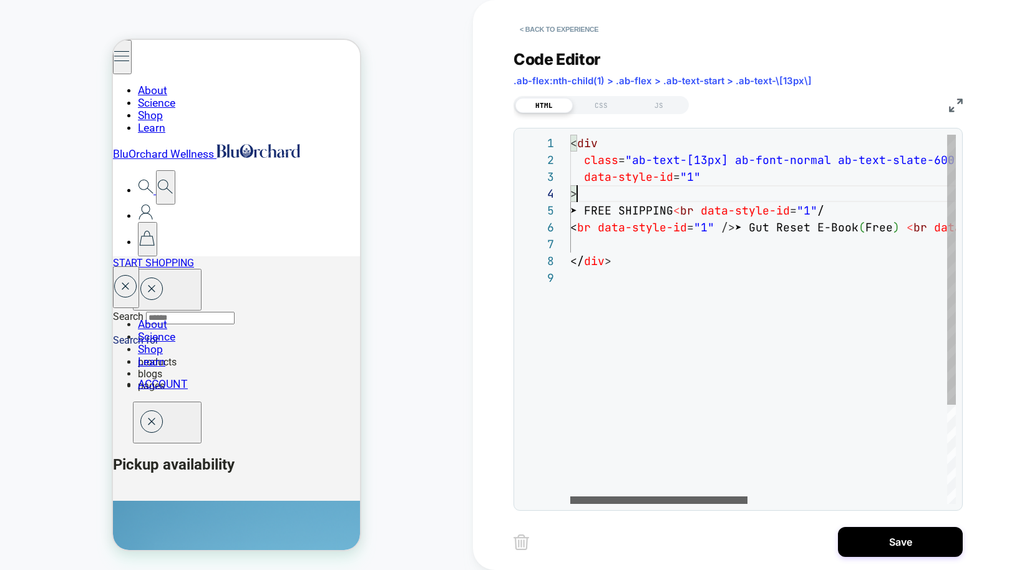
click at [570, 501] on div at bounding box center [658, 499] width 177 height 7
click at [682, 210] on div "< div class = "ab-text-[13px] ab-font-normal ab-text-slate-600 a b-break-words …" at bounding box center [978, 387] width 817 height 504
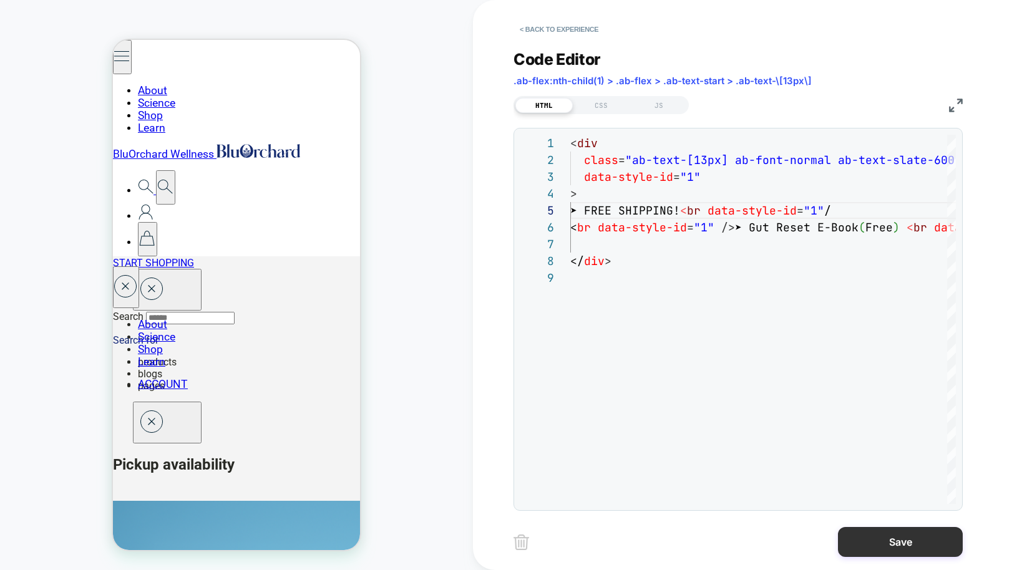
click at [757, 539] on button "Save" at bounding box center [900, 542] width 125 height 30
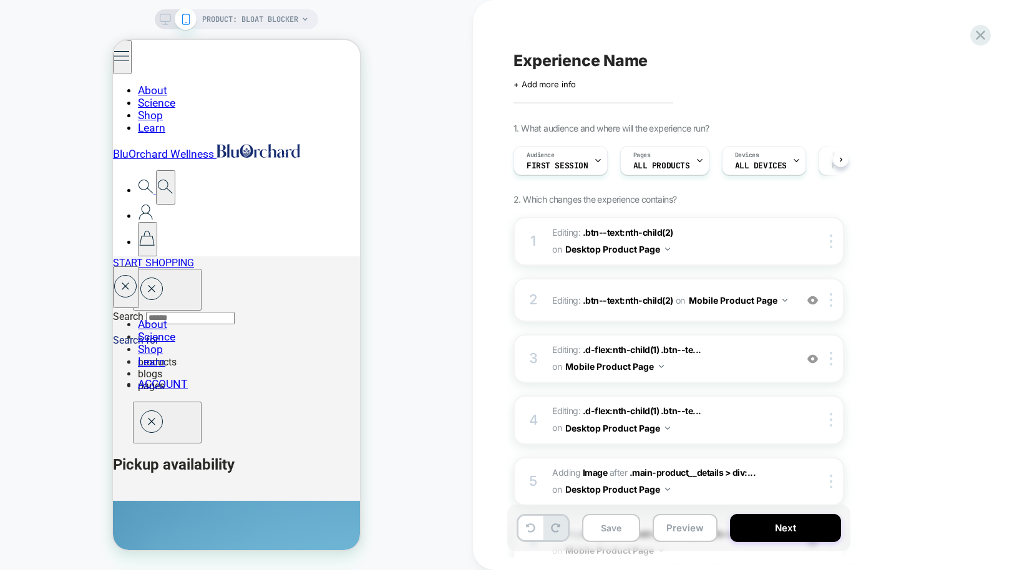
scroll to position [0, 1]
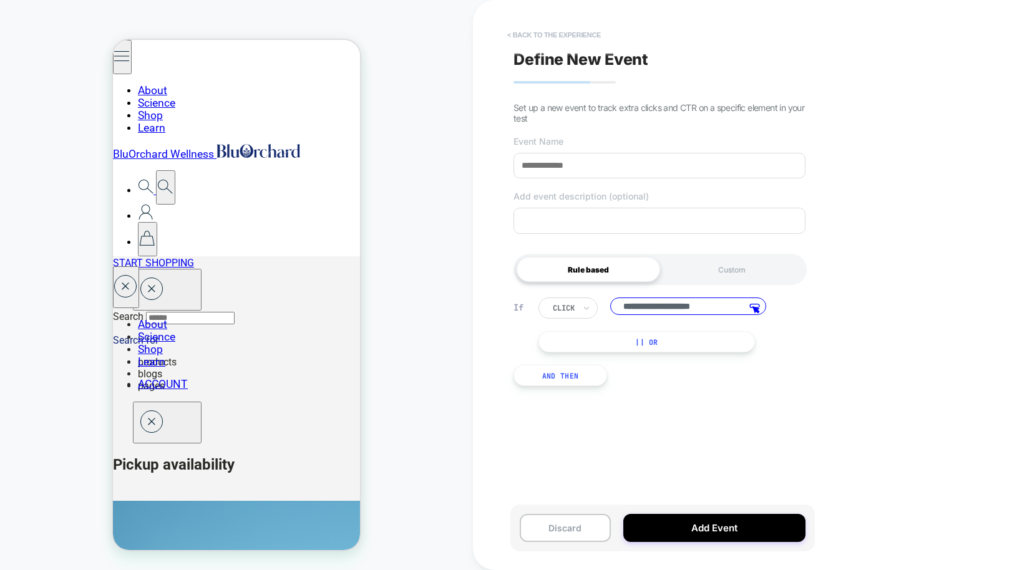
click at [544, 39] on button "< back to the experience" at bounding box center [554, 35] width 106 height 20
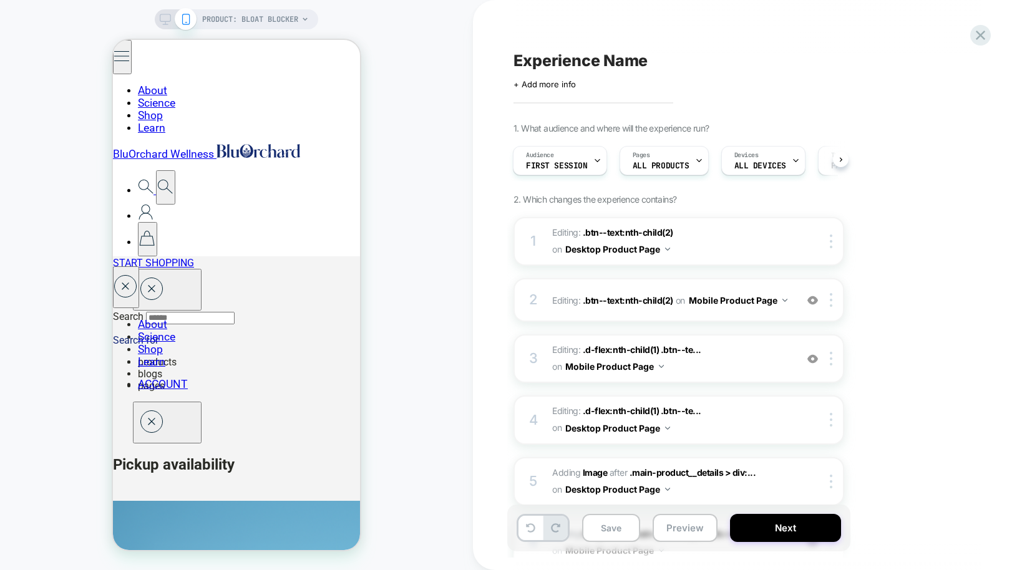
click at [164, 19] on icon at bounding box center [165, 19] width 11 height 11
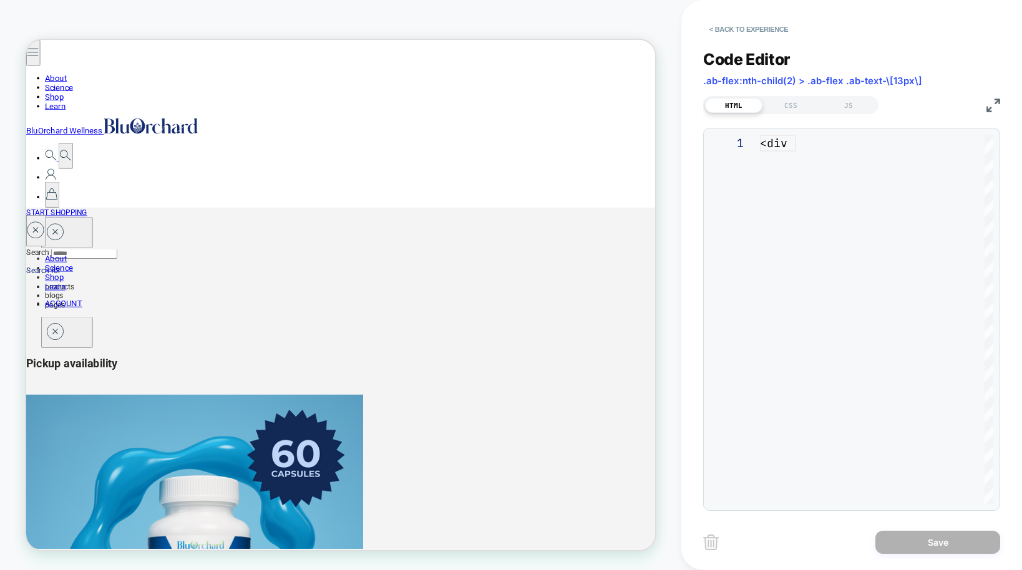
scroll to position [0, 1]
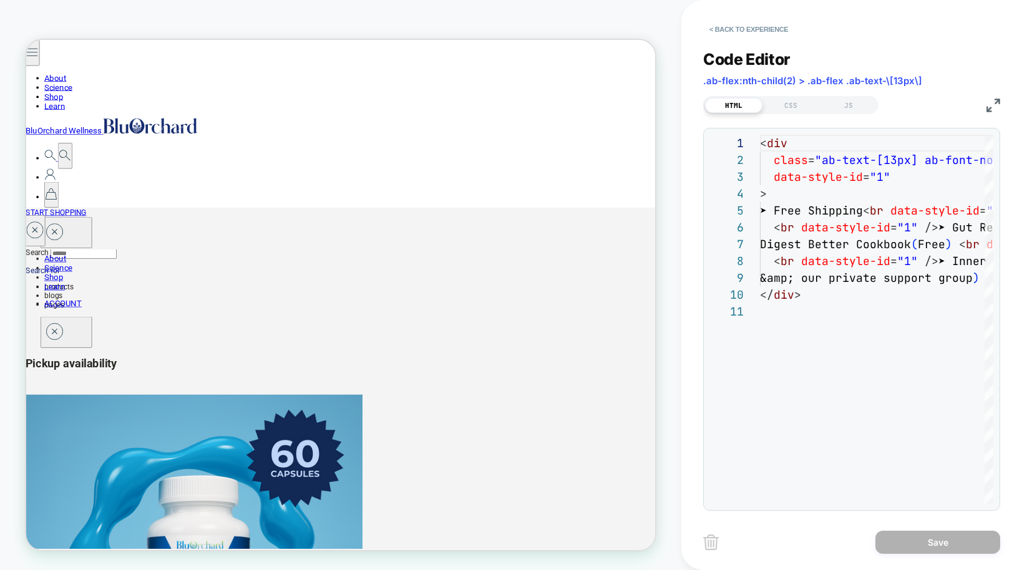
click at [757, 107] on img at bounding box center [993, 106] width 14 height 14
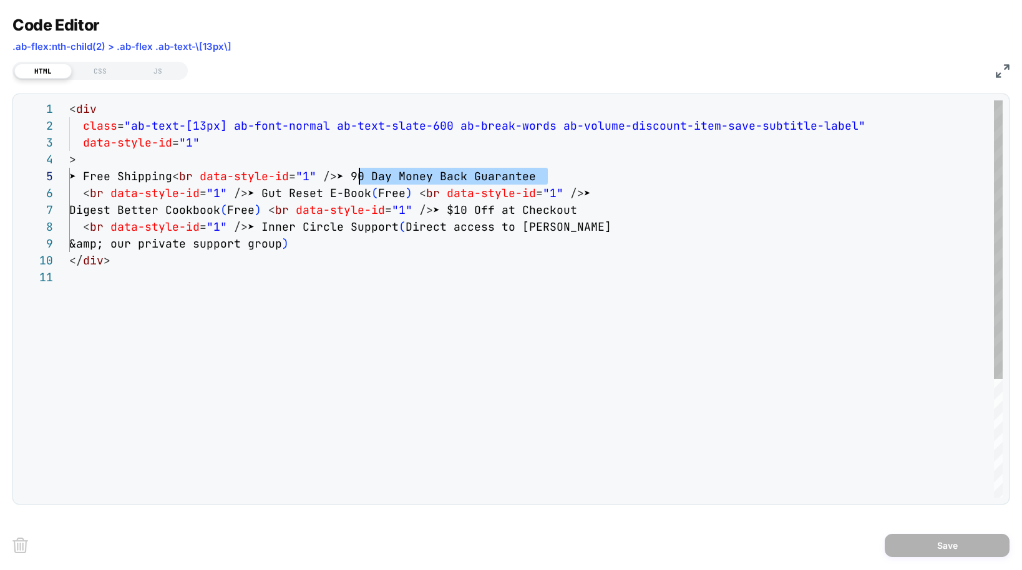
scroll to position [67, 283]
drag, startPoint x: 547, startPoint y: 176, endPoint x: 354, endPoint y: 175, distance: 193.3
click at [354, 175] on div "< div class = "ab-text-[13px] ab-font-normal ab-text-slate-600 a b-break-words …" at bounding box center [535, 383] width 933 height 566
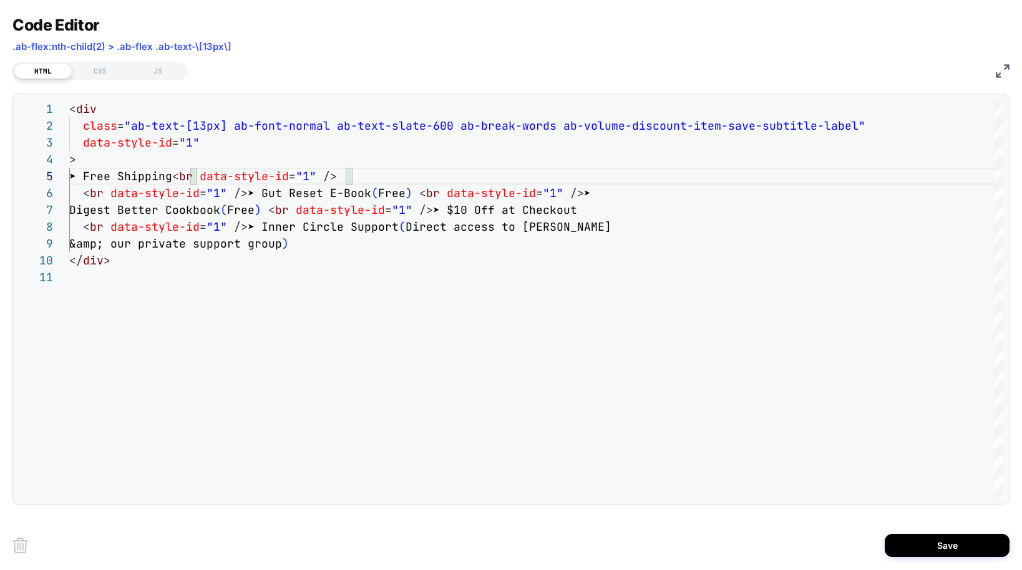
click at [757, 73] on img at bounding box center [1002, 71] width 14 height 14
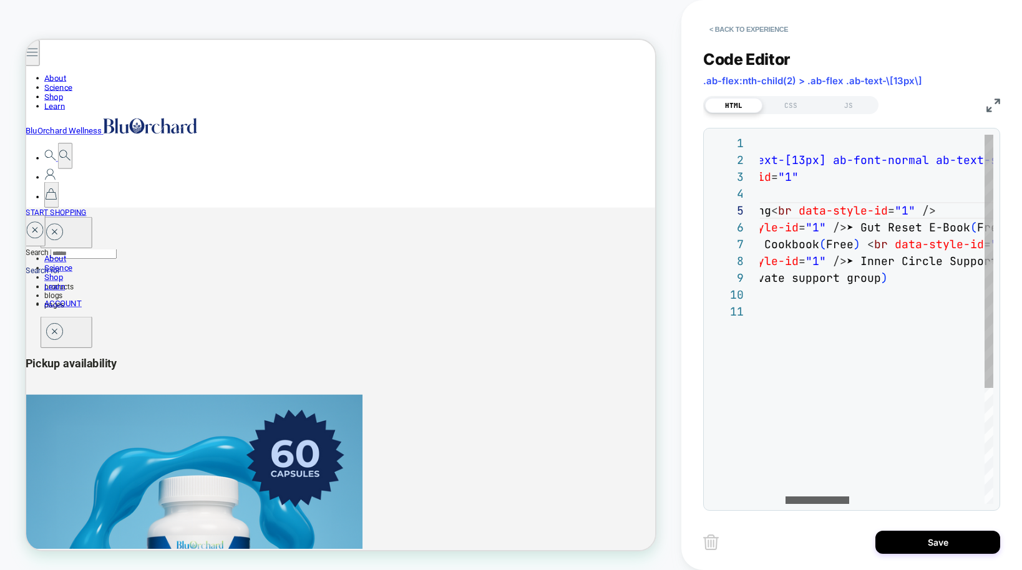
click at [757, 502] on div at bounding box center [817, 499] width 64 height 7
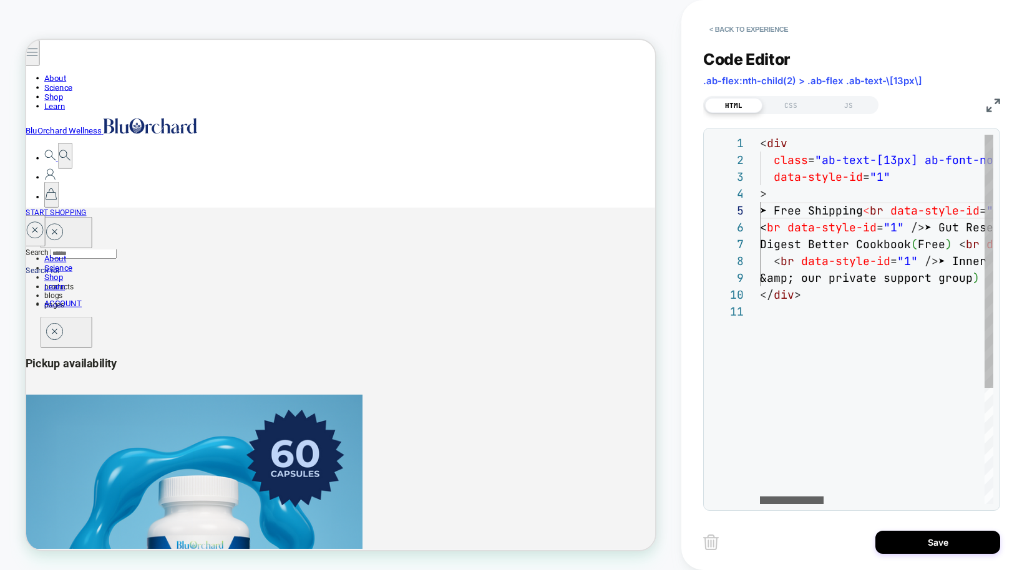
click at [757, 504] on div at bounding box center [792, 499] width 64 height 7
drag, startPoint x: 872, startPoint y: 211, endPoint x: 796, endPoint y: 216, distance: 76.2
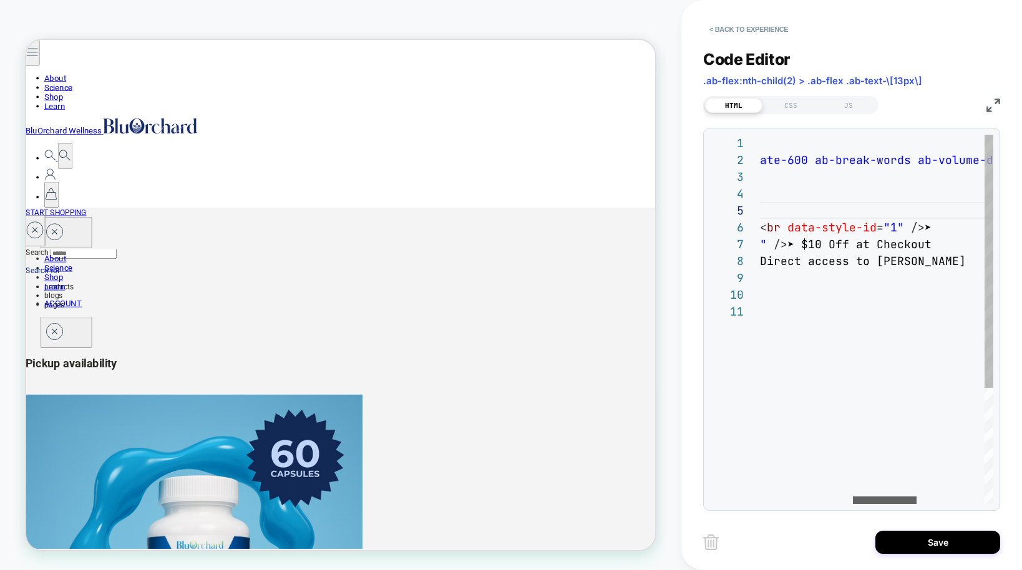
click at [757, 496] on div at bounding box center [885, 499] width 64 height 7
drag, startPoint x: 940, startPoint y: 244, endPoint x: 803, endPoint y: 243, distance: 137.8
click at [757, 243] on div "< div class = "ab-text-[13px] ab-font-normal ab-text-slate-600 a b-break-words …" at bounding box center [831, 404] width 817 height 538
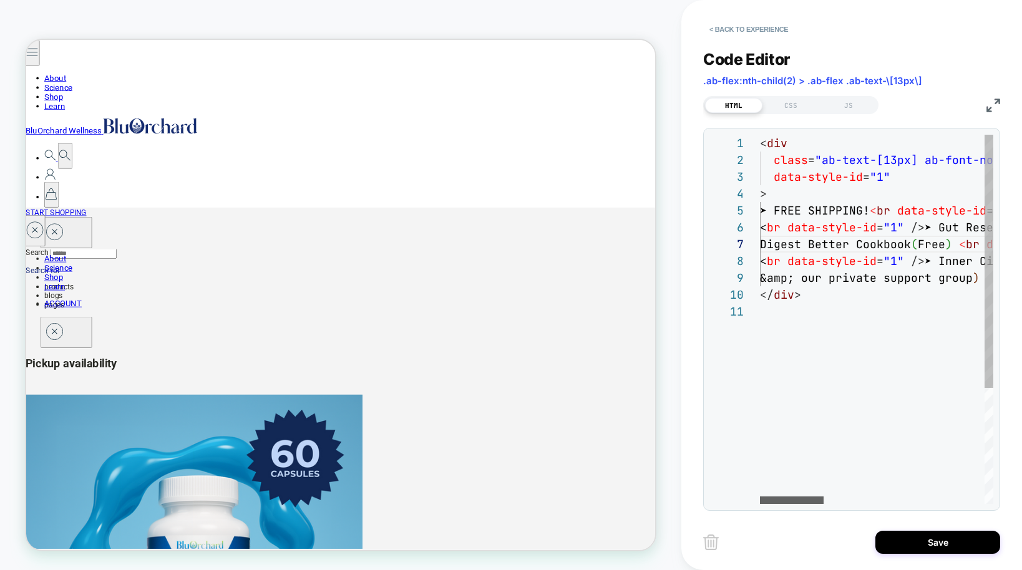
click at [757, 496] on div at bounding box center [792, 499] width 64 height 7
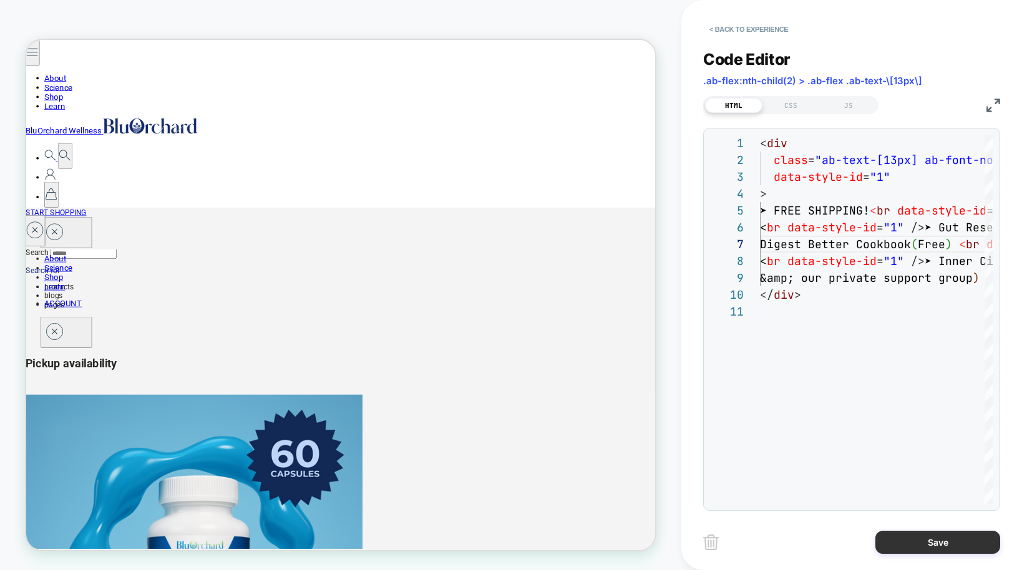
click at [757, 548] on button "Save" at bounding box center [937, 542] width 125 height 23
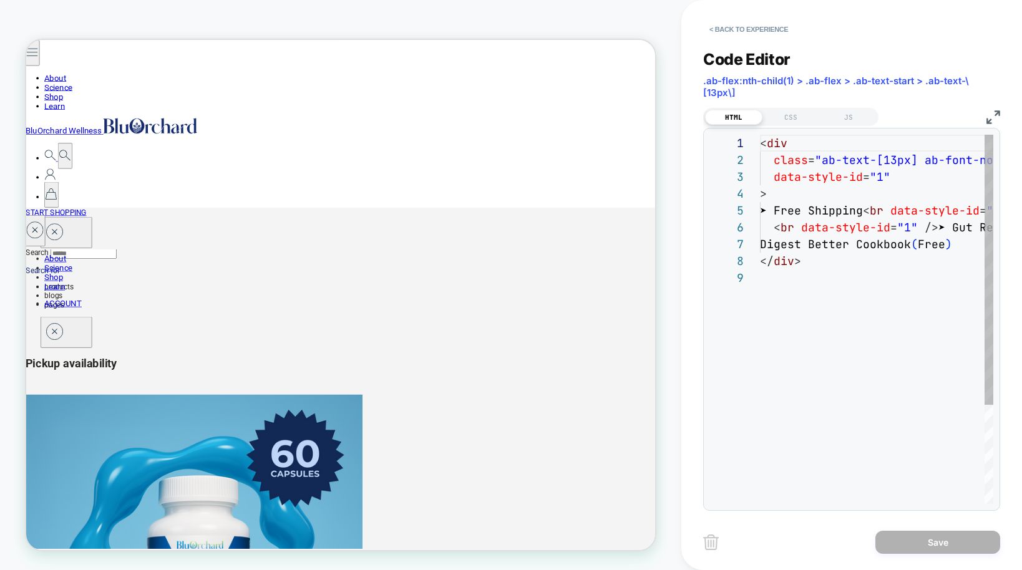
scroll to position [135, 0]
drag, startPoint x: 872, startPoint y: 211, endPoint x: 794, endPoint y: 213, distance: 78.6
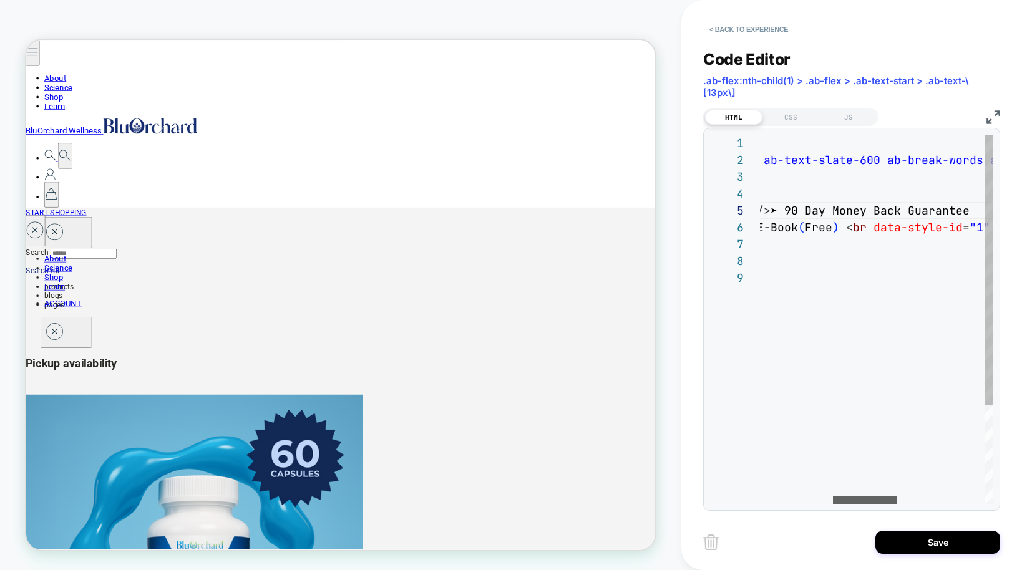
click at [757, 497] on div at bounding box center [865, 499] width 64 height 7
drag, startPoint x: 780, startPoint y: 209, endPoint x: 977, endPoint y: 205, distance: 197.7
click at [757, 205] on div "< div class = "ab-text-[13px] ab-font-normal ab-text-slate-600 a b-break-words …" at bounding box center [904, 387] width 817 height 504
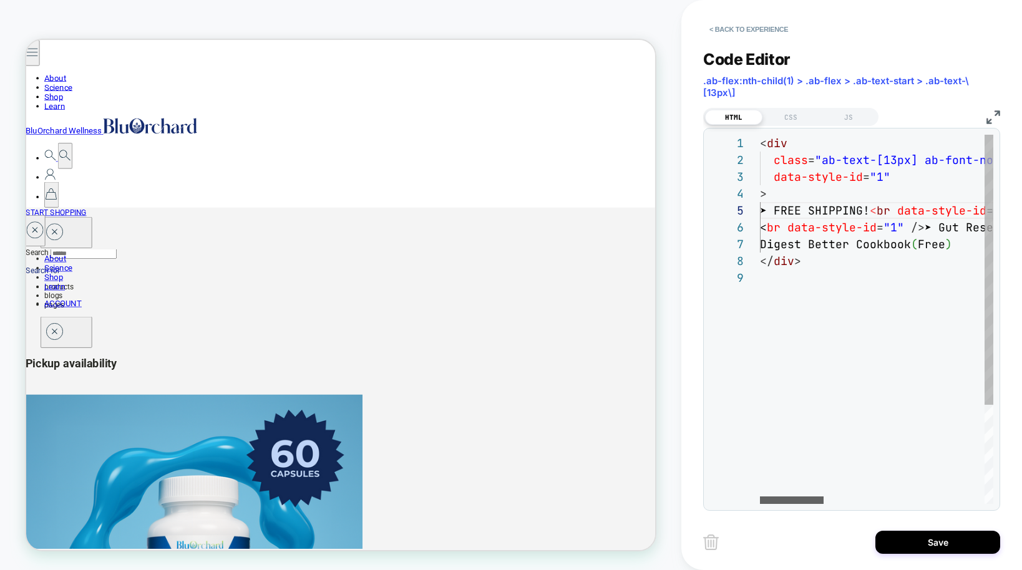
click at [757, 500] on div at bounding box center [792, 499] width 64 height 7
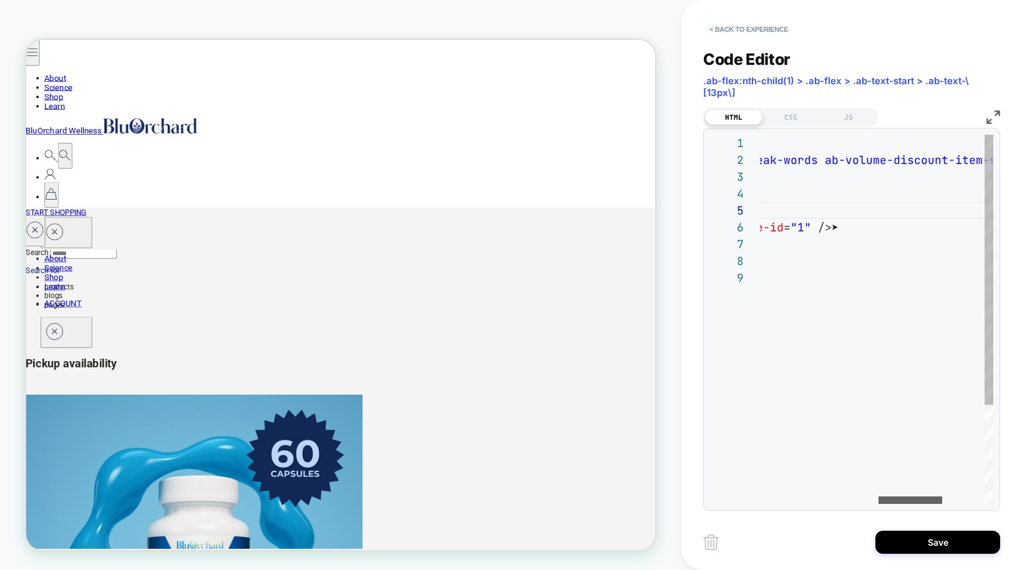
click at [757, 498] on div at bounding box center [910, 499] width 64 height 7
click at [757, 229] on div "< div class = "ab-text-[13px] ab-font-normal ab-text-slate-600 a b-break-words …" at bounding box center [739, 387] width 817 height 504
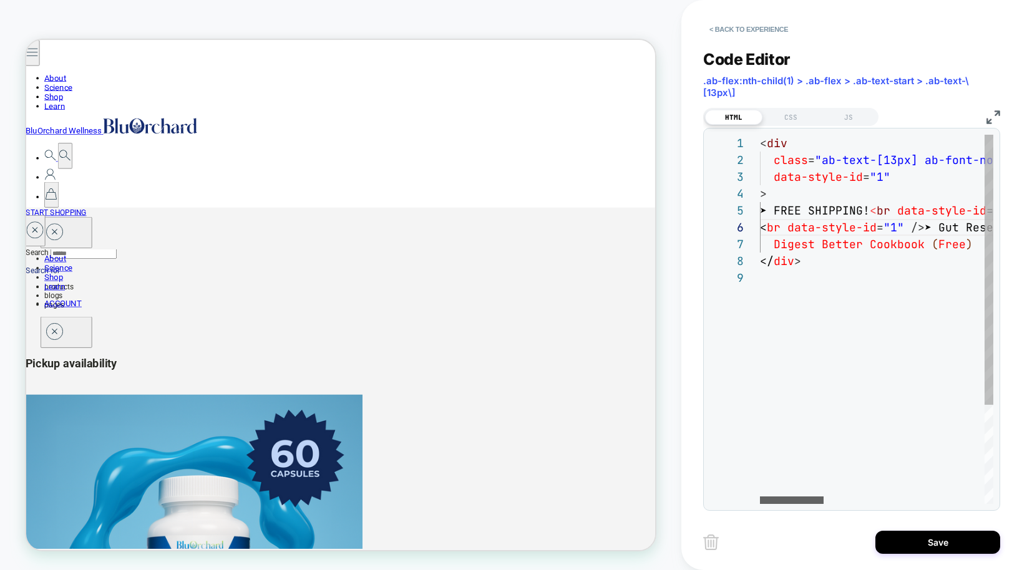
click at [757, 504] on div at bounding box center [792, 499] width 64 height 7
drag, startPoint x: 966, startPoint y: 244, endPoint x: 777, endPoint y: 246, distance: 189.0
drag, startPoint x: 944, startPoint y: 244, endPoint x: 955, endPoint y: 244, distance: 11.9
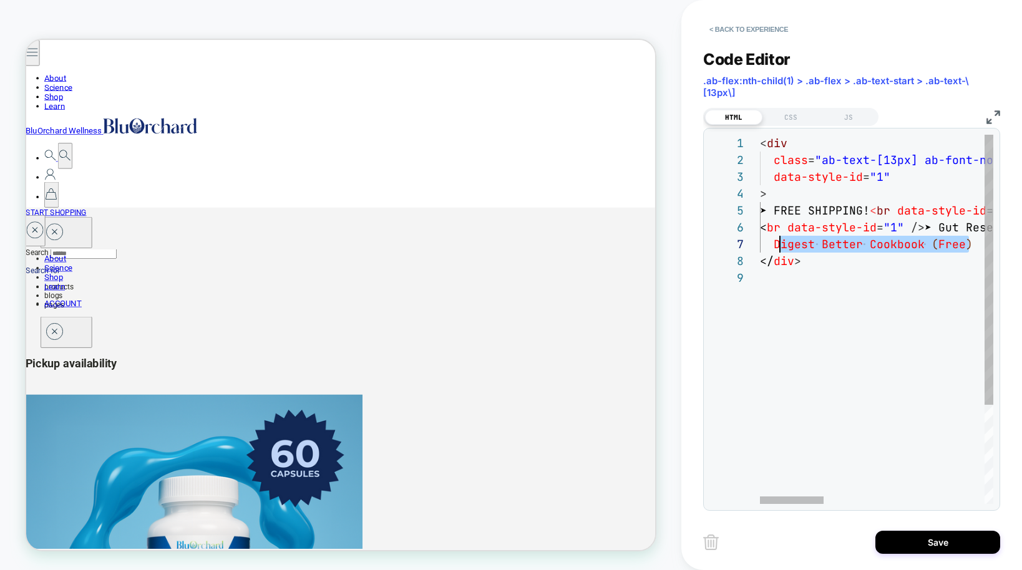
click at [757, 245] on span ")" at bounding box center [968, 244] width 7 height 14
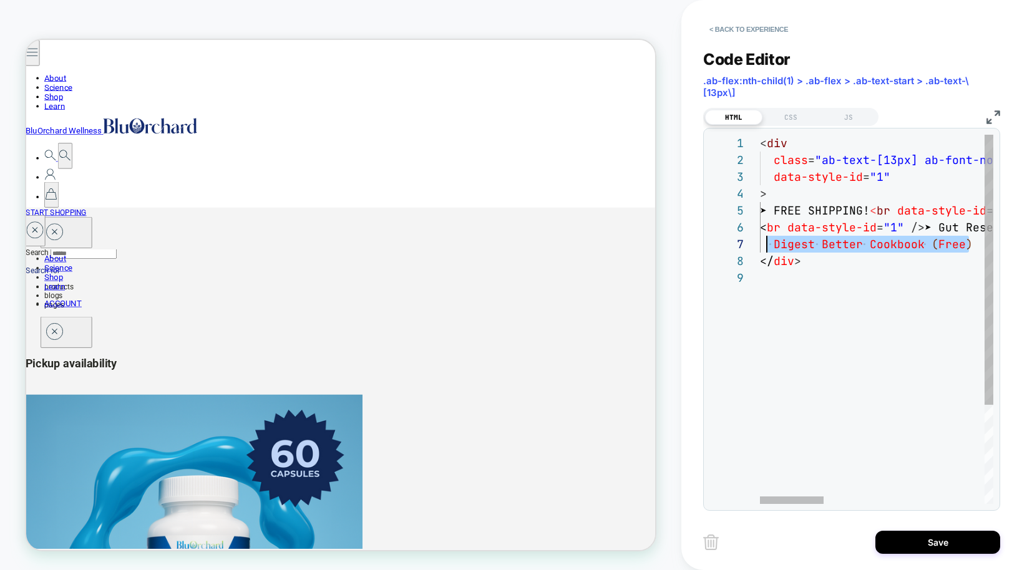
scroll to position [101, 14]
drag, startPoint x: 961, startPoint y: 246, endPoint x: 775, endPoint y: 239, distance: 186.6
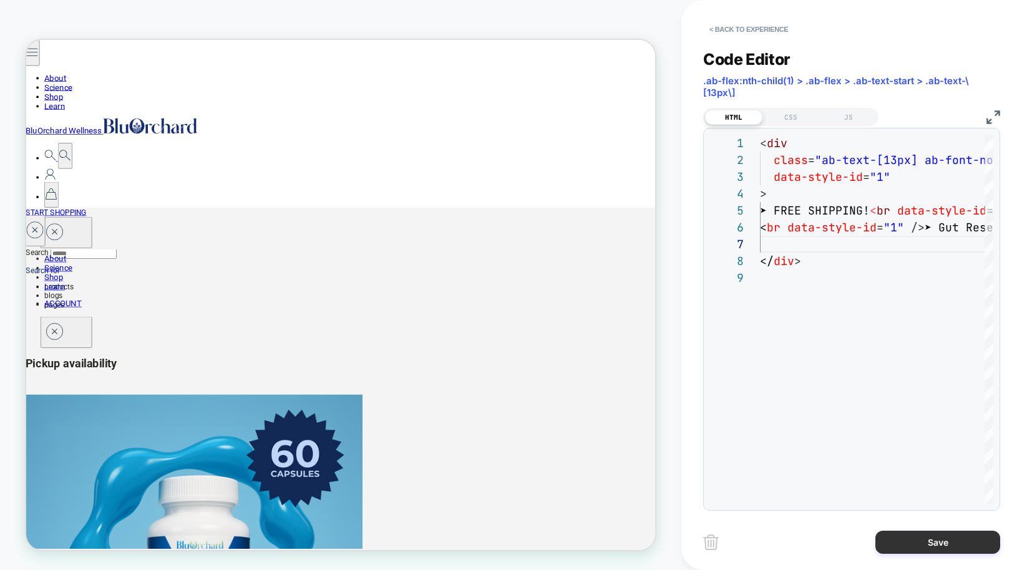
click at [757, 535] on button "Save" at bounding box center [937, 542] width 125 height 23
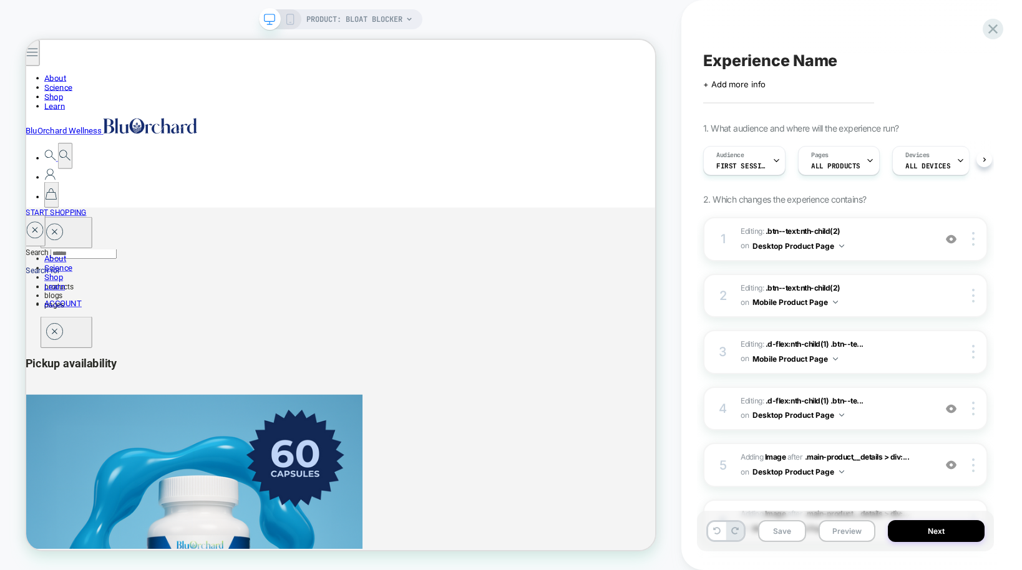
scroll to position [0, 1]
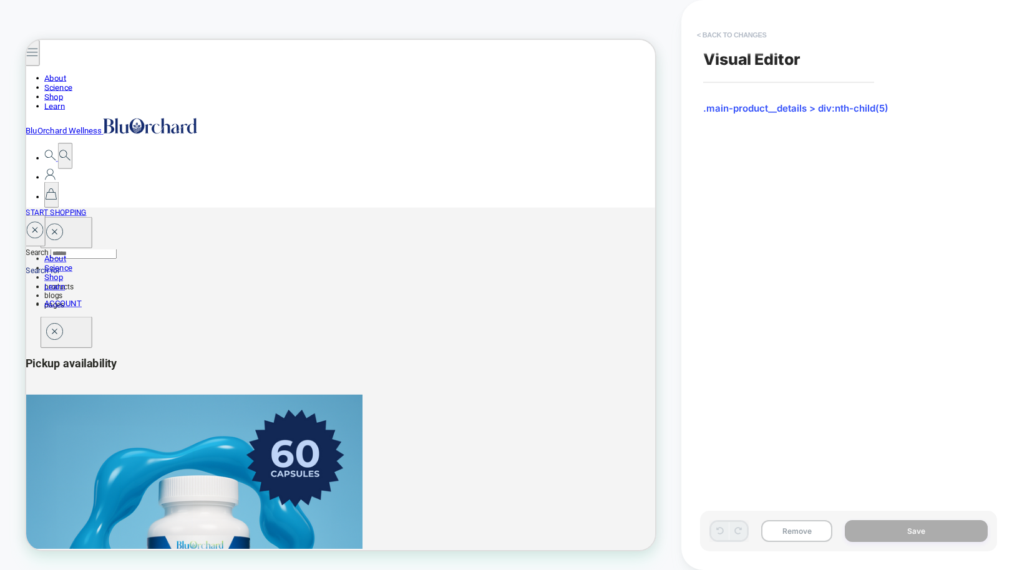
click at [714, 36] on button "< Back to changes" at bounding box center [731, 35] width 82 height 20
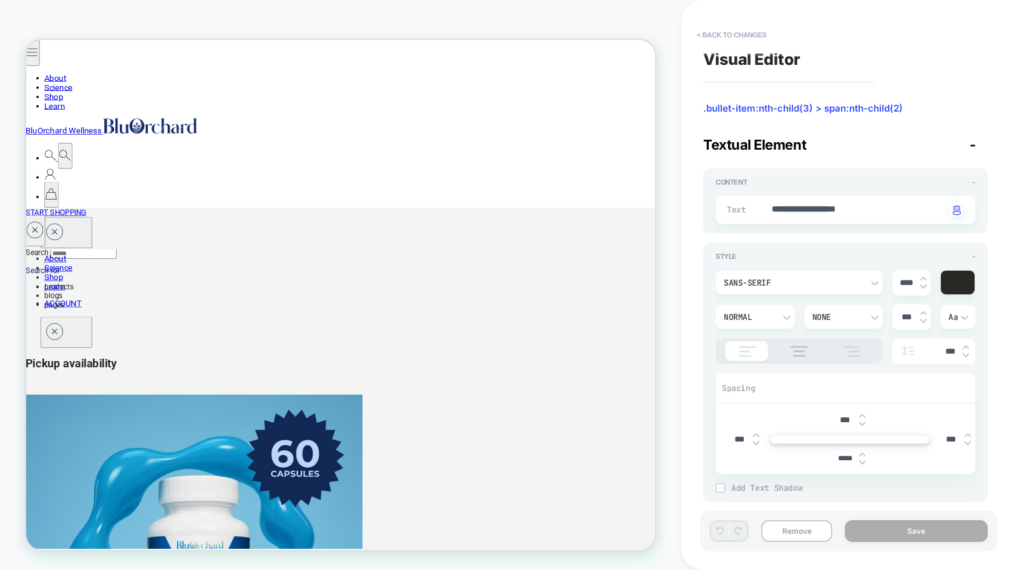
click at [757, 462] on img at bounding box center [862, 462] width 6 height 5
click at [757, 453] on img at bounding box center [862, 454] width 6 height 5
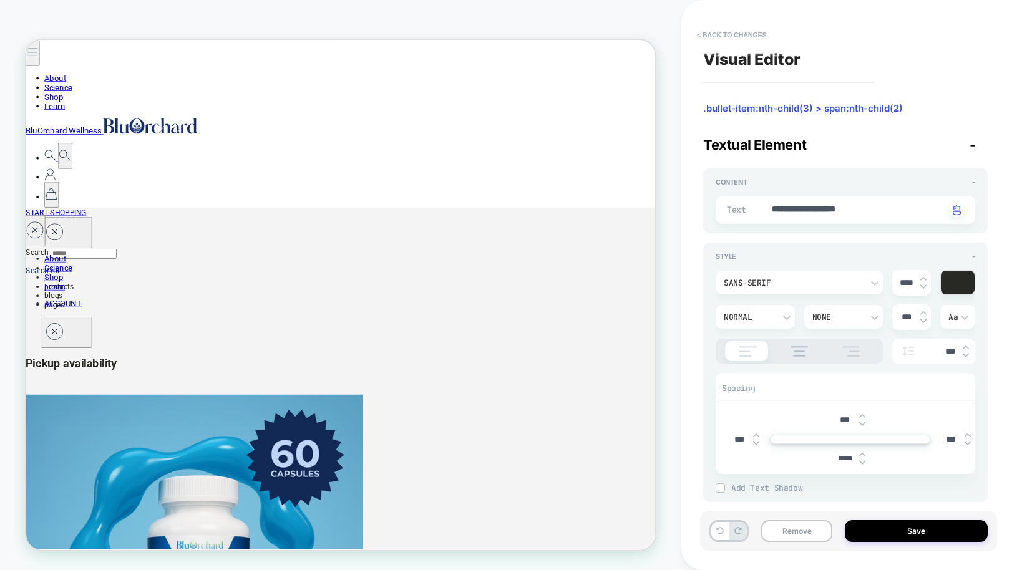
click at [757, 460] on img at bounding box center [862, 462] width 6 height 5
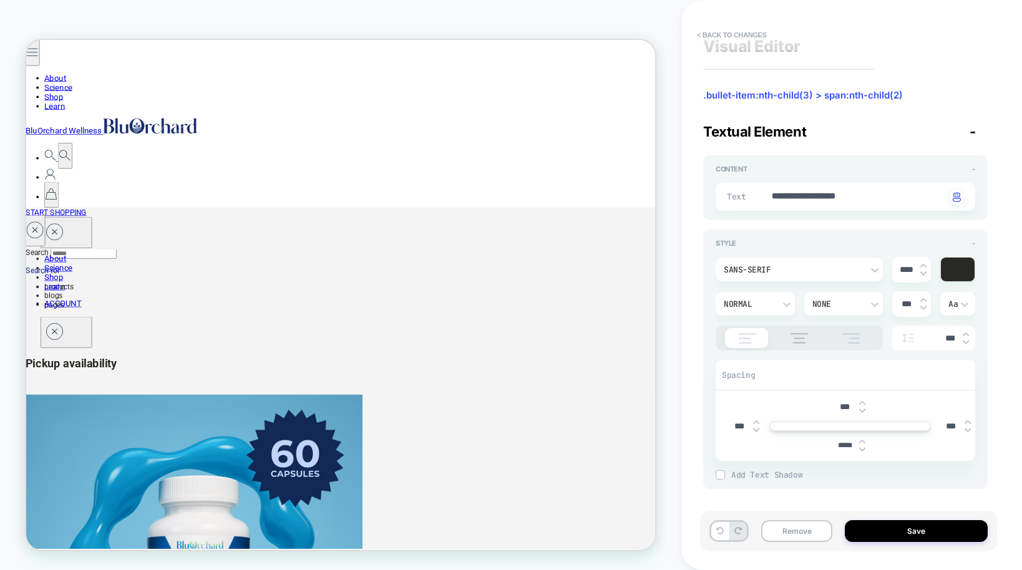
scroll to position [0, 0]
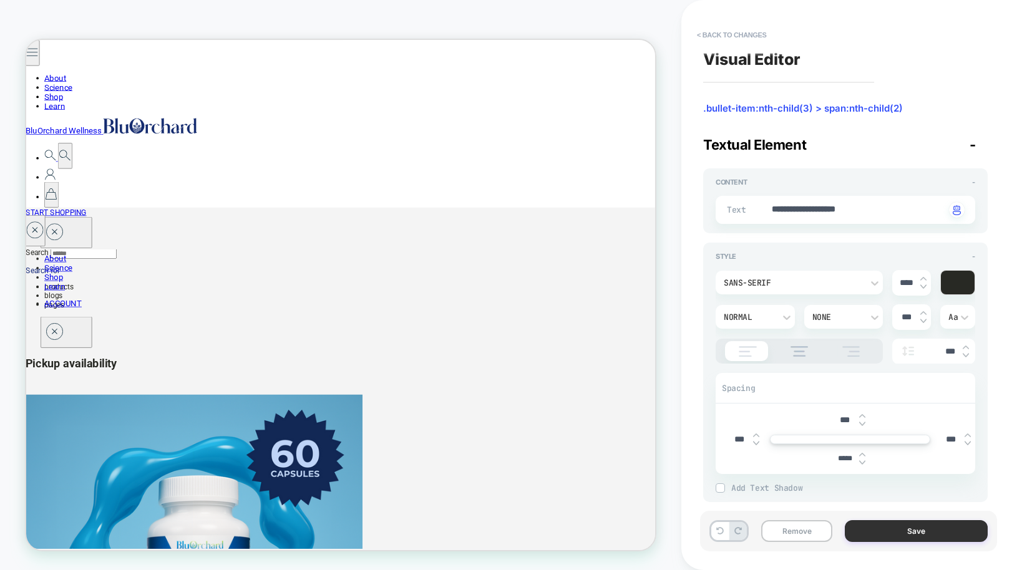
click at [757, 525] on button "Save" at bounding box center [915, 531] width 143 height 22
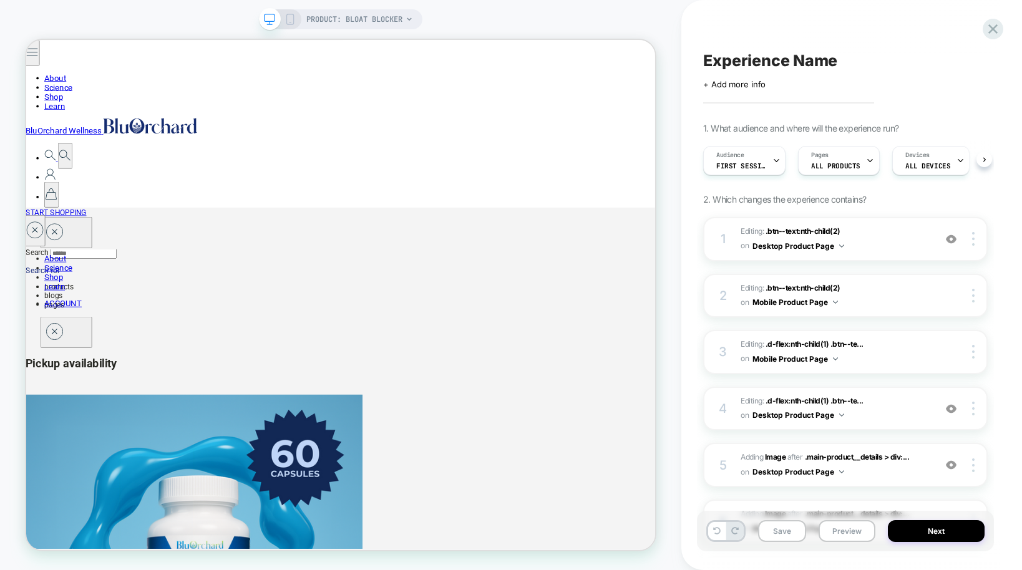
scroll to position [0, 1]
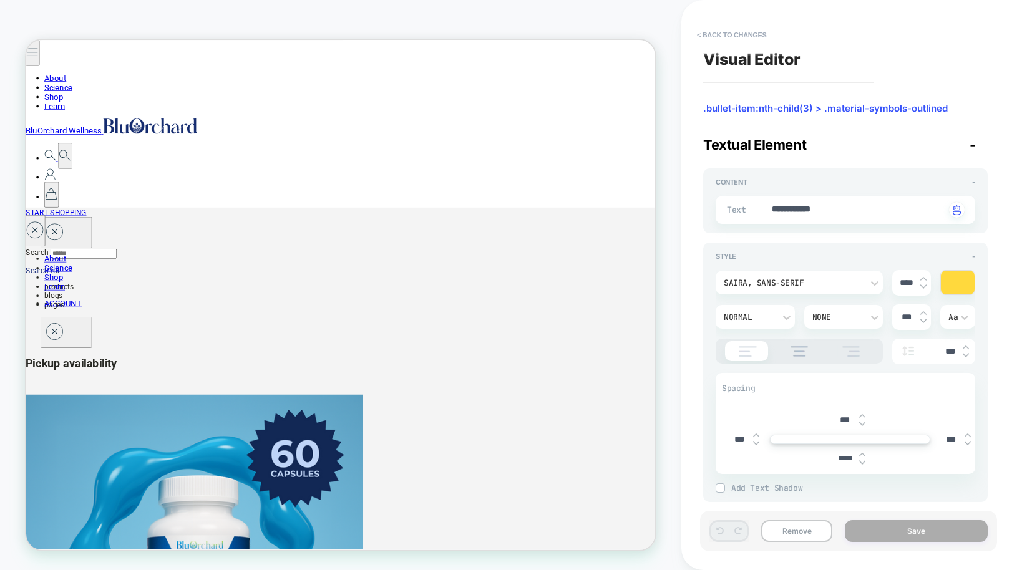
click at [757, 463] on img at bounding box center [862, 462] width 6 height 5
click at [757, 456] on img at bounding box center [862, 454] width 6 height 5
click at [757, 455] on img at bounding box center [862, 454] width 6 height 5
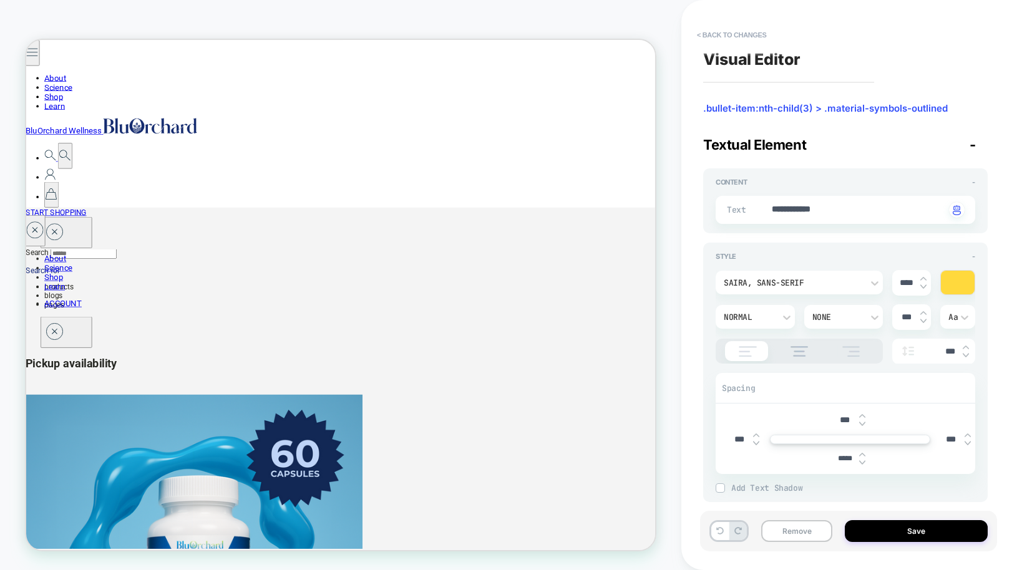
click at [757, 455] on img at bounding box center [862, 454] width 6 height 5
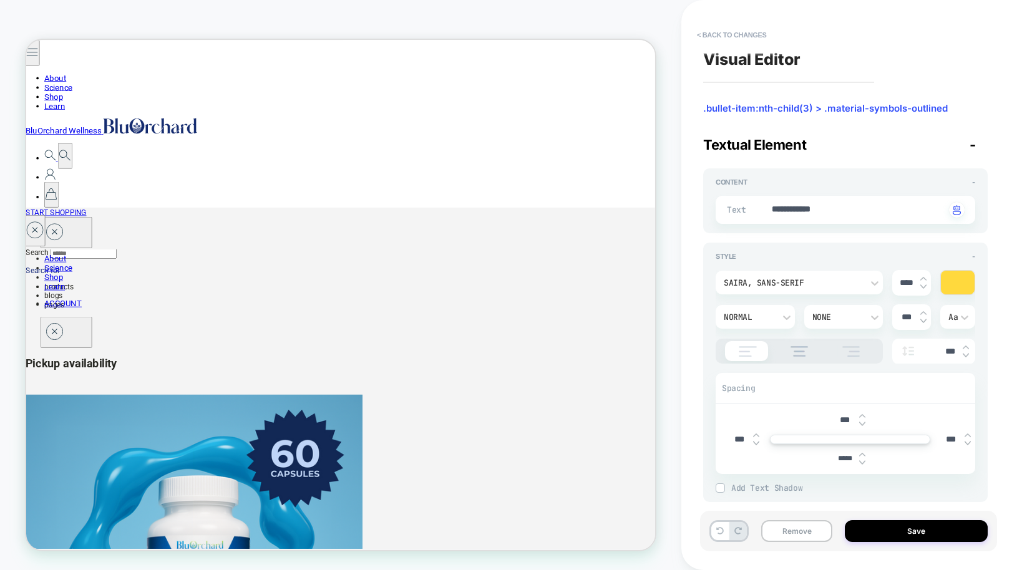
click at [757, 455] on img at bounding box center [862, 454] width 6 height 5
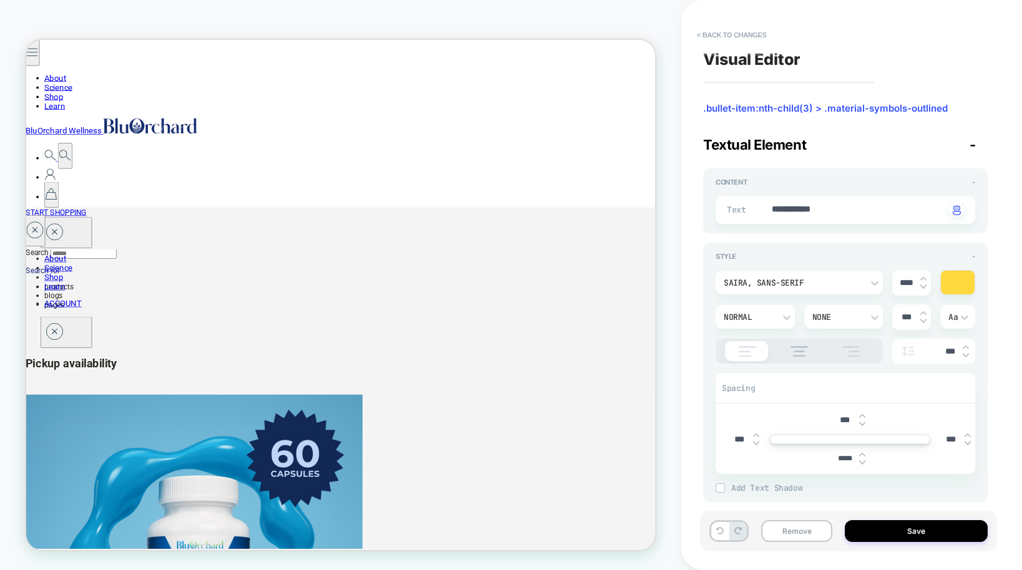
click at [757, 455] on img at bounding box center [862, 454] width 6 height 5
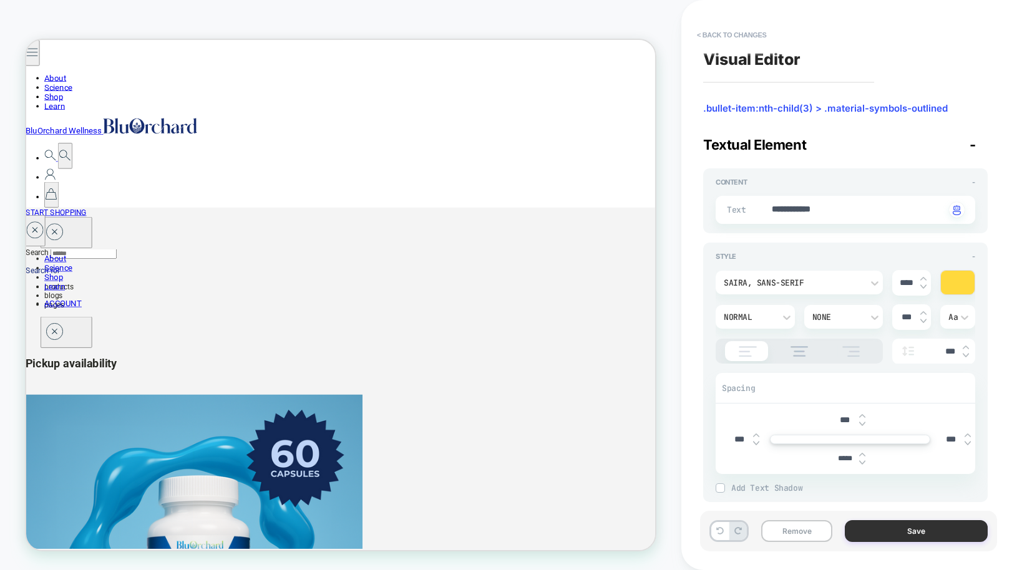
click at [757, 531] on button "Save" at bounding box center [915, 531] width 143 height 22
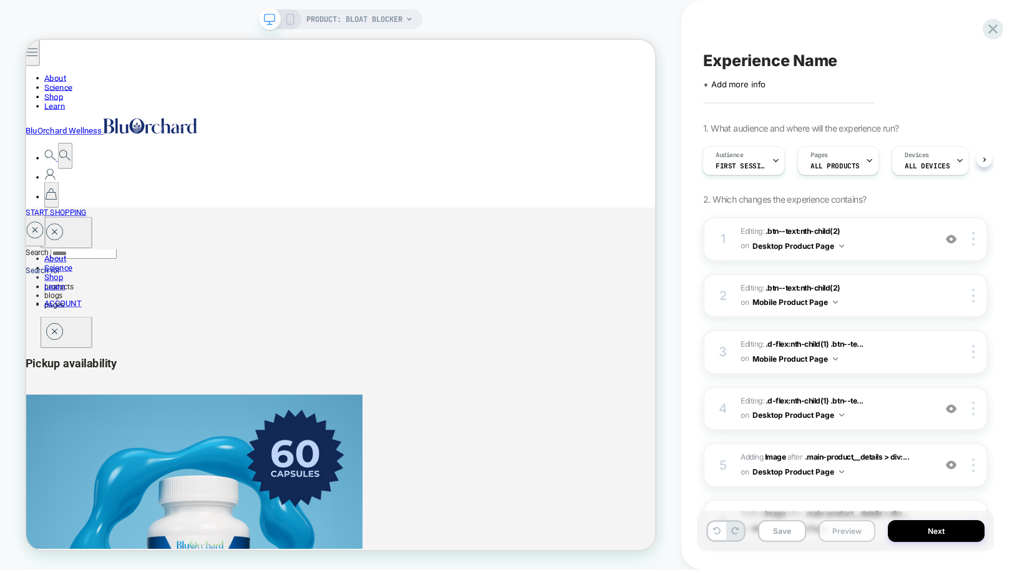
click at [757, 531] on button "Preview" at bounding box center [846, 531] width 57 height 22
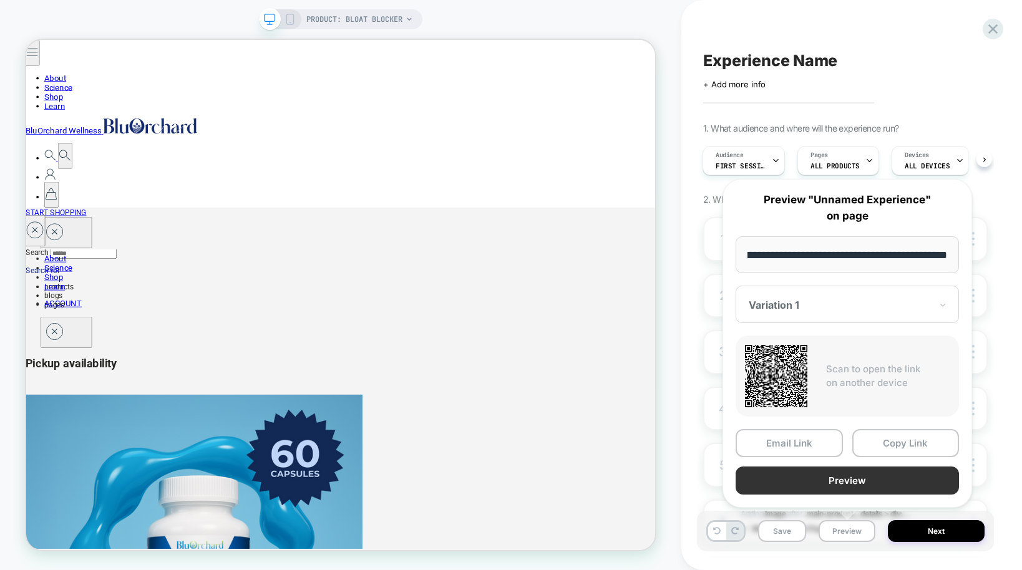
scroll to position [0, 0]
click at [757, 479] on button "Preview" at bounding box center [846, 480] width 223 height 28
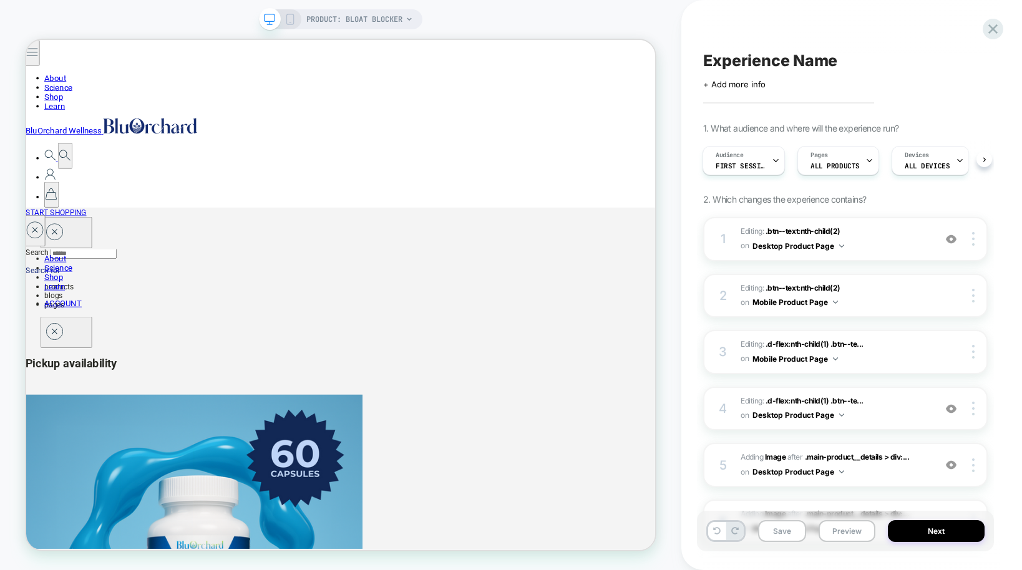
click at [287, 22] on rect at bounding box center [290, 19] width 7 height 10
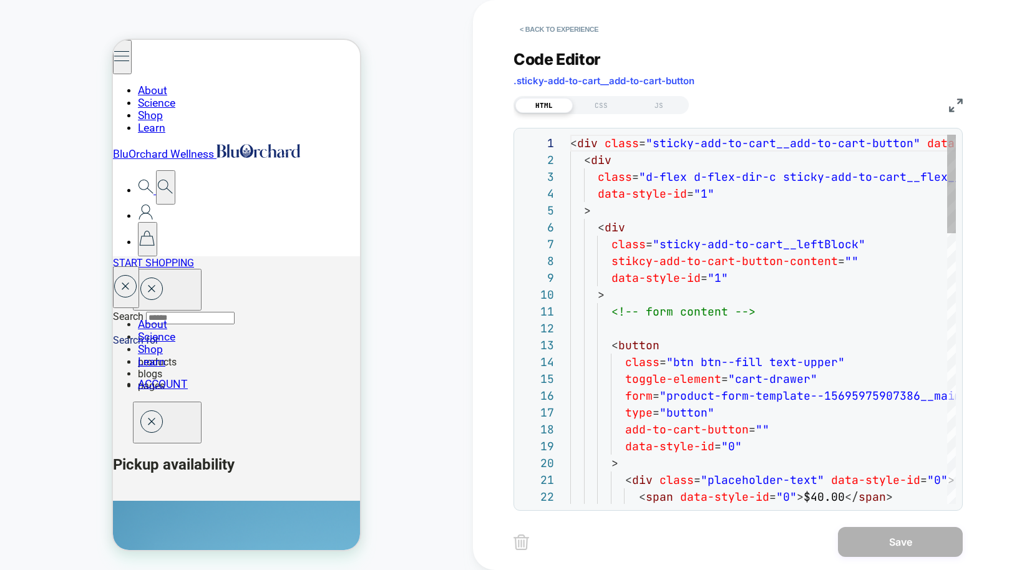
scroll to position [168, 0]
click at [674, 496] on div at bounding box center [713, 499] width 286 height 7
click at [655, 496] on div at bounding box center [699, 499] width 258 height 7
click at [553, 34] on button "< Back to experience" at bounding box center [558, 29] width 91 height 20
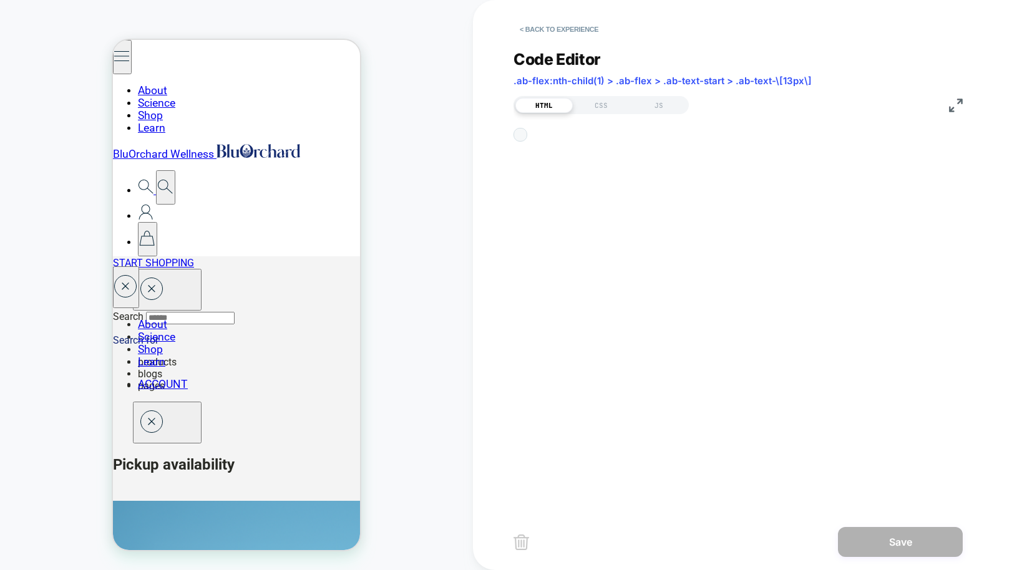
scroll to position [135, 0]
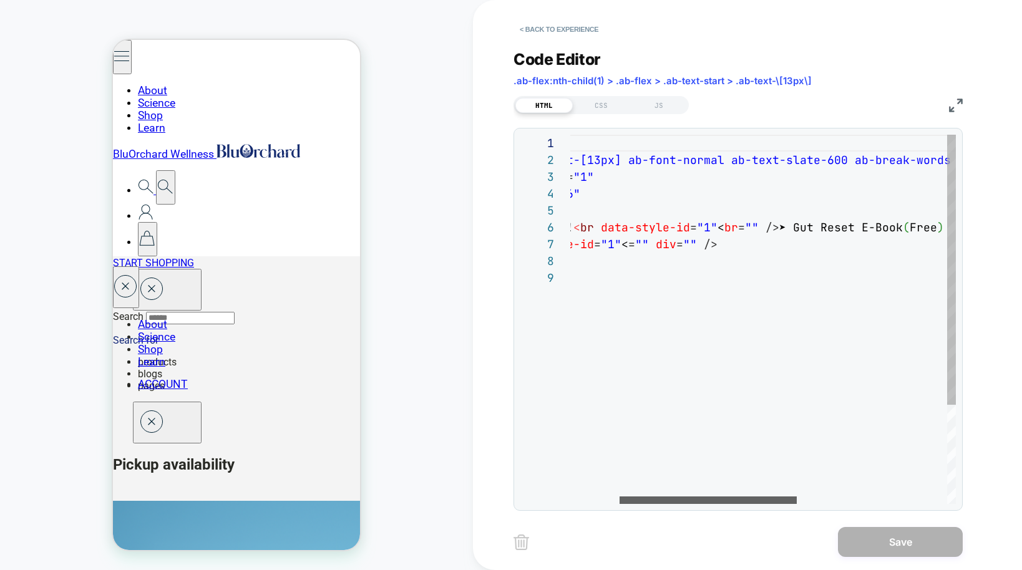
click at [757, 504] on div at bounding box center [707, 499] width 177 height 7
drag, startPoint x: 795, startPoint y: 227, endPoint x: 804, endPoint y: 227, distance: 8.7
click at [757, 227] on div "< div class = "ab-text-[13px] ab-font-normal ab-text-slate-600 a b-break-words …" at bounding box center [871, 387] width 817 height 504
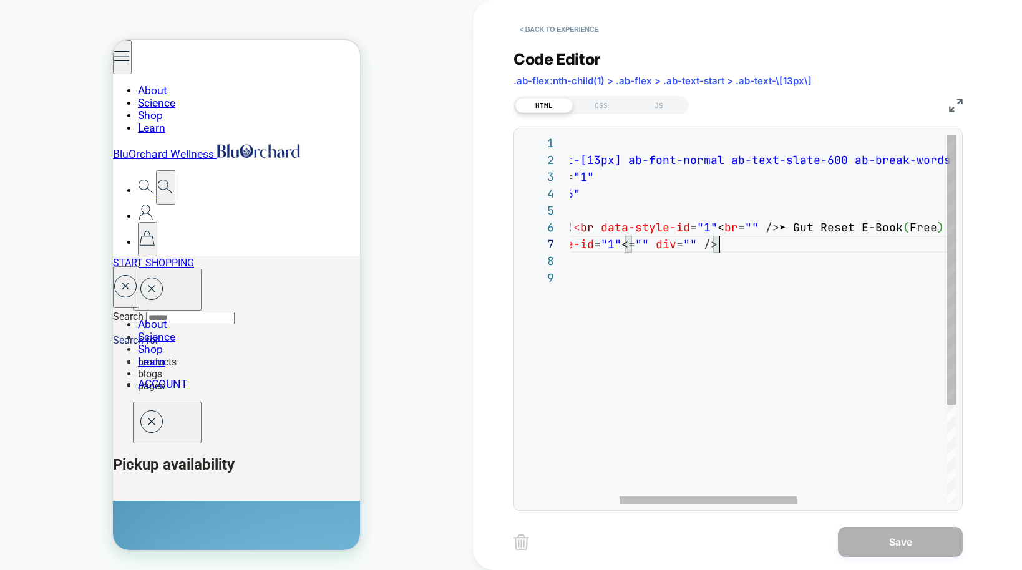
click at [725, 245] on div "< div class = "ab-text-[13px] ab-font-normal ab-text-slate-600 a b-break-words …" at bounding box center [871, 387] width 817 height 504
click at [729, 246] on div "< div class = "ab-text-[13px] ab-font-normal ab-text-slate-600 a b-break-words …" at bounding box center [871, 387] width 817 height 504
click at [757, 221] on div "< div class = "ab-text-[13px] ab-font-normal ab-text-slate-600 a b-break-words …" at bounding box center [871, 387] width 817 height 504
click at [757, 226] on div "< div class = "ab-text-[13px] ab-font-normal ab-text-slate-600 a b-break-words …" at bounding box center [871, 387] width 817 height 504
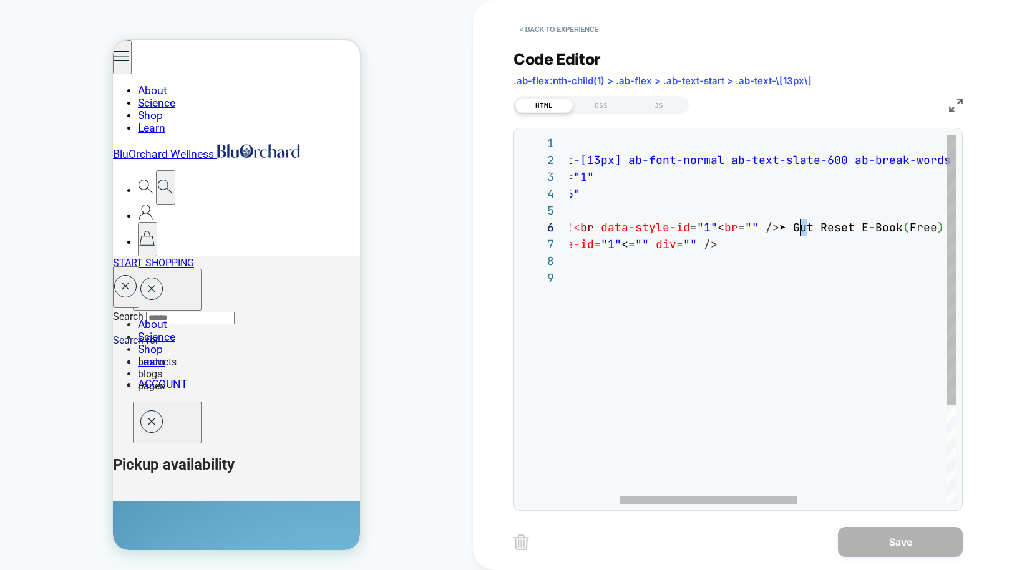
click at [757, 228] on div "< div class = "ab-text-[13px] ab-font-normal ab-text-slate-600 a b-break-words …" at bounding box center [871, 387] width 817 height 504
click at [733, 245] on div "< div class = "ab-text-[13px] ab-font-normal ab-text-slate-600 a b-break-words …" at bounding box center [871, 387] width 817 height 504
click at [728, 243] on div "< div class = "ab-text-[13px] ab-font-normal ab-text-slate-600 a b-break-words …" at bounding box center [871, 387] width 817 height 504
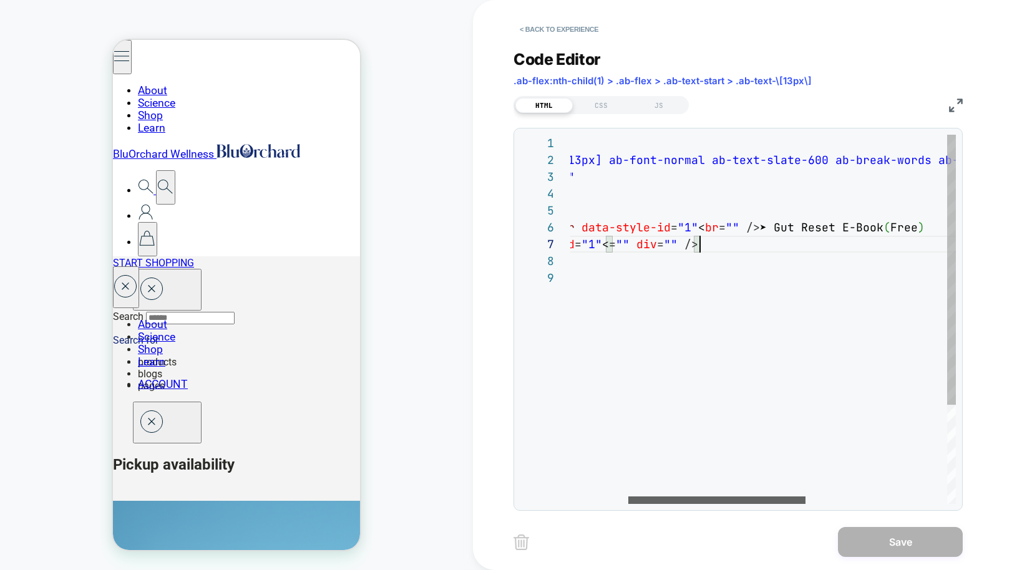
click at [732, 501] on div at bounding box center [716, 499] width 177 height 7
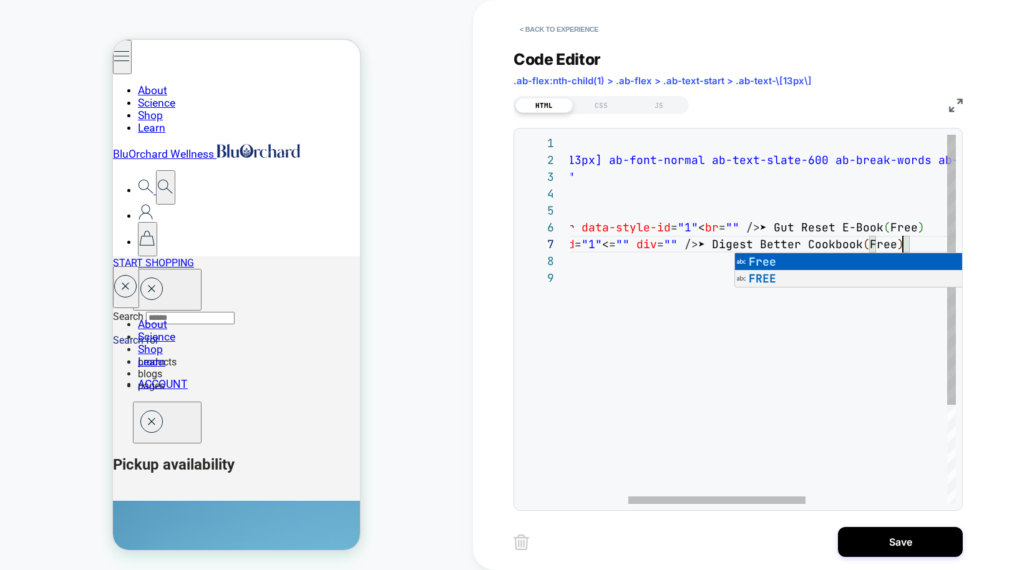
scroll to position [101, 465]
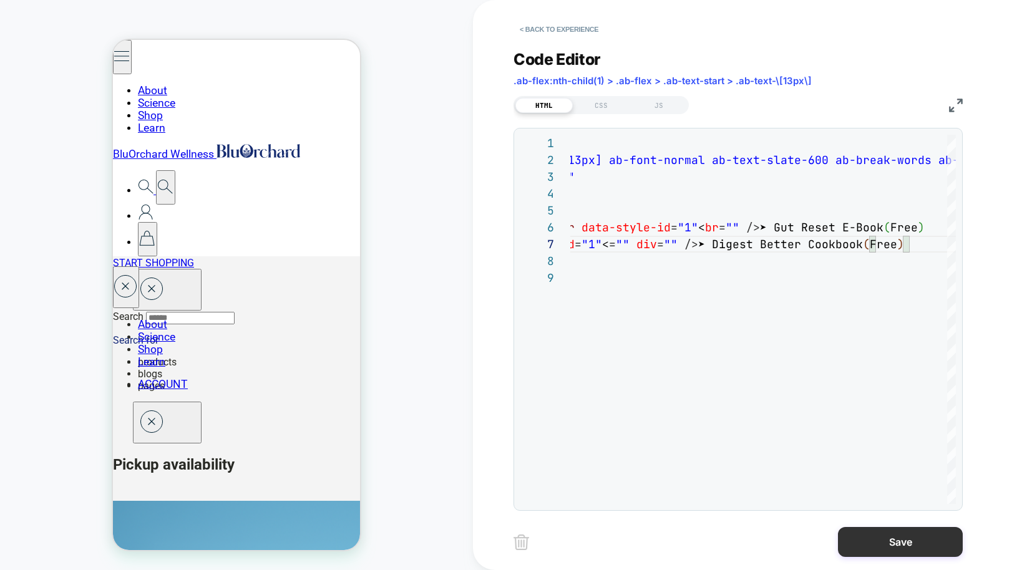
click at [757, 545] on button "Save" at bounding box center [900, 542] width 125 height 30
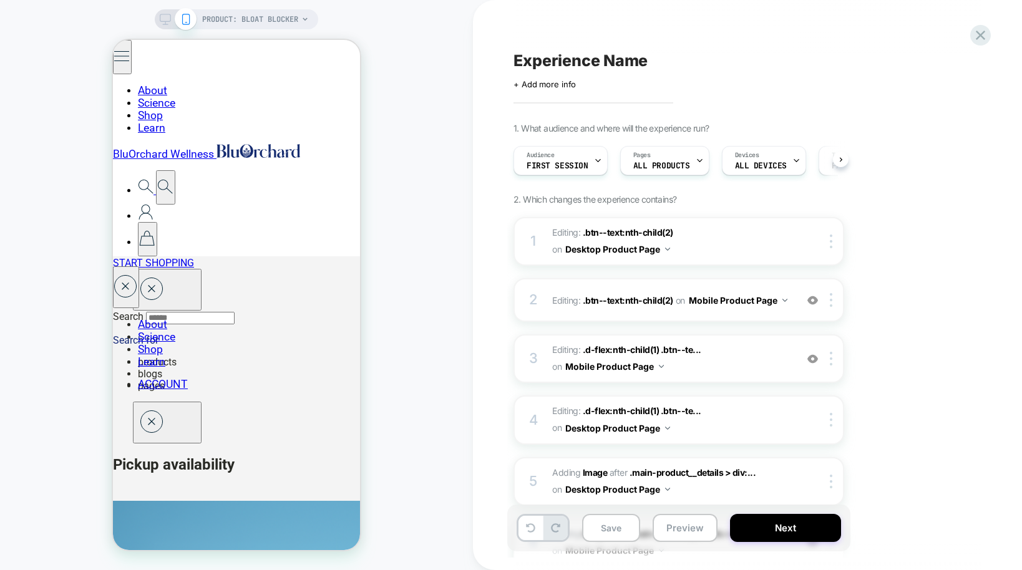
scroll to position [0, 1]
click at [692, 528] on button "Preview" at bounding box center [684, 528] width 65 height 28
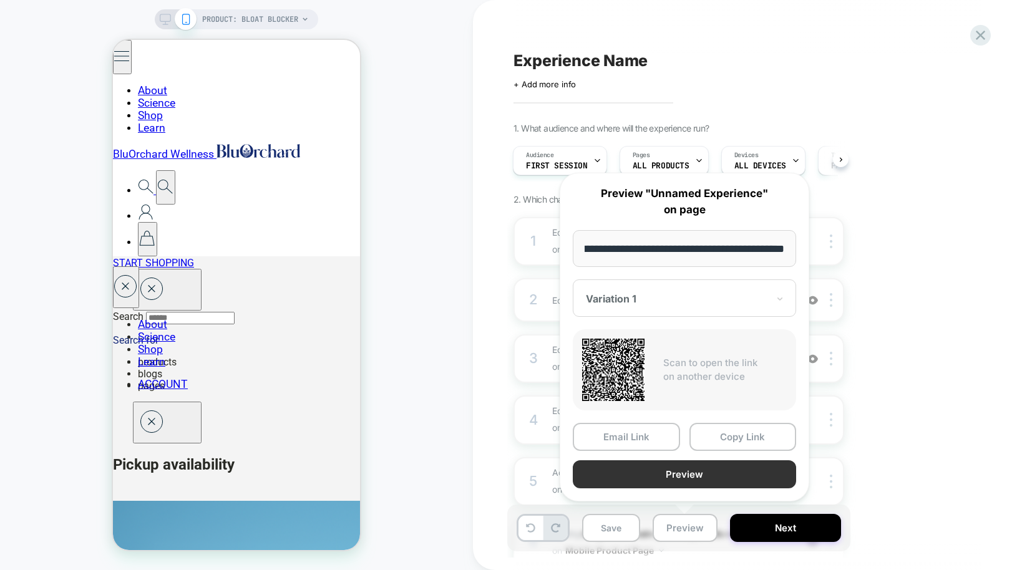
scroll to position [0, 0]
click at [682, 469] on button "Preview" at bounding box center [683, 474] width 223 height 28
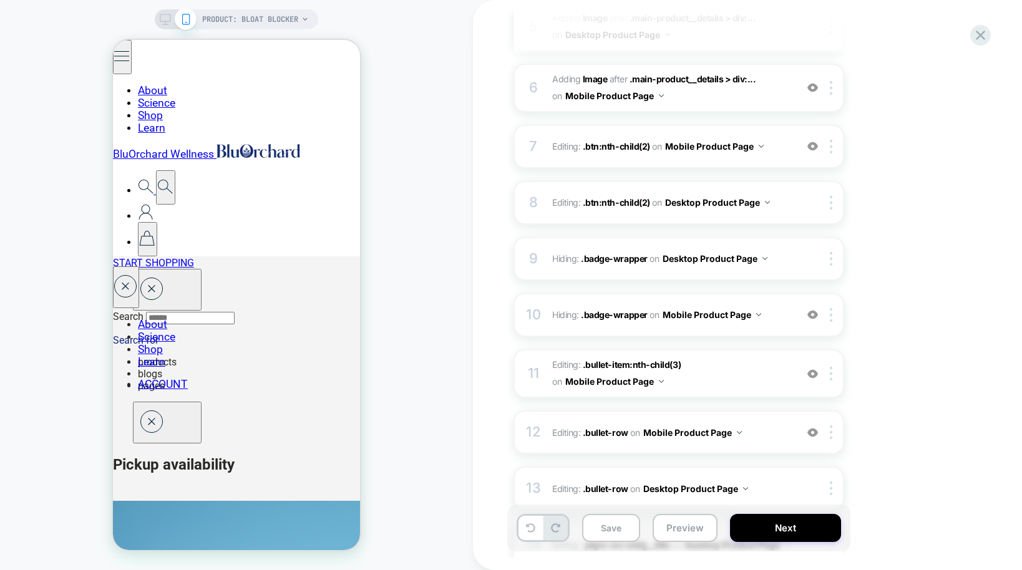
scroll to position [488, 0]
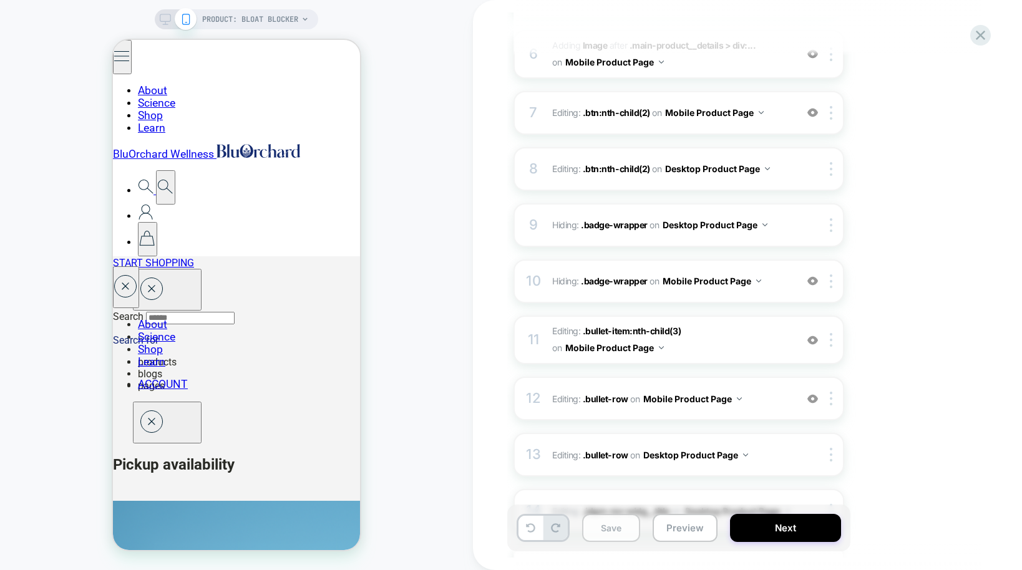
click at [612, 537] on button "Save" at bounding box center [611, 528] width 58 height 28
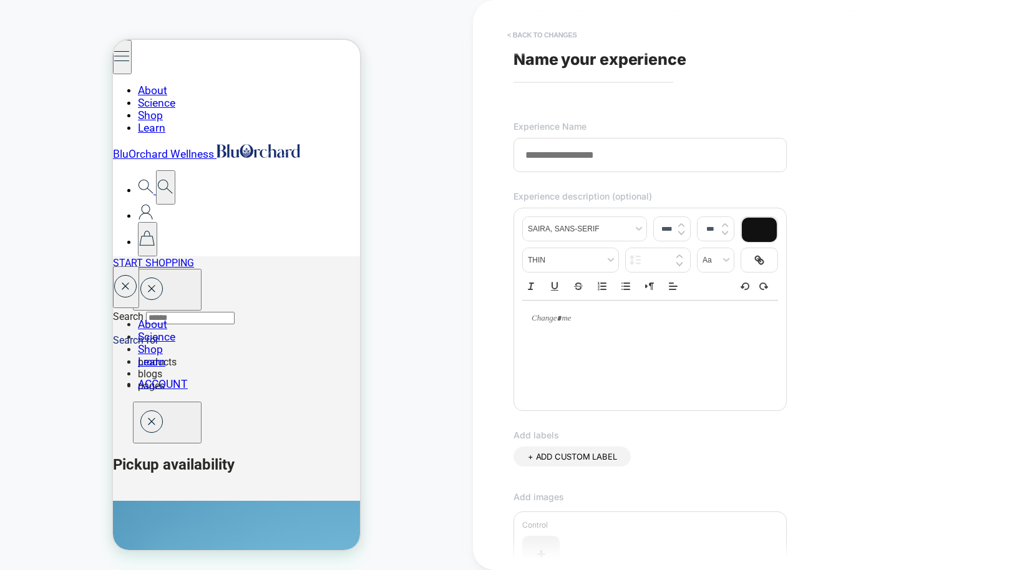
click at [518, 36] on button "< Back to changes" at bounding box center [542, 35] width 82 height 20
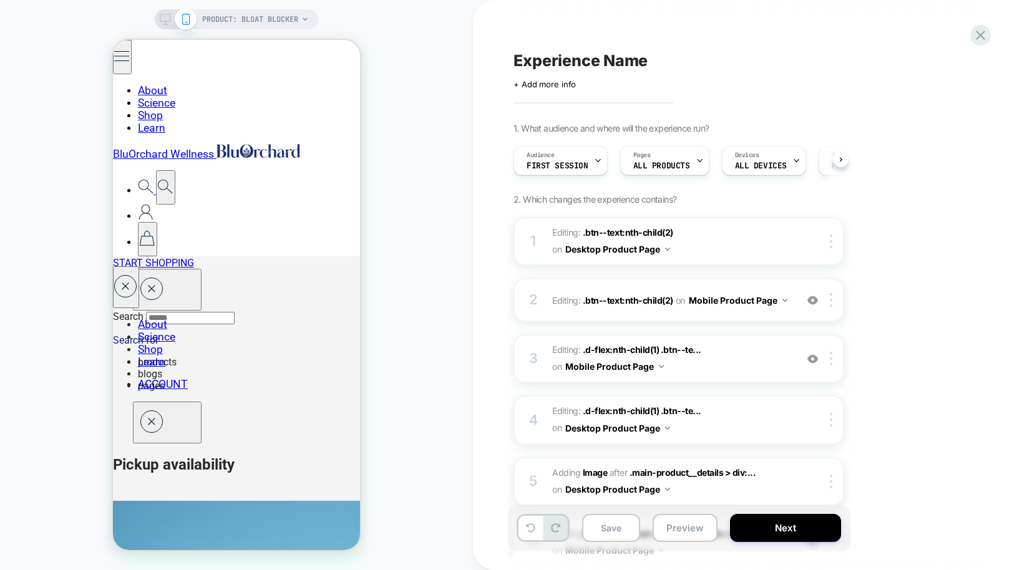
scroll to position [0, 1]
click at [165, 18] on icon at bounding box center [165, 19] width 11 height 11
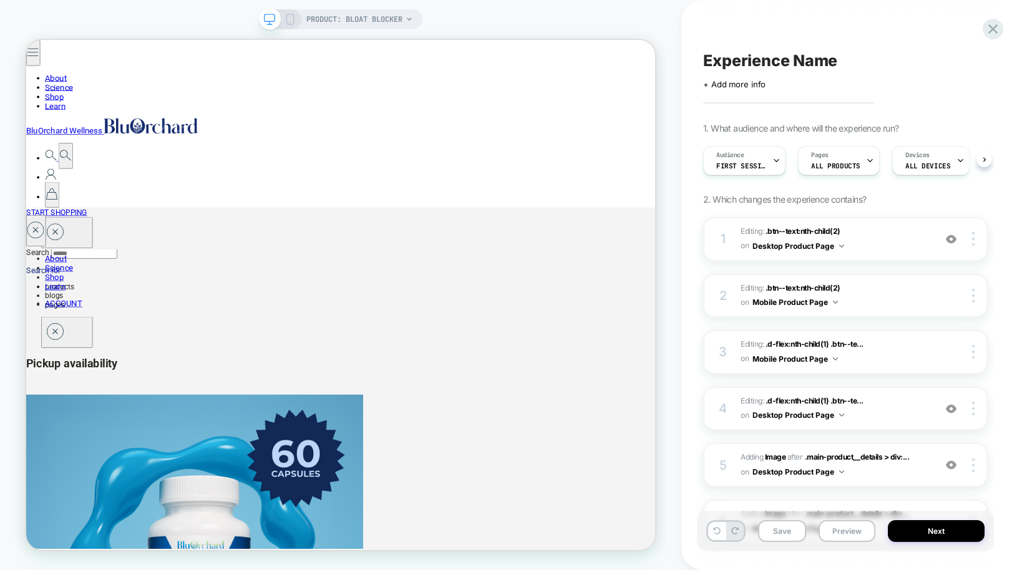
scroll to position [0, 1]
click at [742, 85] on span "+ Add more info" at bounding box center [734, 84] width 62 height 10
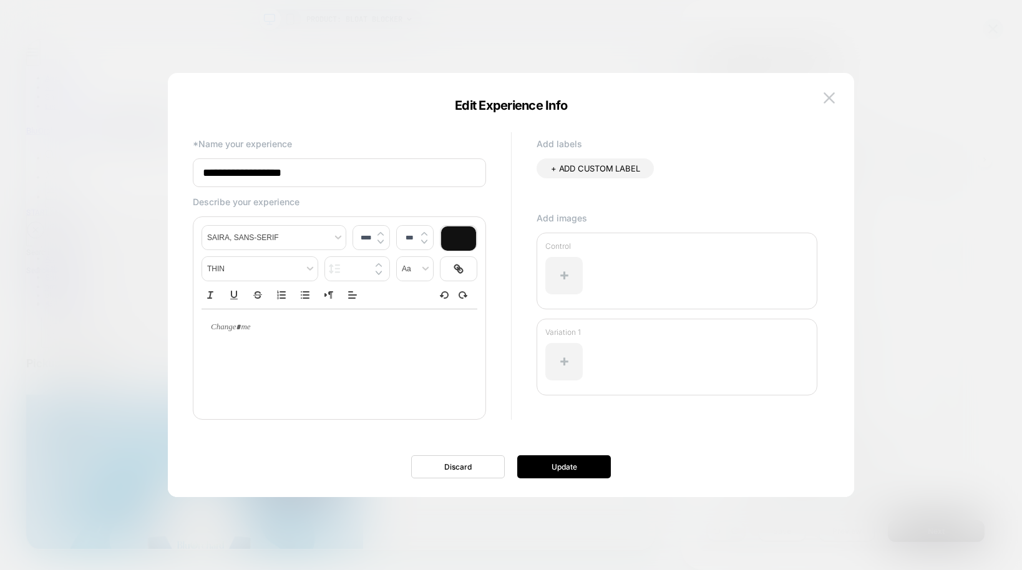
click at [291, 175] on input "**********" at bounding box center [339, 172] width 293 height 29
click at [279, 175] on input "**********" at bounding box center [339, 172] width 293 height 29
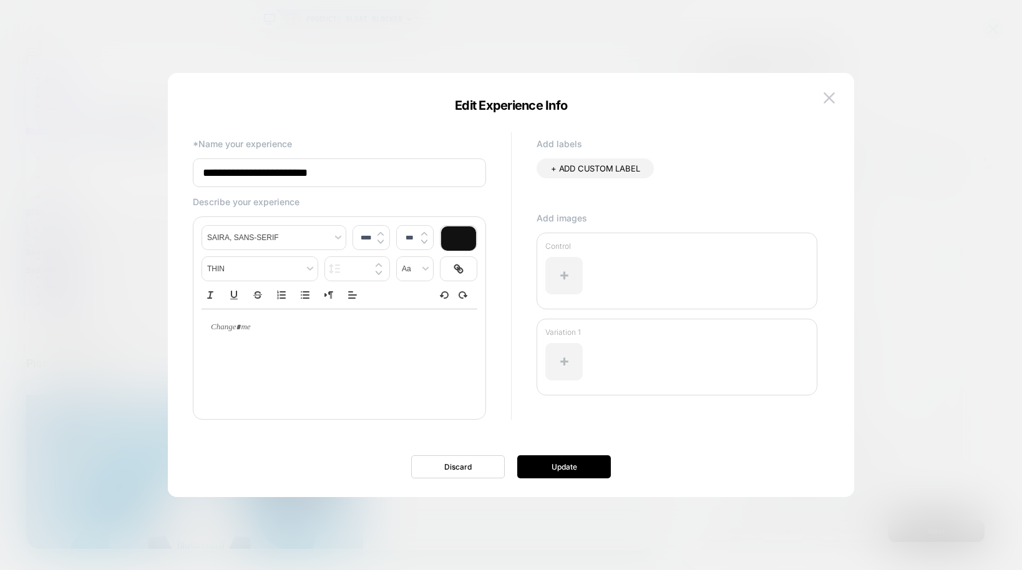
click at [279, 175] on input "**********" at bounding box center [339, 172] width 293 height 29
click at [234, 329] on p at bounding box center [334, 327] width 241 height 11
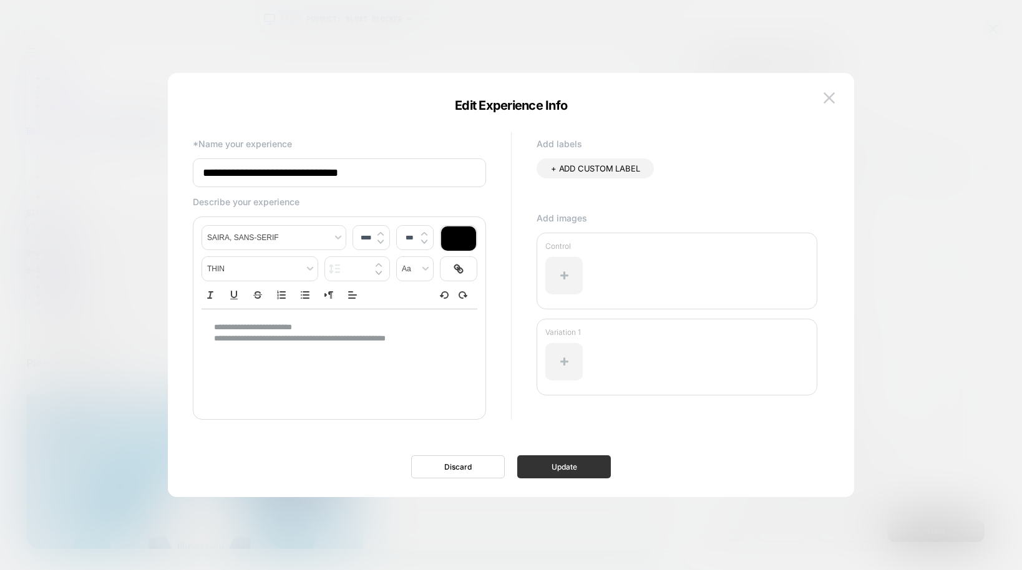
click at [551, 471] on button "Update" at bounding box center [564, 466] width 94 height 23
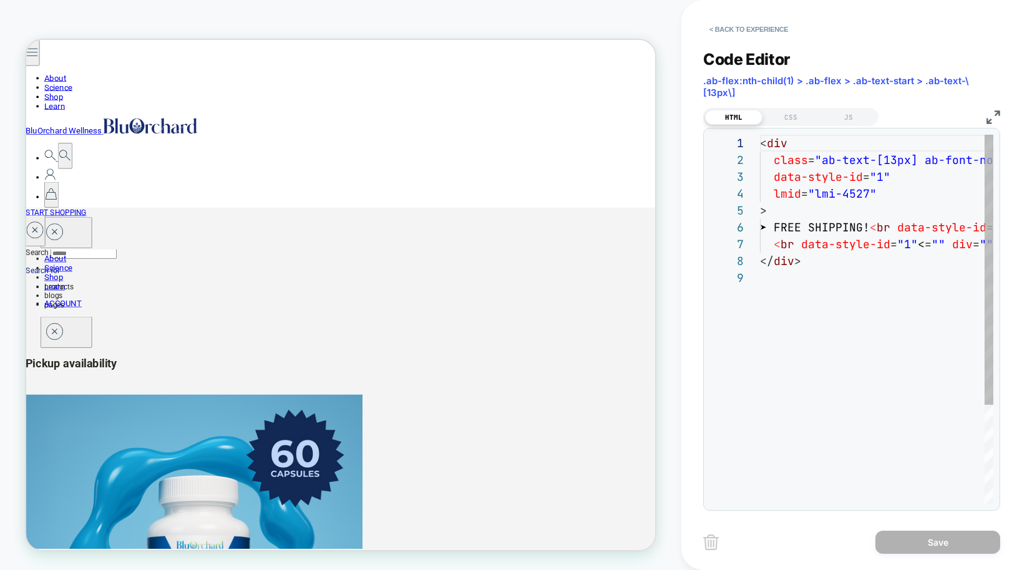
scroll to position [135, 0]
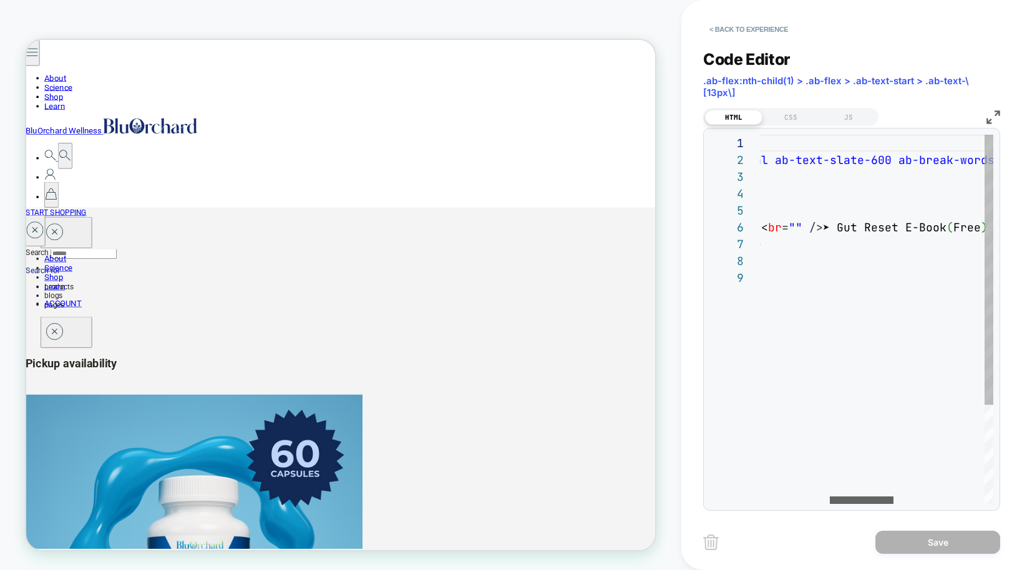
click at [757, 504] on div at bounding box center [861, 499] width 64 height 7
click at [757, 228] on div "< div class = "ab-text-[13px] ab-font-normal ab-text-slate-600 a b-break-words …" at bounding box center [914, 387] width 817 height 504
click at [757, 501] on div at bounding box center [849, 499] width 64 height 7
click at [757, 244] on div "< div class = "ab-text-[13px] ab-font-normal ab-text-slate-600 a b-break-words …" at bounding box center [972, 387] width 817 height 504
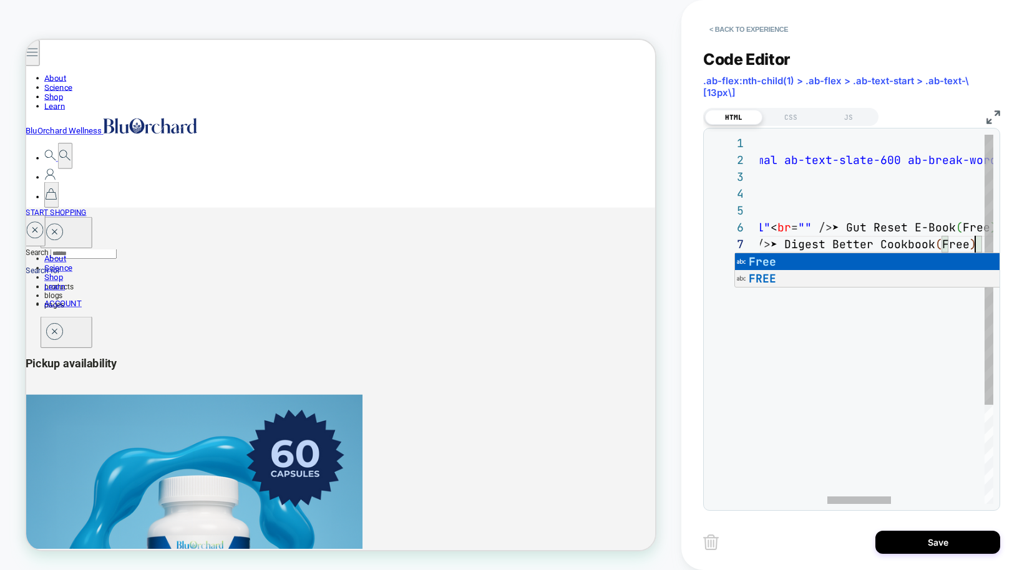
scroll to position [101, 465]
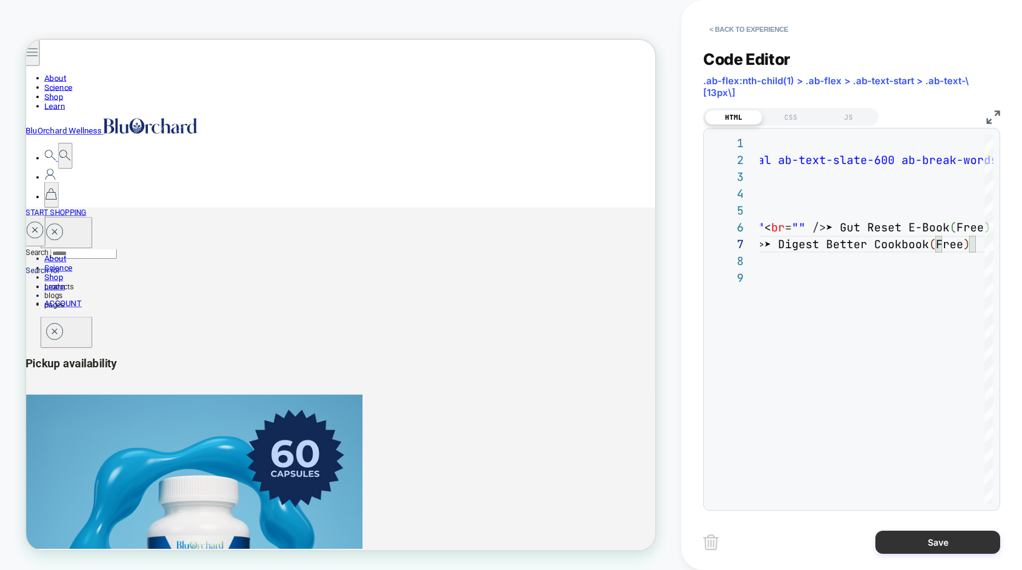
click at [757, 543] on button "Save" at bounding box center [937, 542] width 125 height 23
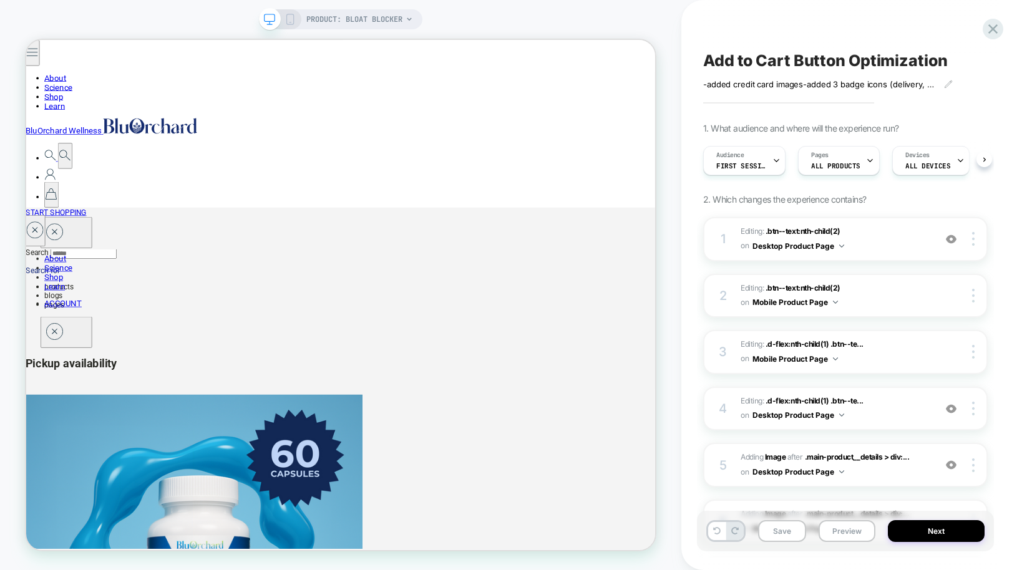
scroll to position [0, 1]
click at [291, 19] on icon at bounding box center [289, 19] width 11 height 11
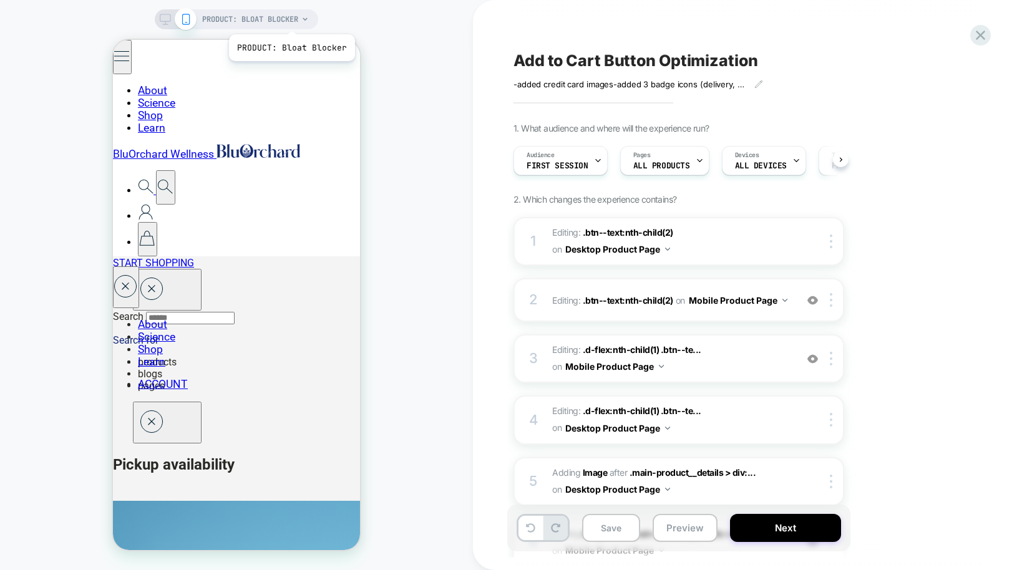
scroll to position [0, 1]
click at [165, 22] on icon at bounding box center [165, 19] width 11 height 11
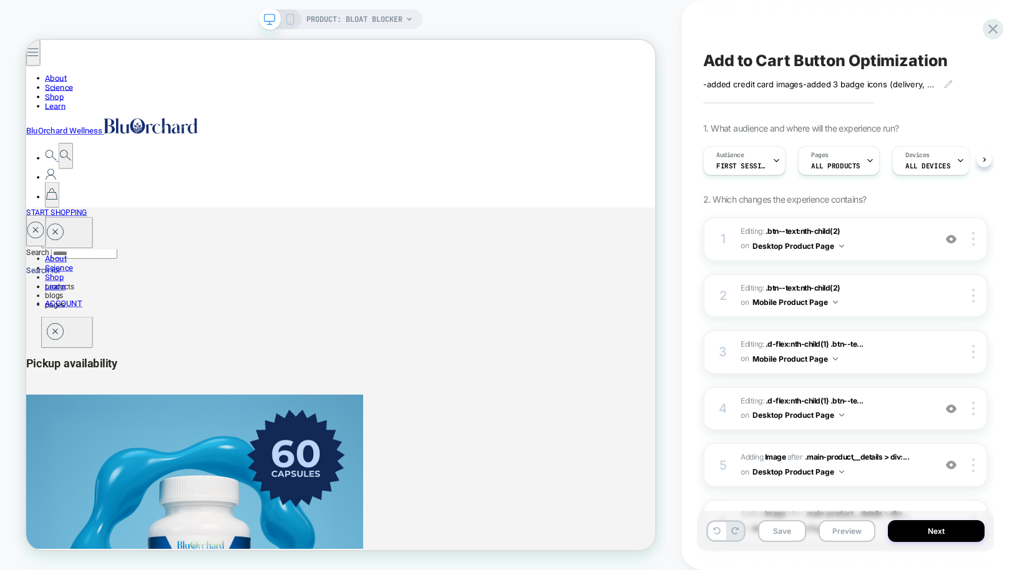
scroll to position [0, 1]
click at [757, 533] on button "Next" at bounding box center [935, 531] width 97 height 22
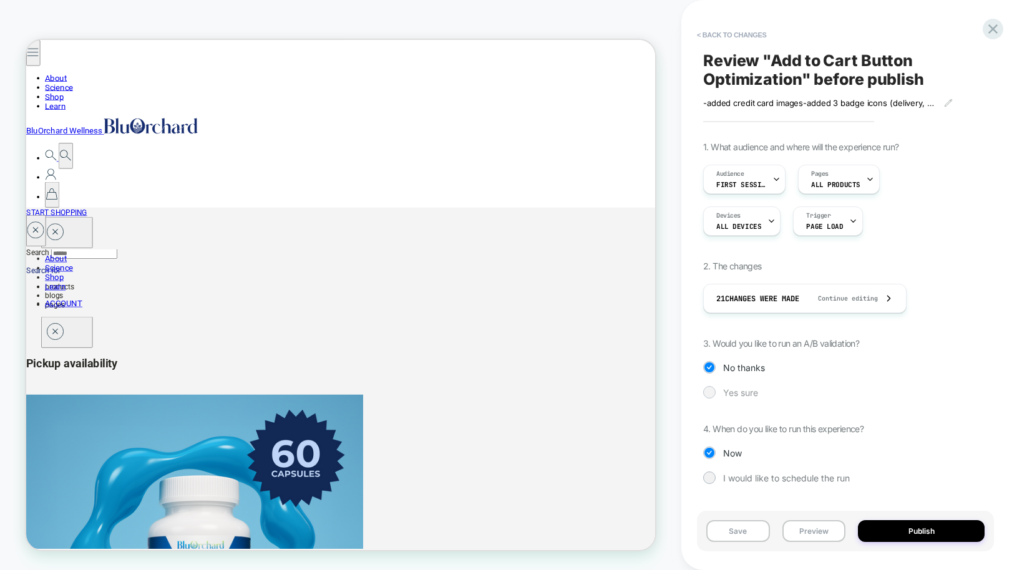
click at [710, 394] on div at bounding box center [708, 391] width 9 height 9
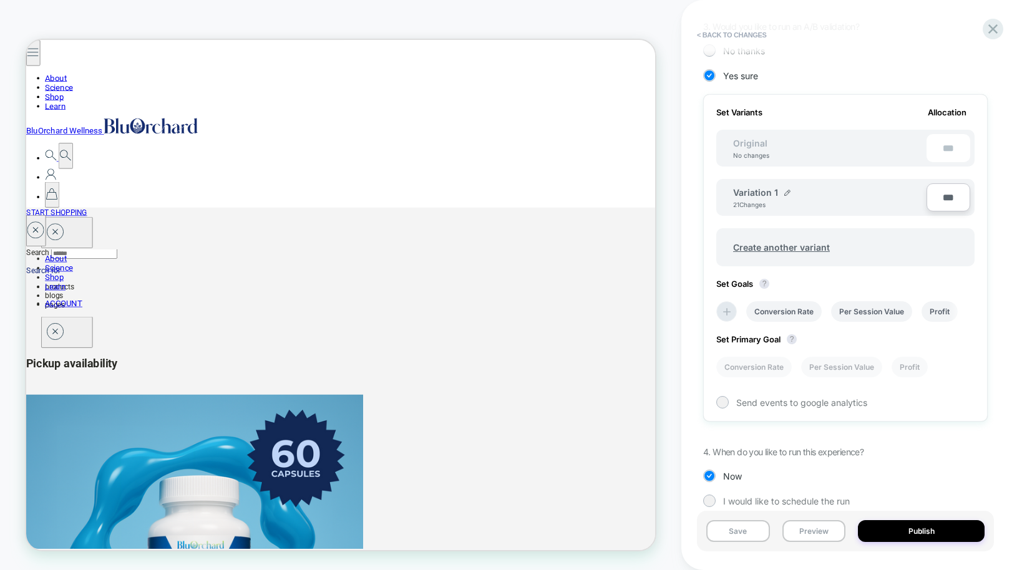
scroll to position [0, 1]
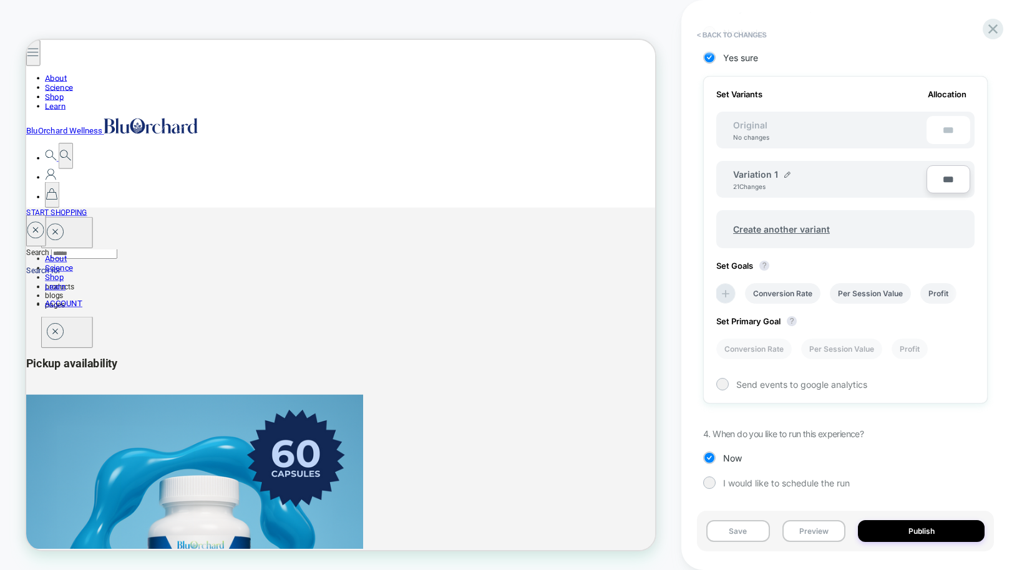
click at [757, 428] on div "1. What audience and where will the experience run? Audience First Session Page…" at bounding box center [845, 157] width 284 height 701
click at [757, 349] on li "Conversion Rate" at bounding box center [753, 349] width 75 height 21
click at [757, 352] on li "Conversion Rate" at bounding box center [753, 349] width 75 height 21
click at [727, 291] on icon at bounding box center [725, 293] width 12 height 12
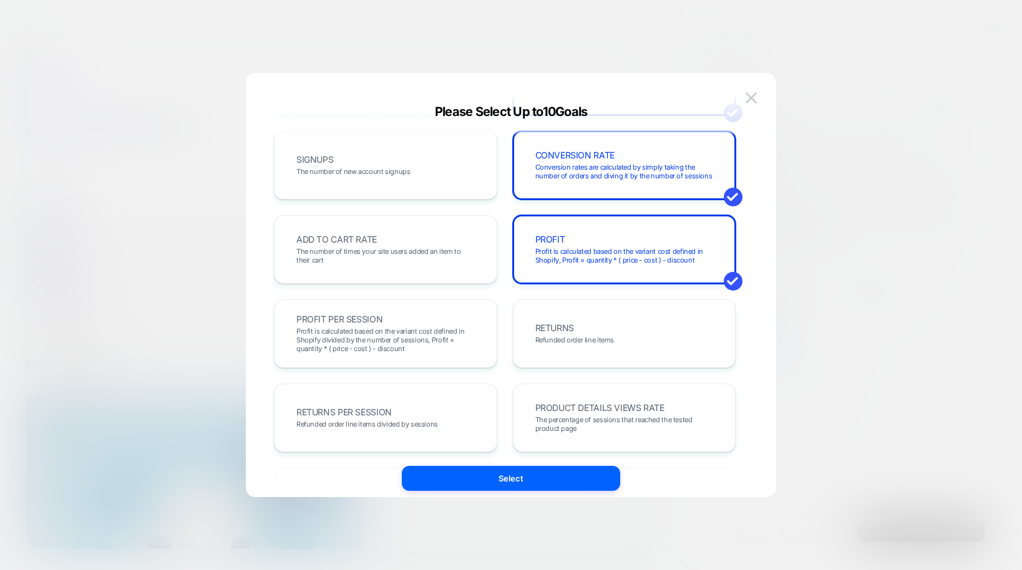
scroll to position [181, 0]
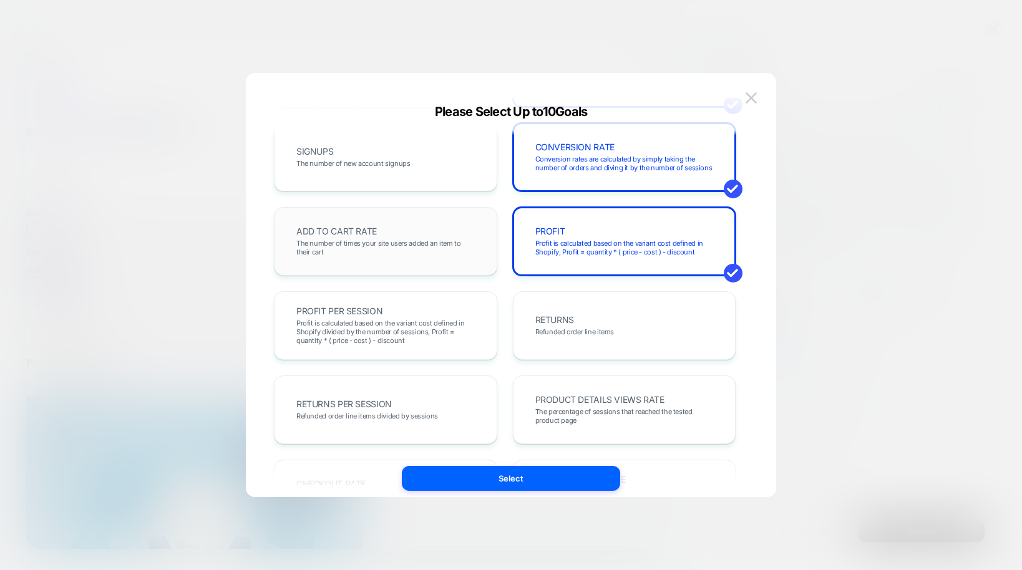
click at [360, 240] on span "The number of times your site users added an item to their cart" at bounding box center [385, 247] width 178 height 17
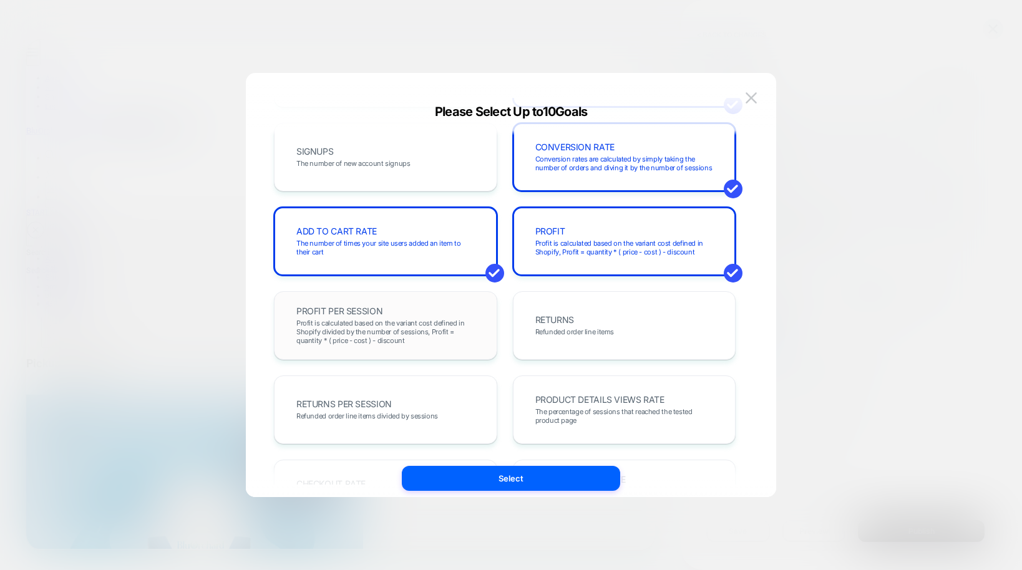
click at [402, 331] on span "Profit is calculated based on the variant cost defined in Shopify divided by th…" at bounding box center [385, 332] width 178 height 26
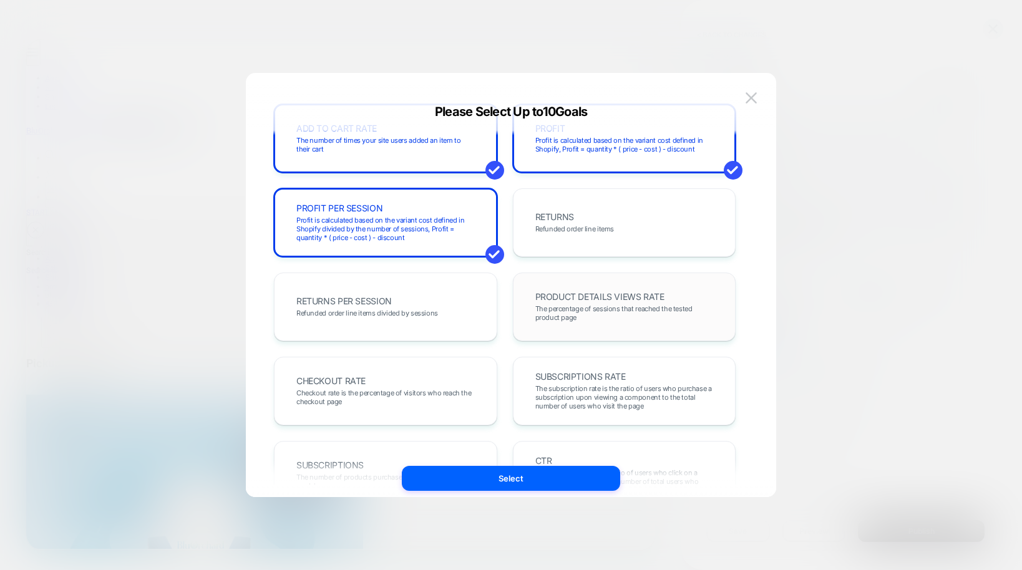
scroll to position [356, 0]
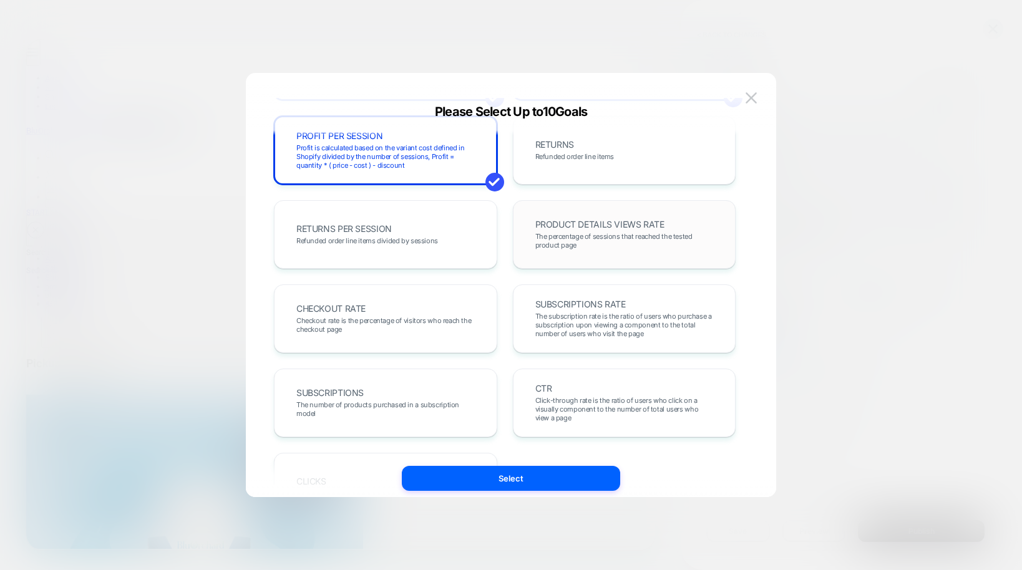
click at [579, 242] on span "The percentage of sessions that reached the tested product page" at bounding box center [624, 240] width 178 height 17
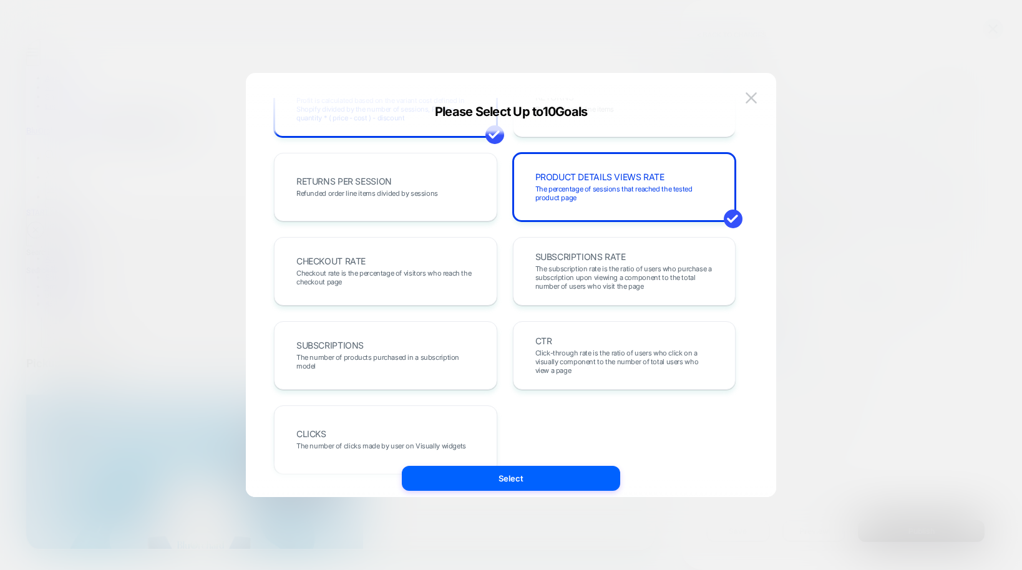
scroll to position [430, 0]
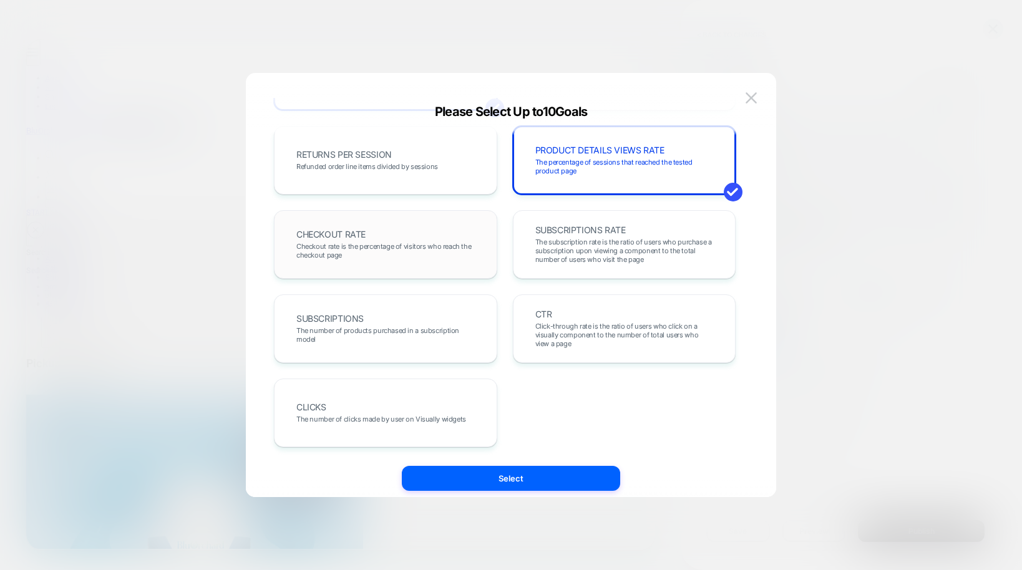
click at [403, 236] on div "CHECKOUT RATE Checkout rate is the percentage of visitors who reach the checkou…" at bounding box center [385, 244] width 197 height 42
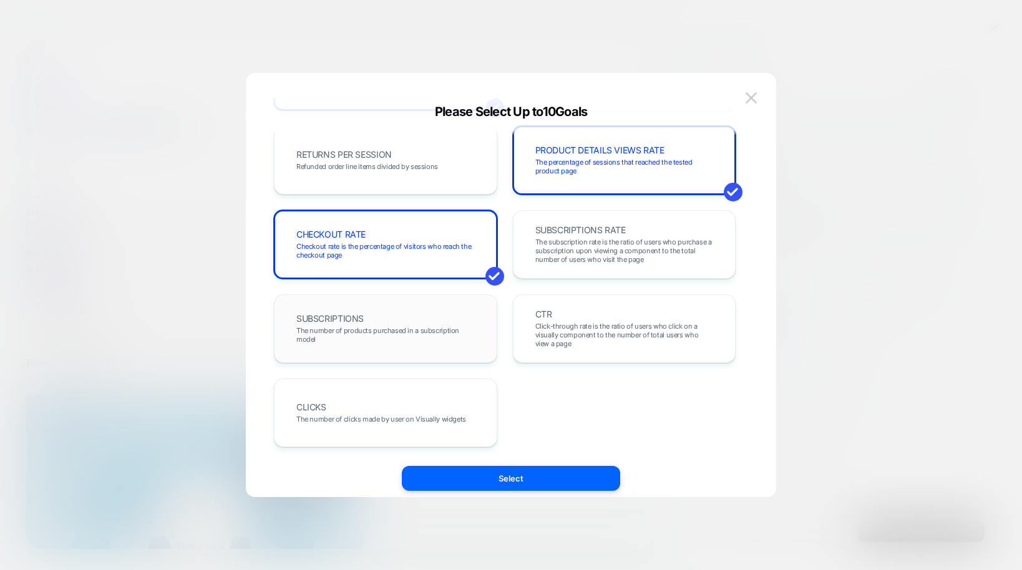
click at [411, 320] on div "SUBSCRIPTIONS The number of products purchased in a subscription model" at bounding box center [385, 328] width 197 height 42
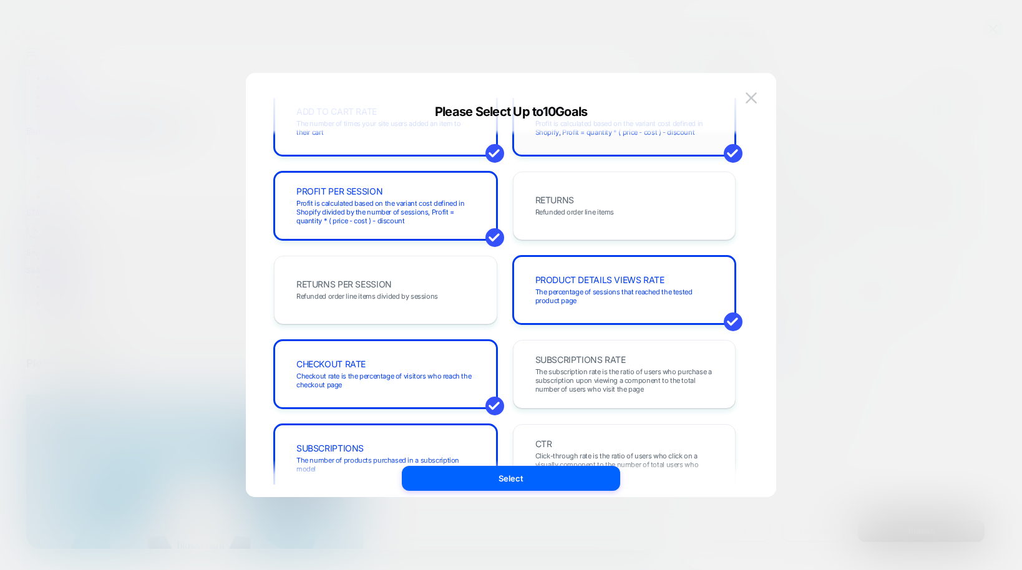
scroll to position [0, 0]
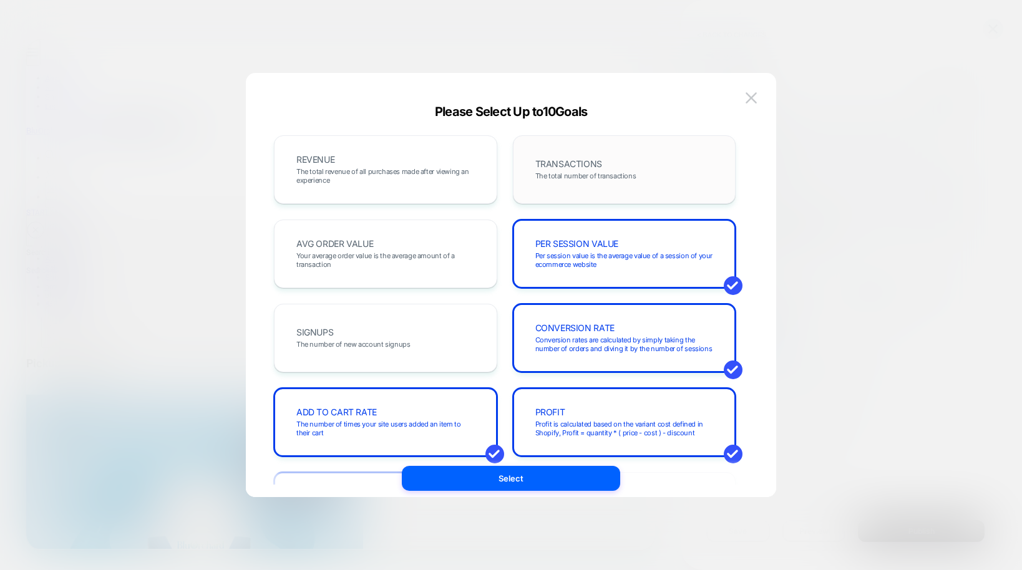
click at [578, 183] on div "TRANSACTIONS The total number of transactions" at bounding box center [624, 169] width 197 height 42
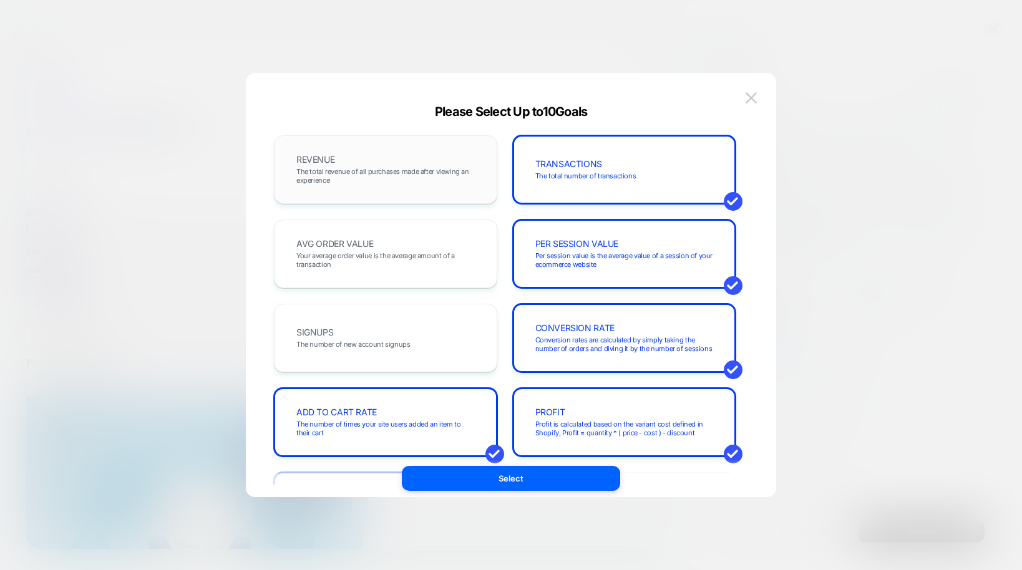
click at [402, 173] on span "The total revenue of all purchases made after viewing an experience" at bounding box center [385, 175] width 178 height 17
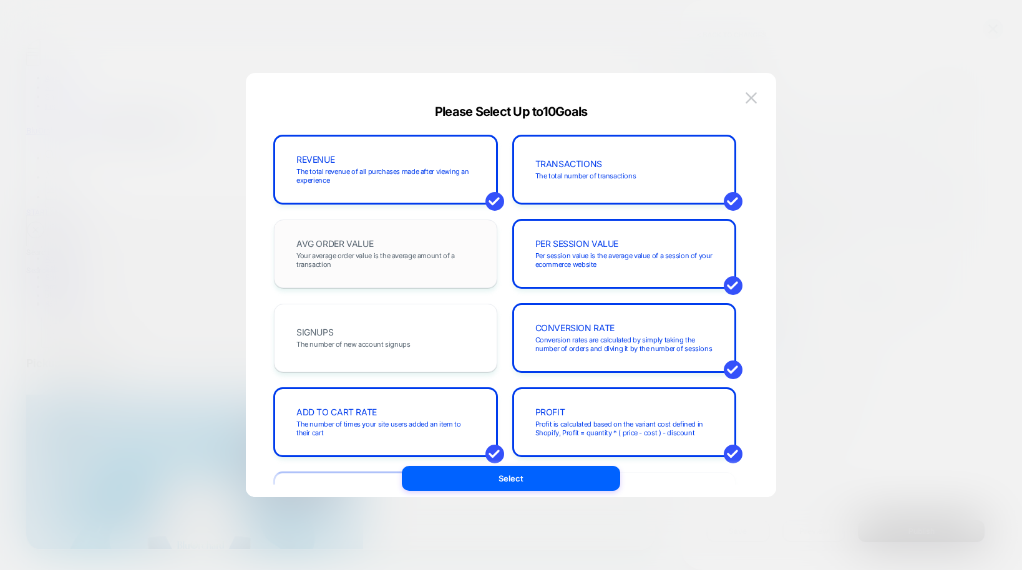
click at [389, 238] on div "AVG ORDER VALUE Your average order value is the average amount of a transaction" at bounding box center [385, 254] width 197 height 42
click at [395, 258] on span "Your average order value is the average amount of a transaction" at bounding box center [385, 259] width 178 height 17
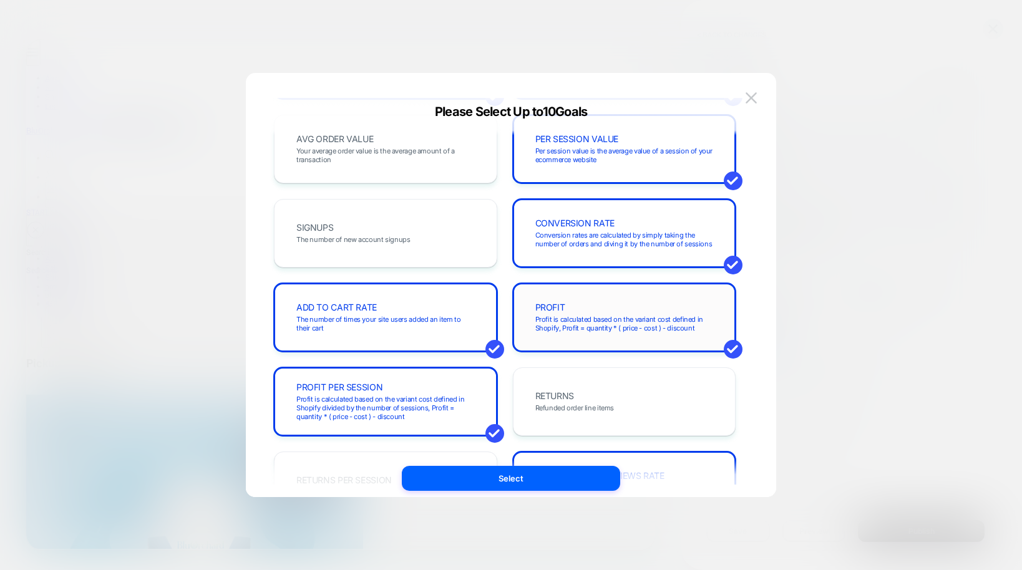
scroll to position [114, 0]
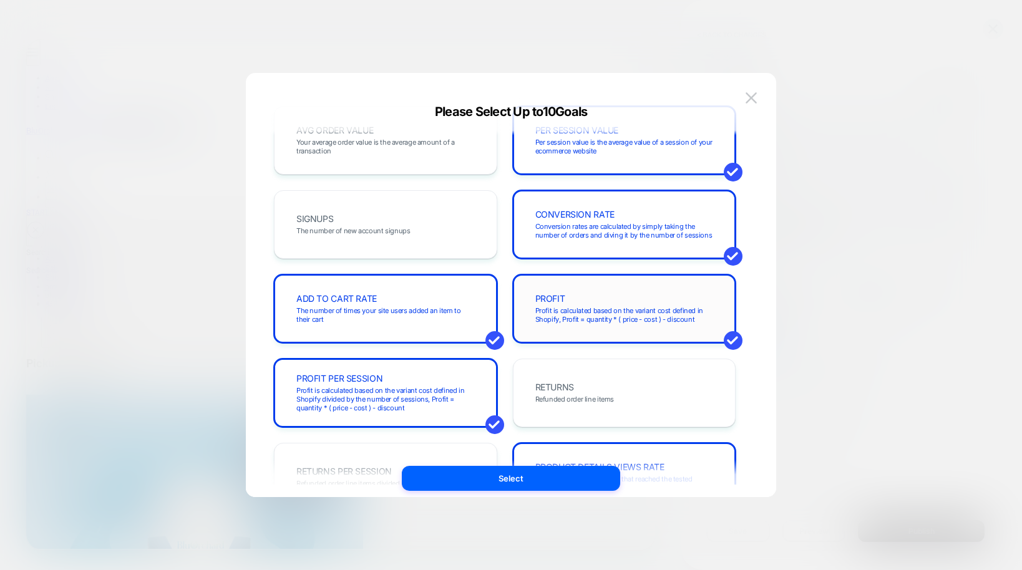
click at [607, 309] on span "Profit is calculated based on the variant cost defined in Shopify, Profit = qua…" at bounding box center [624, 314] width 178 height 17
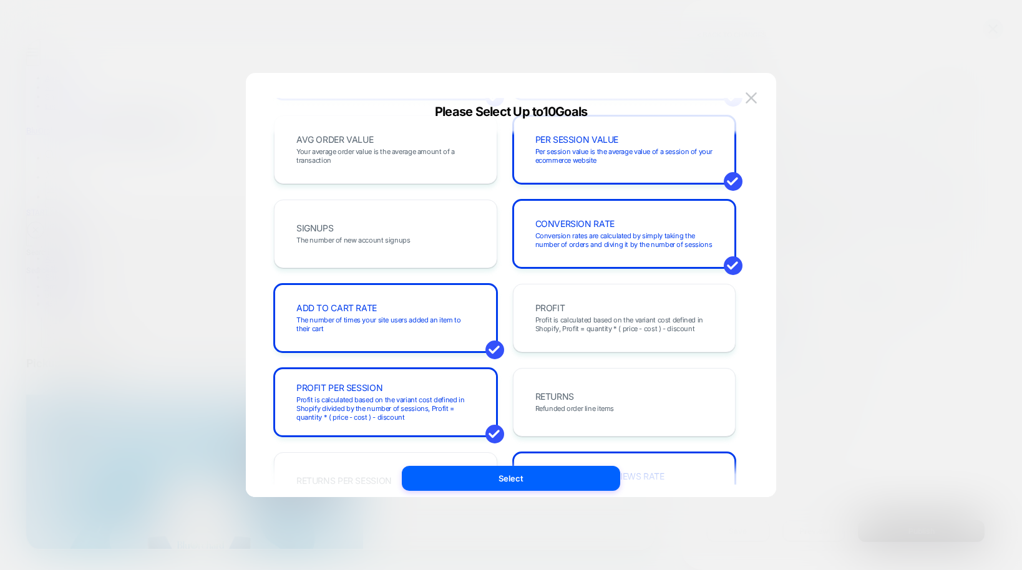
scroll to position [9, 0]
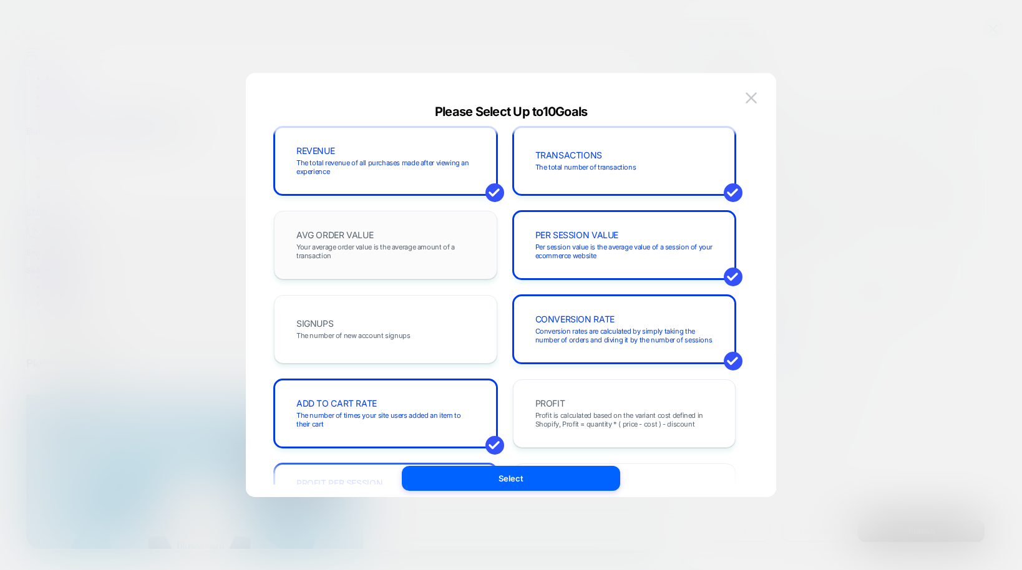
click at [385, 257] on span "Your average order value is the average amount of a transaction" at bounding box center [385, 251] width 178 height 17
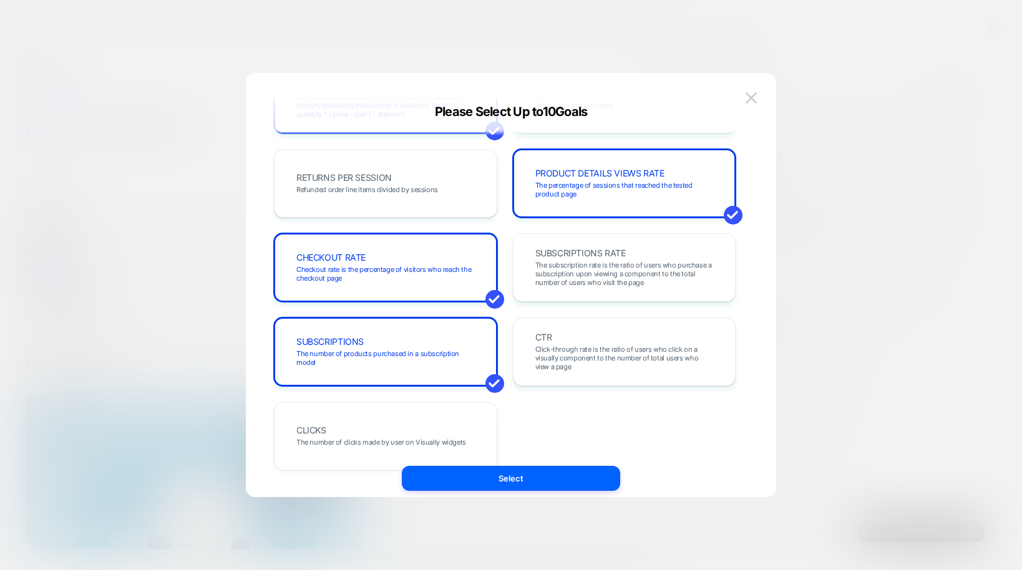
scroll to position [430, 0]
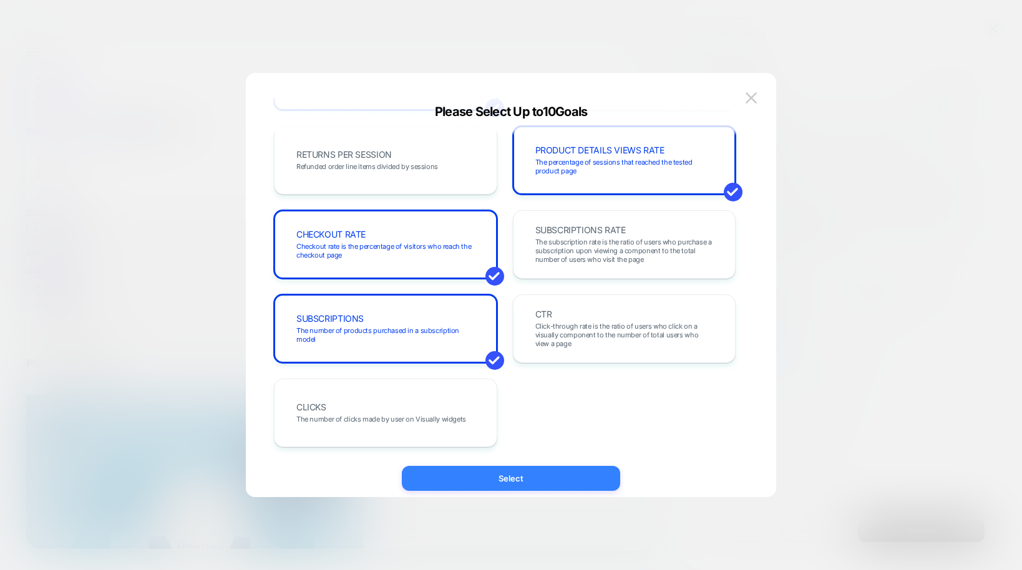
click at [533, 480] on button "Select" at bounding box center [511, 478] width 218 height 25
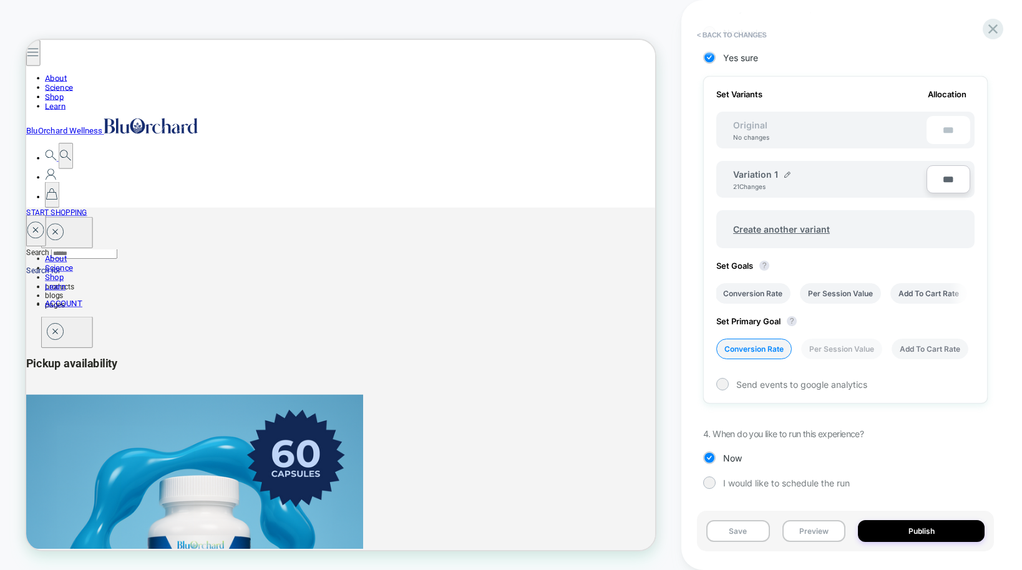
click at [757, 352] on li "Add To Cart Rate" at bounding box center [929, 349] width 77 height 21
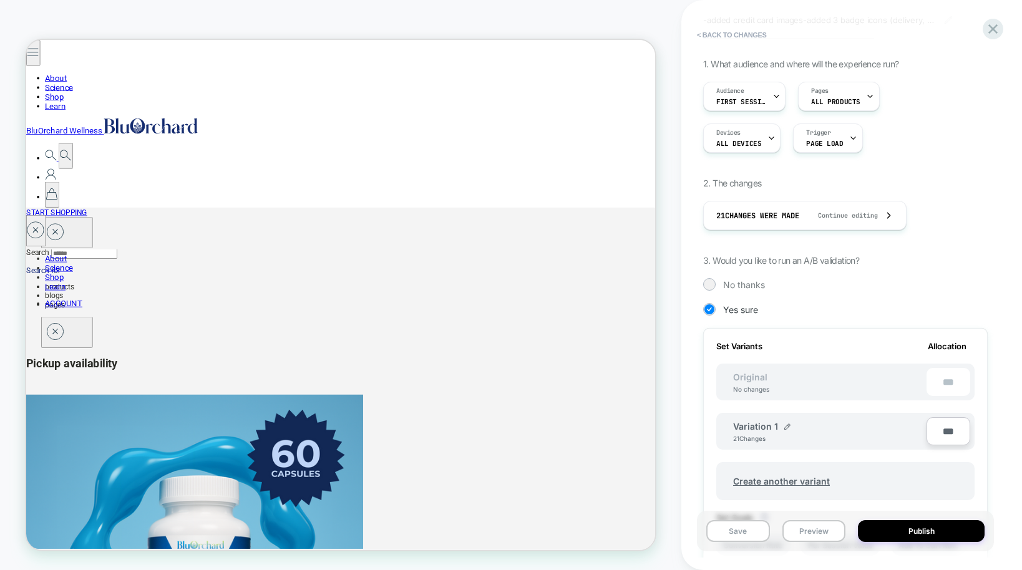
scroll to position [335, 0]
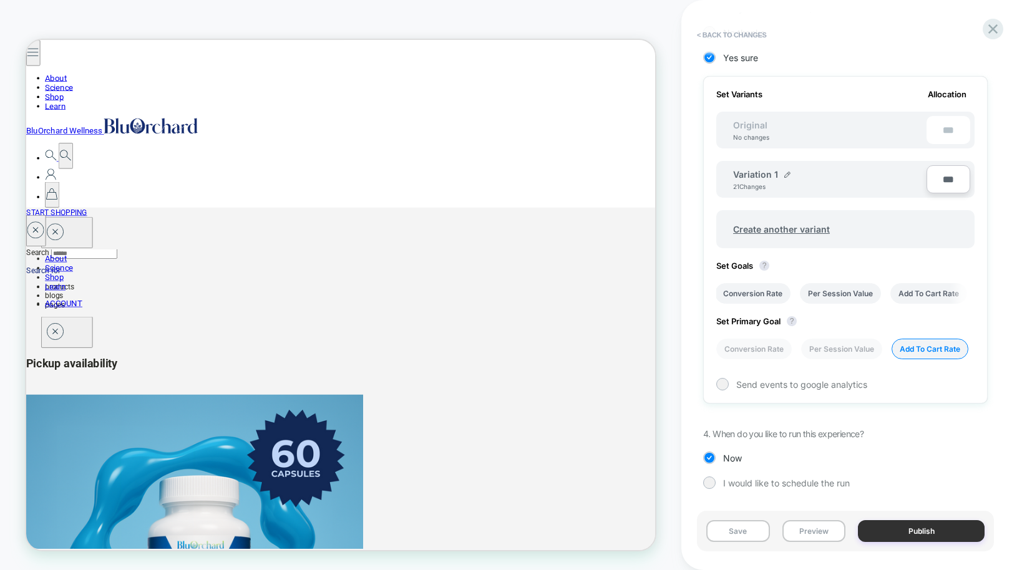
click at [757, 534] on button "Publish" at bounding box center [920, 531] width 127 height 22
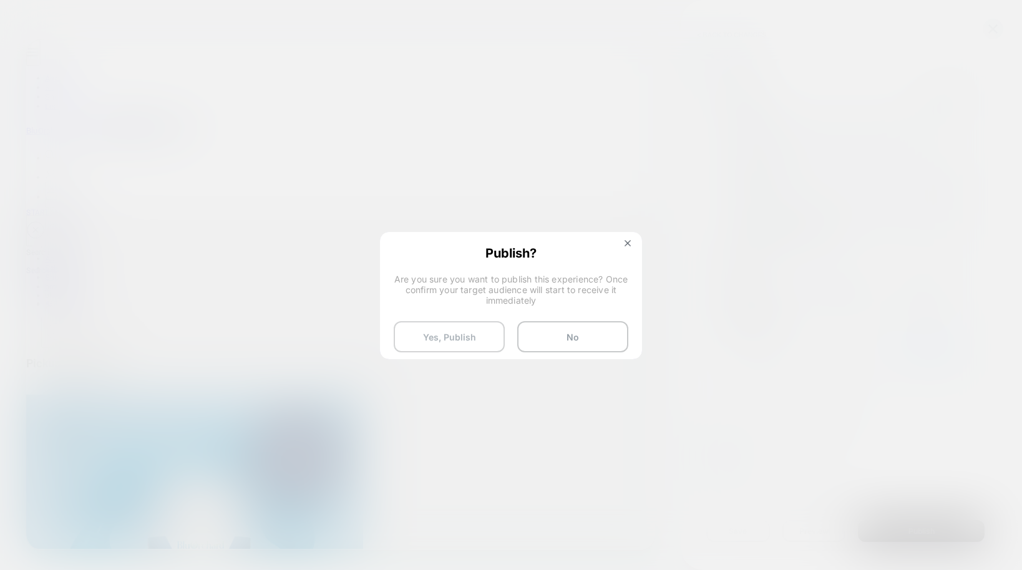
click at [459, 342] on button "Yes, Publish" at bounding box center [449, 336] width 111 height 31
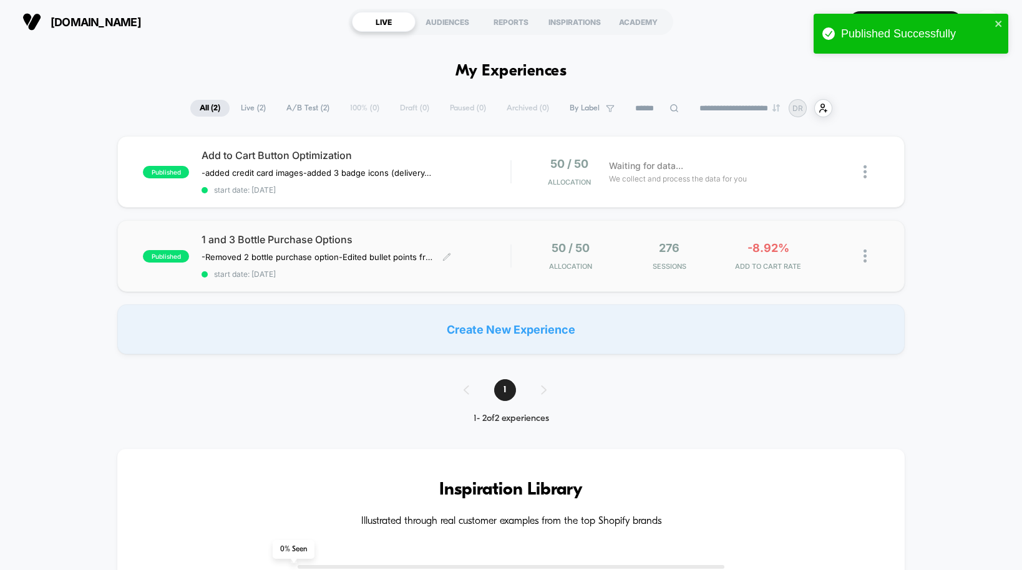
click at [249, 238] on span "1 and 3 Bottle Purchase Options" at bounding box center [355, 239] width 309 height 12
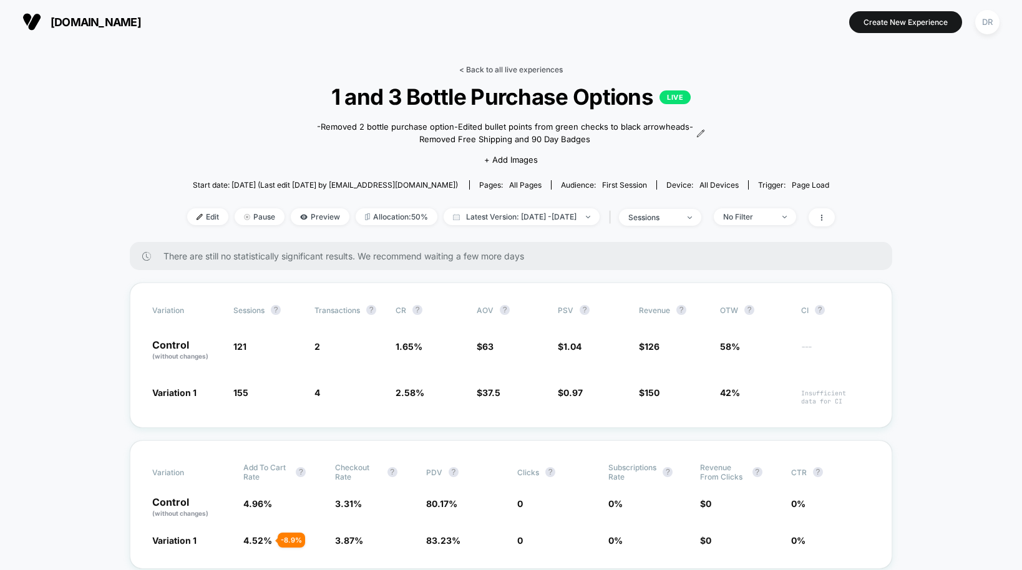
click at [491, 70] on link "< Back to all live experiences" at bounding box center [511, 69] width 104 height 9
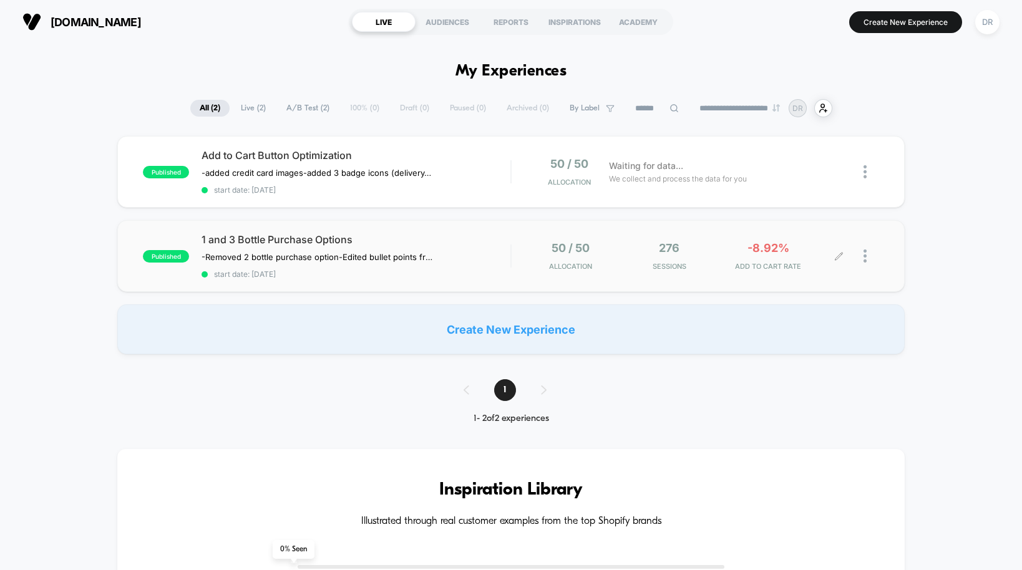
click at [757, 256] on div at bounding box center [871, 255] width 16 height 29
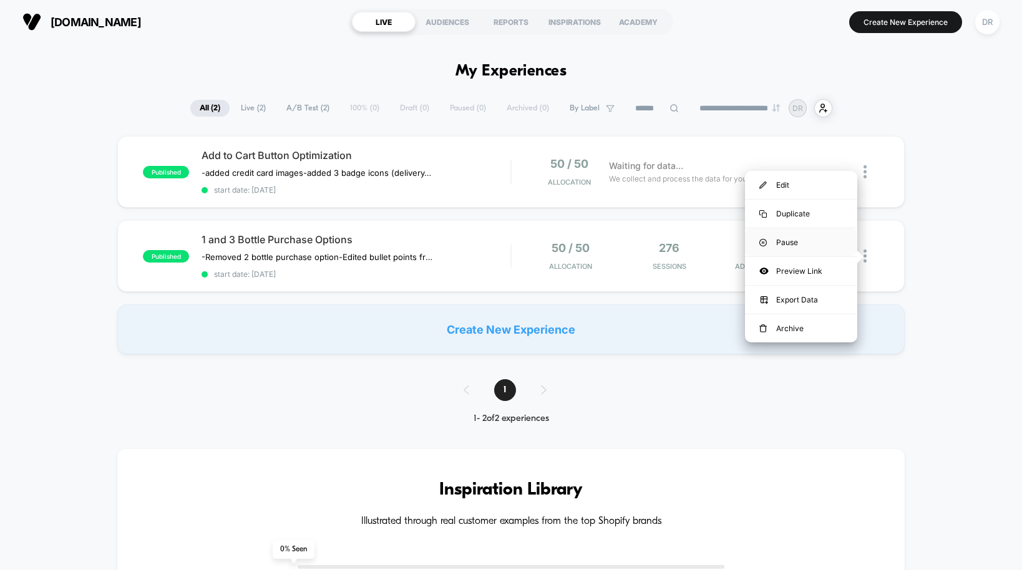
click at [757, 244] on div "Pause" at bounding box center [801, 242] width 112 height 28
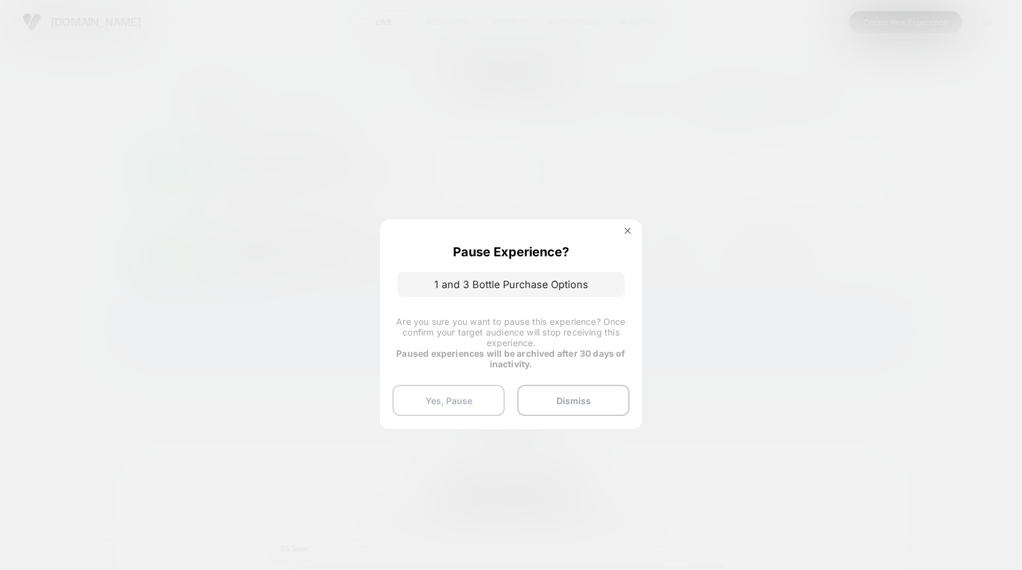
click at [480, 403] on button "Yes, Pause" at bounding box center [448, 400] width 112 height 31
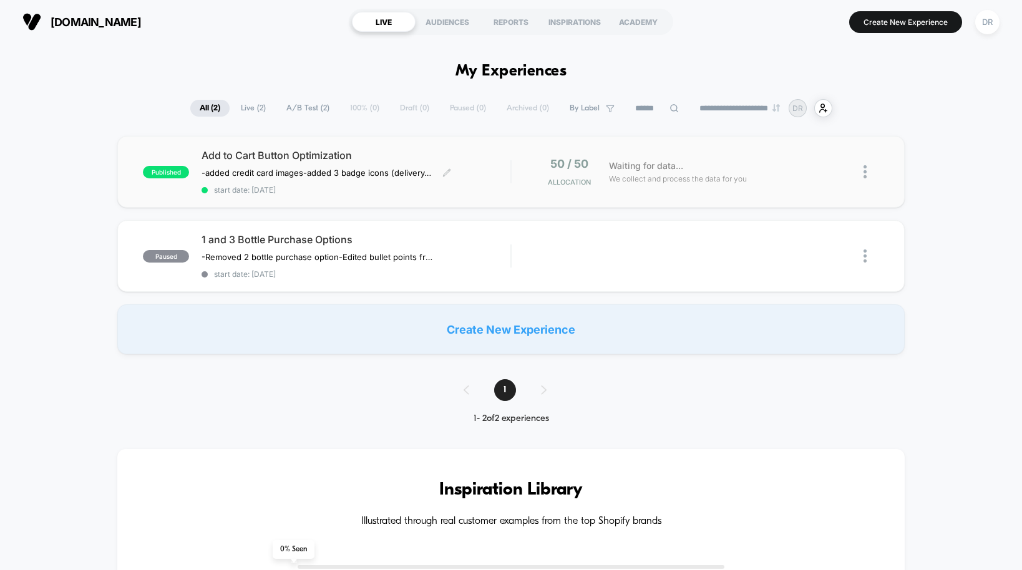
click at [275, 157] on span "Add to Cart Button Optimization" at bounding box center [355, 155] width 309 height 12
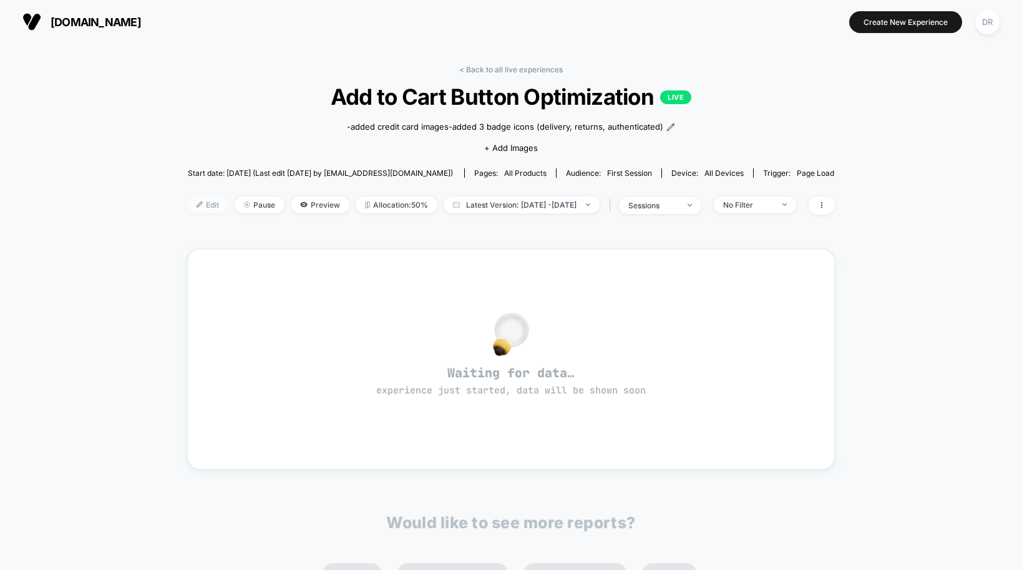
click at [195, 211] on span "Edit" at bounding box center [207, 204] width 41 height 17
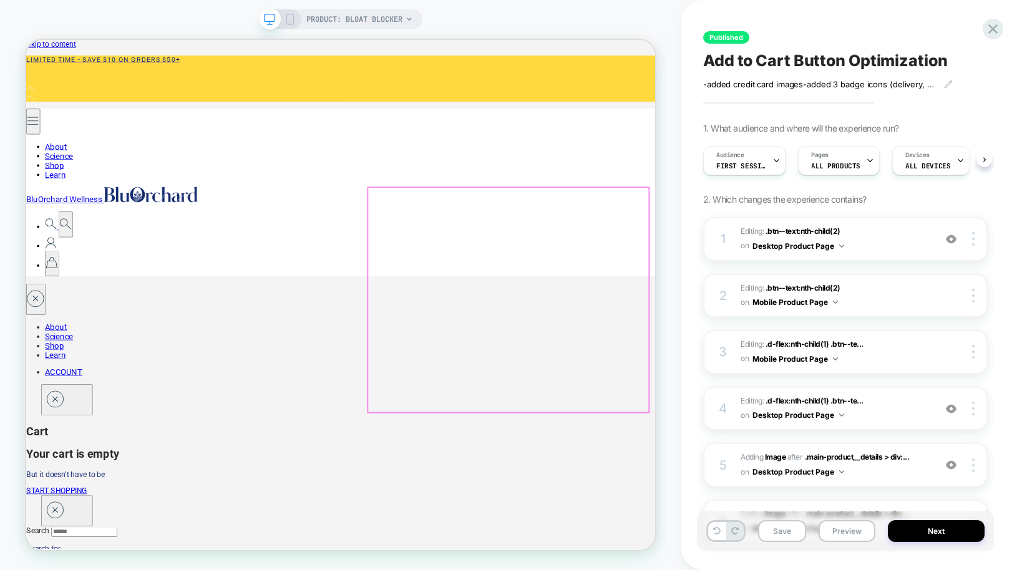
scroll to position [0, 1]
click at [725, 325] on div at bounding box center [721, 324] width 42 height 17
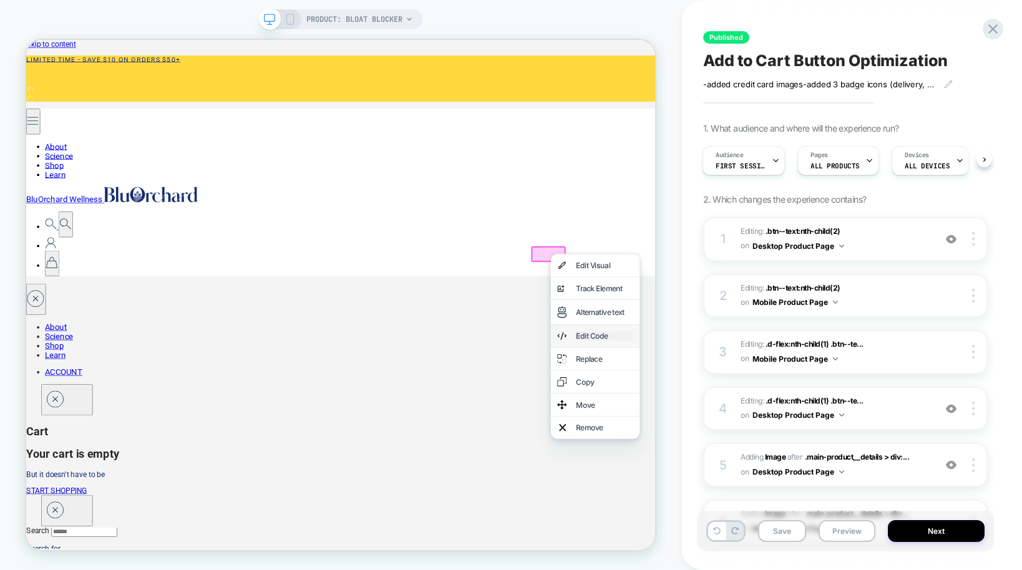
click at [757, 428] on div "Edit Code" at bounding box center [797, 434] width 76 height 12
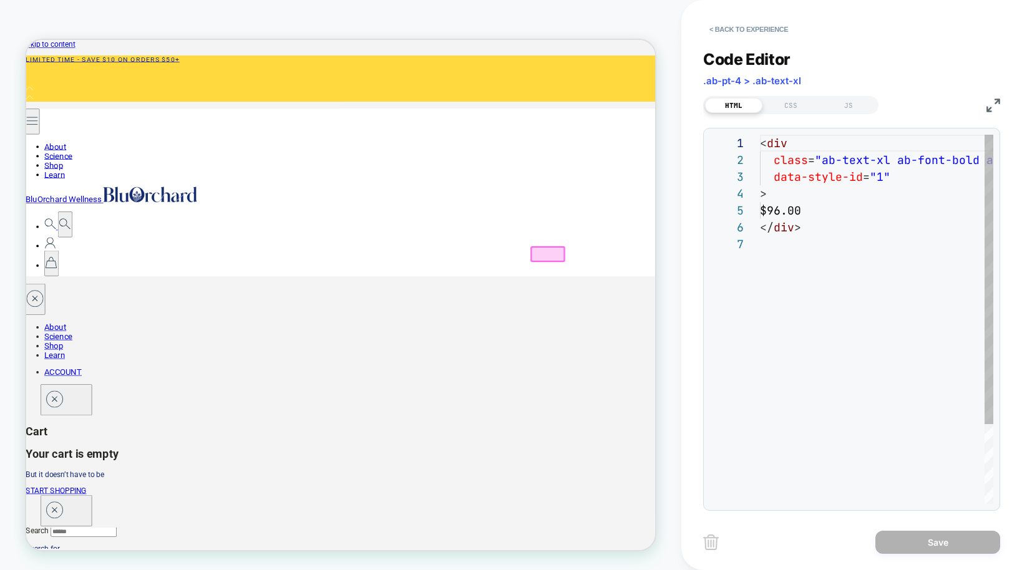
scroll to position [101, 0]
click at [757, 496] on div at bounding box center [786, 499] width 53 height 7
click at [725, 29] on button "< Back to experience" at bounding box center [748, 29] width 91 height 20
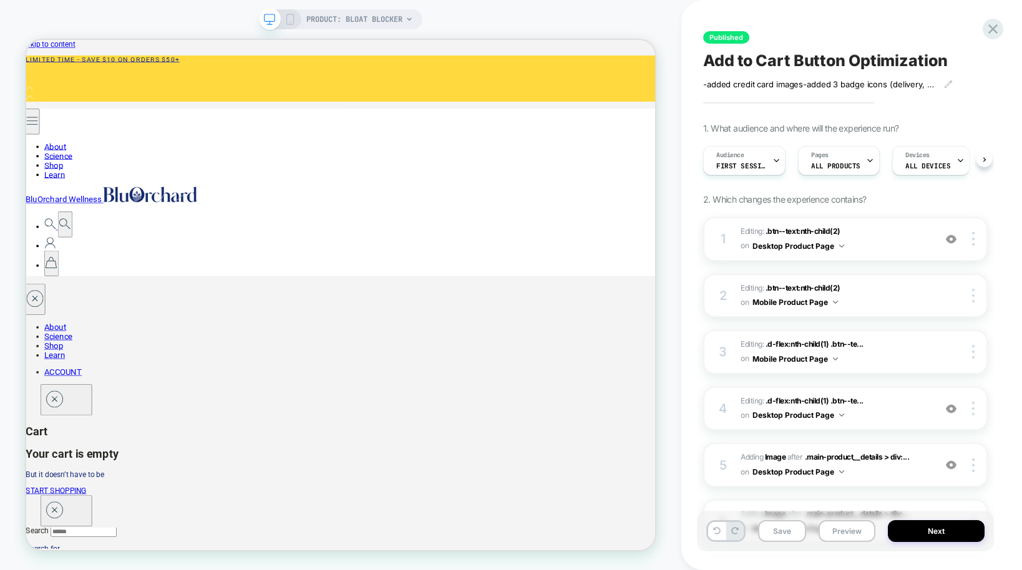
scroll to position [0, 1]
click at [757, 29] on icon at bounding box center [992, 29] width 17 height 17
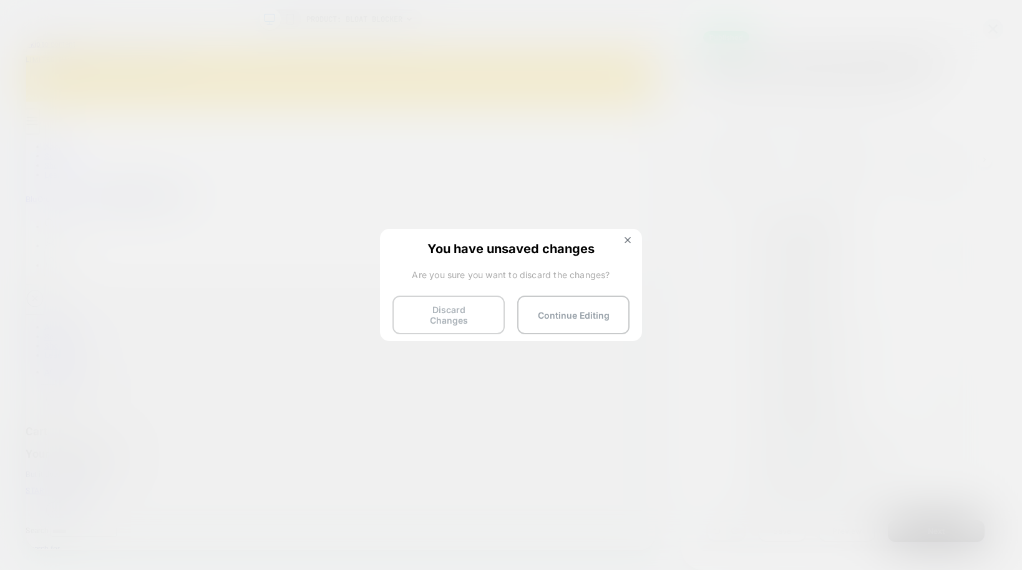
click at [459, 311] on button "Discard Changes" at bounding box center [448, 315] width 112 height 39
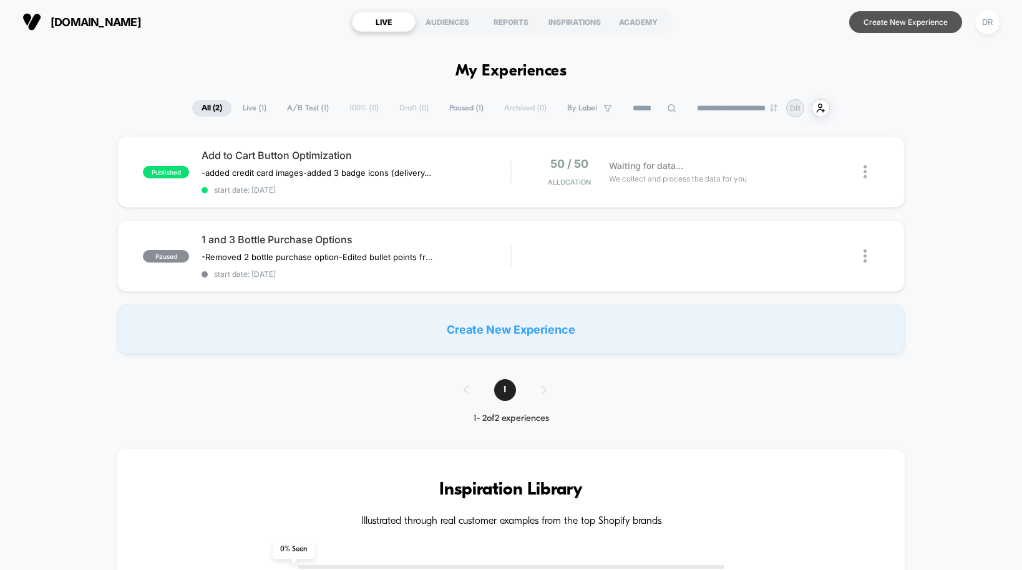
click at [757, 27] on button "Create New Experience" at bounding box center [905, 22] width 113 height 22
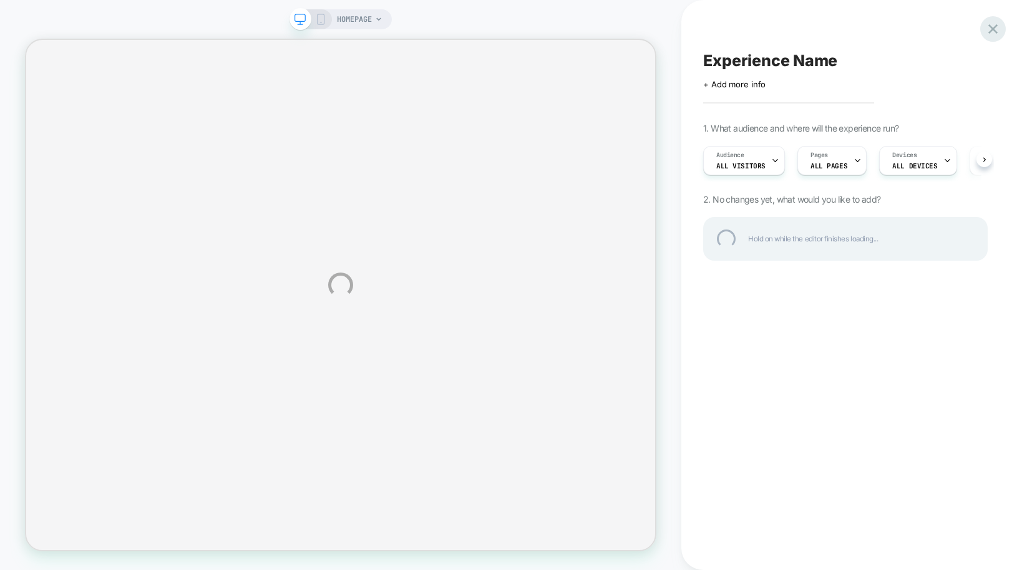
click at [757, 30] on div at bounding box center [993, 29] width 26 height 26
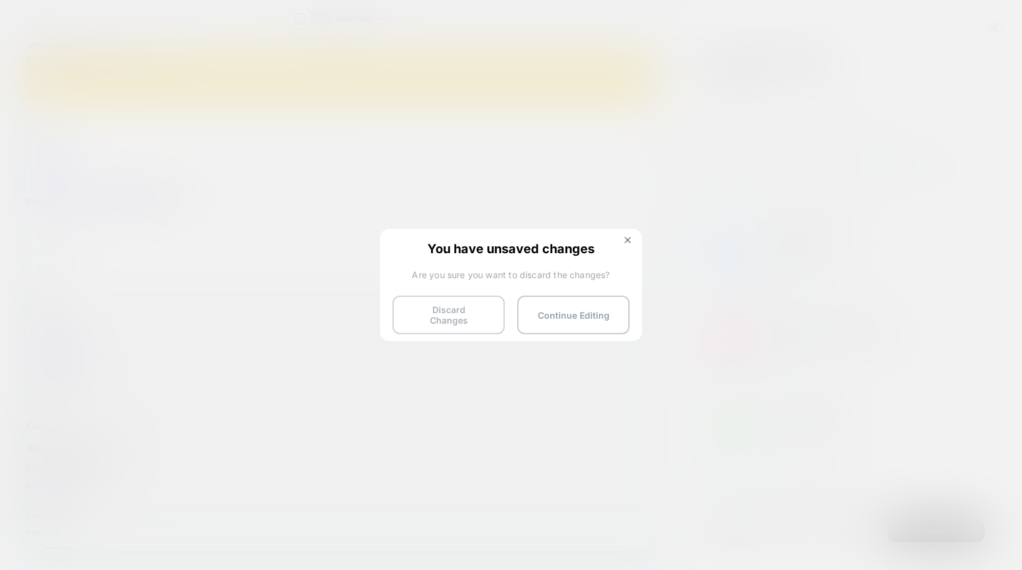
click at [447, 312] on button "Discard Changes" at bounding box center [448, 315] width 112 height 39
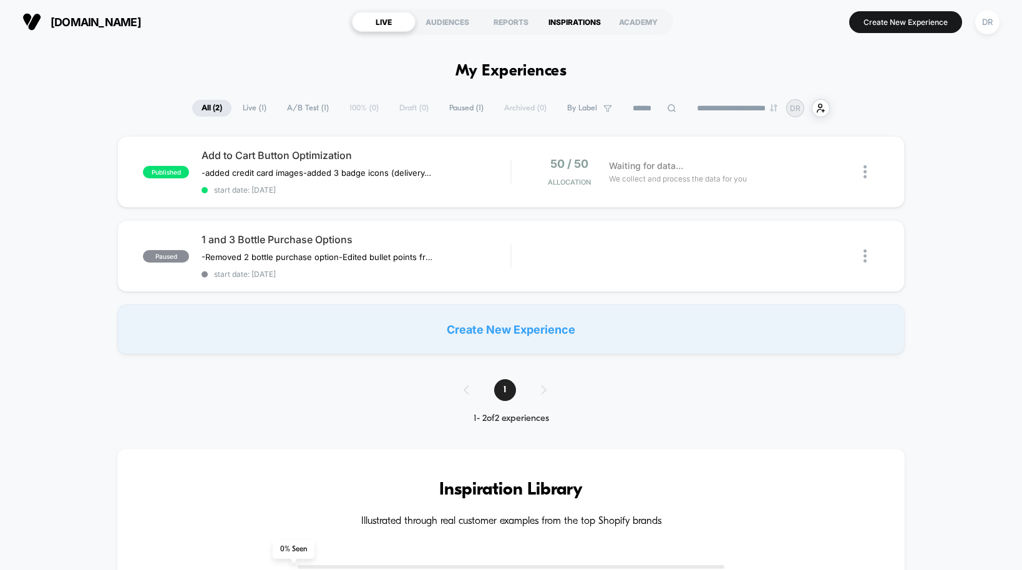
click at [563, 24] on div "INSPIRATIONS" at bounding box center [575, 22] width 64 height 20
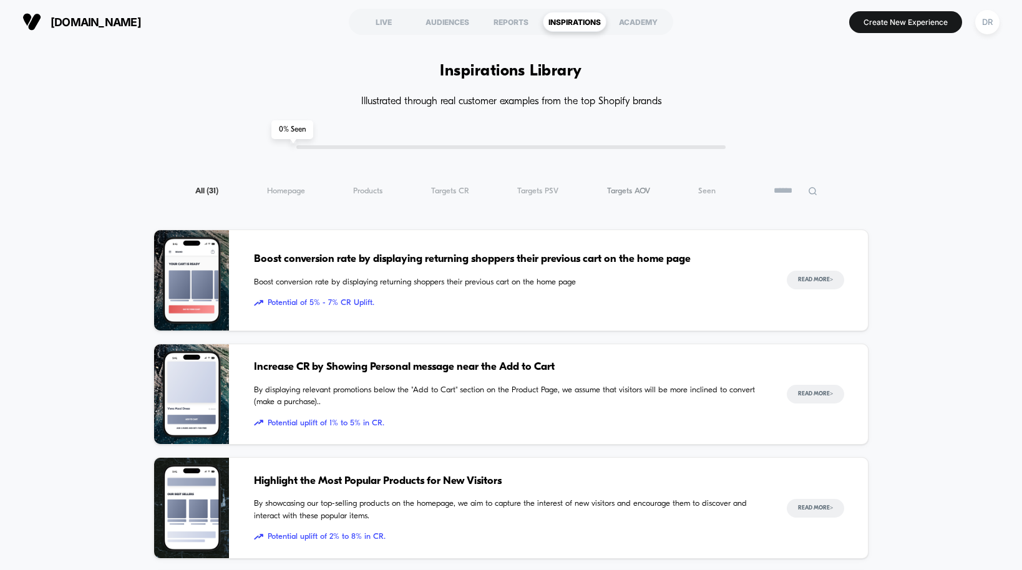
click at [644, 190] on span "Targets AOV ( 31 )" at bounding box center [628, 190] width 43 height 9
click at [813, 281] on button "Read More >" at bounding box center [814, 280] width 57 height 19
click at [364, 188] on span "Products ( 31 )" at bounding box center [367, 190] width 29 height 9
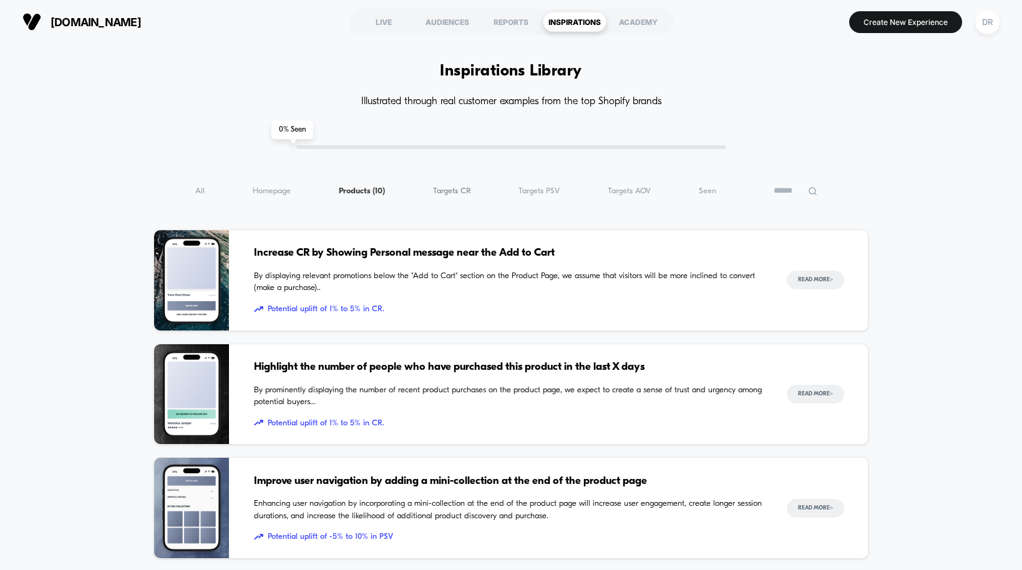
click at [457, 193] on span "Targets CR ( 10 )" at bounding box center [452, 190] width 38 height 9
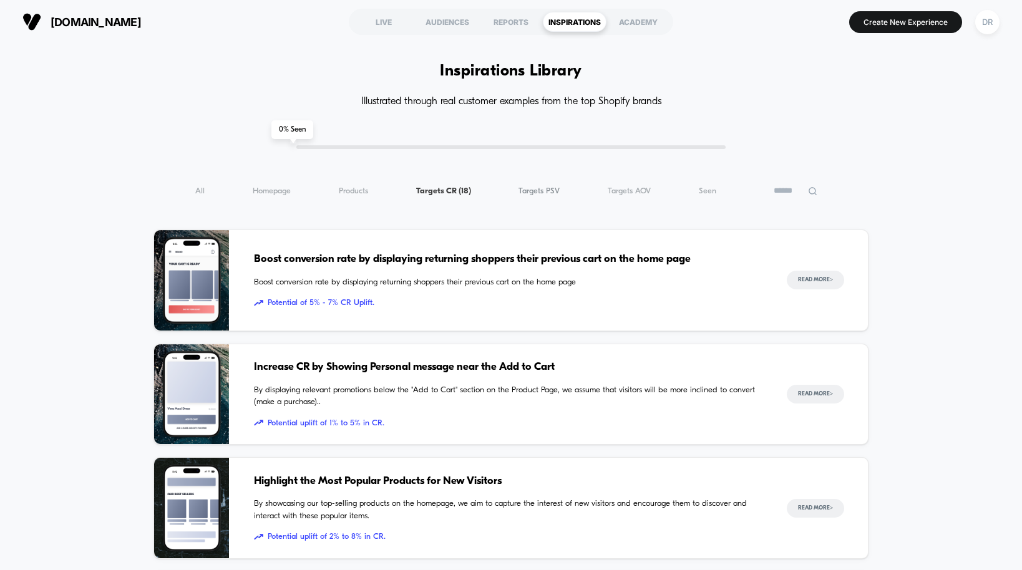
click at [552, 189] on span "Targets PSV ( 18 )" at bounding box center [538, 190] width 41 height 9
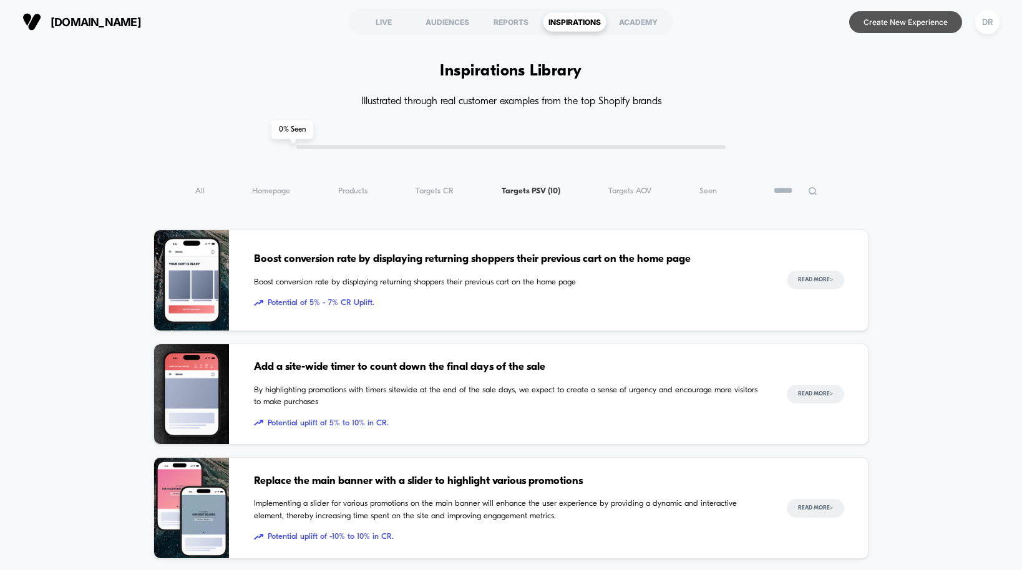
click at [894, 26] on button "Create New Experience" at bounding box center [905, 22] width 113 height 22
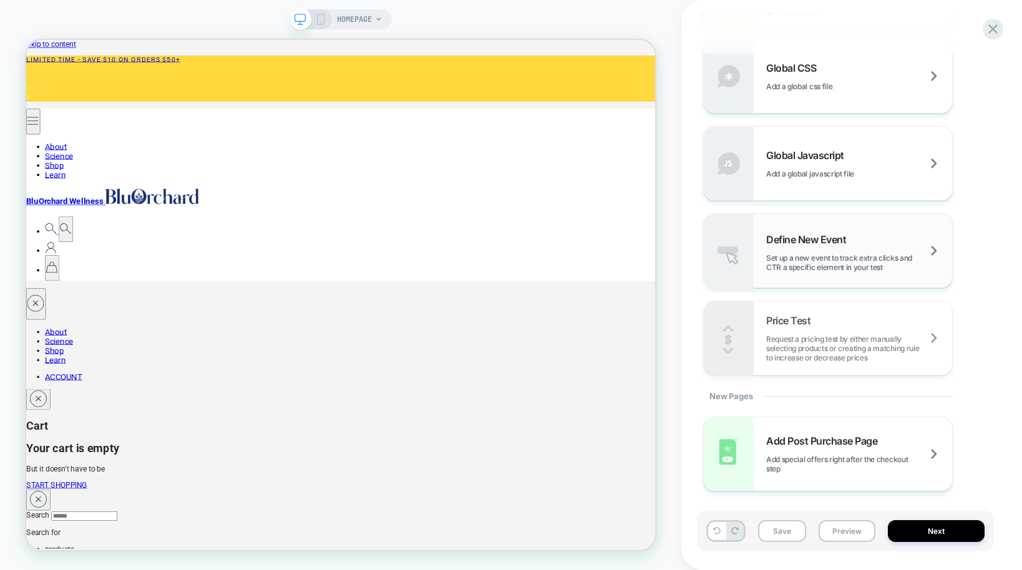
scroll to position [821, 0]
click at [837, 339] on span "Request a pricing test by either manually selecting products or creating a matc…" at bounding box center [859, 346] width 186 height 28
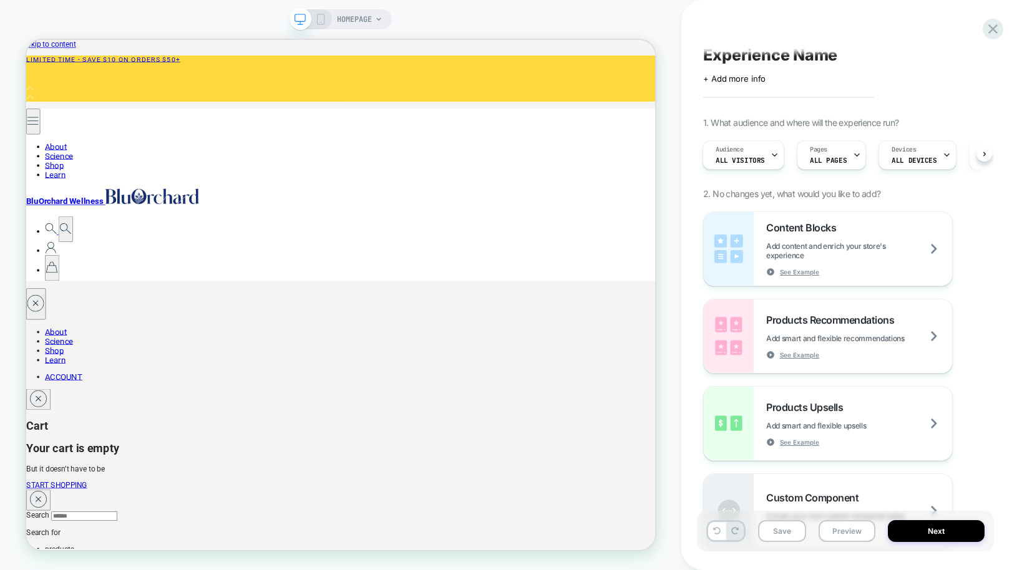
scroll to position [0, 0]
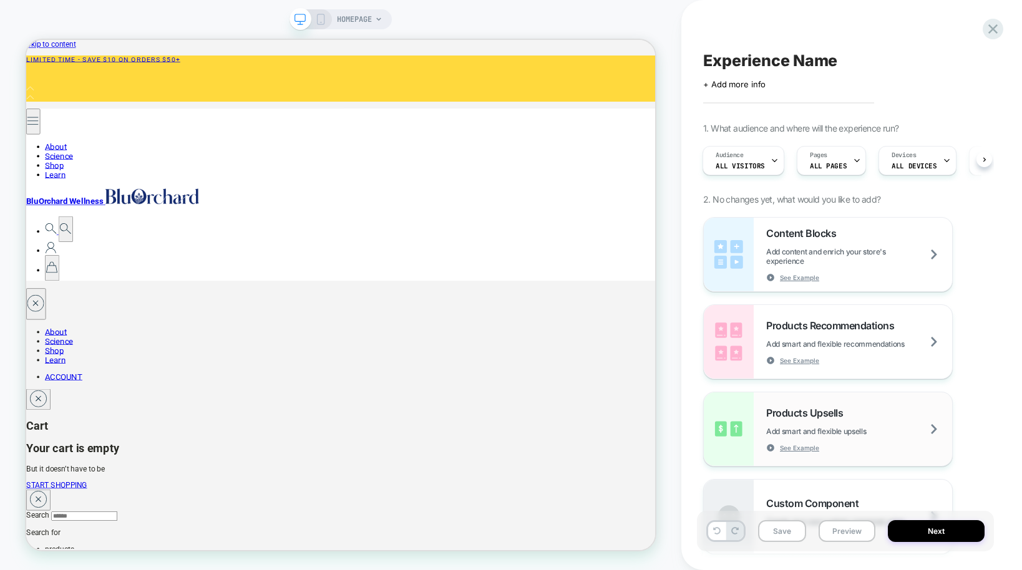
click at [841, 421] on div "Products Upsells Add smart and flexible upsells See Example" at bounding box center [859, 430] width 186 height 46
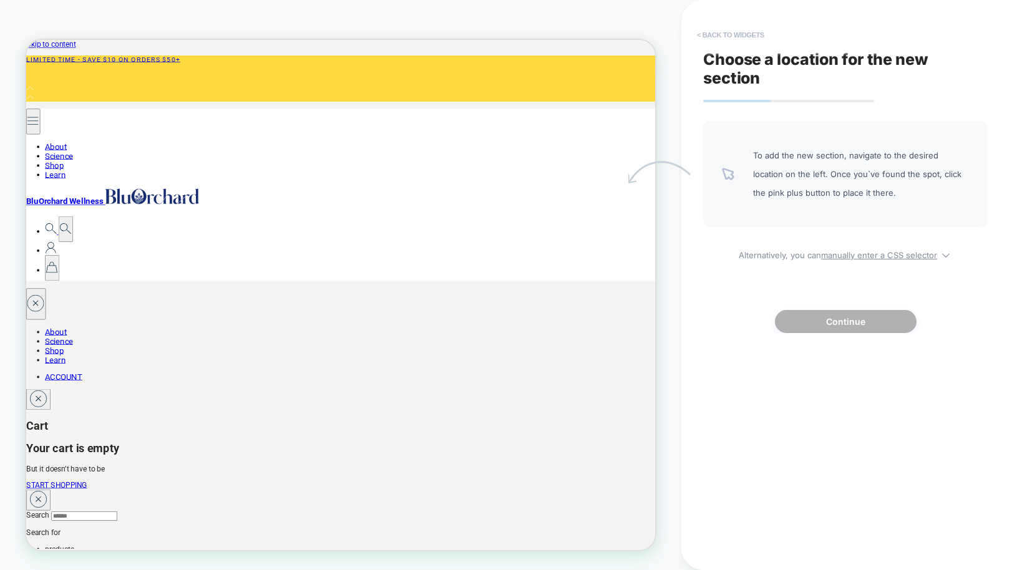
click at [722, 36] on button "< Back to widgets" at bounding box center [730, 35] width 80 height 20
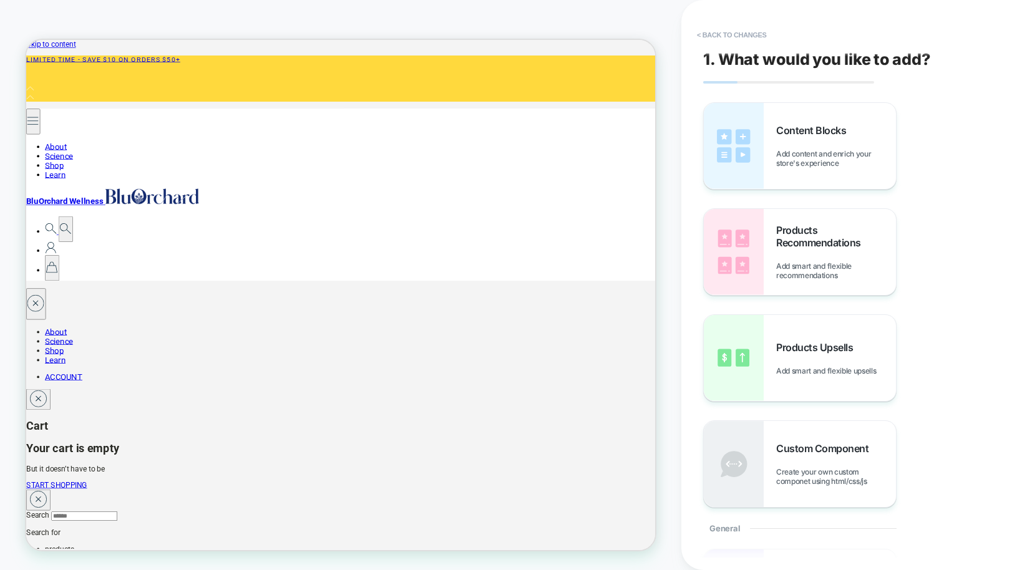
drag, startPoint x: 719, startPoint y: 31, endPoint x: 720, endPoint y: 17, distance: 14.4
click at [720, 19] on div "< Back to changes 1. What would you like to add? Content Blocks Add content and…" at bounding box center [851, 285] width 297 height 570
click at [719, 35] on button "< Back to changes" at bounding box center [731, 35] width 82 height 20
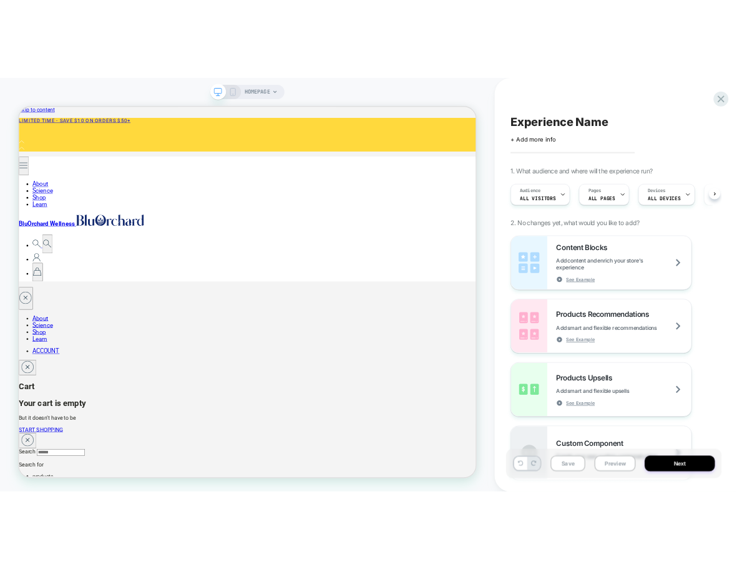
scroll to position [0, 1]
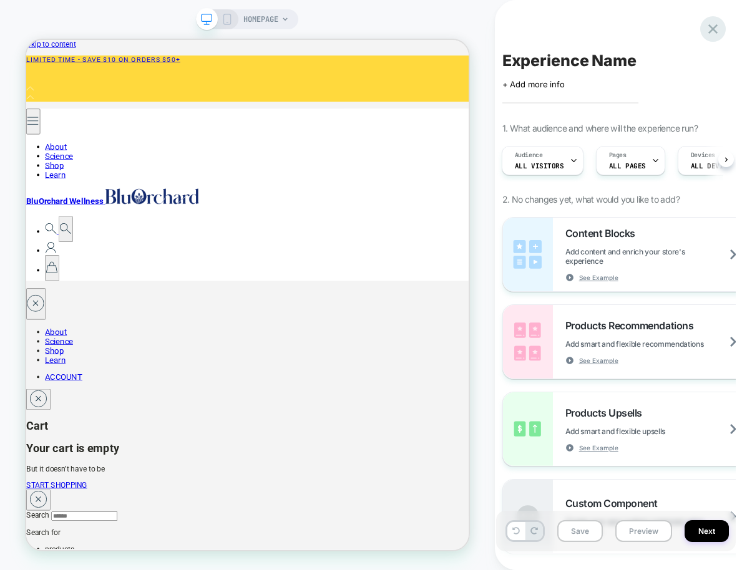
click at [714, 29] on icon at bounding box center [712, 29] width 17 height 17
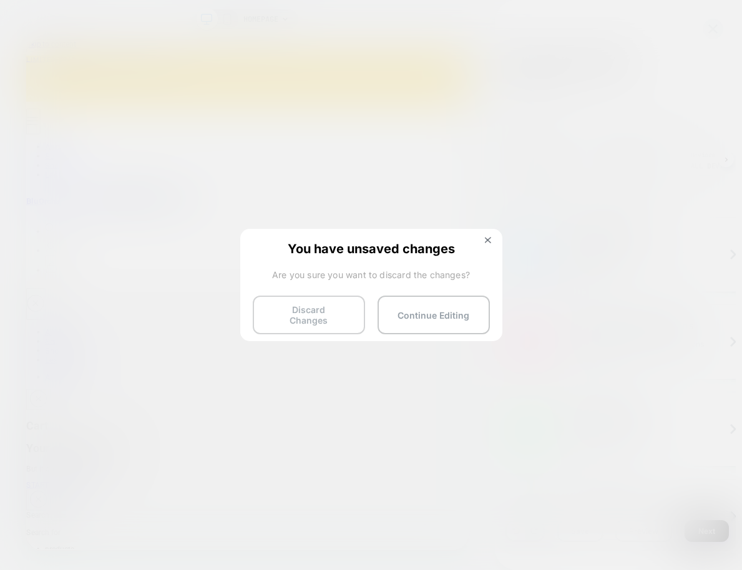
click at [319, 312] on button "Discard Changes" at bounding box center [309, 315] width 112 height 39
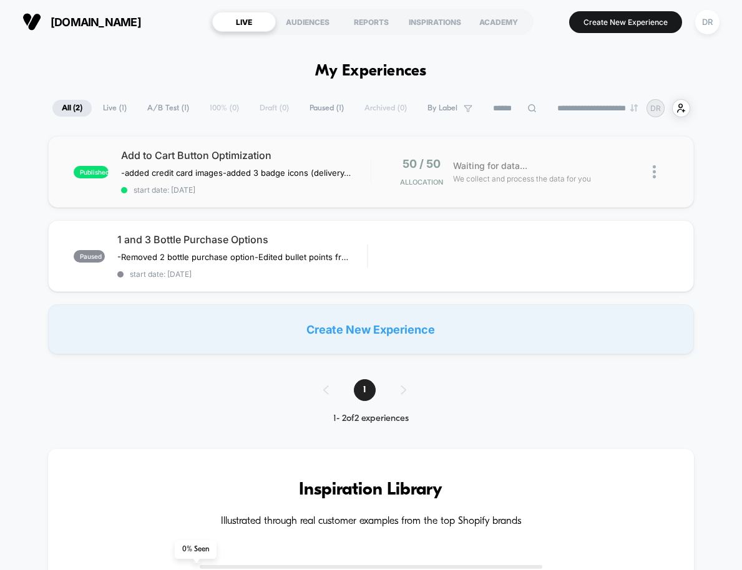
click at [653, 170] on img at bounding box center [653, 171] width 3 height 13
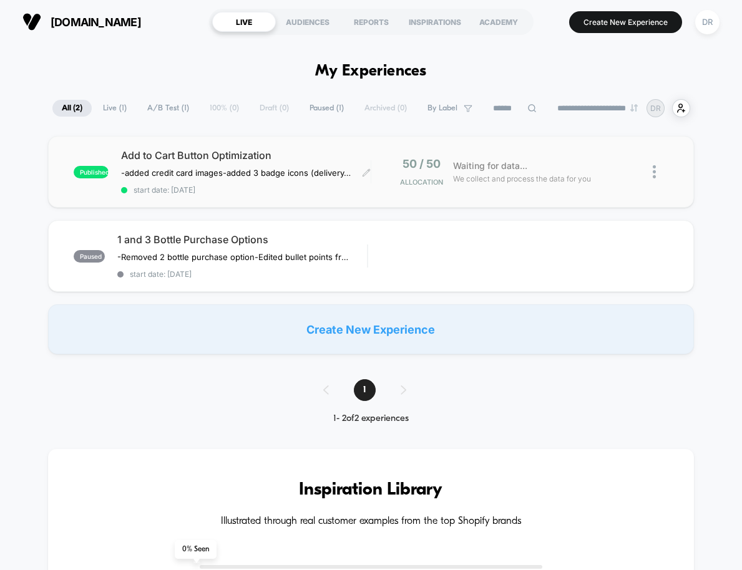
click at [246, 167] on div "Add to Cart Button Optimization -added credit card images -added 3 badge icons …" at bounding box center [245, 172] width 249 height 46
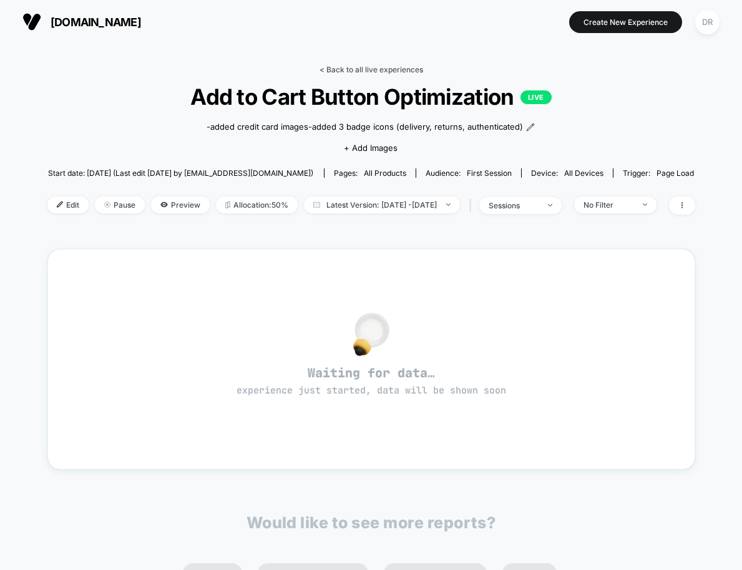
click at [345, 68] on link "< Back to all live experiences" at bounding box center [371, 69] width 104 height 9
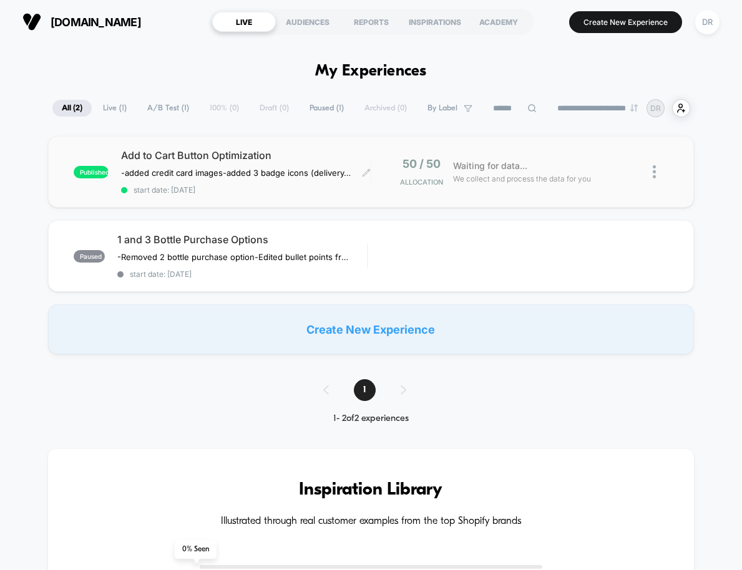
click at [211, 160] on span "Add to Cart Button Optimization" at bounding box center [245, 155] width 249 height 12
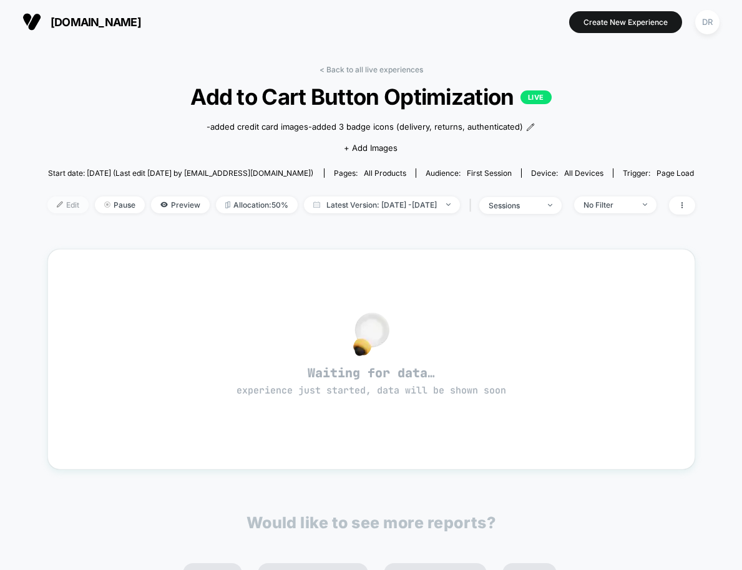
click at [47, 201] on span "Edit" at bounding box center [67, 204] width 41 height 17
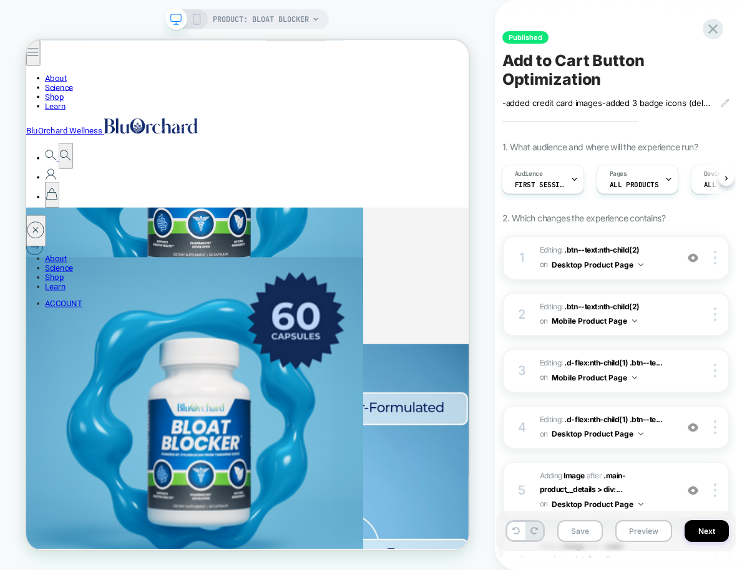
scroll to position [918, 0]
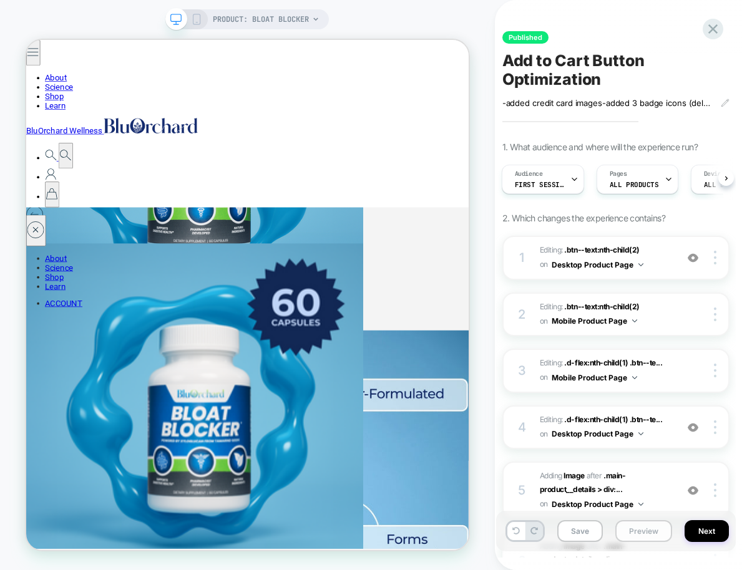
click at [636, 531] on button "Preview" at bounding box center [643, 531] width 57 height 22
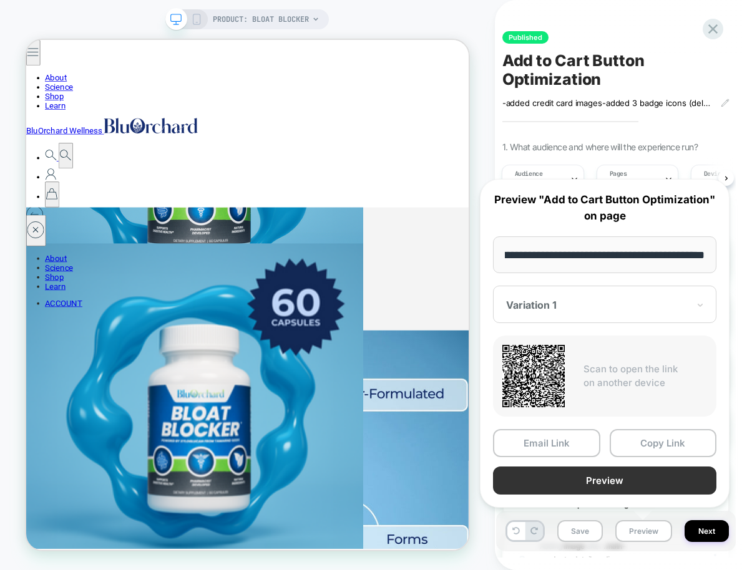
scroll to position [0, 0]
click at [625, 478] on button "Preview" at bounding box center [604, 480] width 223 height 28
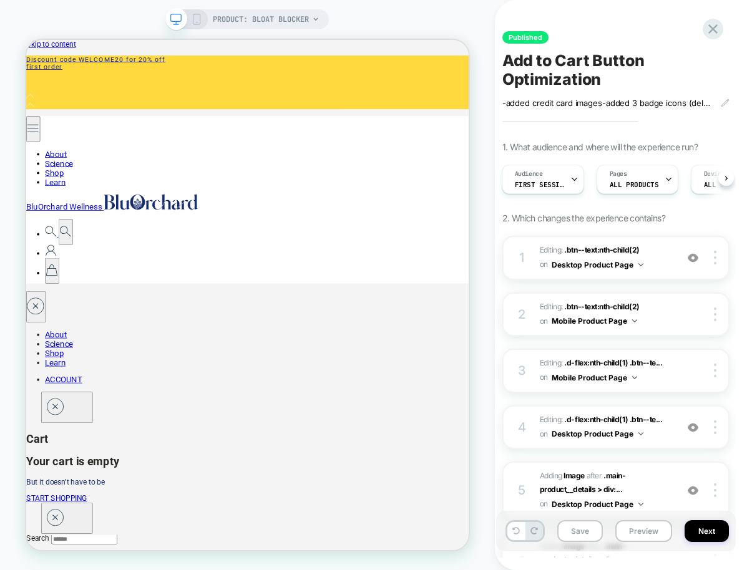
click at [198, 23] on icon at bounding box center [196, 19] width 11 height 11
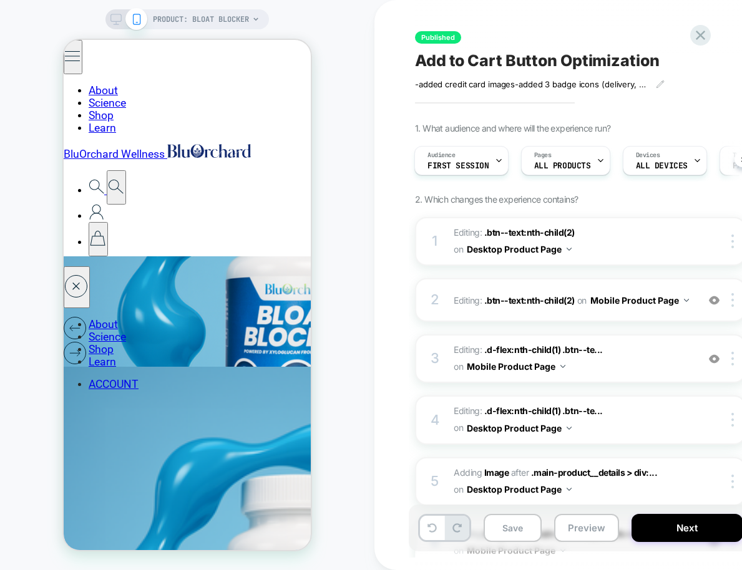
scroll to position [821, 0]
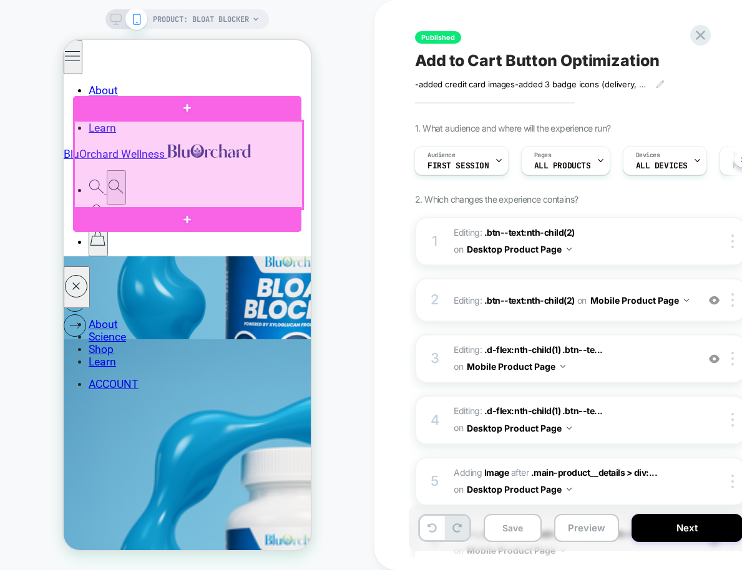
click at [187, 159] on div at bounding box center [188, 165] width 228 height 88
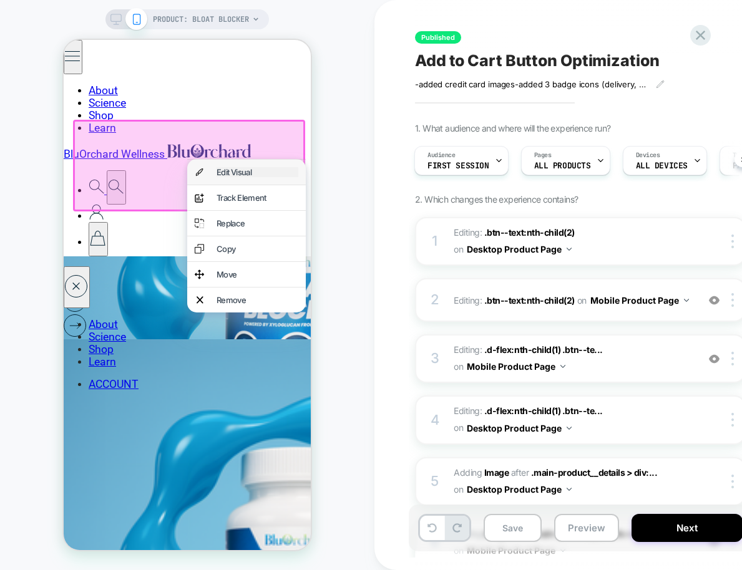
click at [239, 175] on div "Edit Visual" at bounding box center [257, 172] width 82 height 10
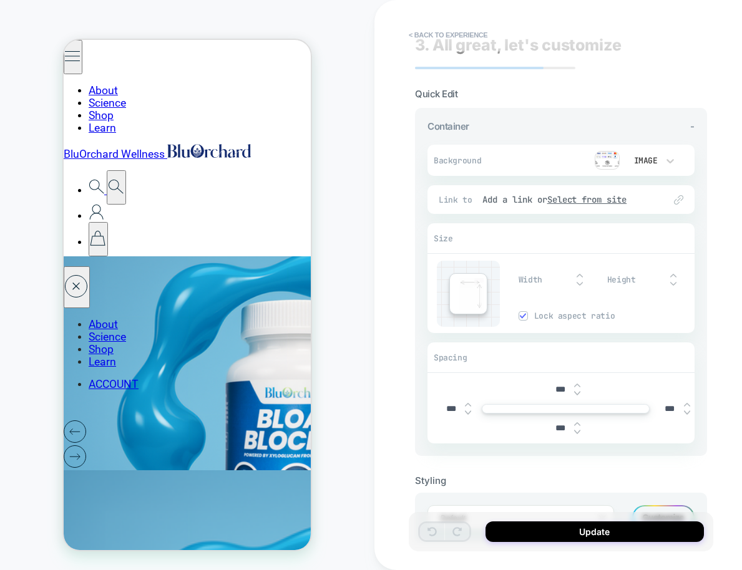
scroll to position [0, 0]
